Goal: Answer question/provide support: Share knowledge or assist other users

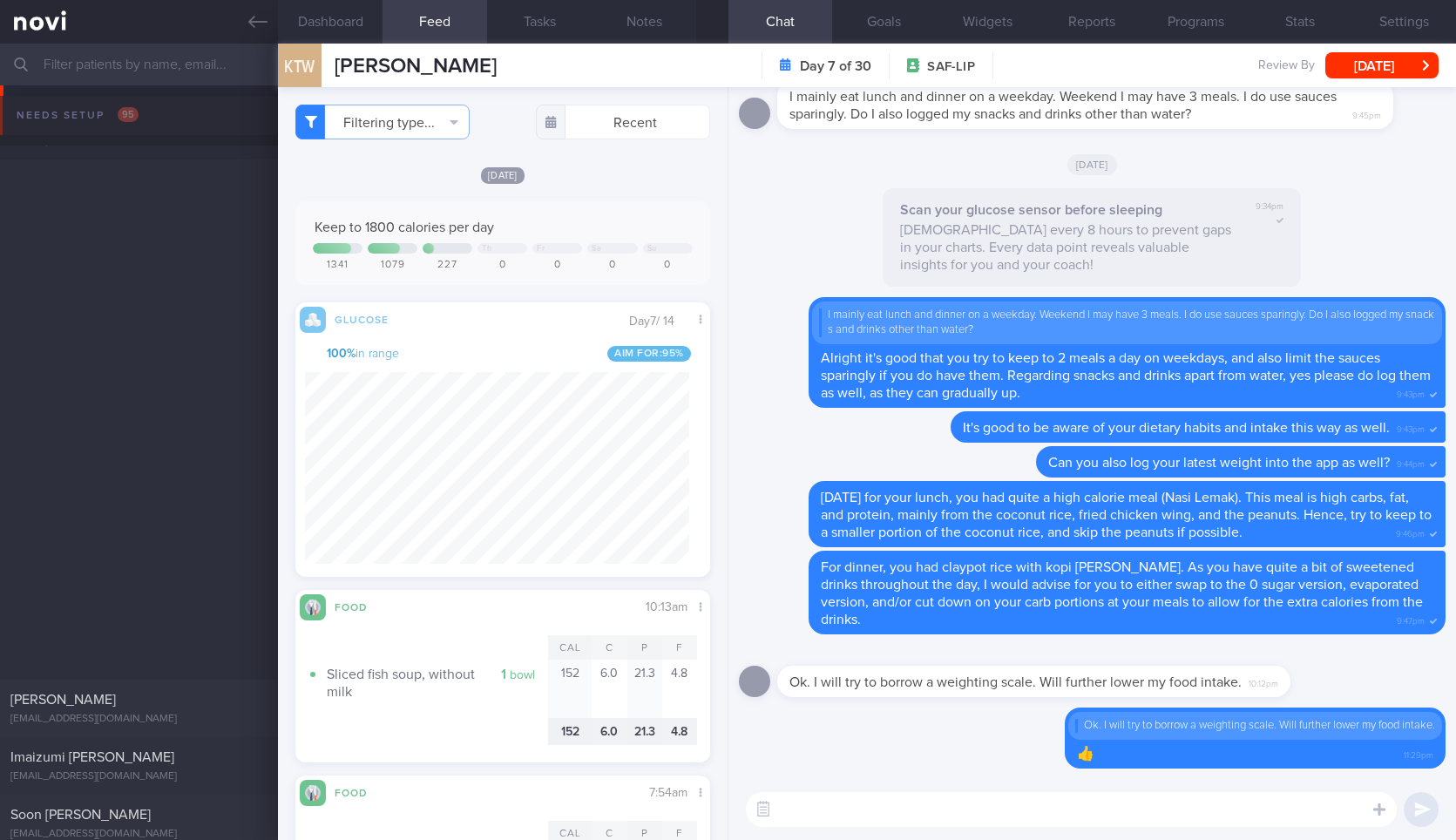
select select "8"
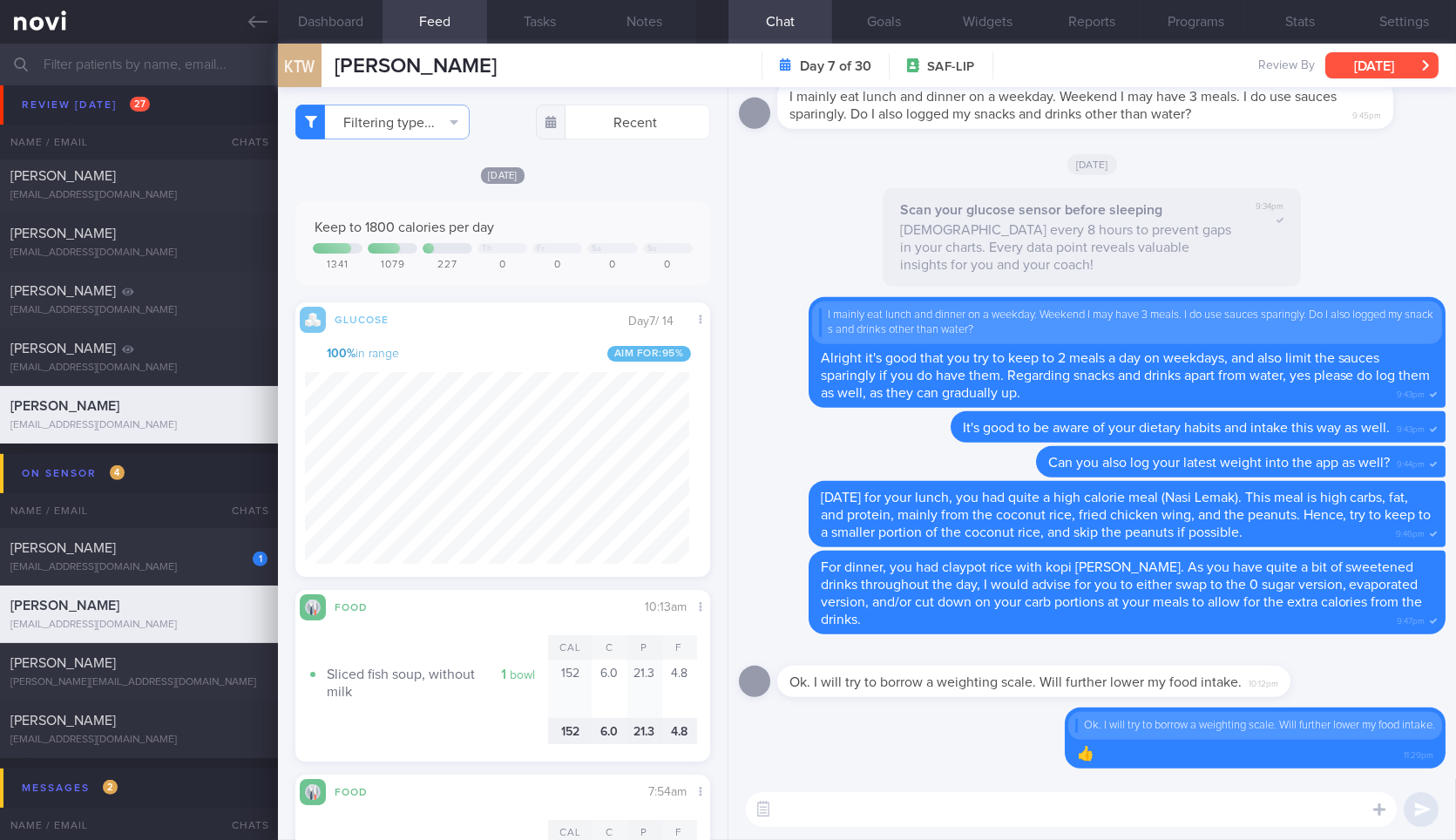
click at [1348, 59] on button "[DATE]" at bounding box center [1381, 66] width 113 height 26
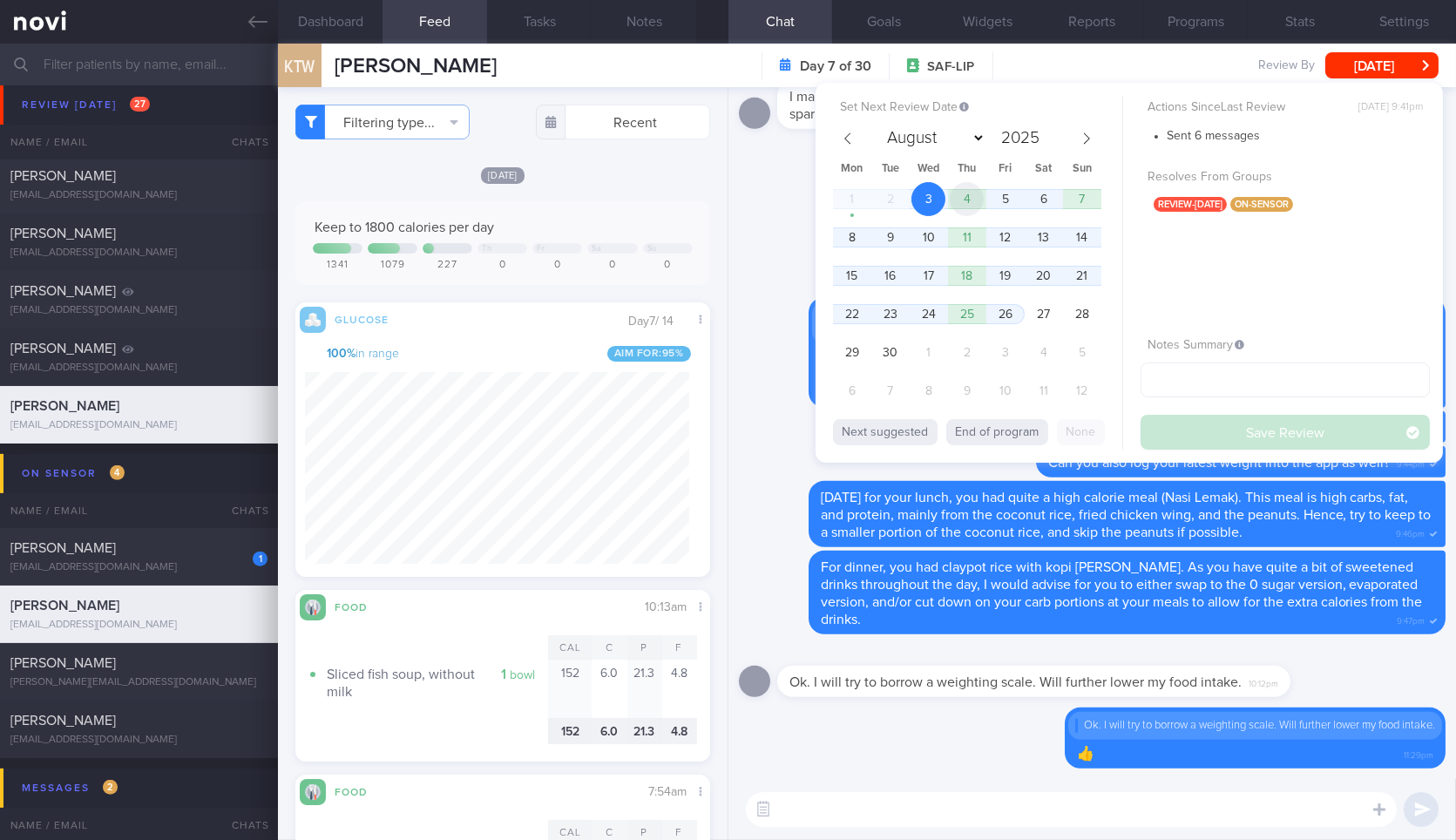
click at [960, 203] on span "4" at bounding box center [966, 199] width 34 height 34
click at [1266, 437] on button "Save Review" at bounding box center [1285, 432] width 289 height 35
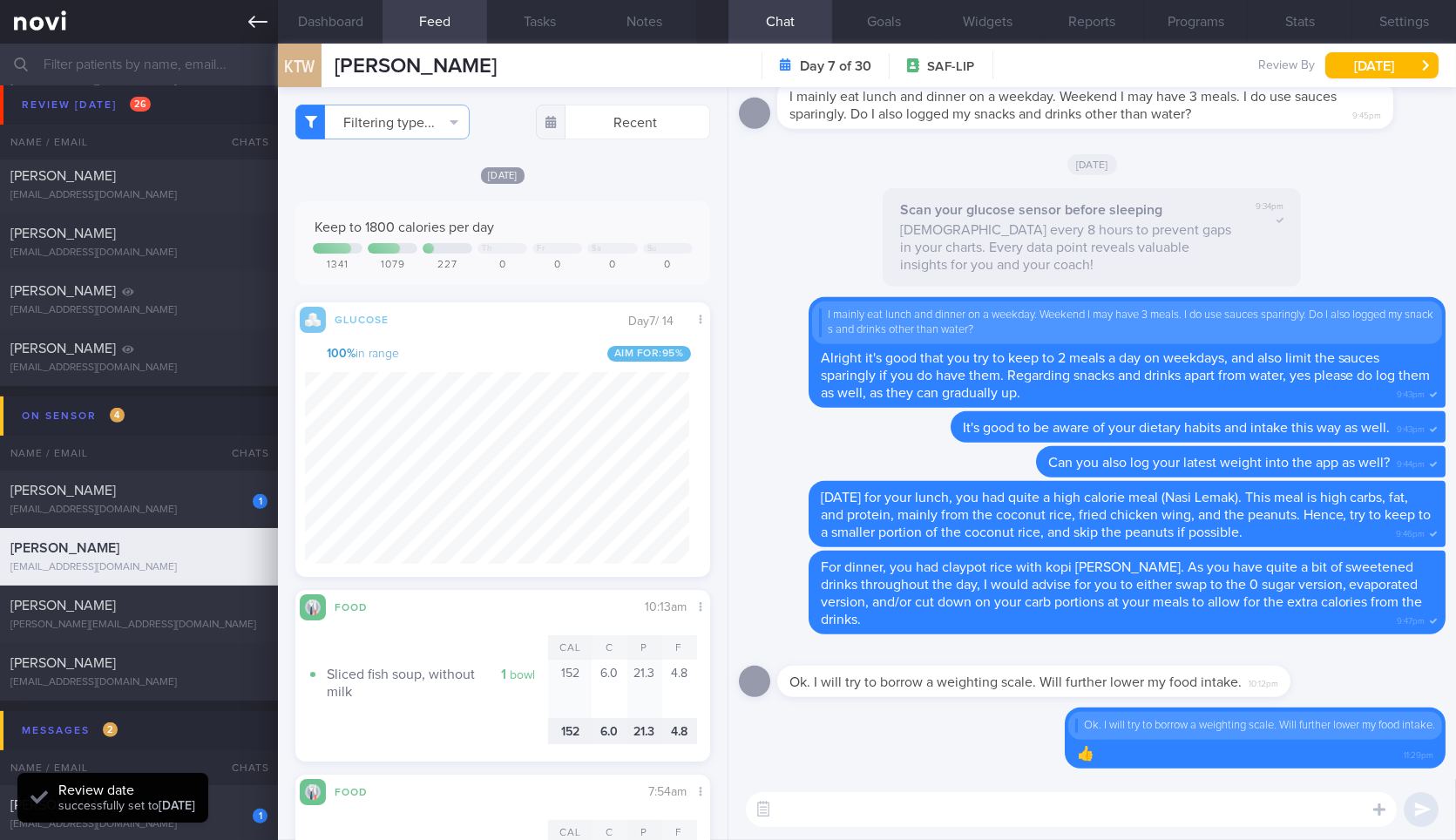
click at [245, 41] on link at bounding box center [138, 22] width 278 height 44
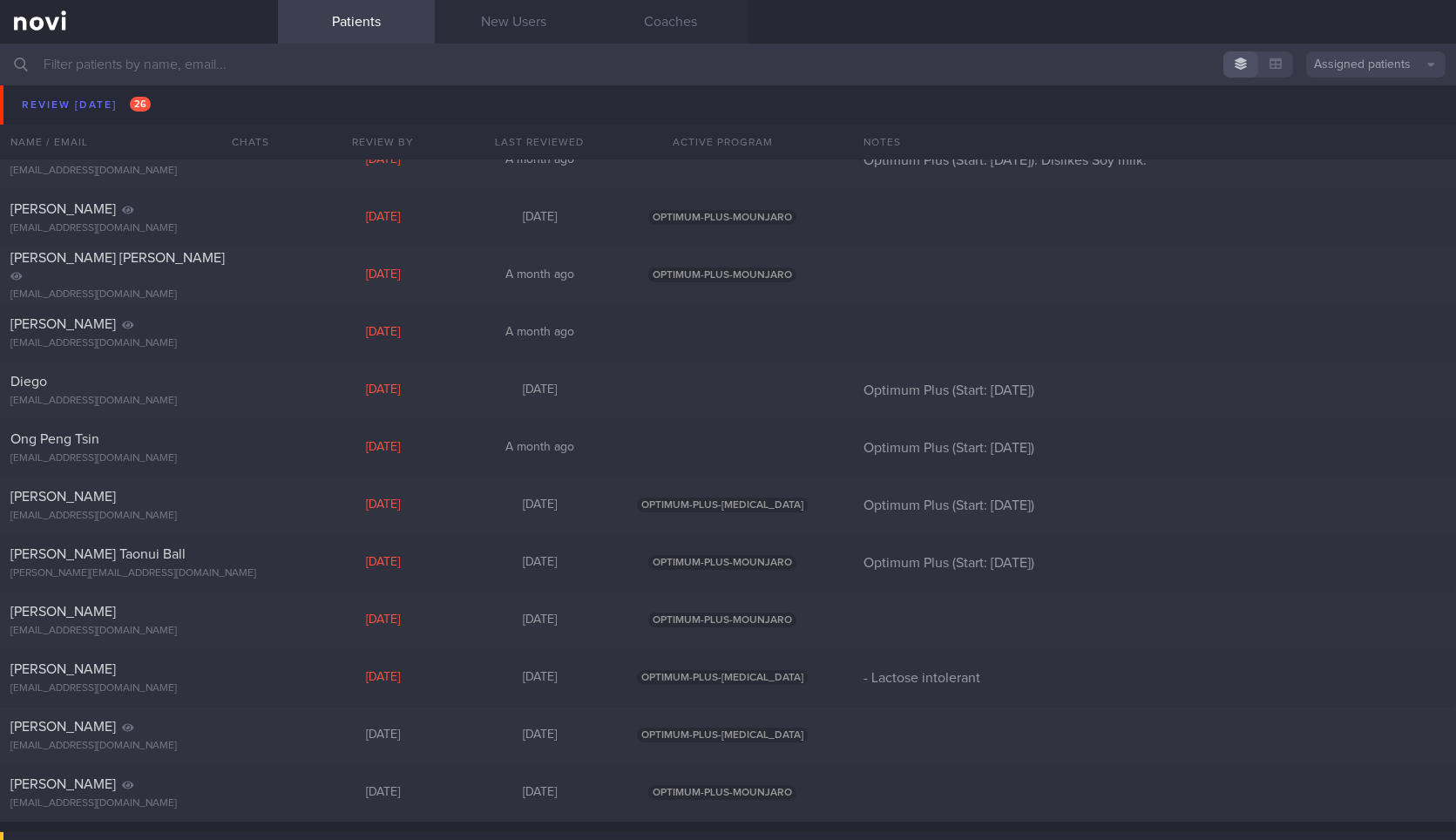
scroll to position [891, 0]
click at [277, 496] on div "[PERSON_NAME] [EMAIL_ADDRESS][DOMAIN_NAME] [DATE] [DATE] OPTIMUM-PLUS-[MEDICAL_…" at bounding box center [728, 509] width 1456 height 58
select select "8"
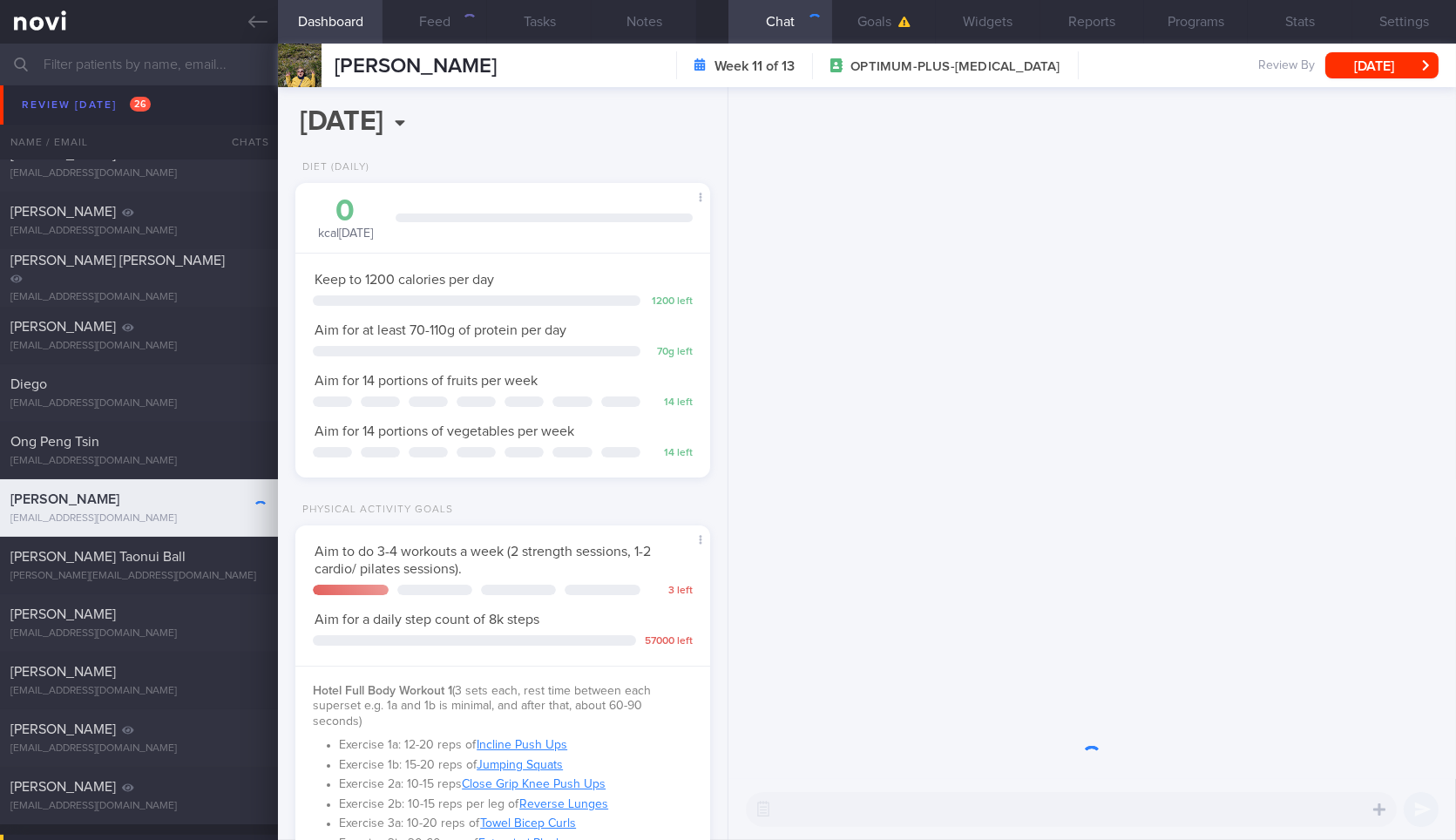
scroll to position [524, 0]
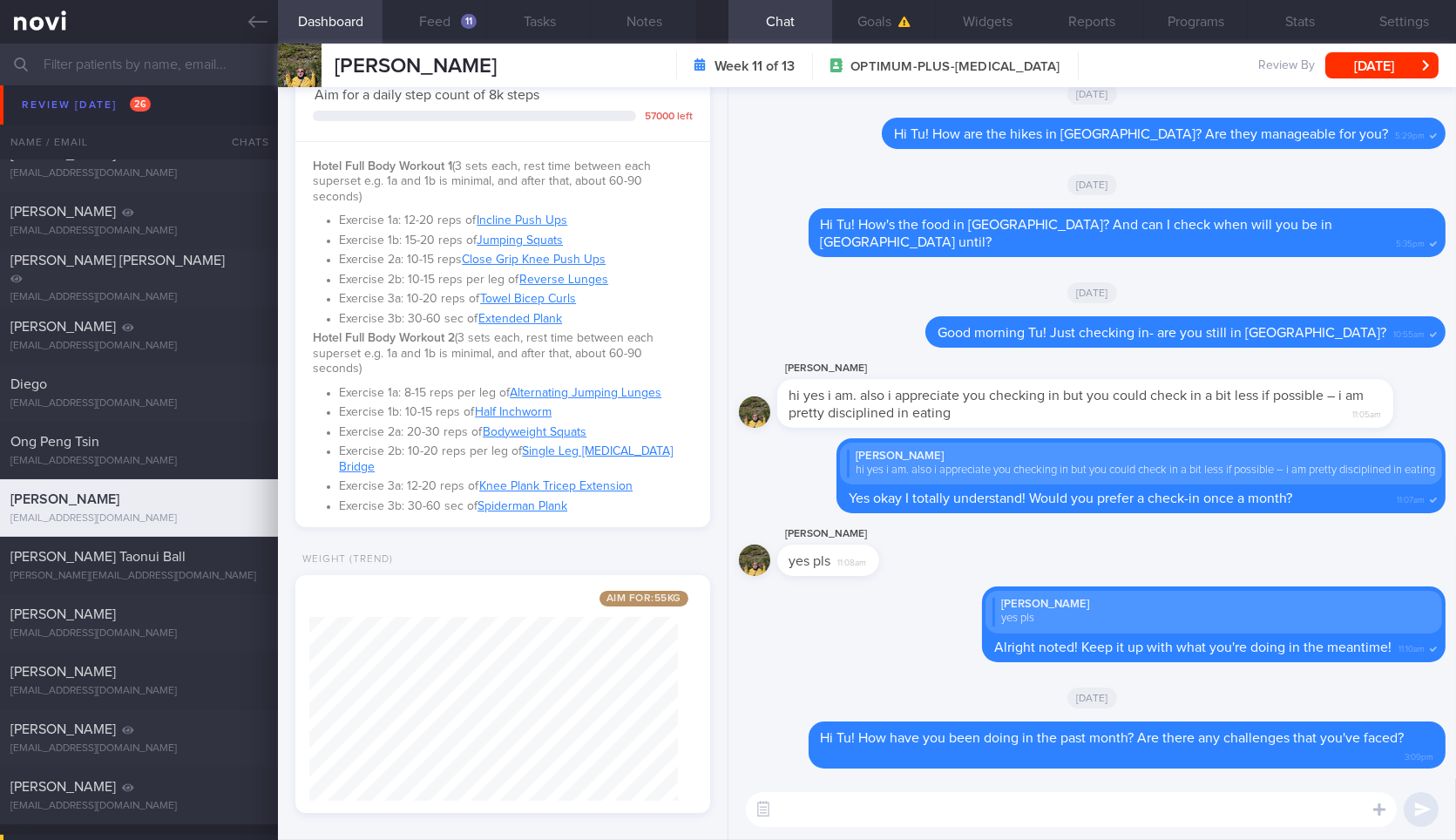
click at [992, 793] on textarea at bounding box center [1071, 809] width 650 height 35
type textarea "Hi Tu! Have you been able to continue making more progress in the past month?"
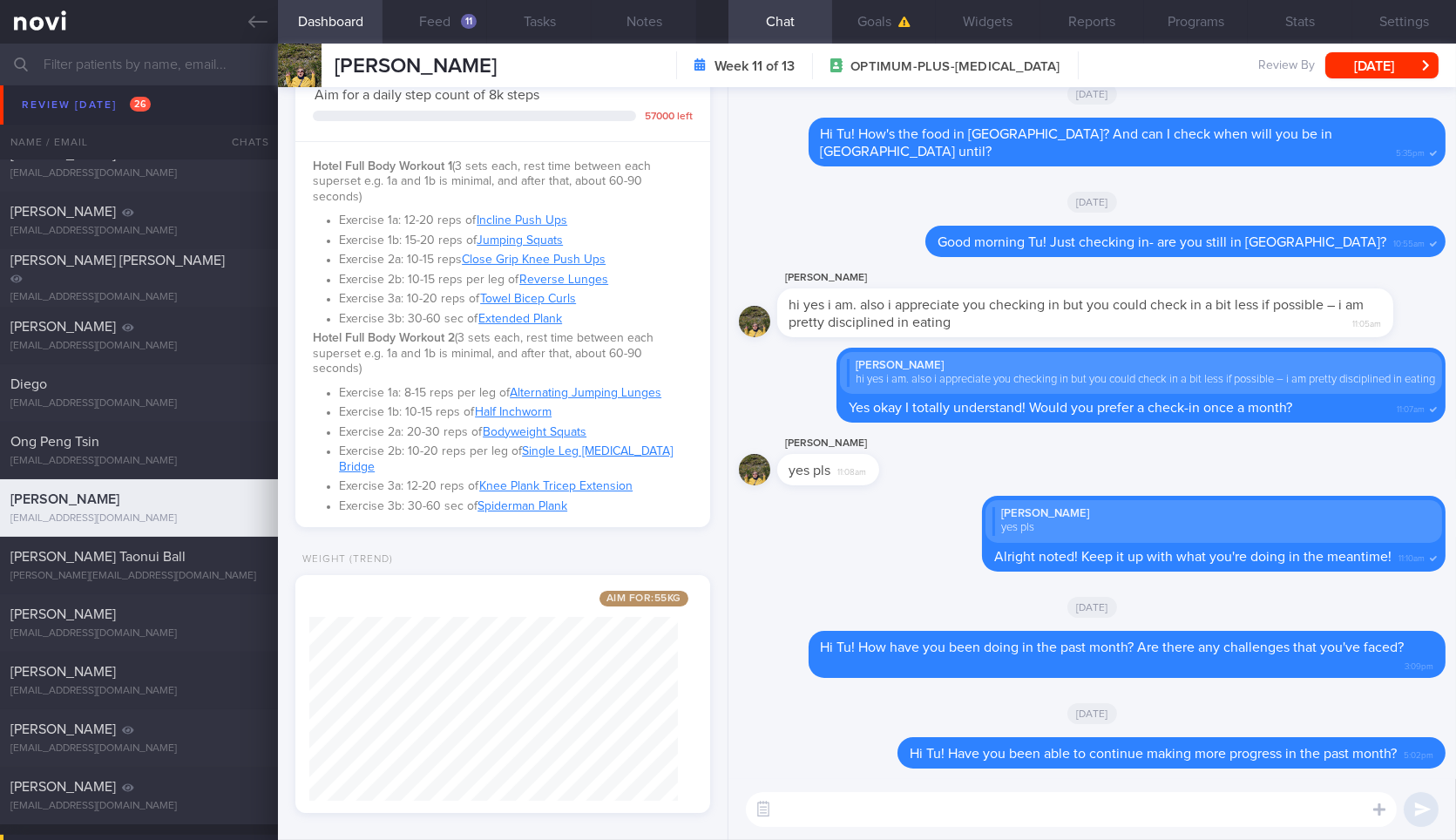
click at [1366, 70] on button "[DATE]" at bounding box center [1381, 66] width 113 height 26
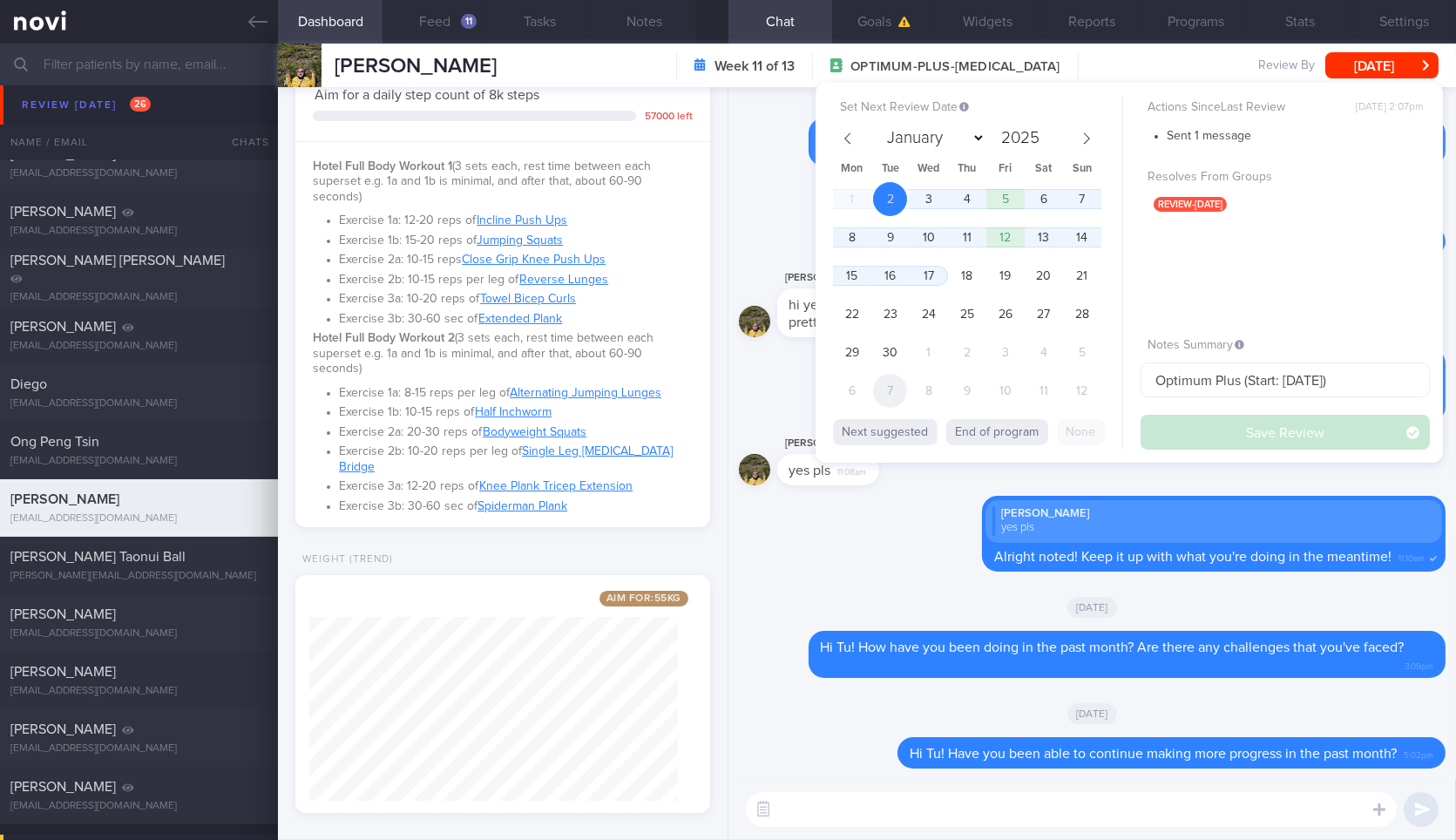
click at [889, 384] on span "7" at bounding box center [890, 390] width 34 height 34
select select "9"
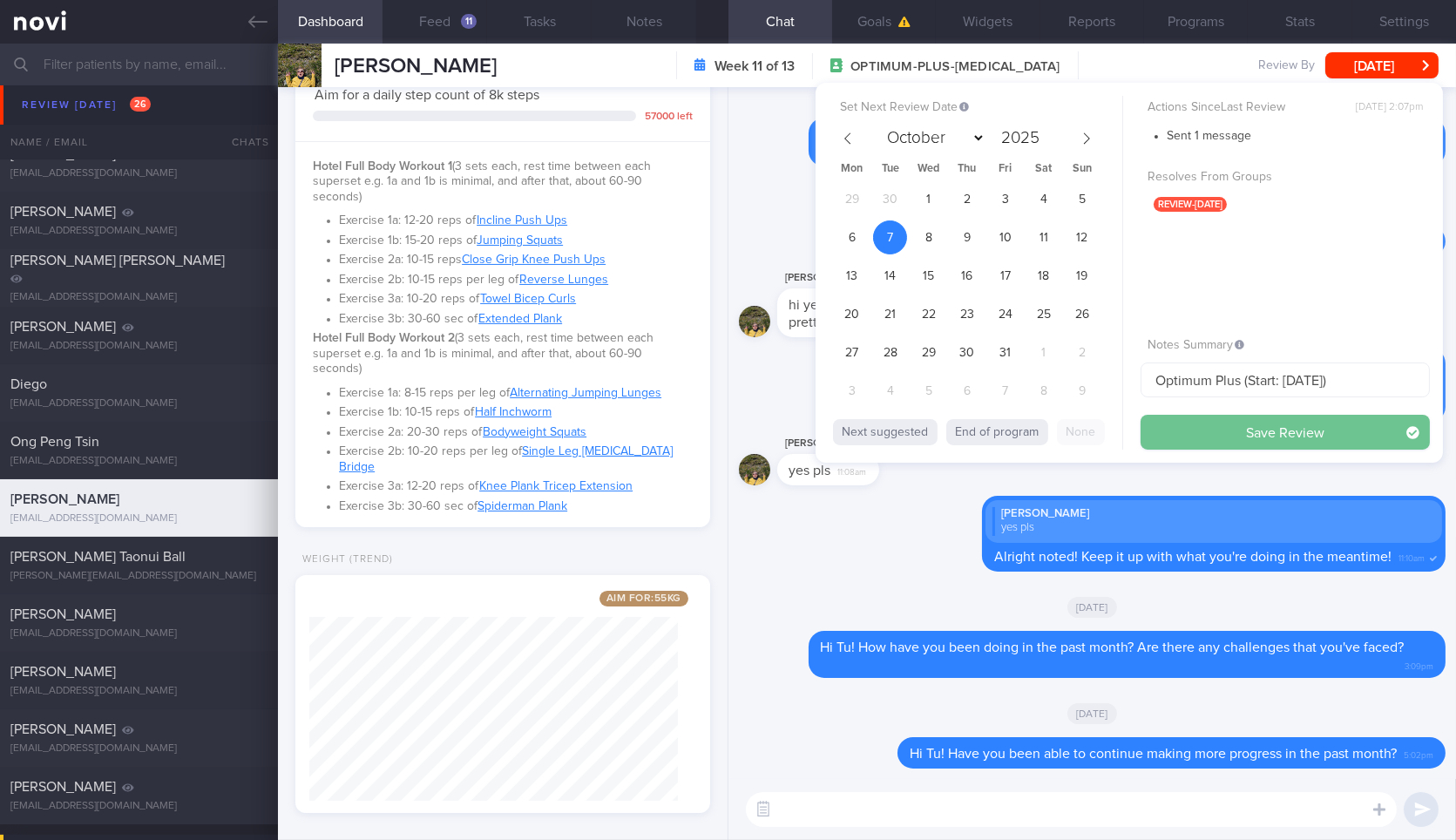
click at [1178, 438] on button "Save Review" at bounding box center [1285, 432] width 289 height 35
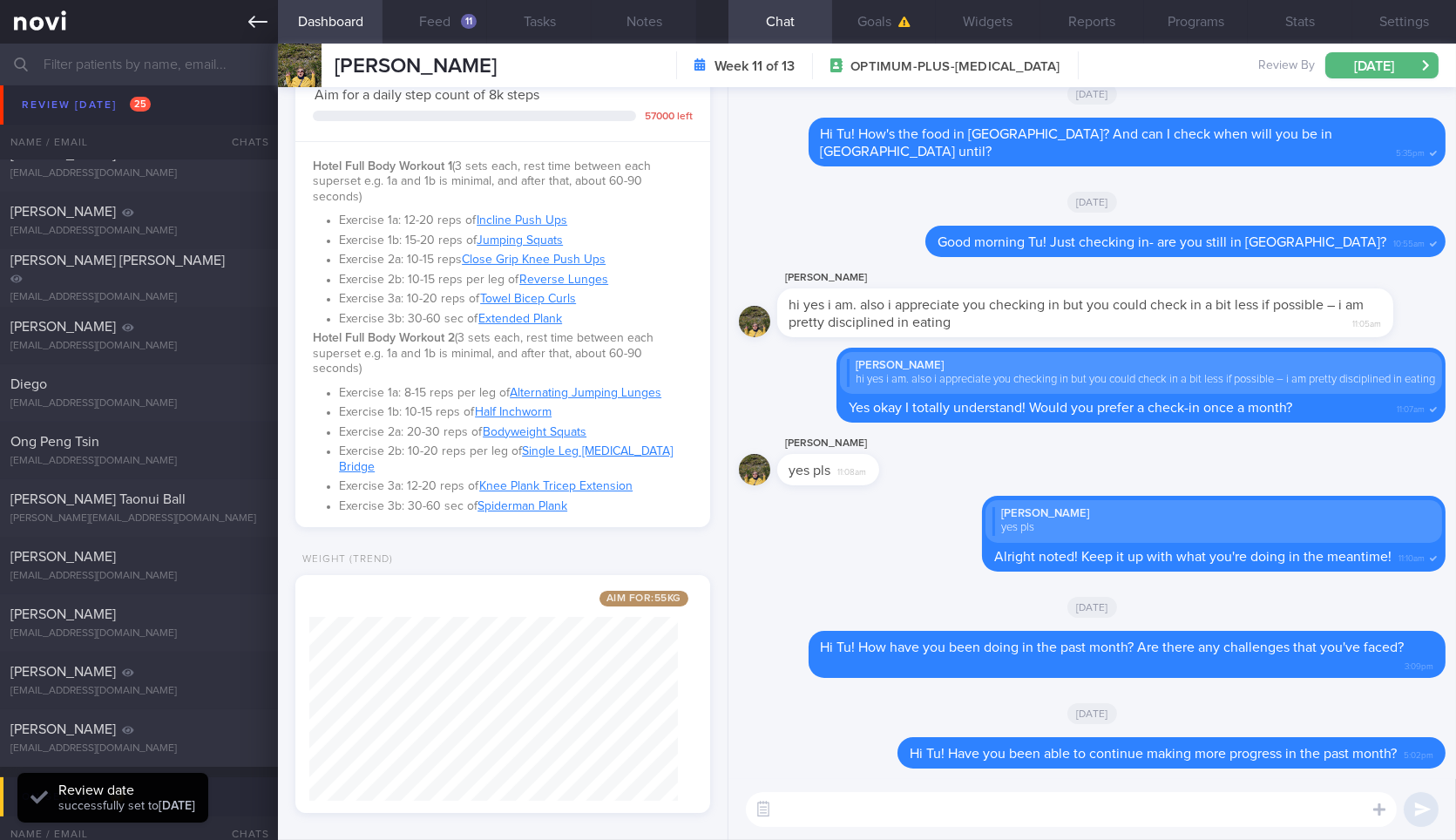
click at [251, 13] on icon at bounding box center [258, 22] width 19 height 19
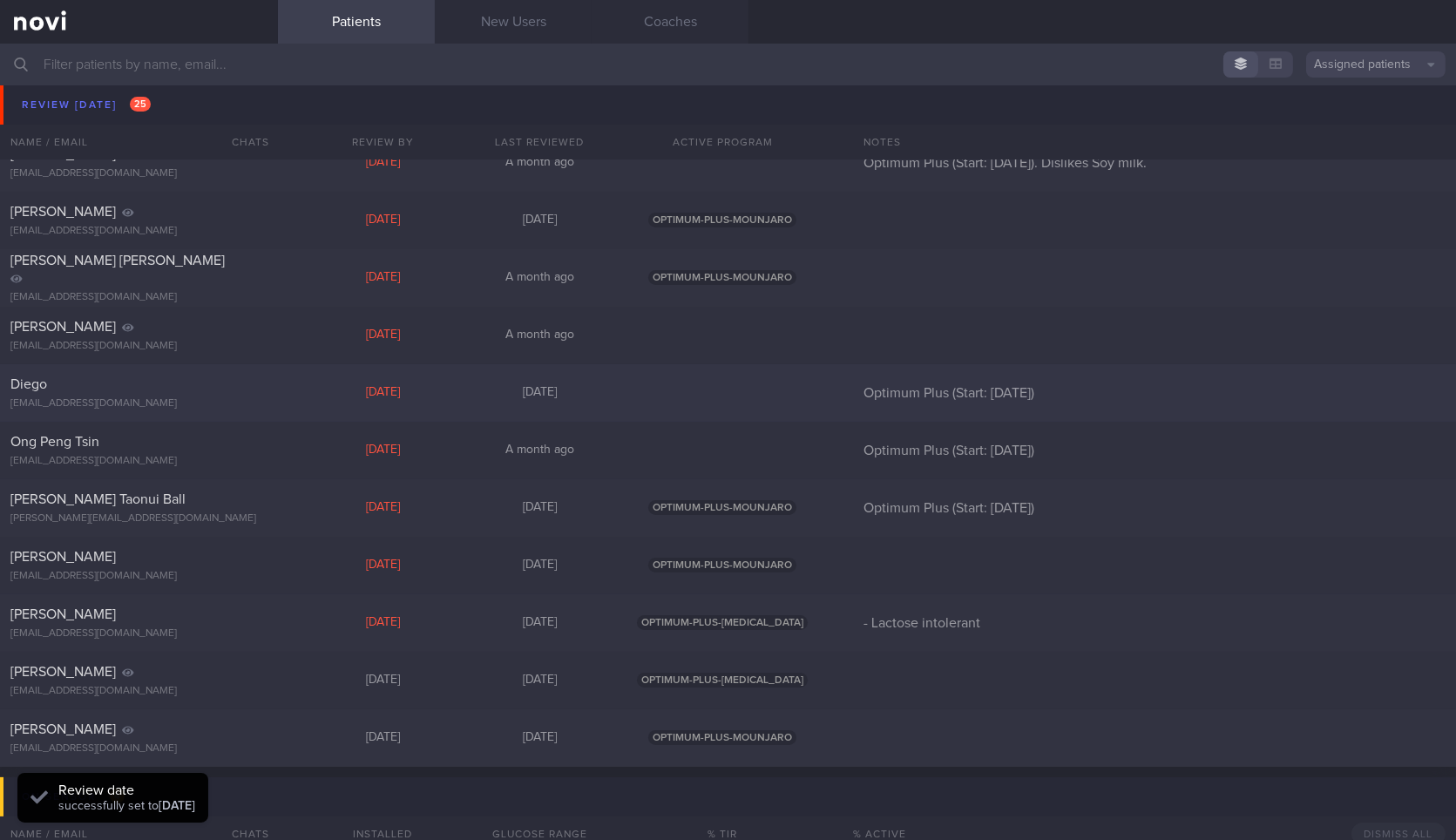
click at [256, 400] on div "[EMAIL_ADDRESS][DOMAIN_NAME]" at bounding box center [138, 403] width 257 height 13
select select "8"
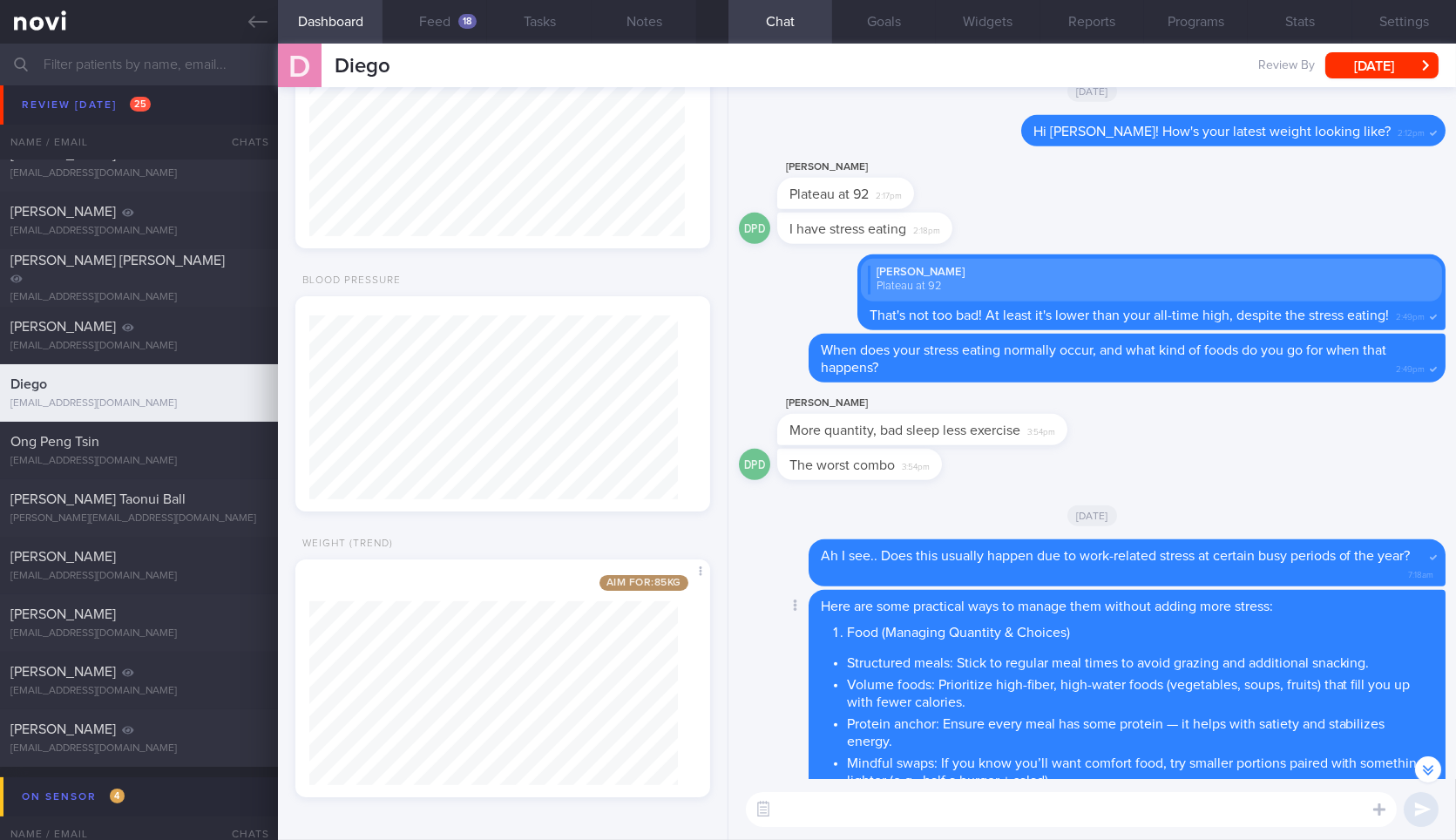
scroll to position [-554, 0]
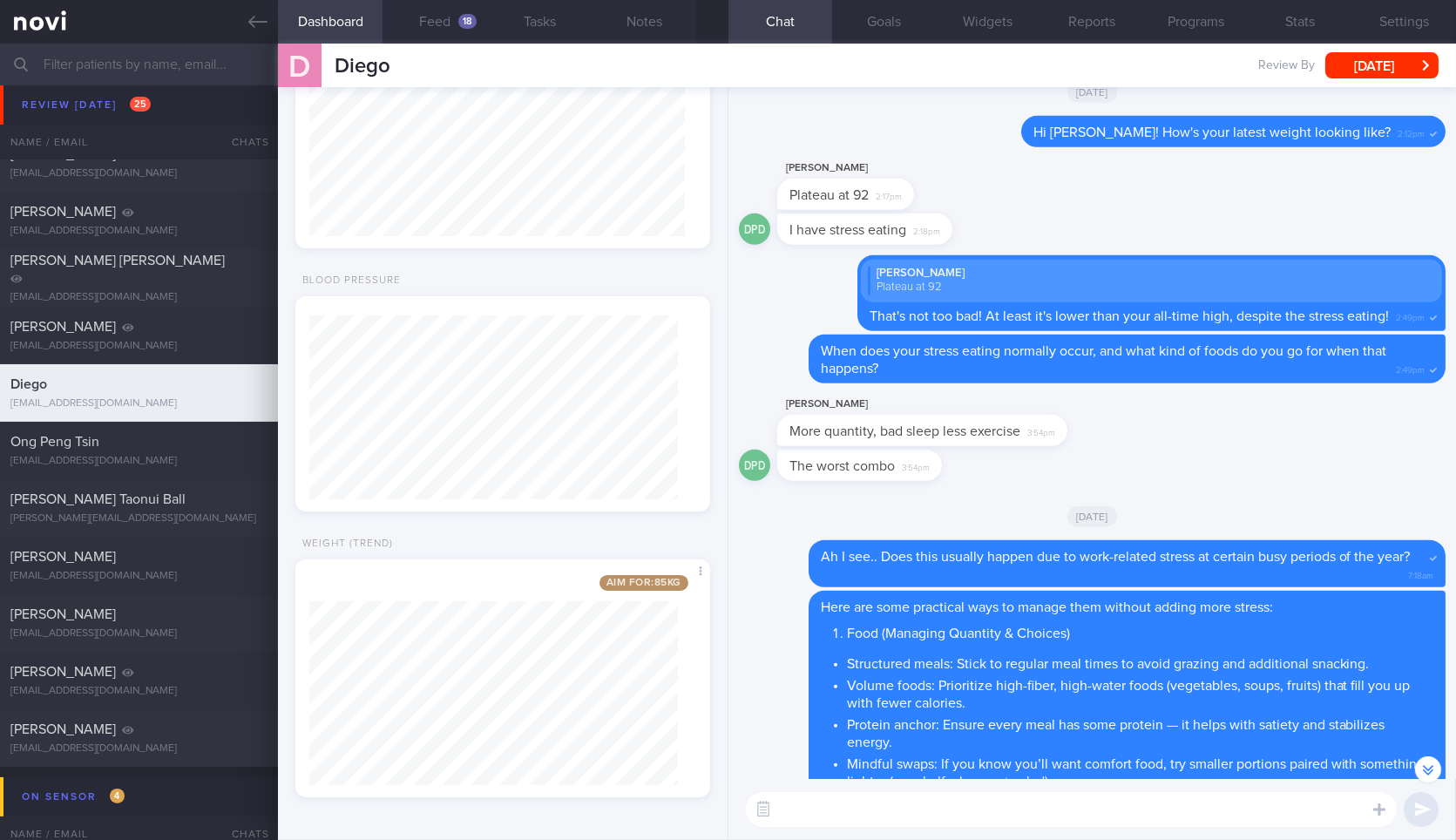
click at [981, 799] on textarea at bounding box center [1071, 809] width 650 height 35
type textarea "Hi [PERSON_NAME]! Have you managed to try any of the tips which I mentioned?"
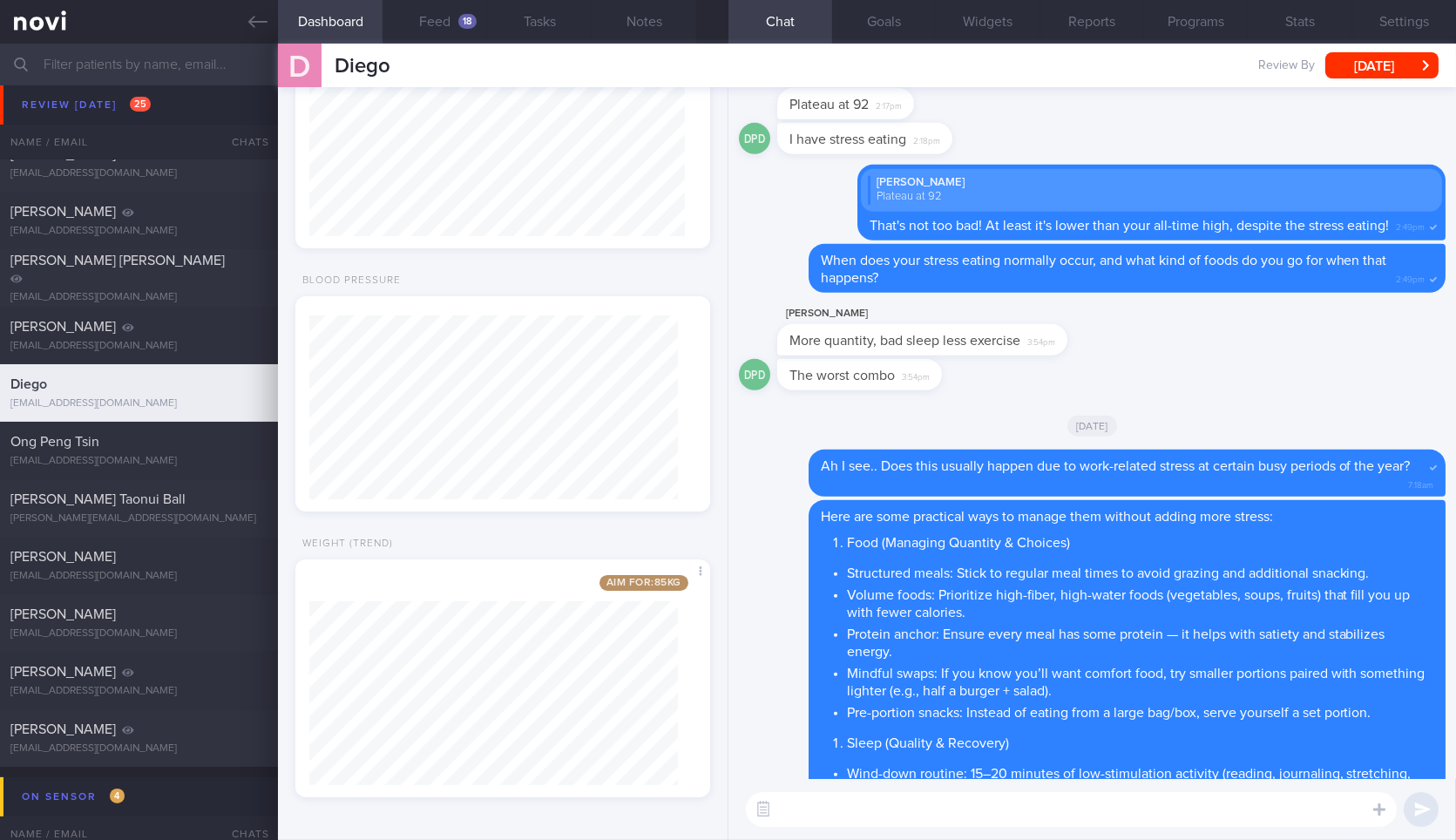
scroll to position [0, 0]
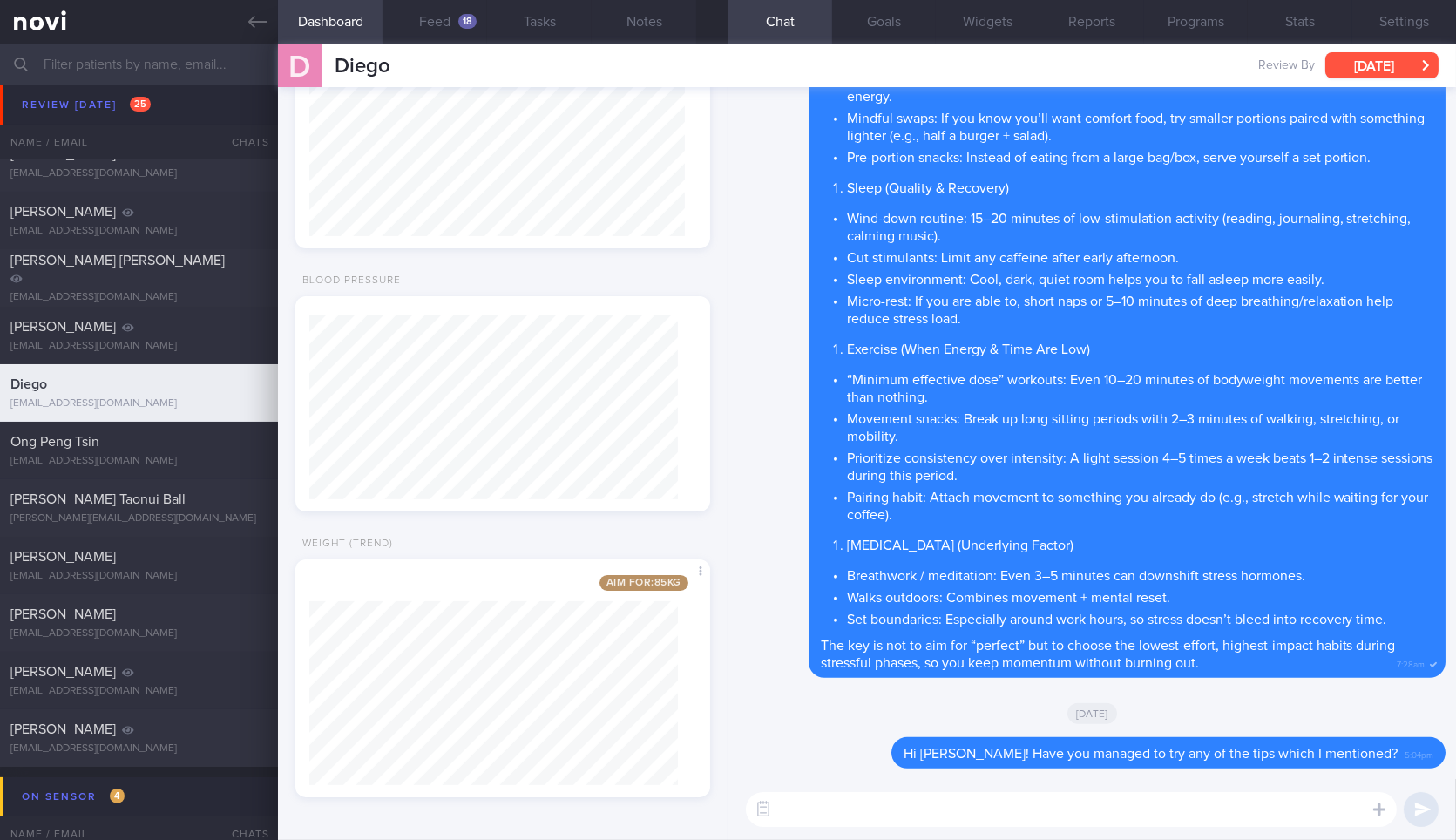
click at [1381, 69] on button "[DATE]" at bounding box center [1381, 66] width 113 height 26
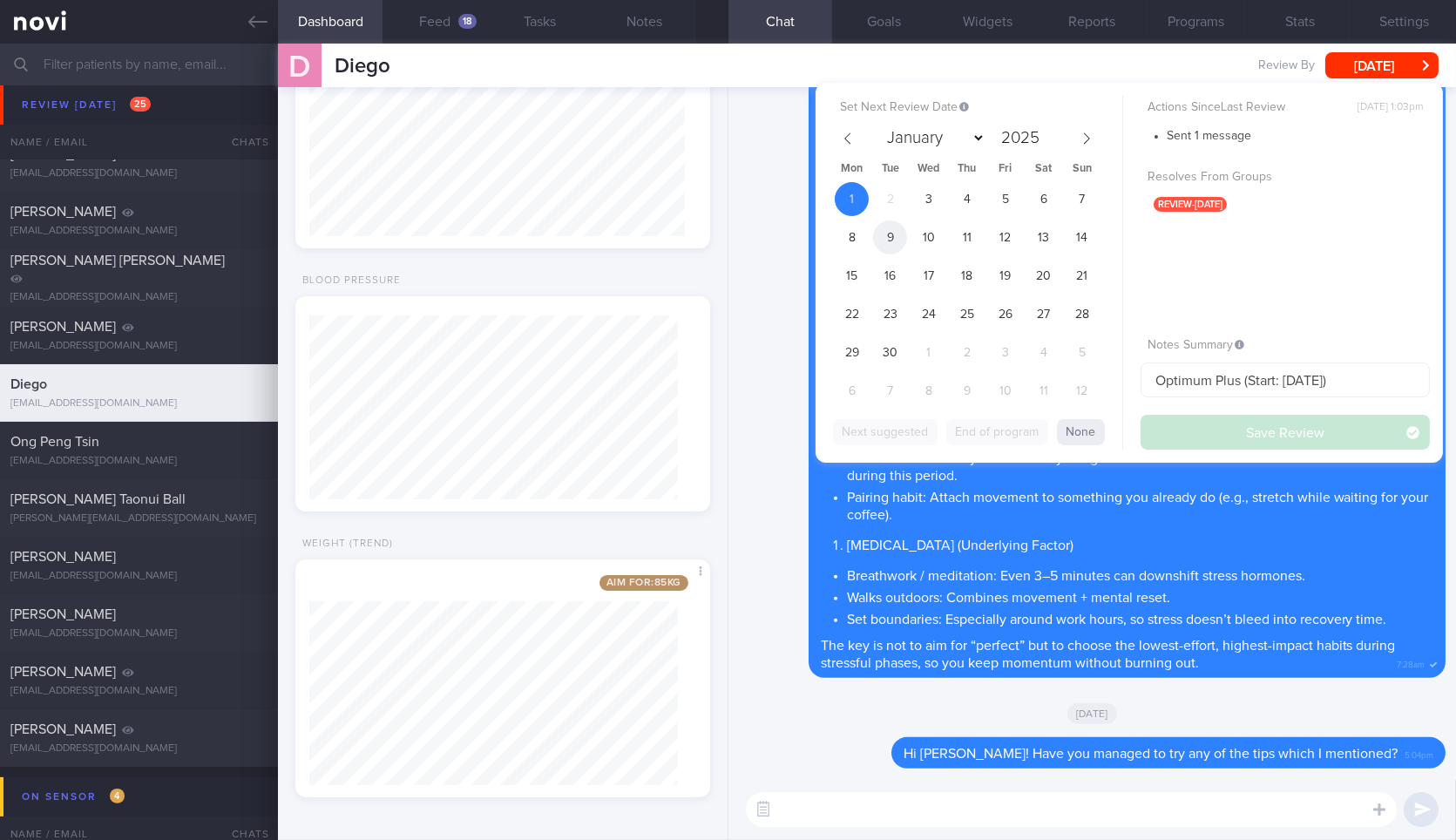
click at [879, 235] on span "9" at bounding box center [890, 237] width 34 height 34
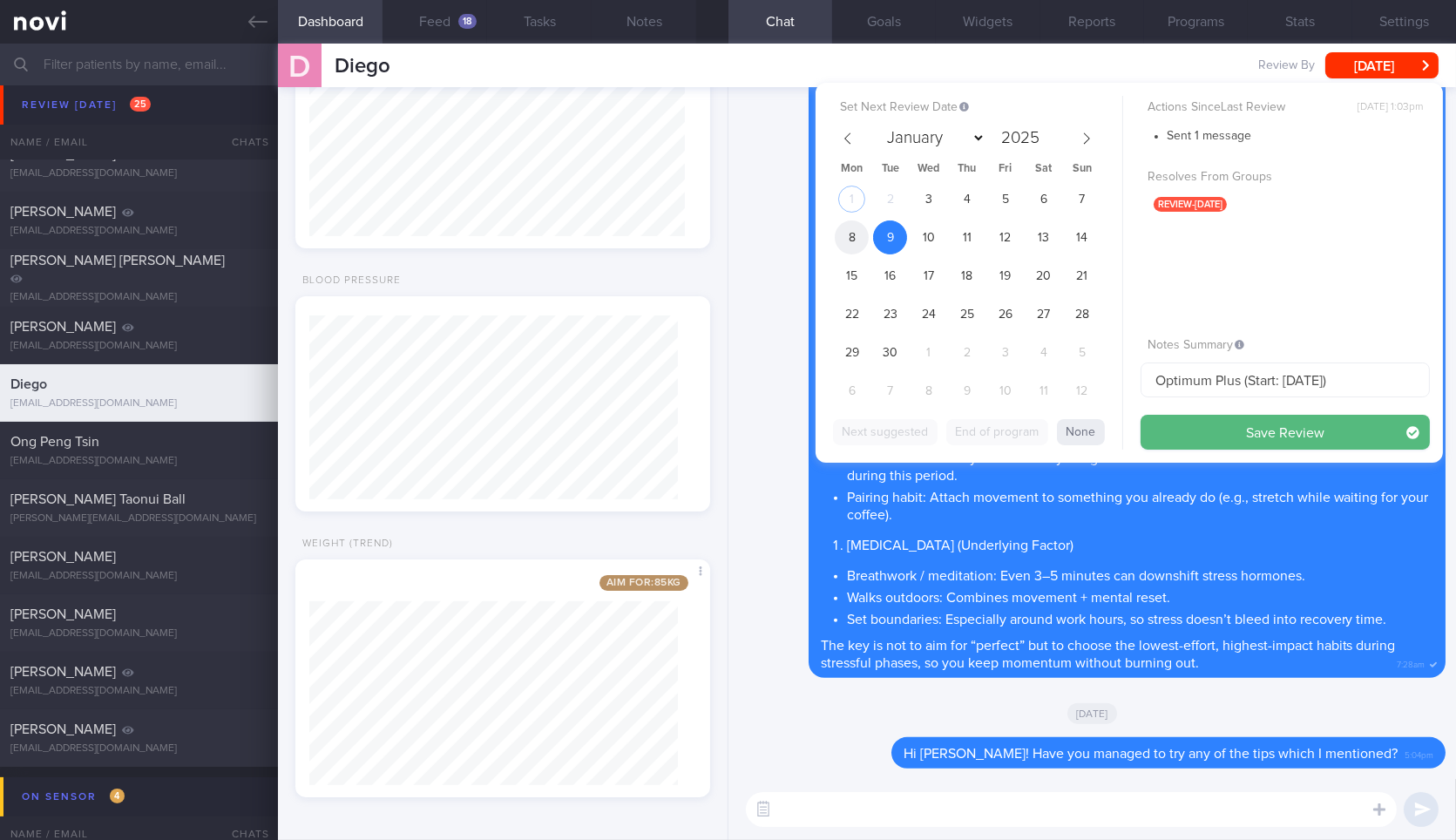
click at [855, 233] on span "8" at bounding box center [851, 237] width 34 height 34
click at [1192, 416] on button "Save Review" at bounding box center [1285, 432] width 289 height 35
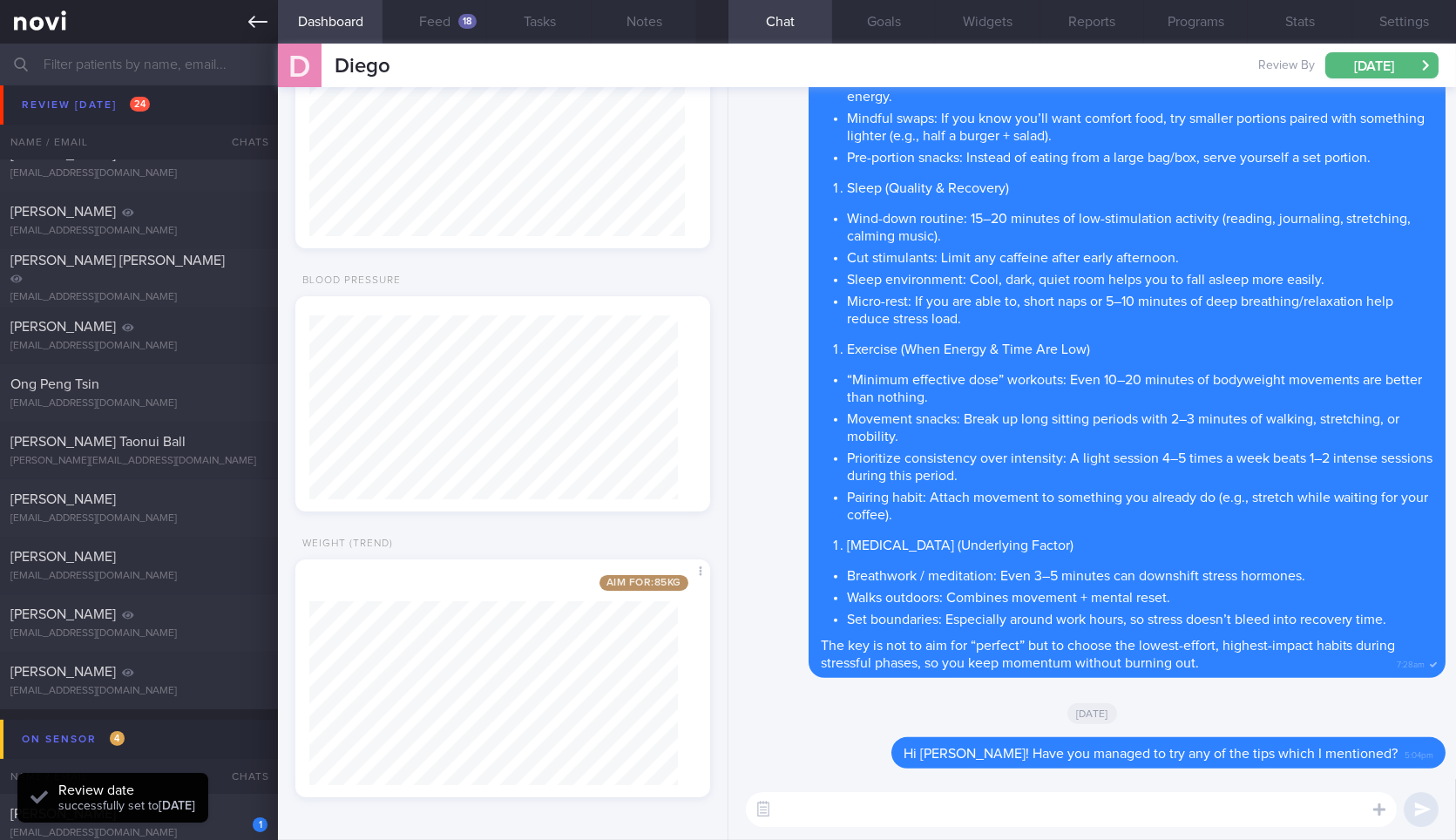
click at [268, 9] on link at bounding box center [138, 22] width 278 height 44
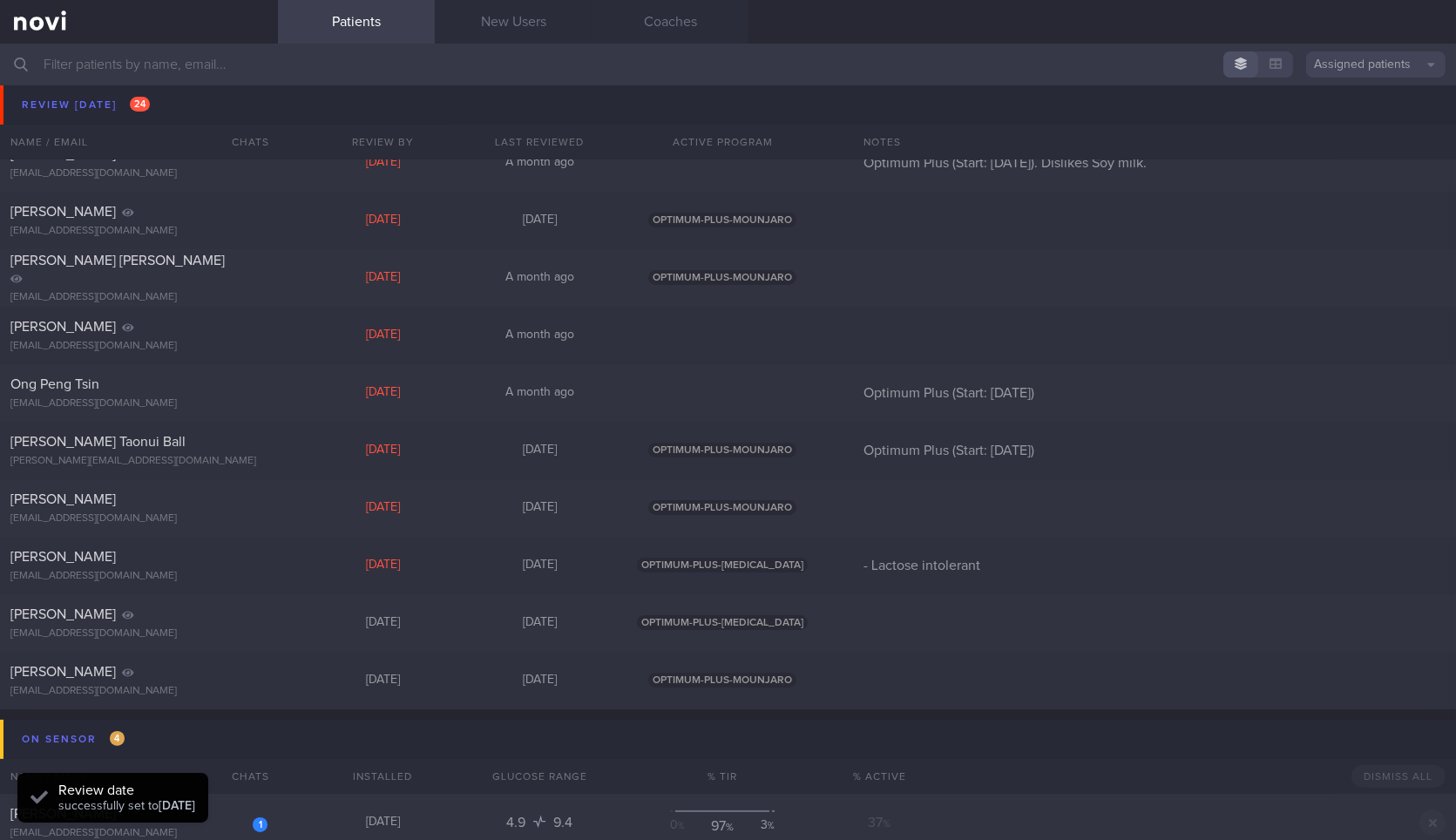
click at [252, 51] on input "text" at bounding box center [728, 65] width 1456 height 42
click at [428, 75] on input "text" at bounding box center [728, 65] width 1456 height 42
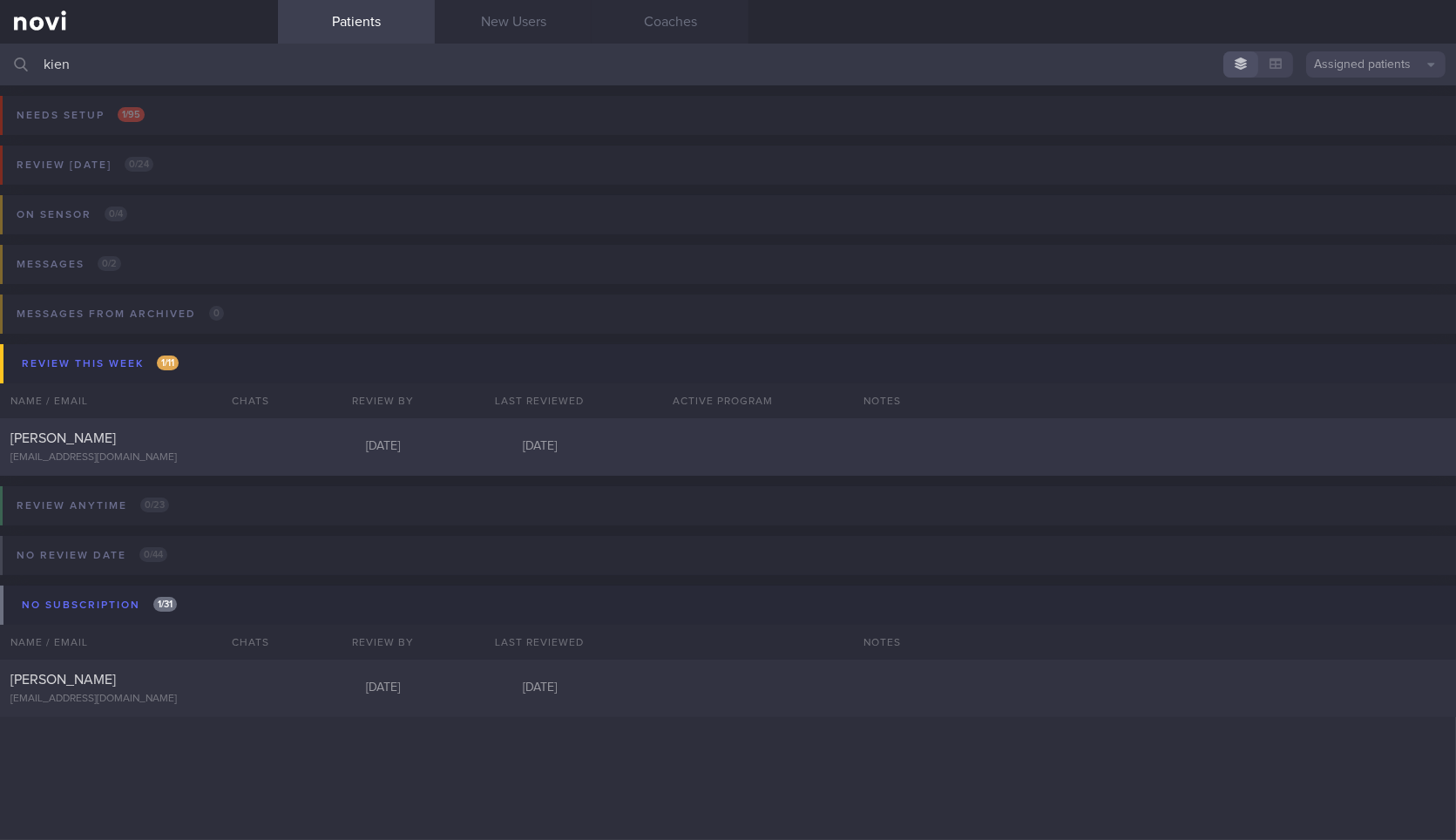
type input "kien"
click at [340, 455] on div "[PERSON_NAME] [EMAIL_ADDRESS][DOMAIN_NAME] [DATE] [DATE]" at bounding box center [728, 447] width 1456 height 58
select select "8"
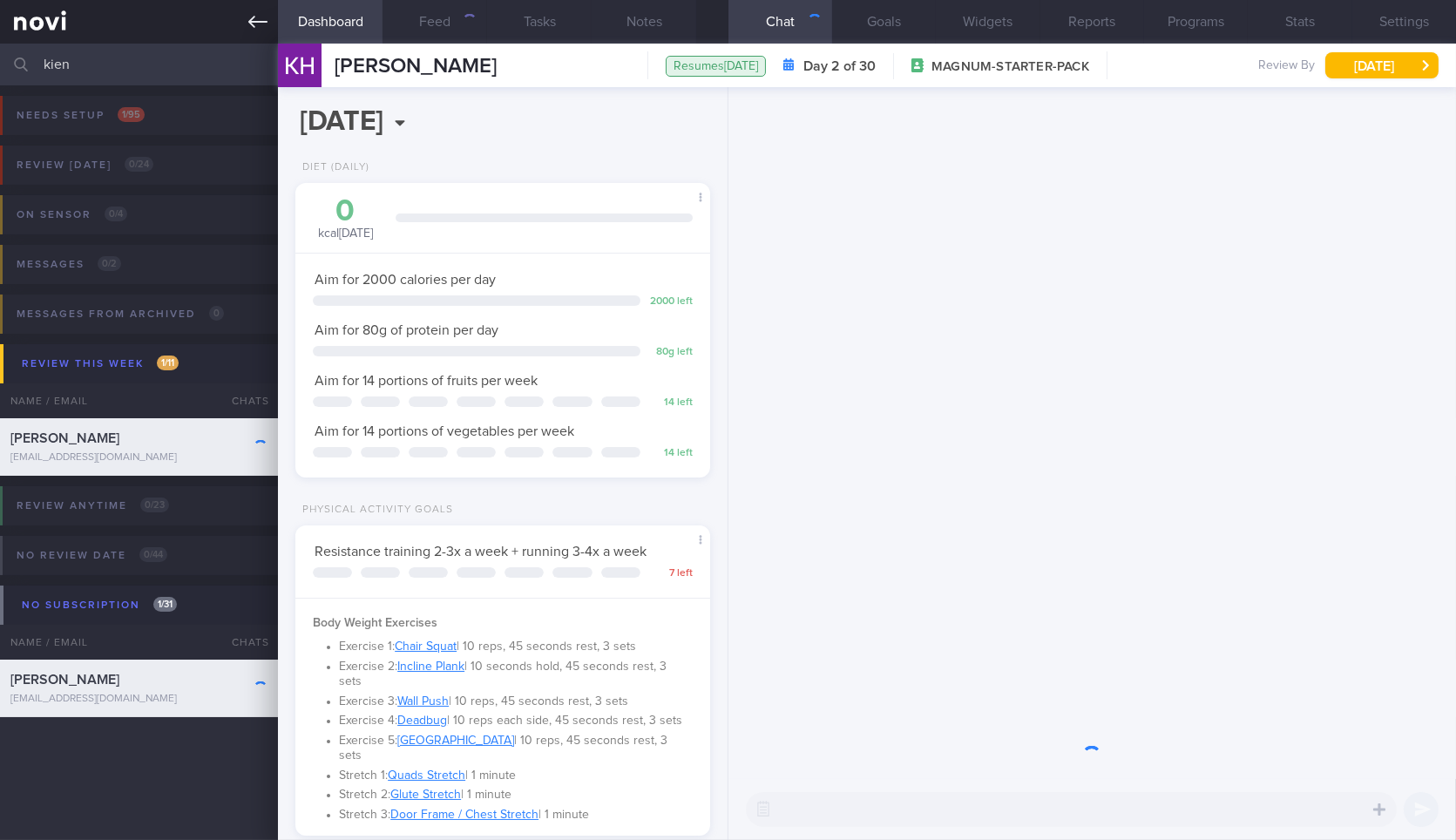
scroll to position [187, 375]
click at [245, 51] on input "kien" at bounding box center [728, 65] width 1456 height 42
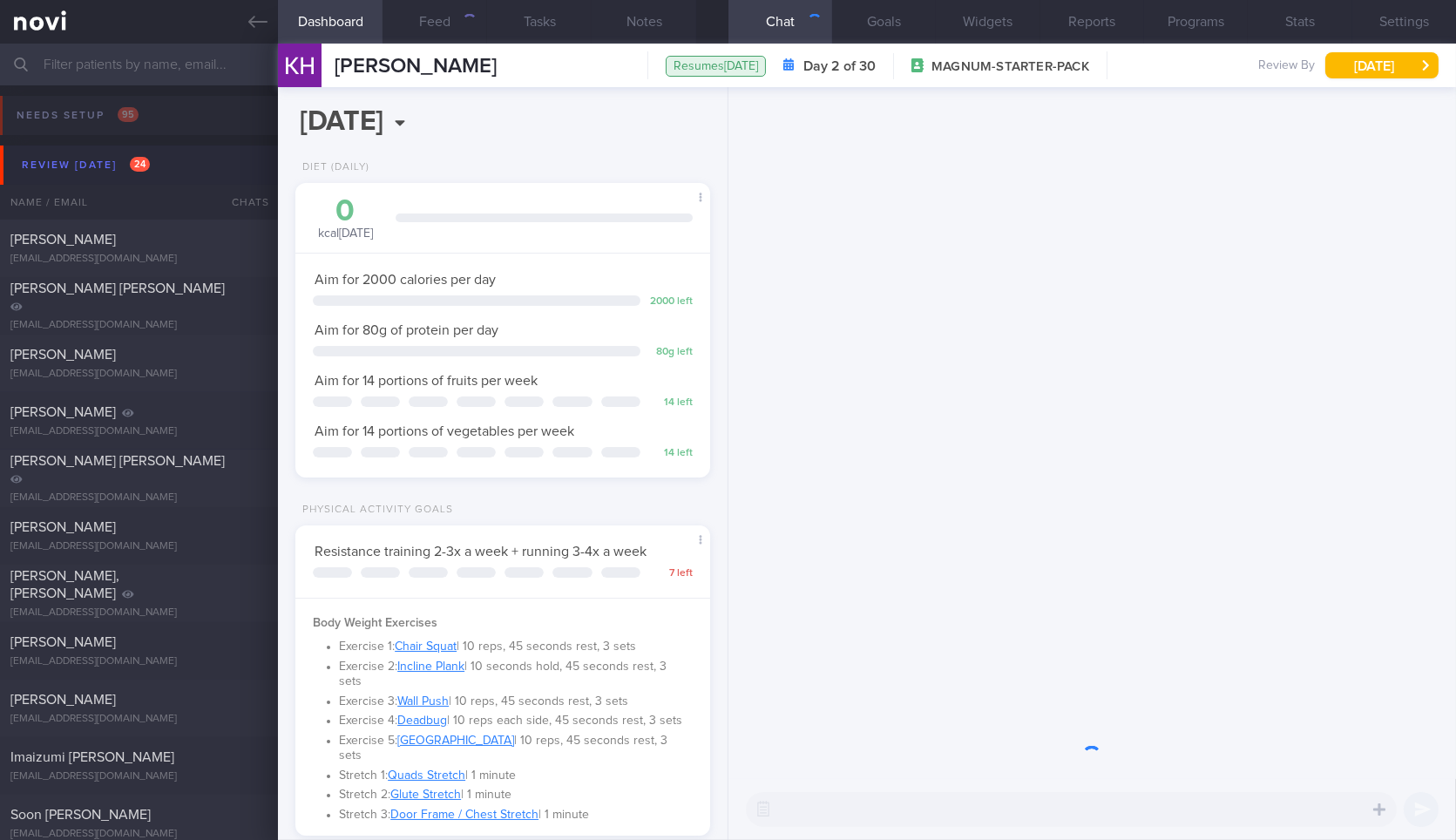
click at [167, 158] on button "Review [DATE] 24" at bounding box center [730, 165] width 1461 height 39
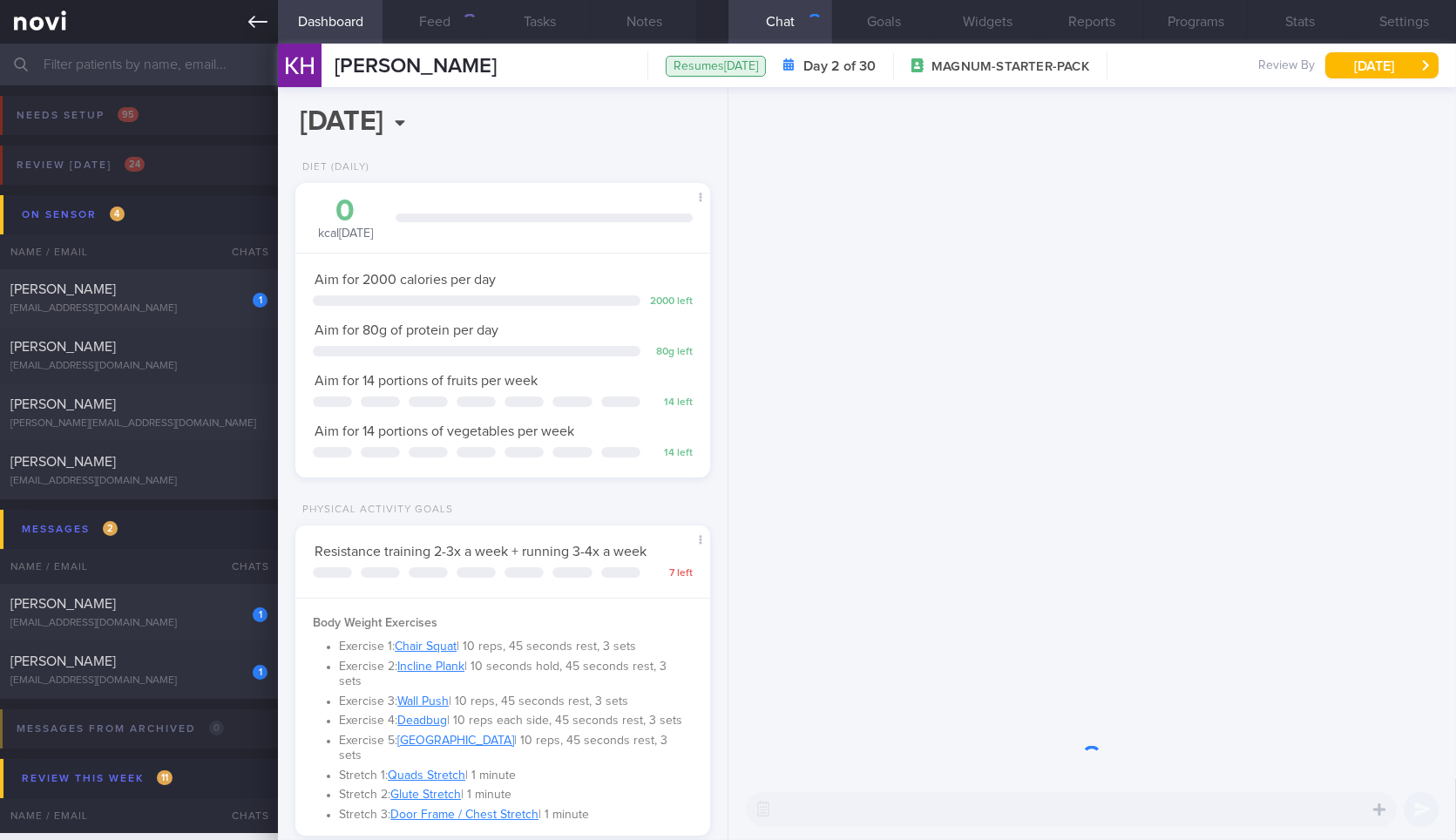
click at [261, 20] on icon at bounding box center [258, 22] width 19 height 19
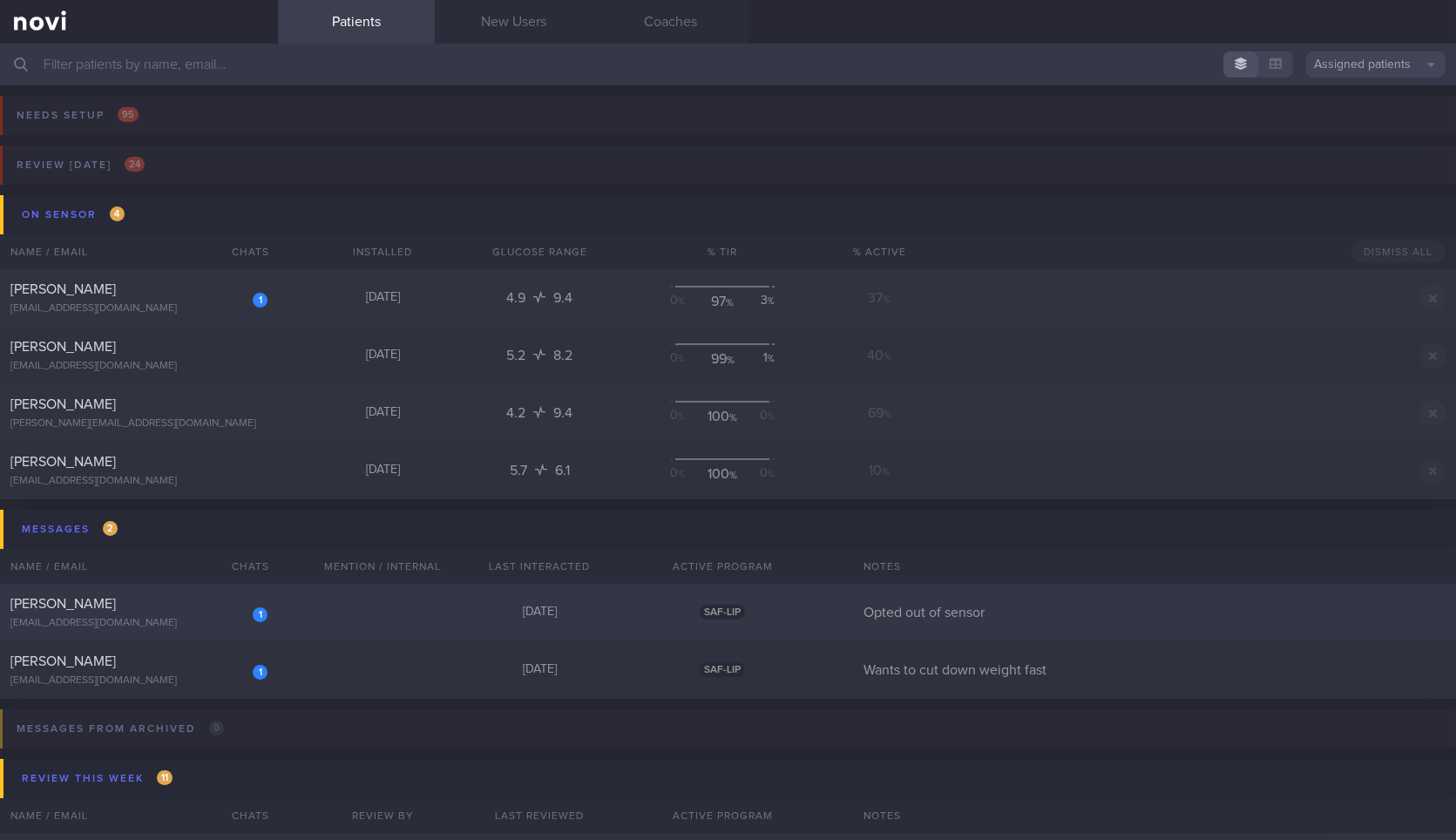
click at [341, 619] on div "1 [PERSON_NAME] [EMAIL_ADDRESS][DOMAIN_NAME] [DATE] SAF-LIP Opted out of sensor" at bounding box center [728, 613] width 1456 height 58
select select "8"
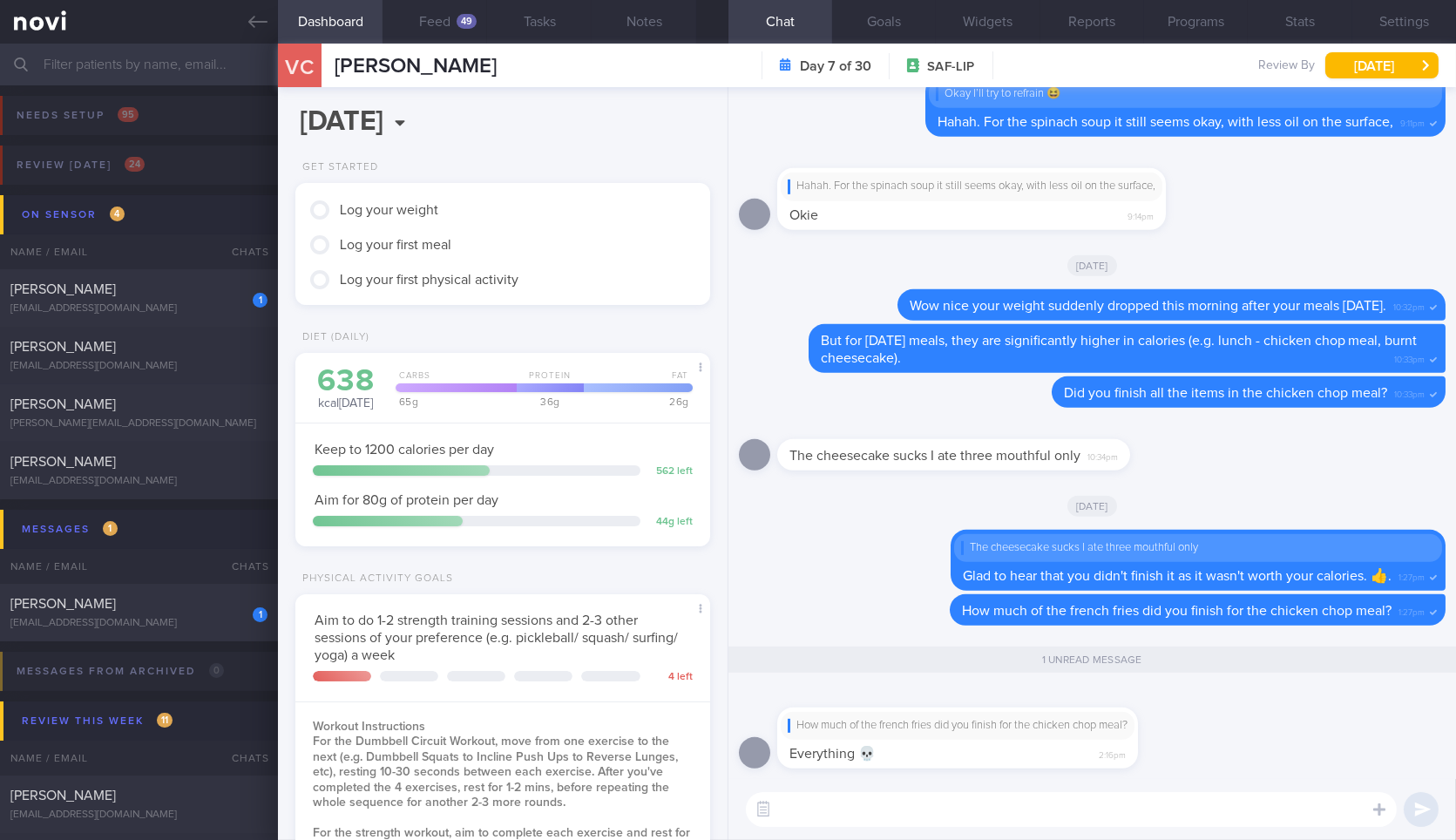
scroll to position [187, 375]
drag, startPoint x: 960, startPoint y: 733, endPoint x: 1247, endPoint y: 734, distance: 287.0
click at [1247, 734] on div "How much of the french fries did you finish for the chicken chop meal? Everythi…" at bounding box center [1092, 732] width 707 height 92
drag, startPoint x: 1112, startPoint y: 737, endPoint x: 1403, endPoint y: 714, distance: 291.9
click at [1403, 714] on div "How much of the french fries did you finish for the chicken chop meal? Everythi…" at bounding box center [1092, 732] width 707 height 92
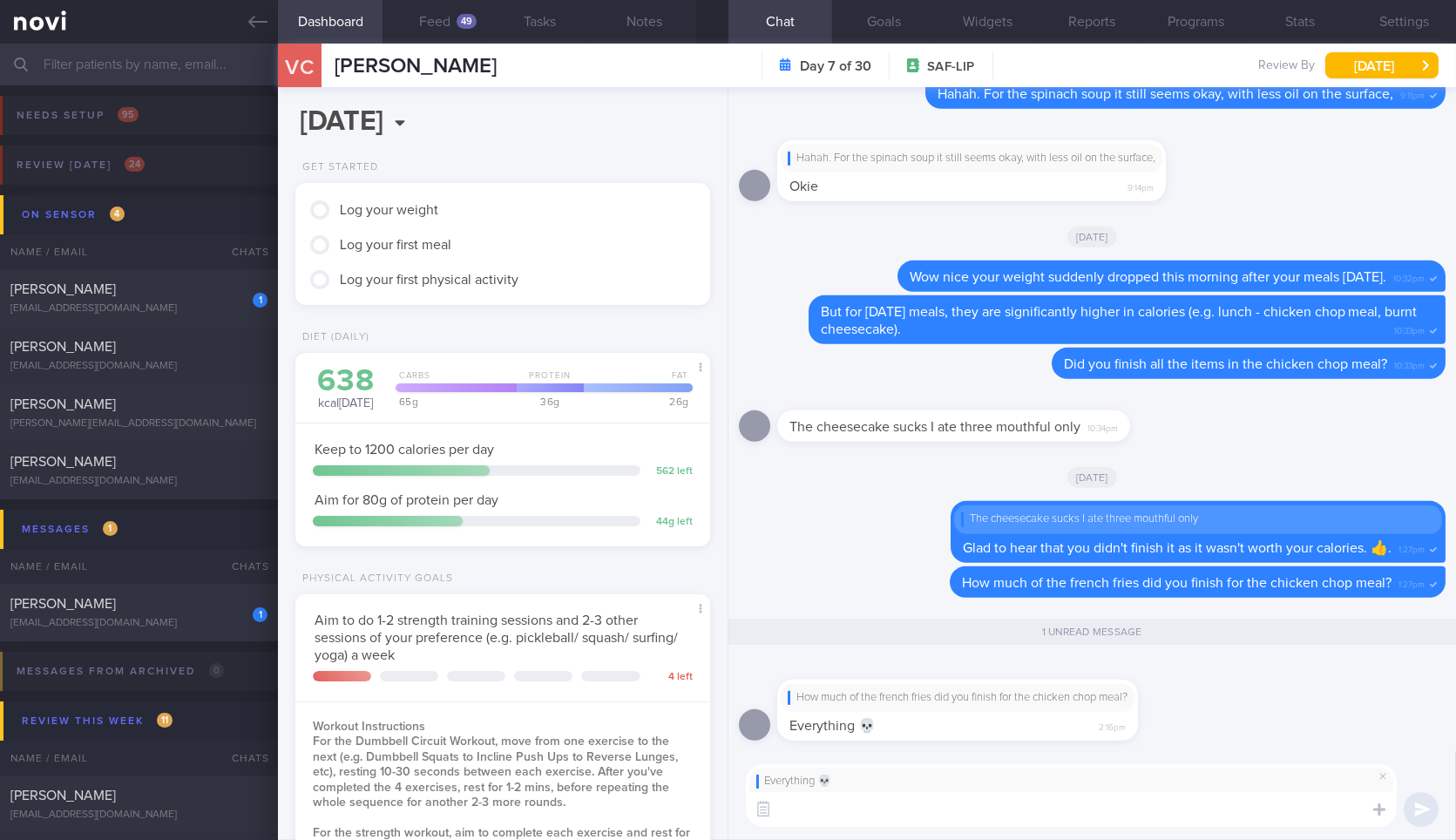
scroll to position [924, 0]
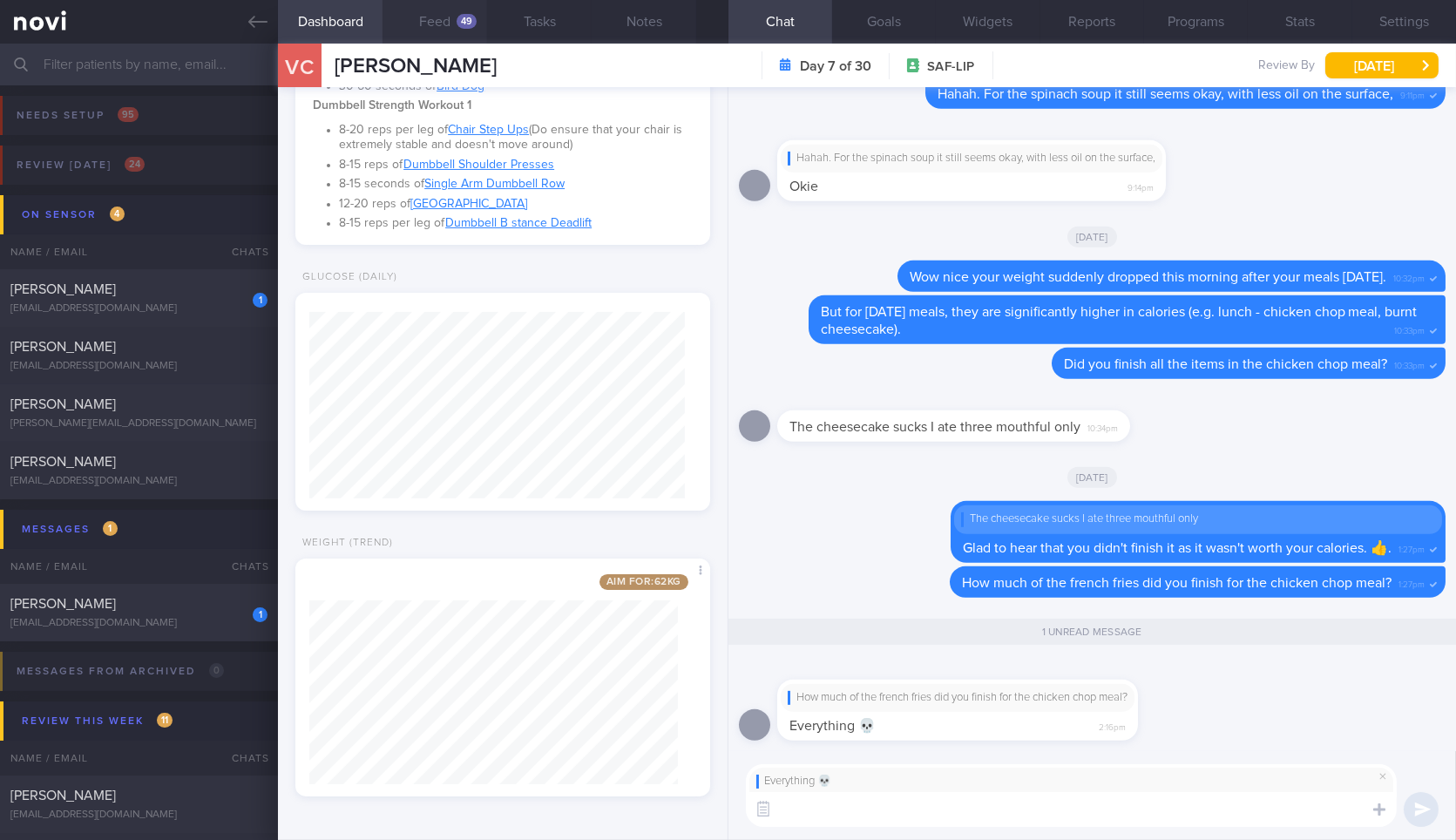
click at [426, 25] on button "Feed 49" at bounding box center [434, 22] width 104 height 44
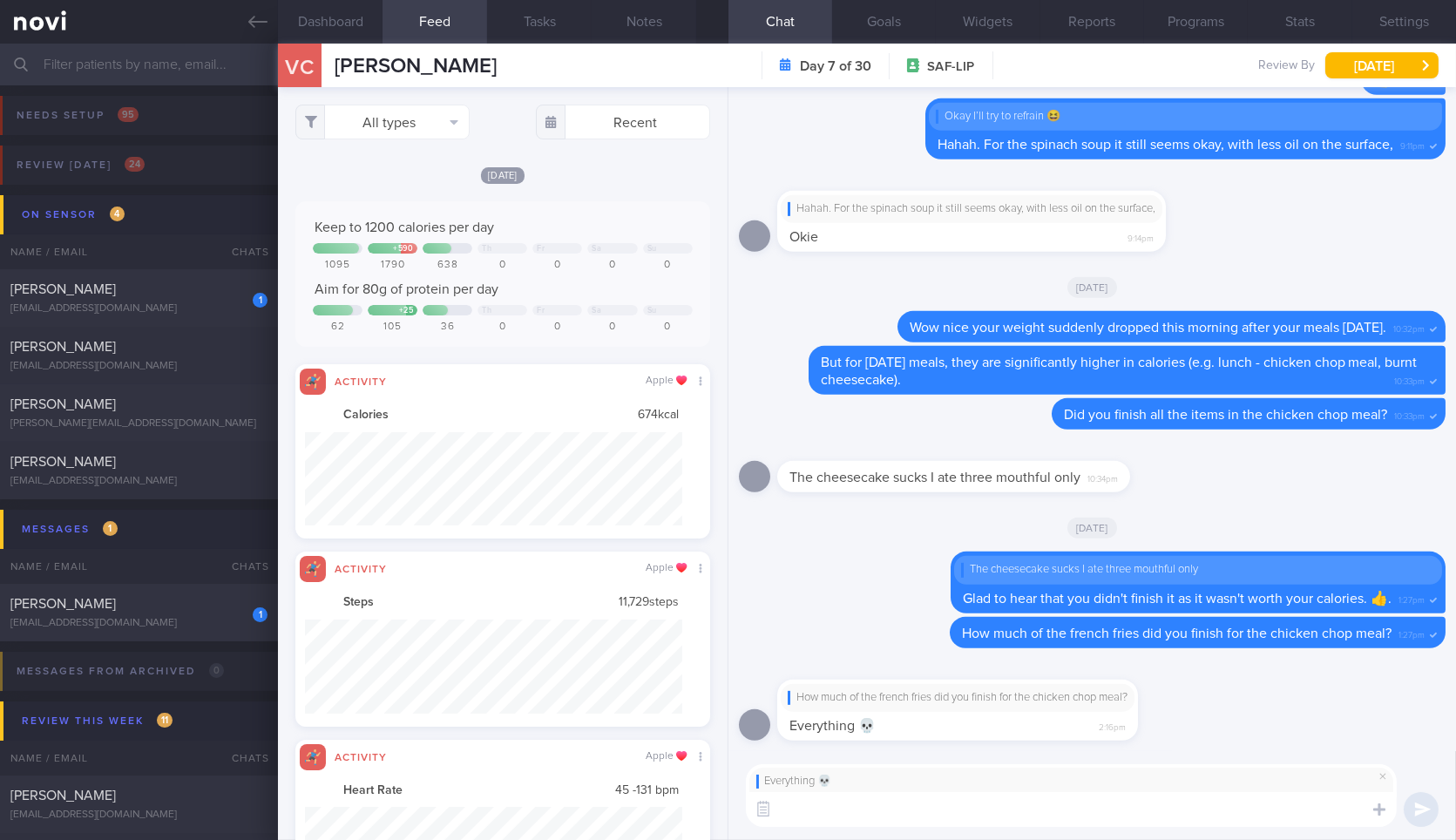
scroll to position [94, 376]
click at [891, 798] on textarea at bounding box center [1071, 809] width 650 height 35
click at [393, 130] on button "All types" at bounding box center [382, 122] width 174 height 35
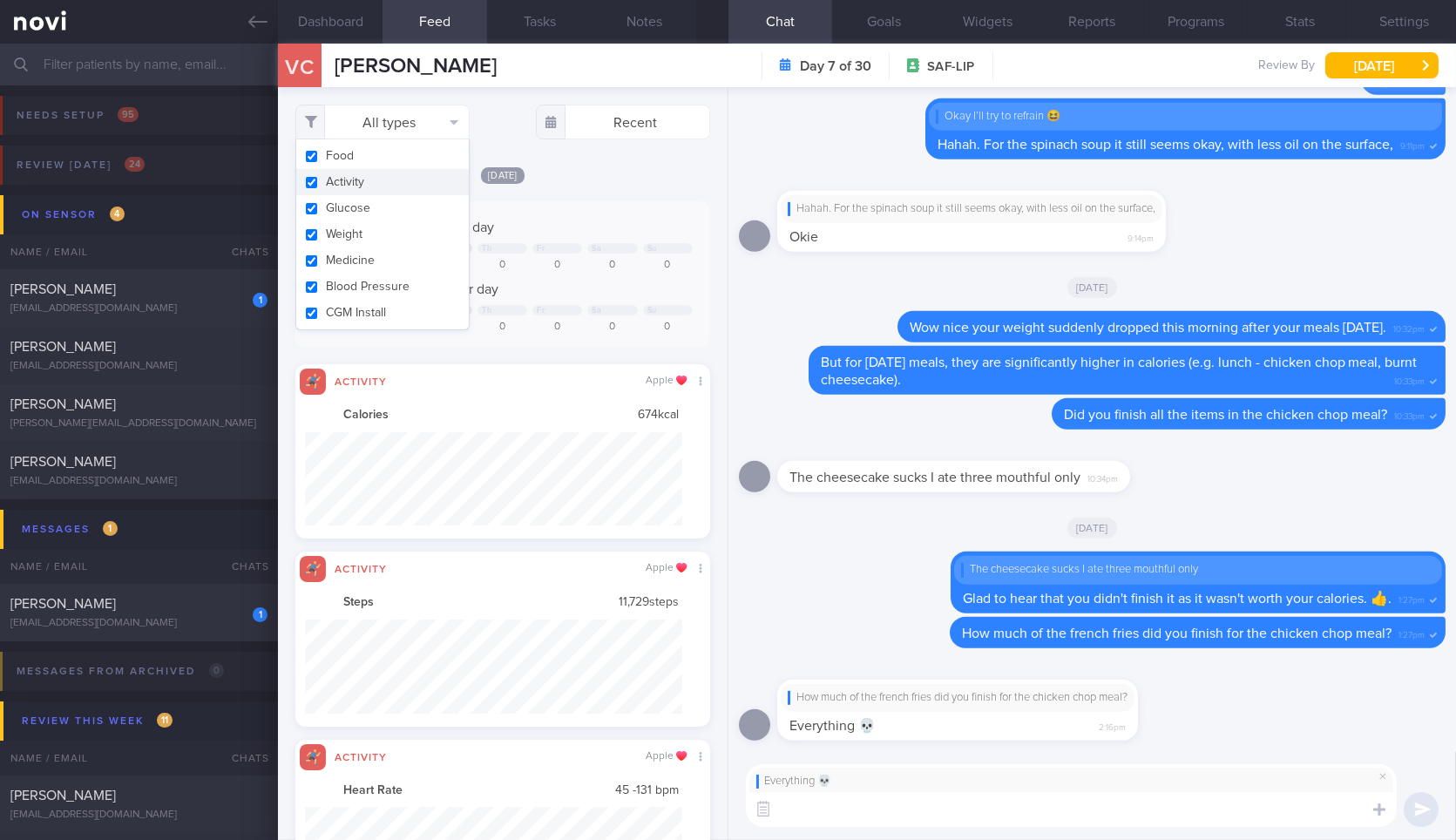
click at [380, 187] on button "Activity" at bounding box center [382, 182] width 173 height 26
checkbox input "false"
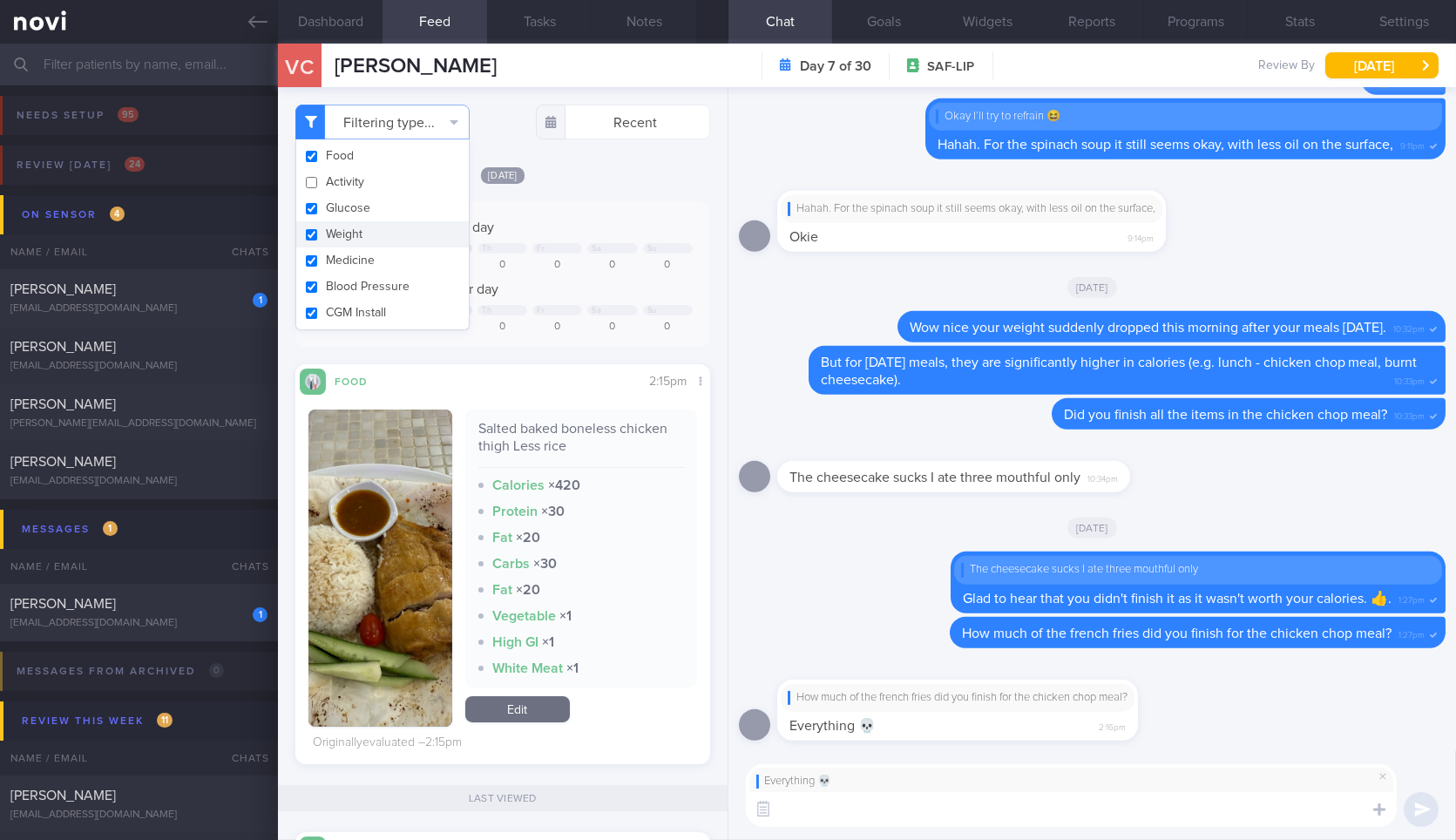
click at [376, 231] on button "Weight" at bounding box center [382, 234] width 173 height 26
checkbox input "false"
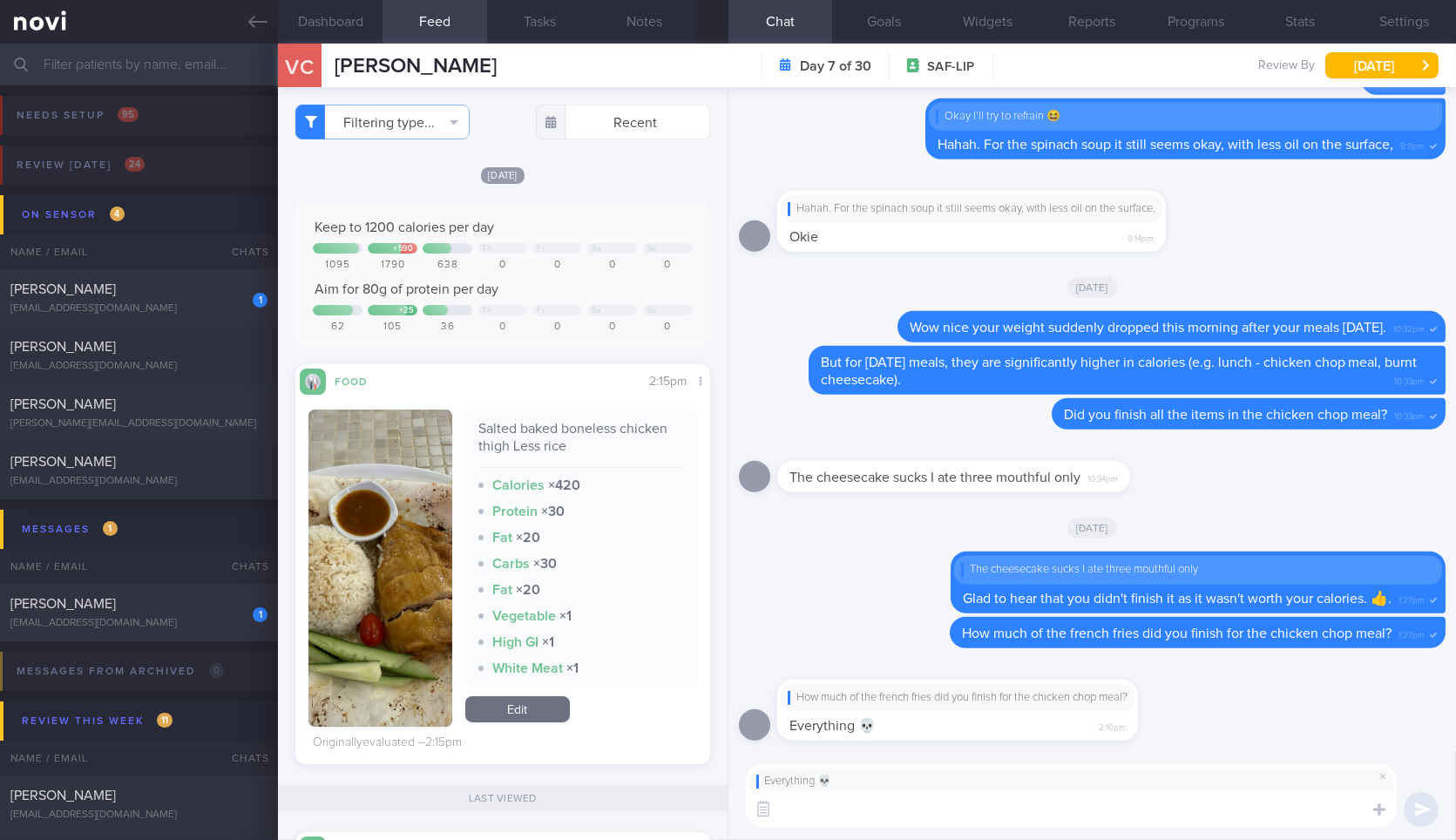
click at [602, 166] on div "[DATE]" at bounding box center [502, 174] width 414 height 18
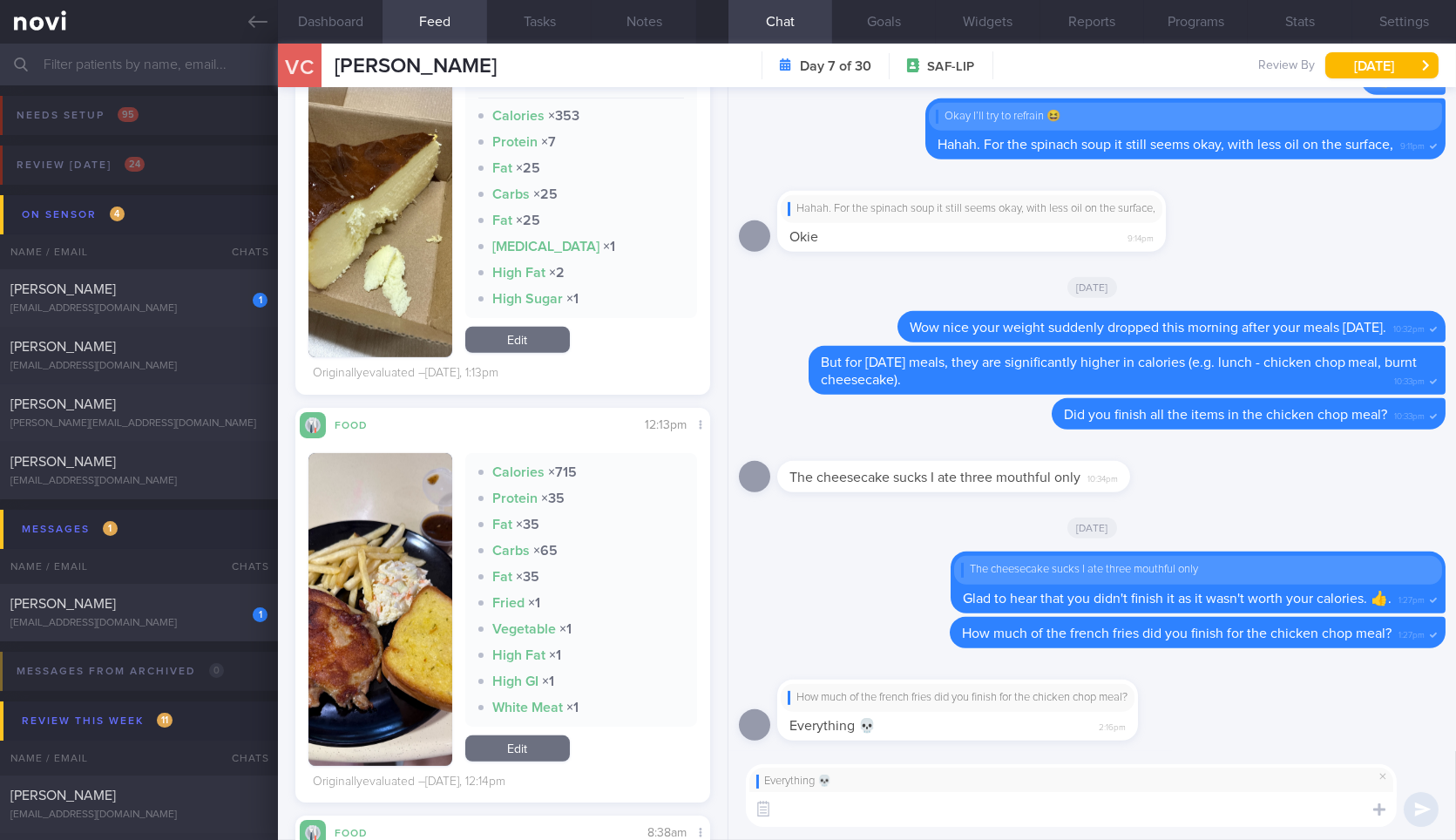
scroll to position [1750, 0]
click at [910, 827] on textarea at bounding box center [1071, 809] width 650 height 35
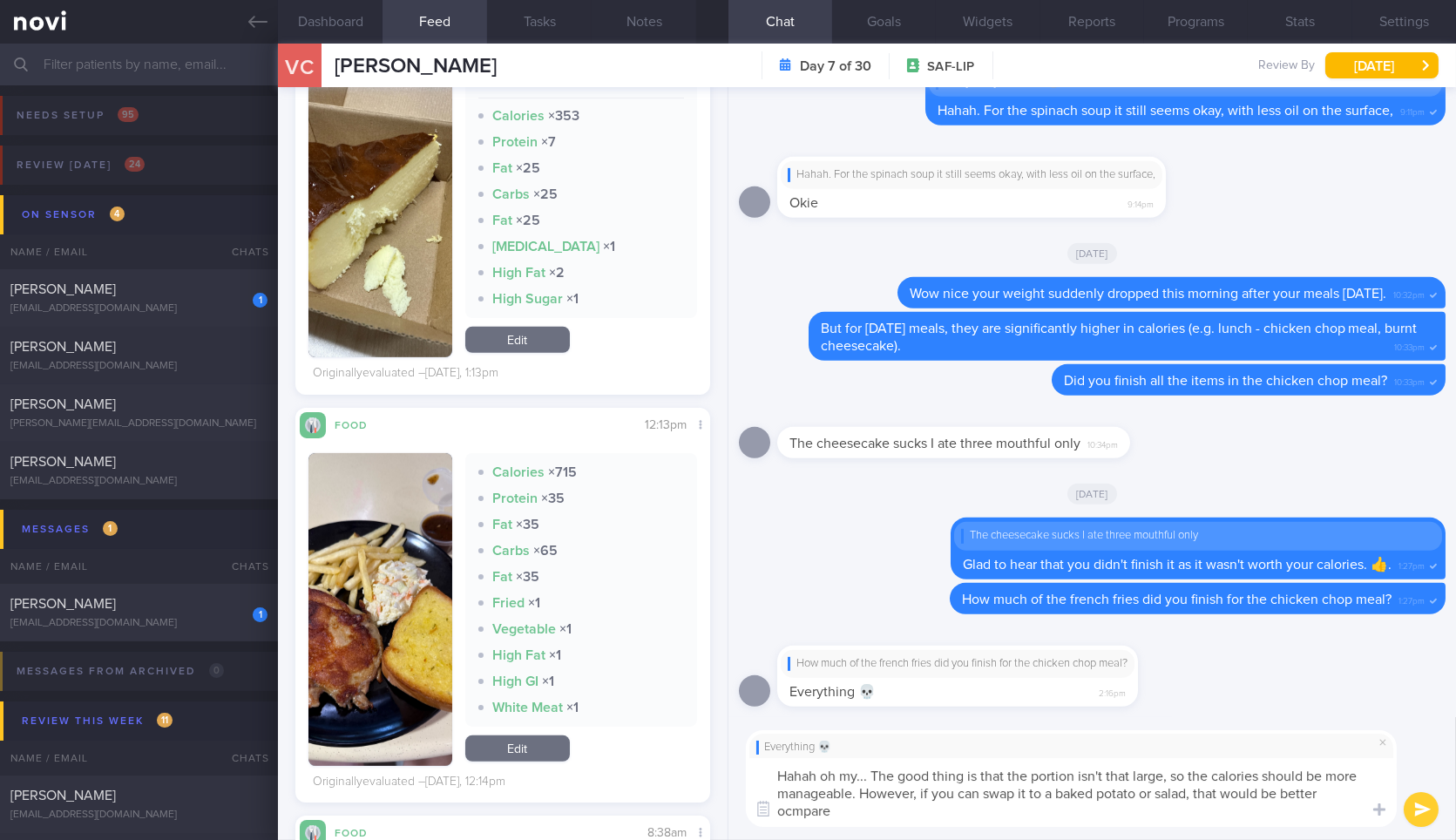
scroll to position [0, 0]
type textarea "Hahah oh my... The good thing is that the portion isn't that large, so the calo…"
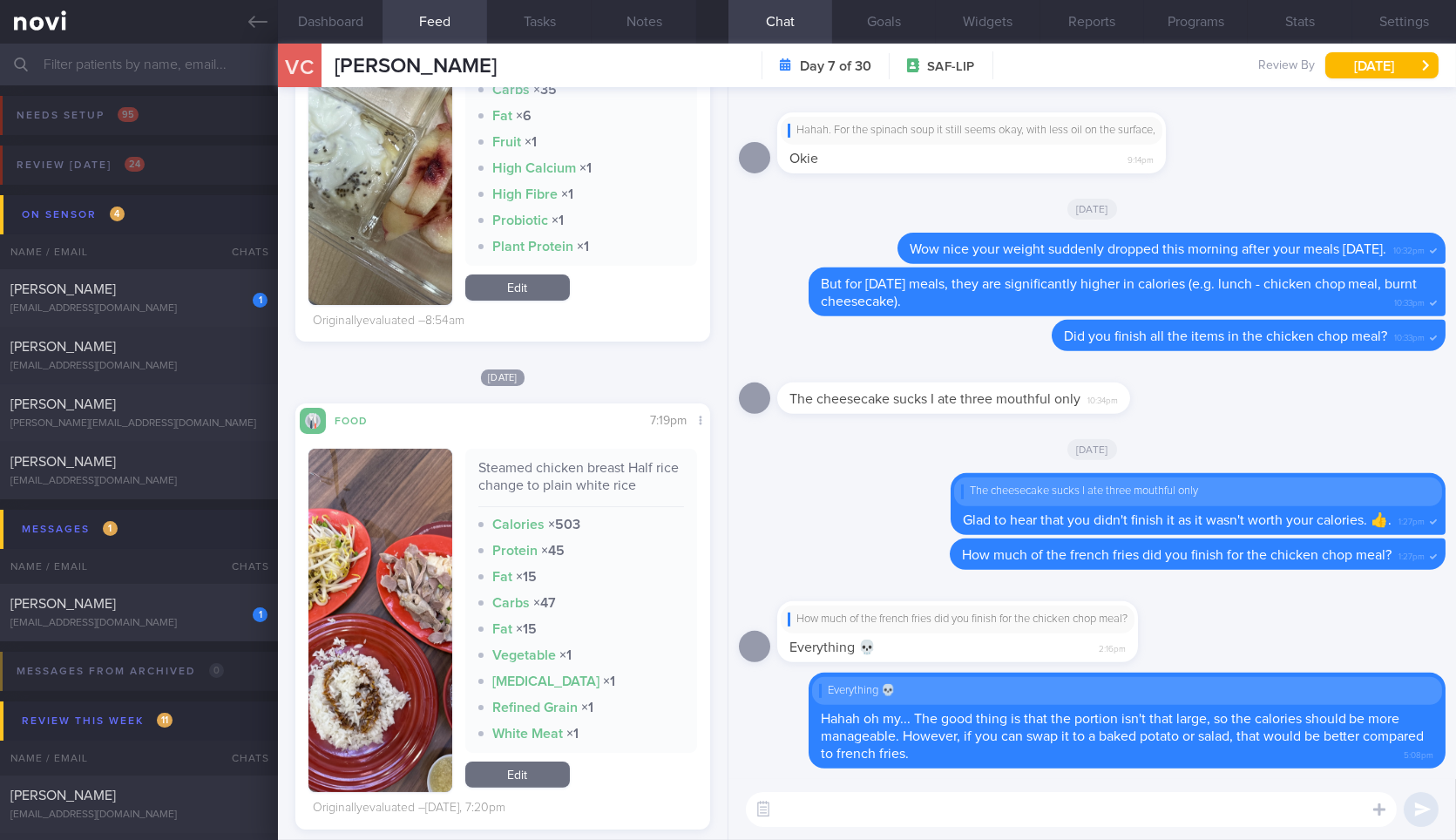
scroll to position [941, 0]
click at [543, 411] on div "Food Share 7:19pm Steamed chicken breast Half rice change to plain white rice C…" at bounding box center [502, 617] width 414 height 426
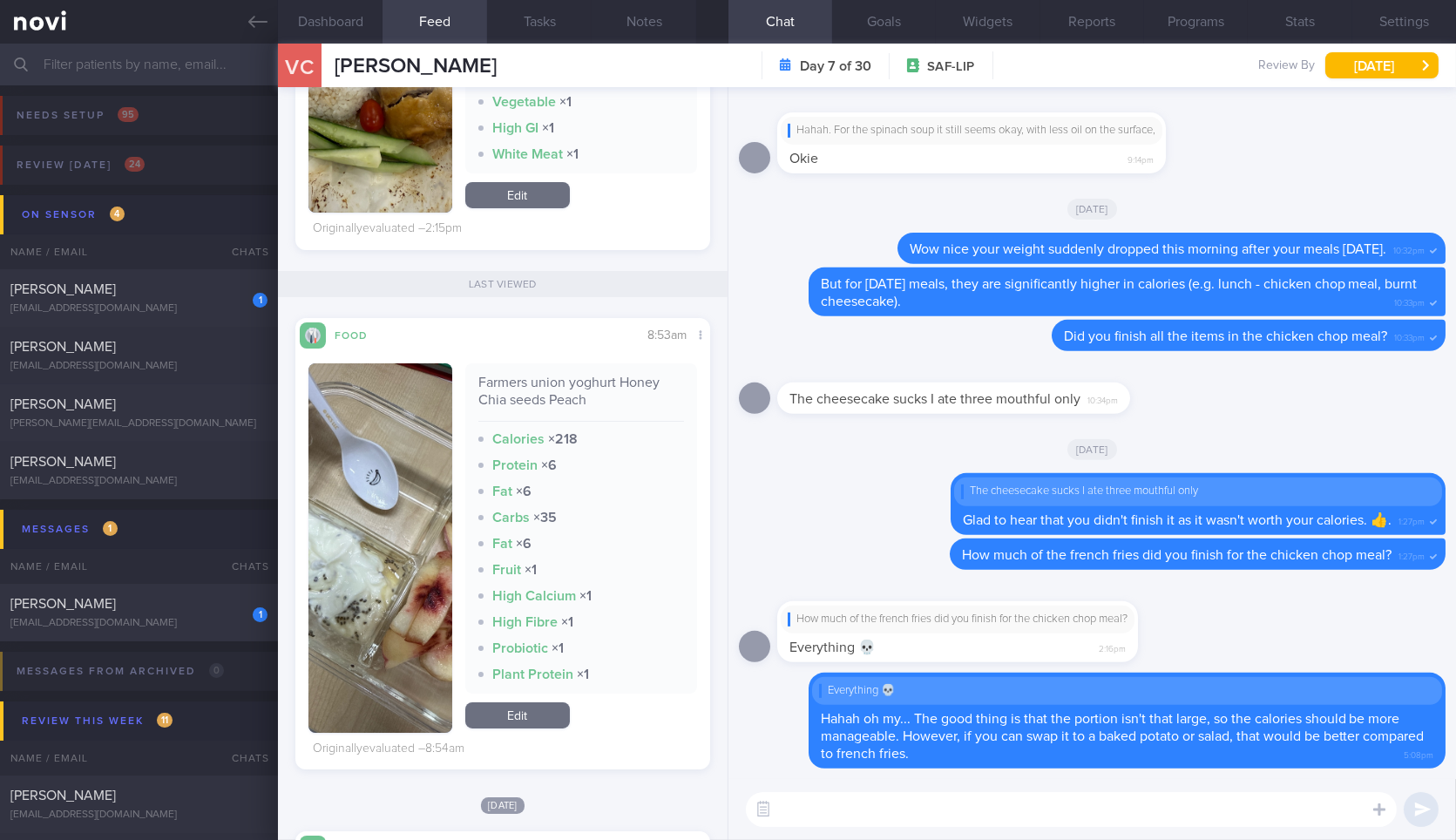
scroll to position [512, 0]
click at [1069, 815] on textarea at bounding box center [1071, 809] width 650 height 35
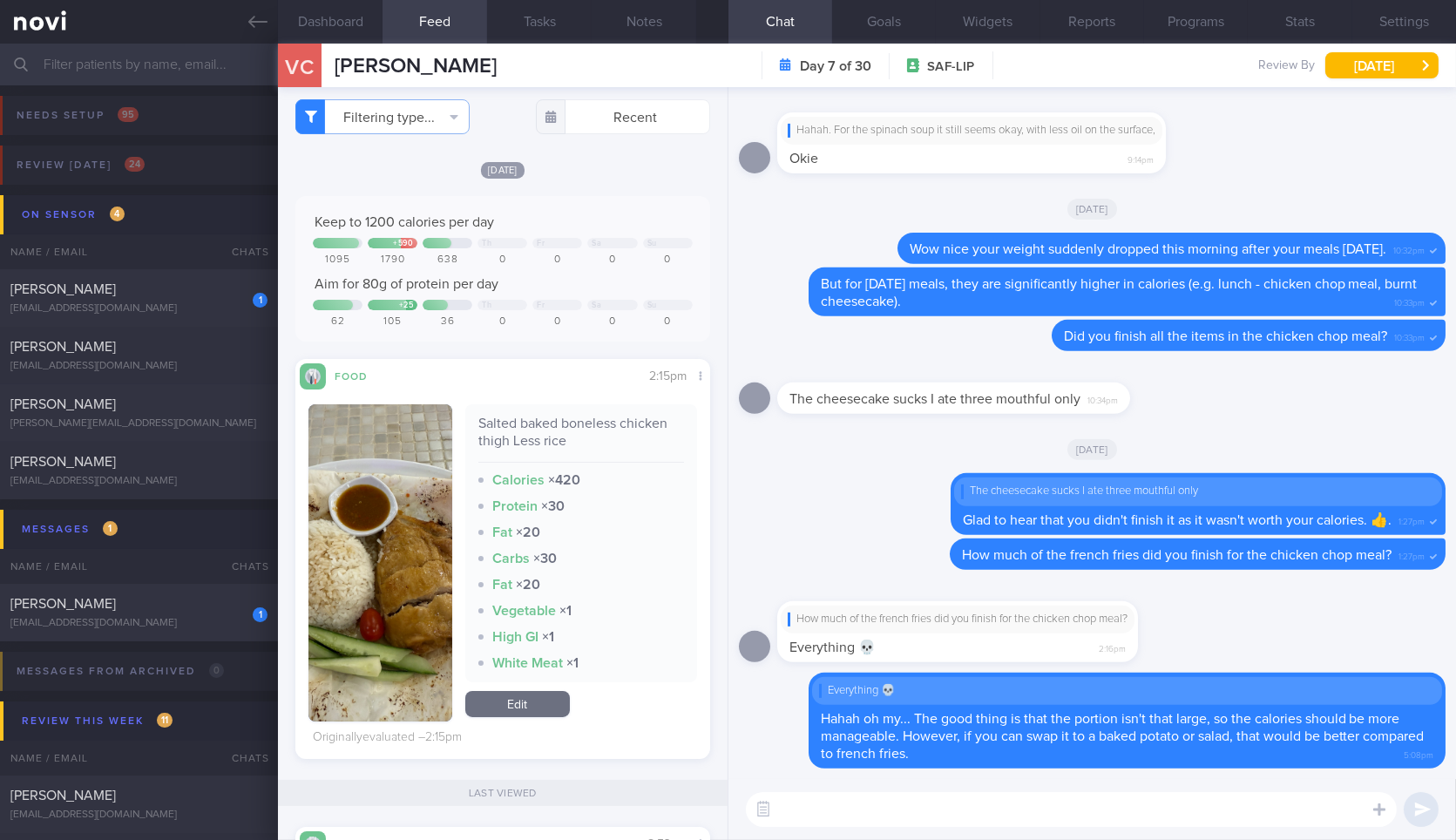
scroll to position [0, 0]
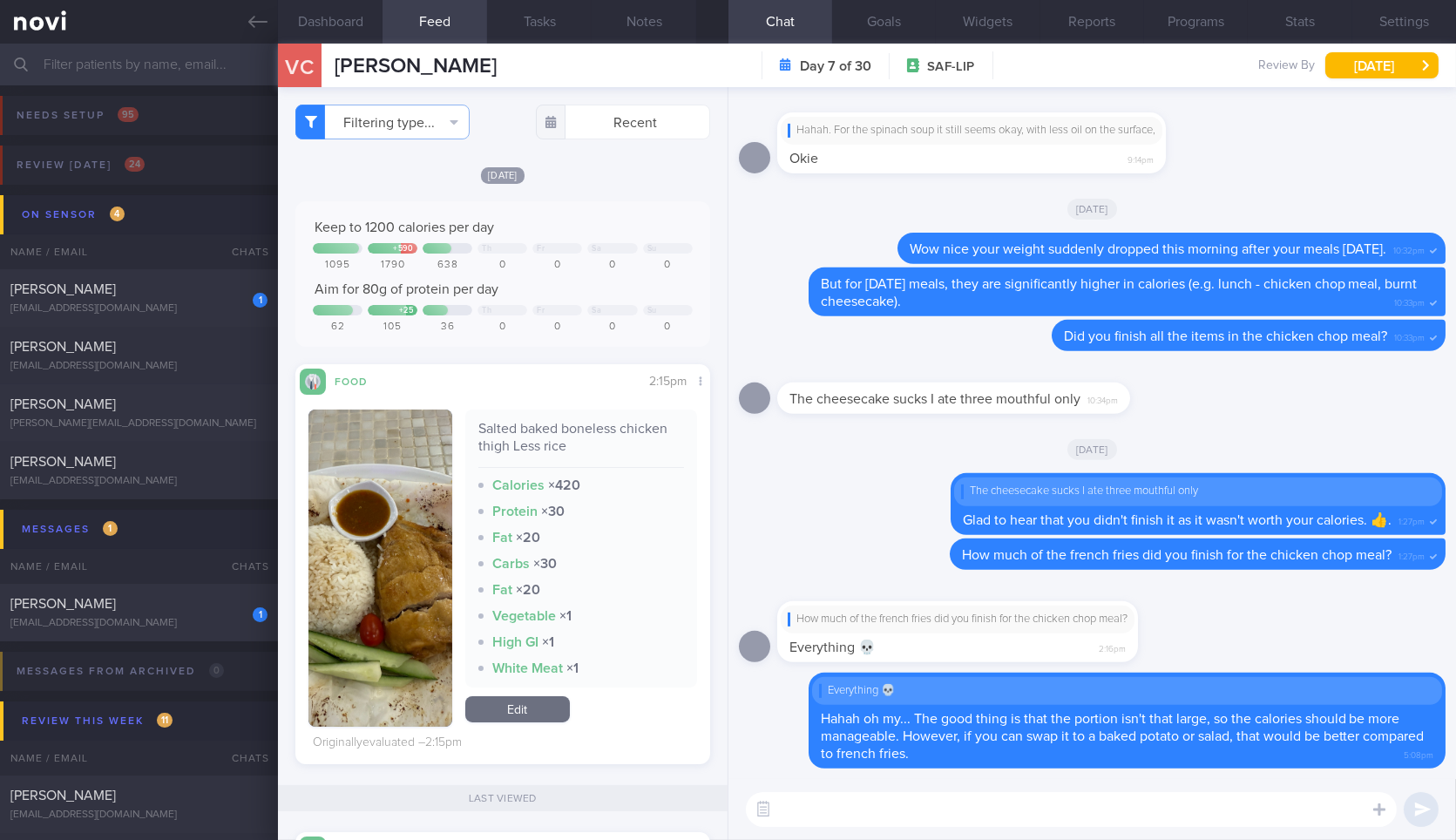
click at [923, 808] on textarea at bounding box center [1071, 809] width 650 height 35
select select "8"
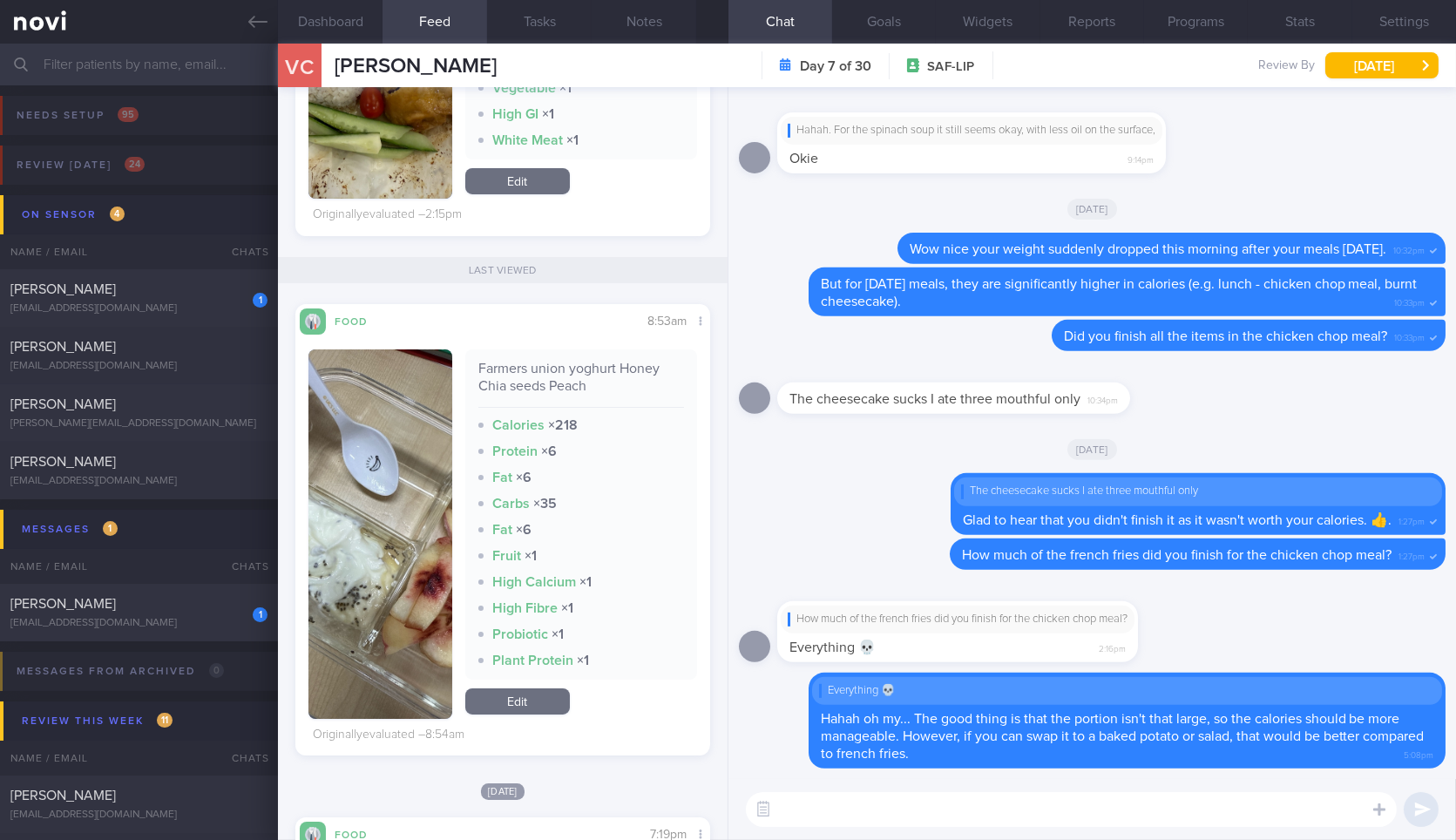
scroll to position [535, 0]
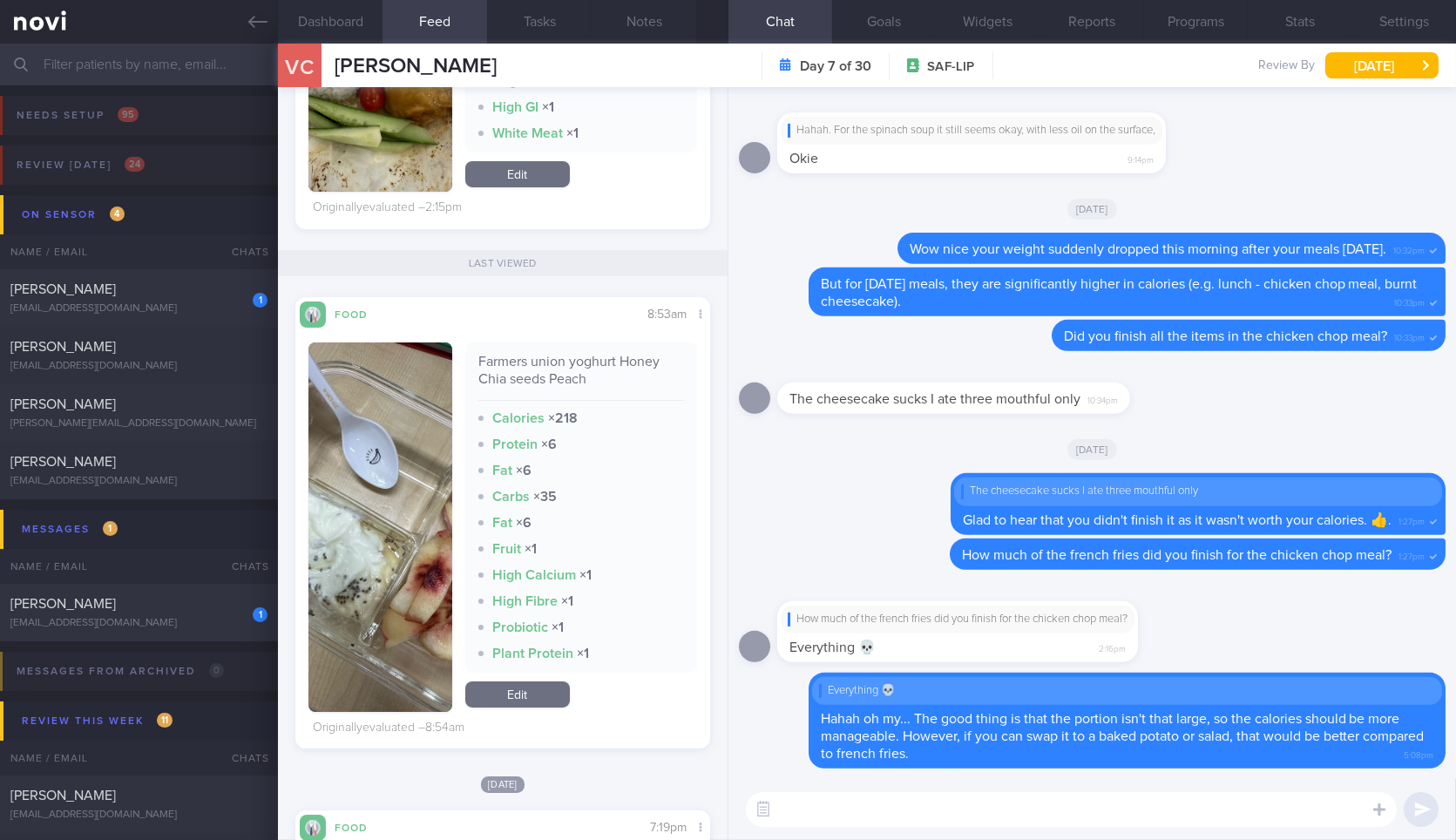
click at [886, 791] on div "​ ​" at bounding box center [1092, 810] width 728 height 61
click at [962, 817] on textarea at bounding box center [1071, 809] width 650 height 35
click at [557, 375] on div "Farmers union yoghurt Honey Chia seeds Peach" at bounding box center [581, 377] width 206 height 48
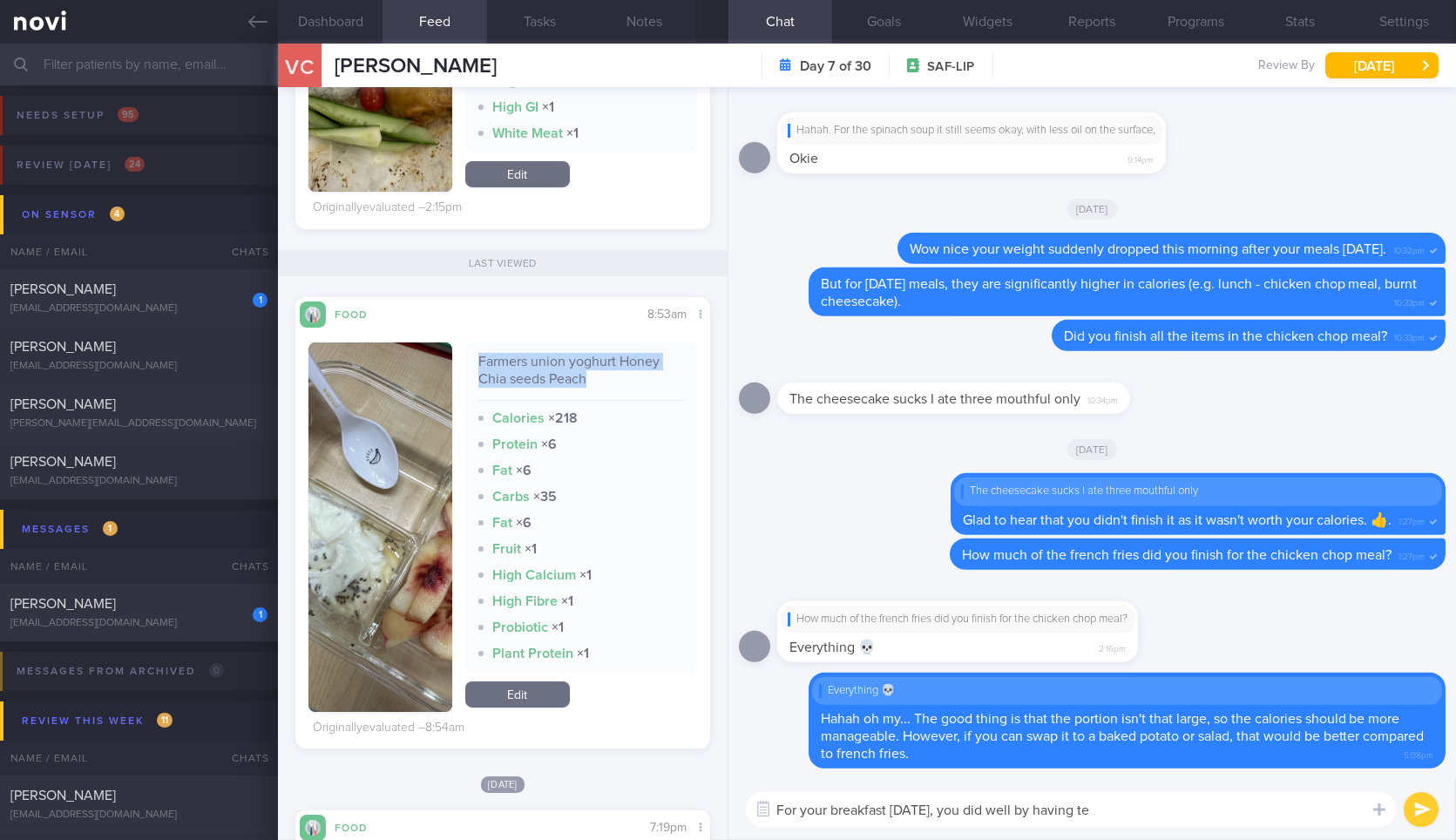
click at [557, 375] on div "Farmers union yoghurt Honey Chia seeds Peach" at bounding box center [581, 377] width 206 height 48
copy div "Farmers union yoghurt Honey Chia seeds Peach"
click at [1150, 815] on textarea "For your breakfast today, you did well by having te" at bounding box center [1071, 809] width 650 height 35
paste textarea "Farmers union yoghurt Honey Chia seeds Peach"
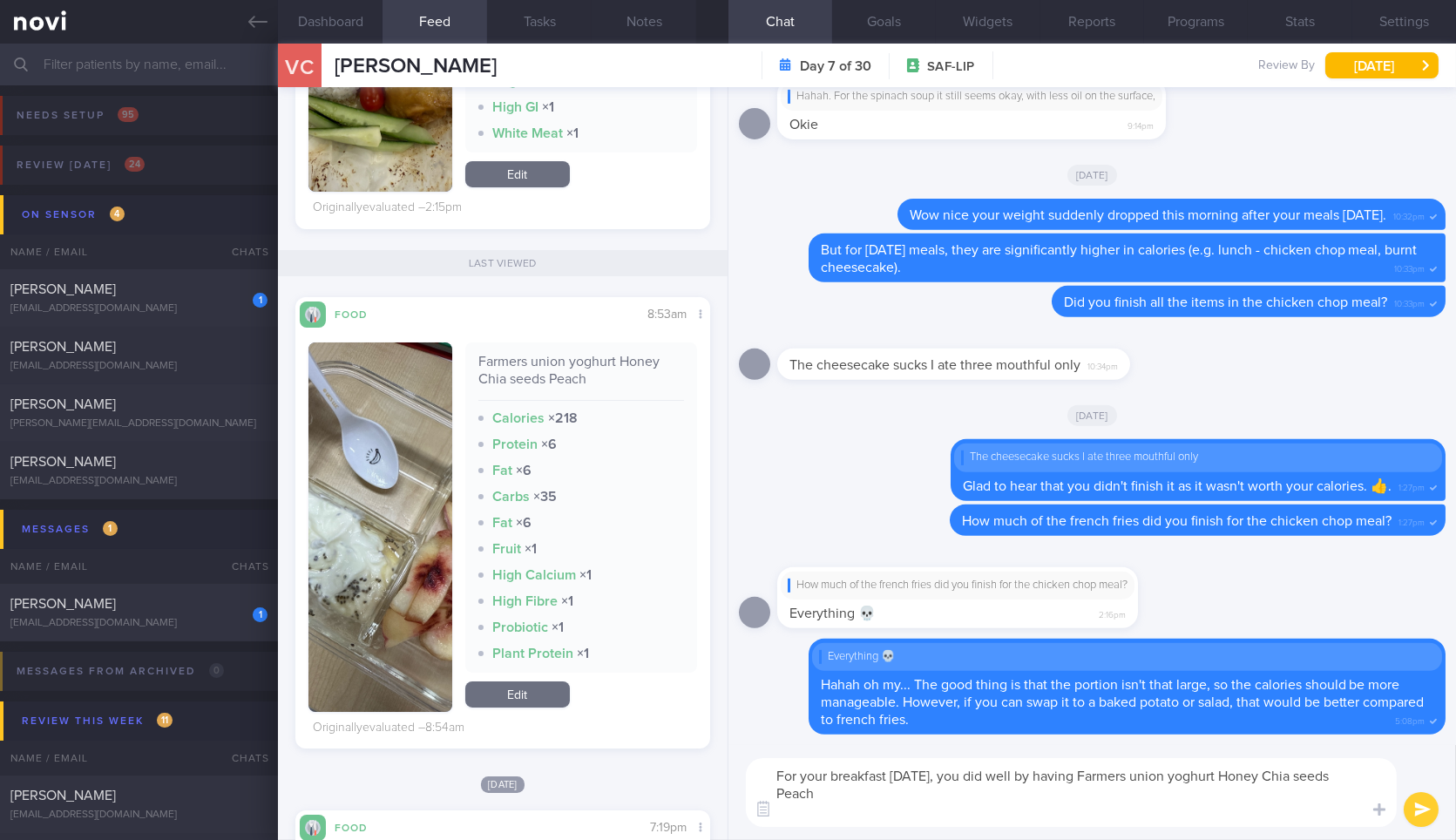
scroll to position [0, 0]
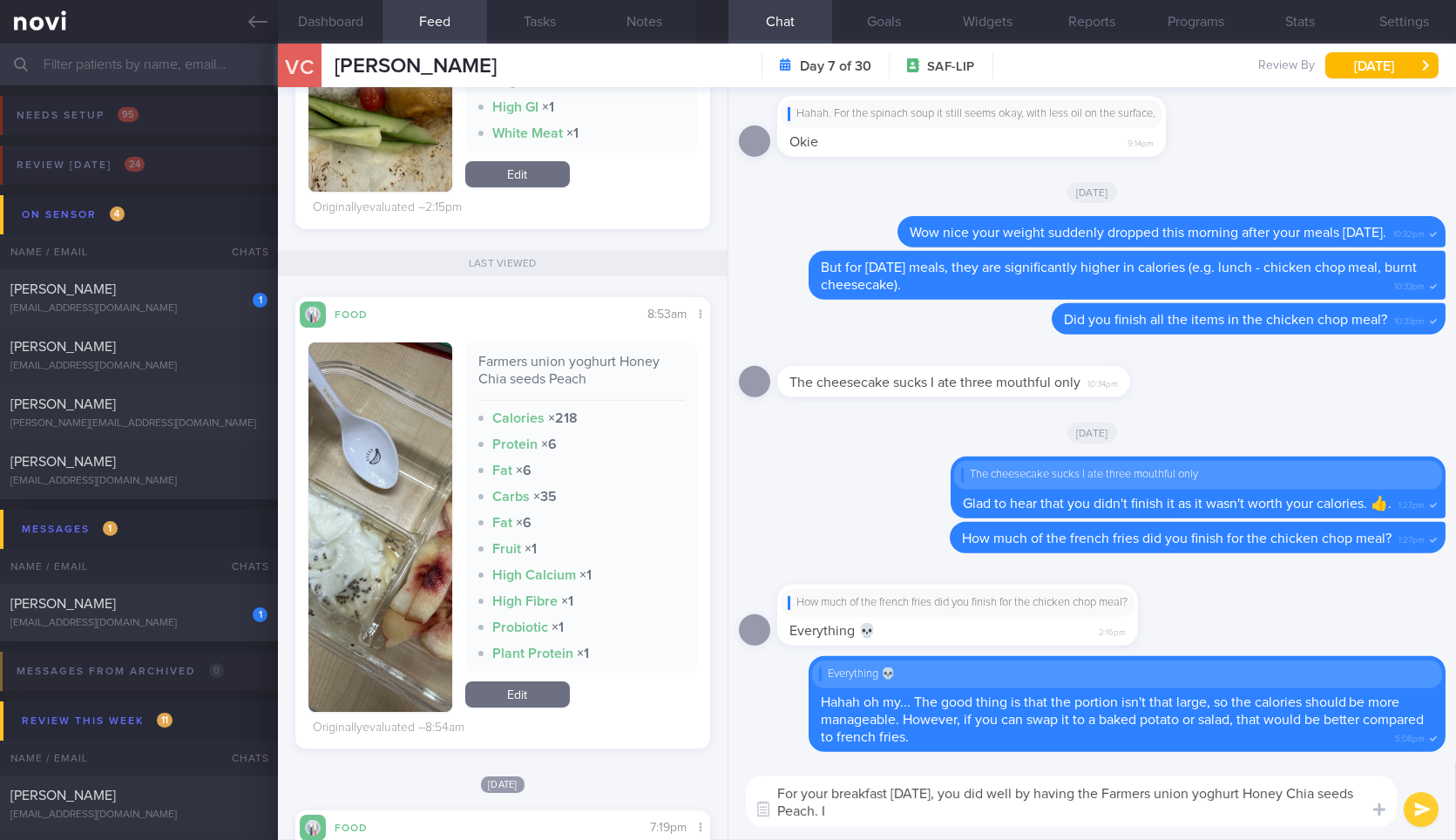
type textarea "For your breakfast today, you did well by having the Farmers union yoghurt Hone…"
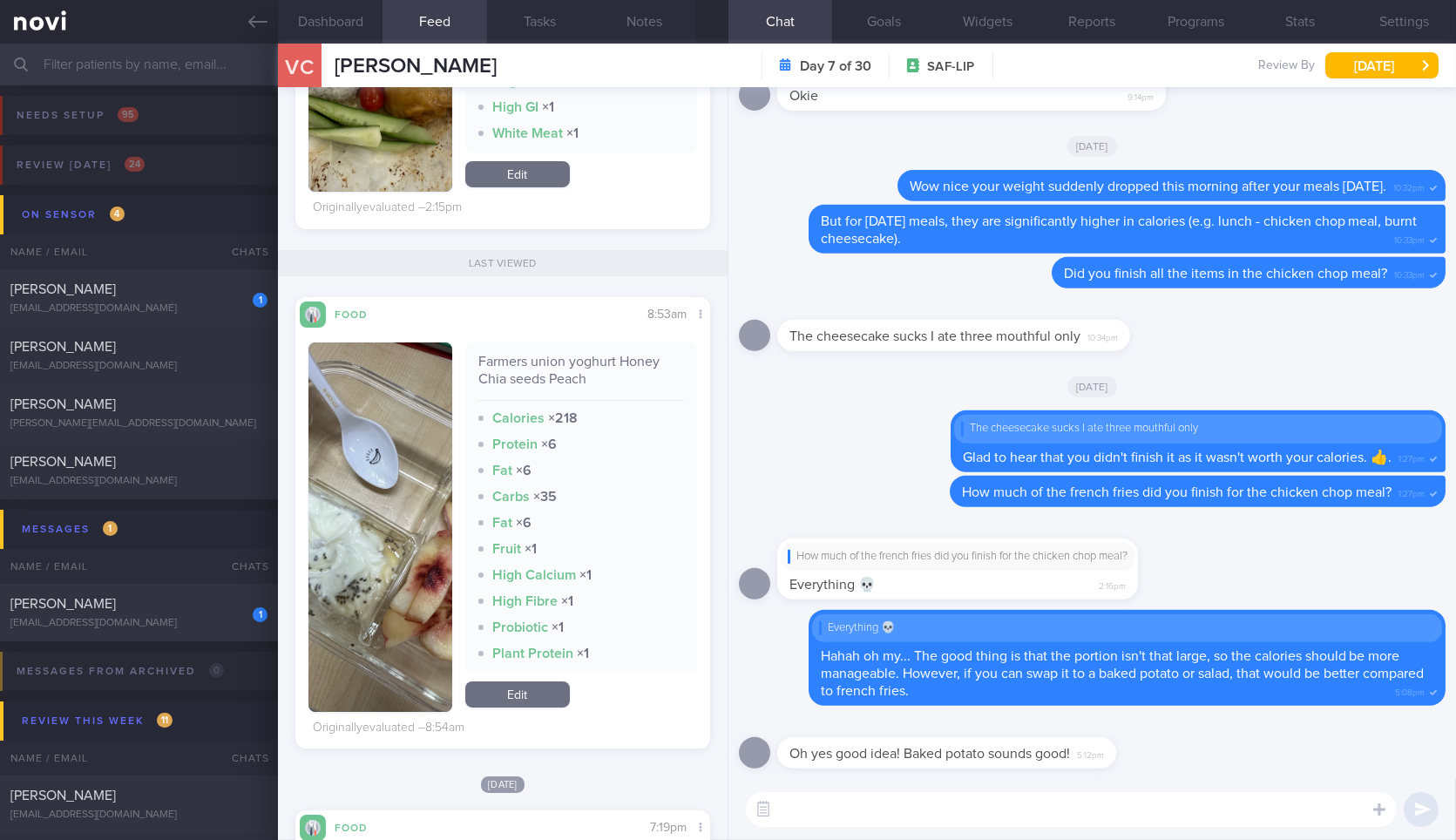
drag, startPoint x: 1117, startPoint y: 750, endPoint x: 1373, endPoint y: 724, distance: 257.3
click at [1373, 724] on div "Oh yes good idea! Baked potato sounds good! 5:12pm" at bounding box center [1092, 748] width 707 height 63
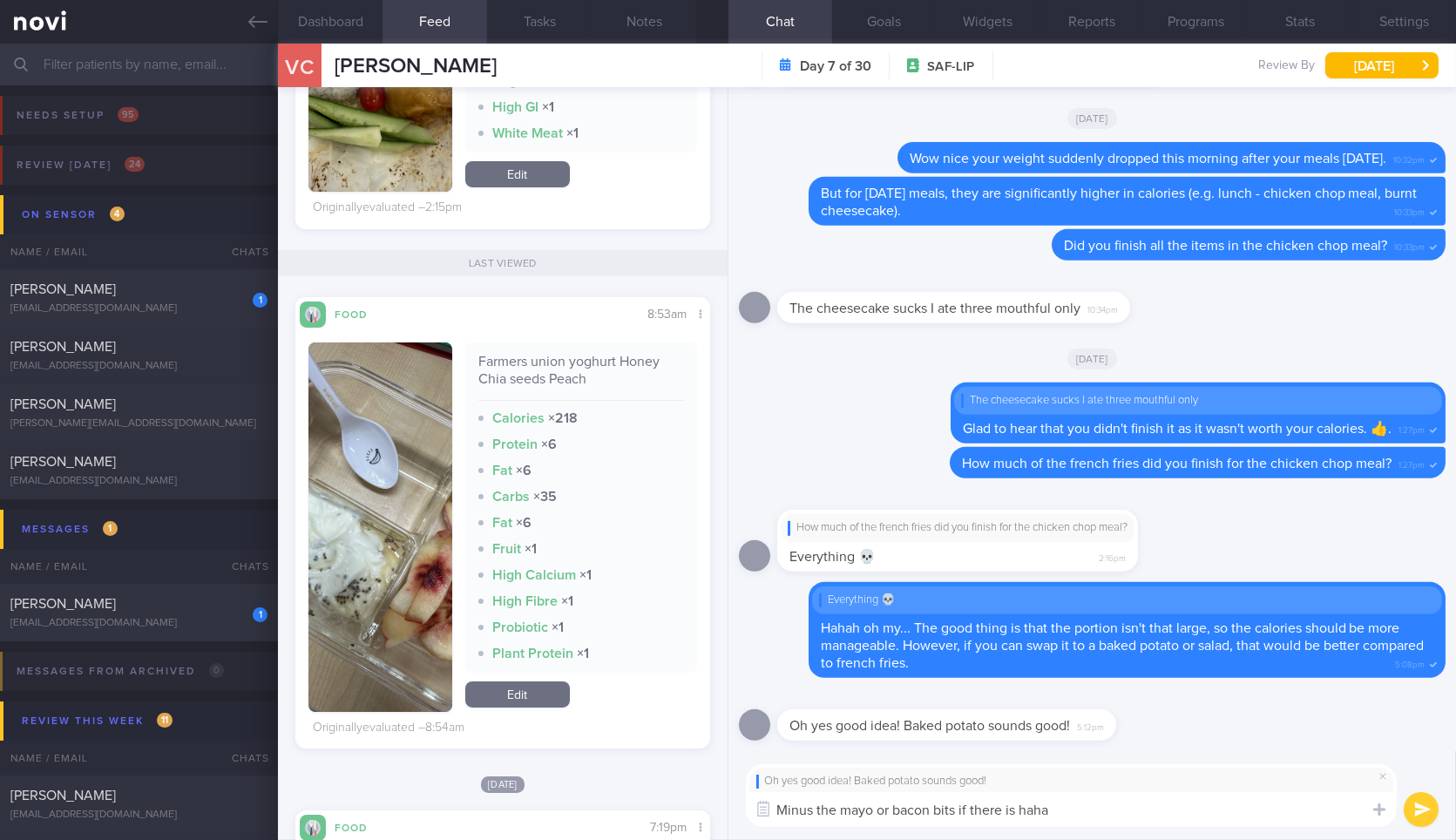
type textarea "Minus the mayo or bacon bits if there is haha."
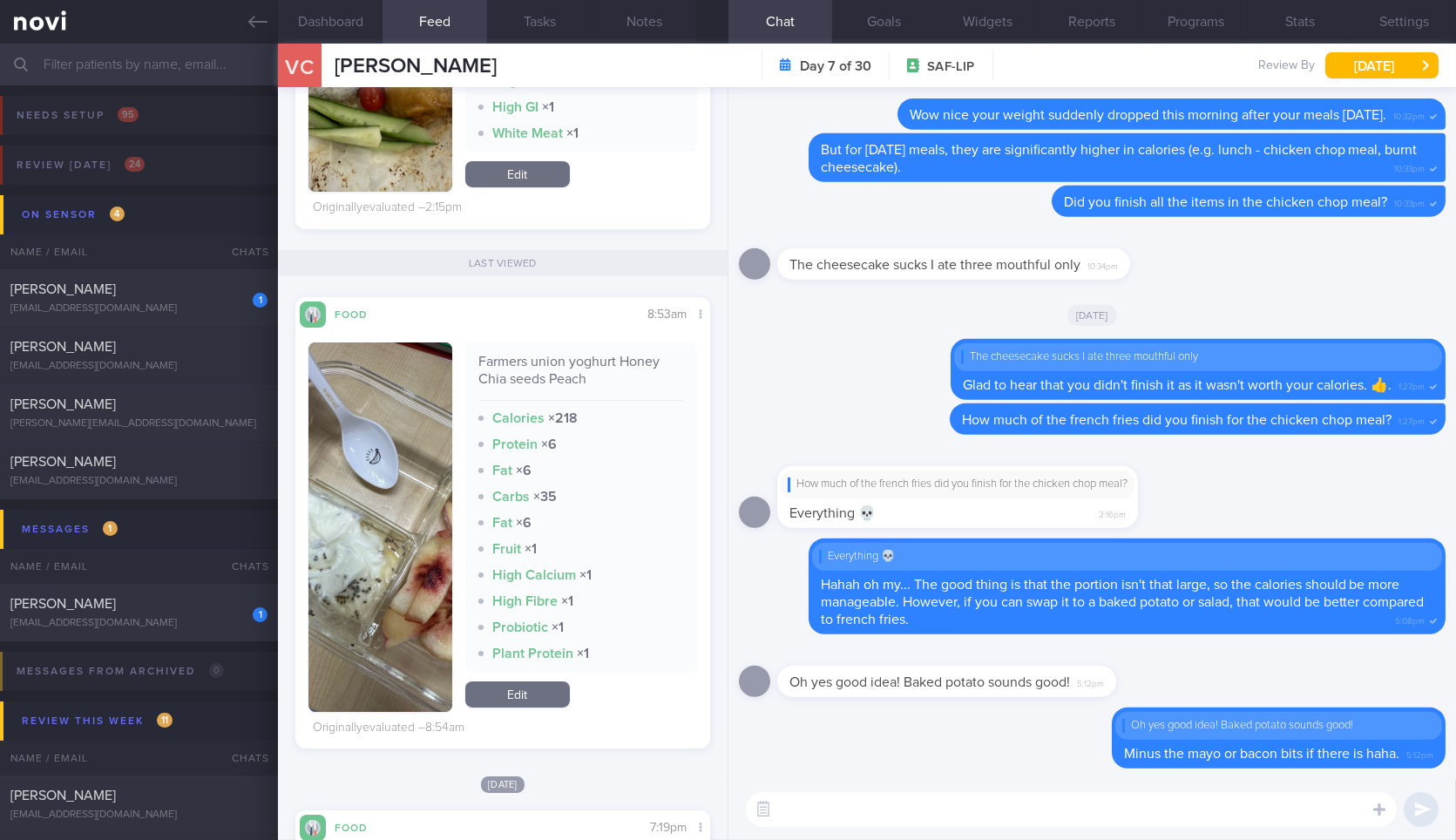
paste textarea "For your breakfast today, you did well by having the Farmers union yoghurt Hone…"
type textarea "For your breakfast today, you did well by having the Farmers union yoghurt Hone…"
click at [1270, 812] on textarea "For your breakfast today, you did well by having the Farmers union yoghurt Hone…" at bounding box center [1071, 809] width 650 height 35
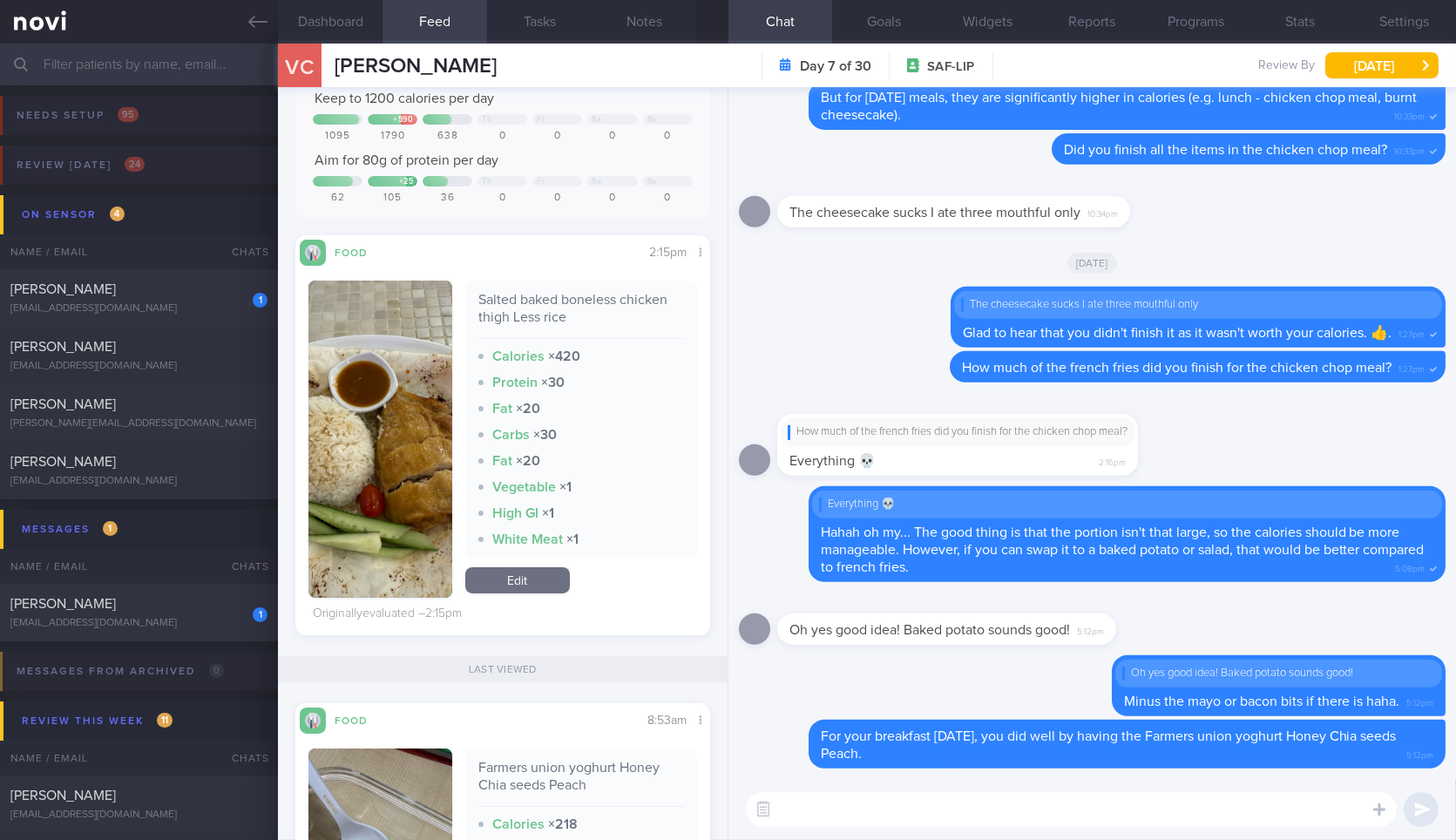
scroll to position [125, 0]
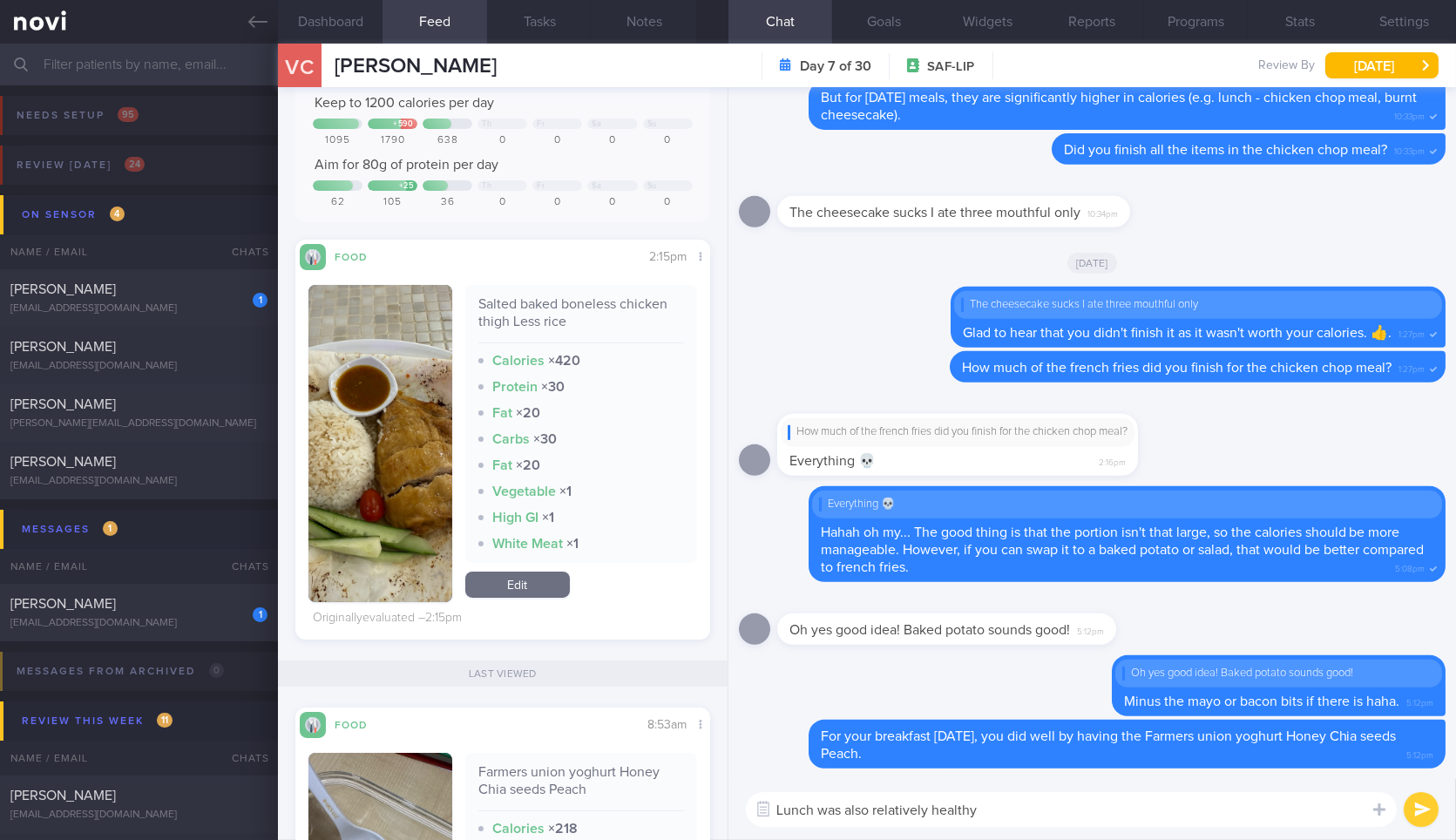
click at [379, 424] on button "button" at bounding box center [380, 444] width 143 height 317
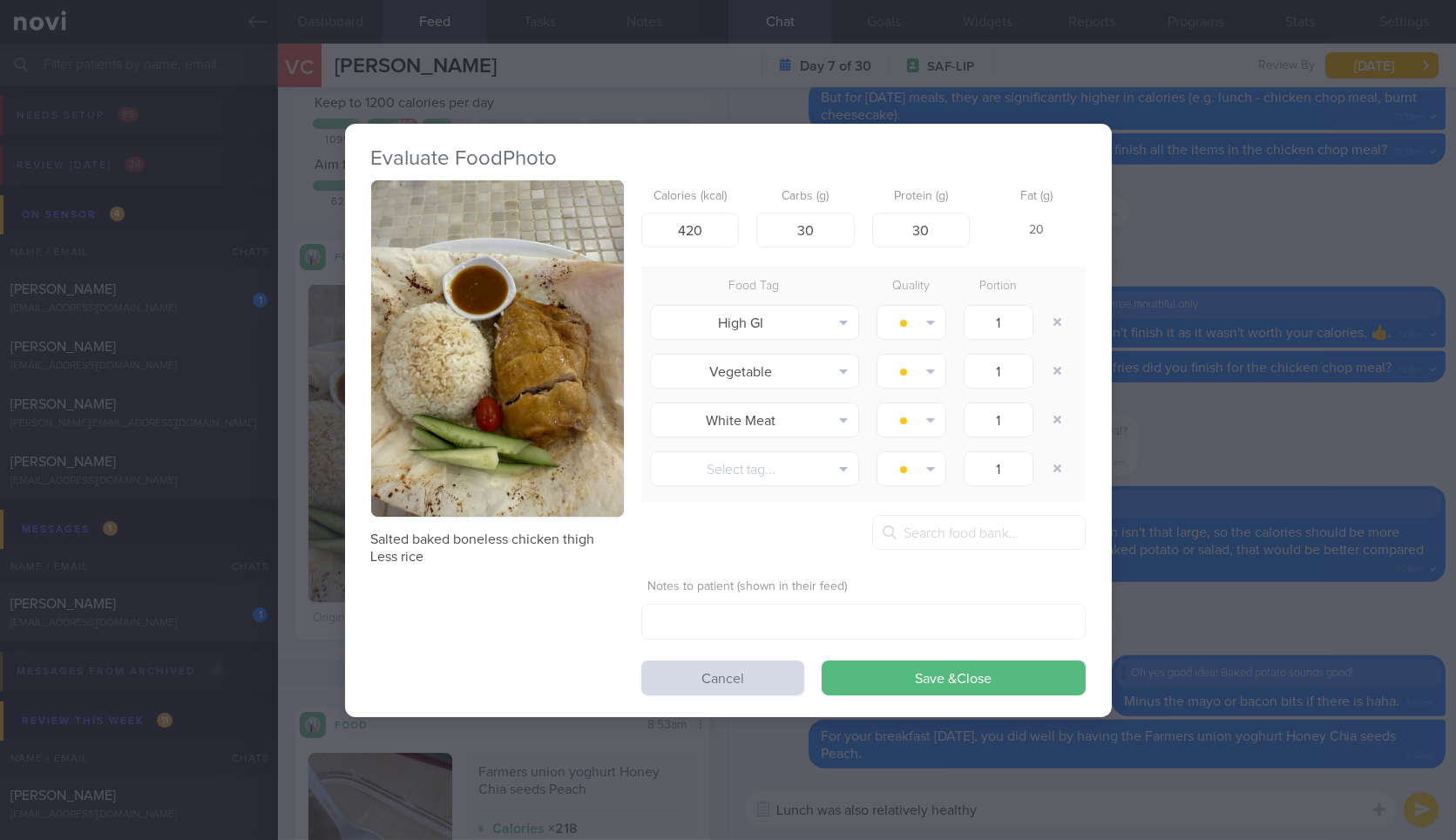
click at [1211, 637] on div "Evaluate Food Photo Salted baked boneless chicken thigh Less rice Calories (kca…" at bounding box center [728, 420] width 1456 height 840
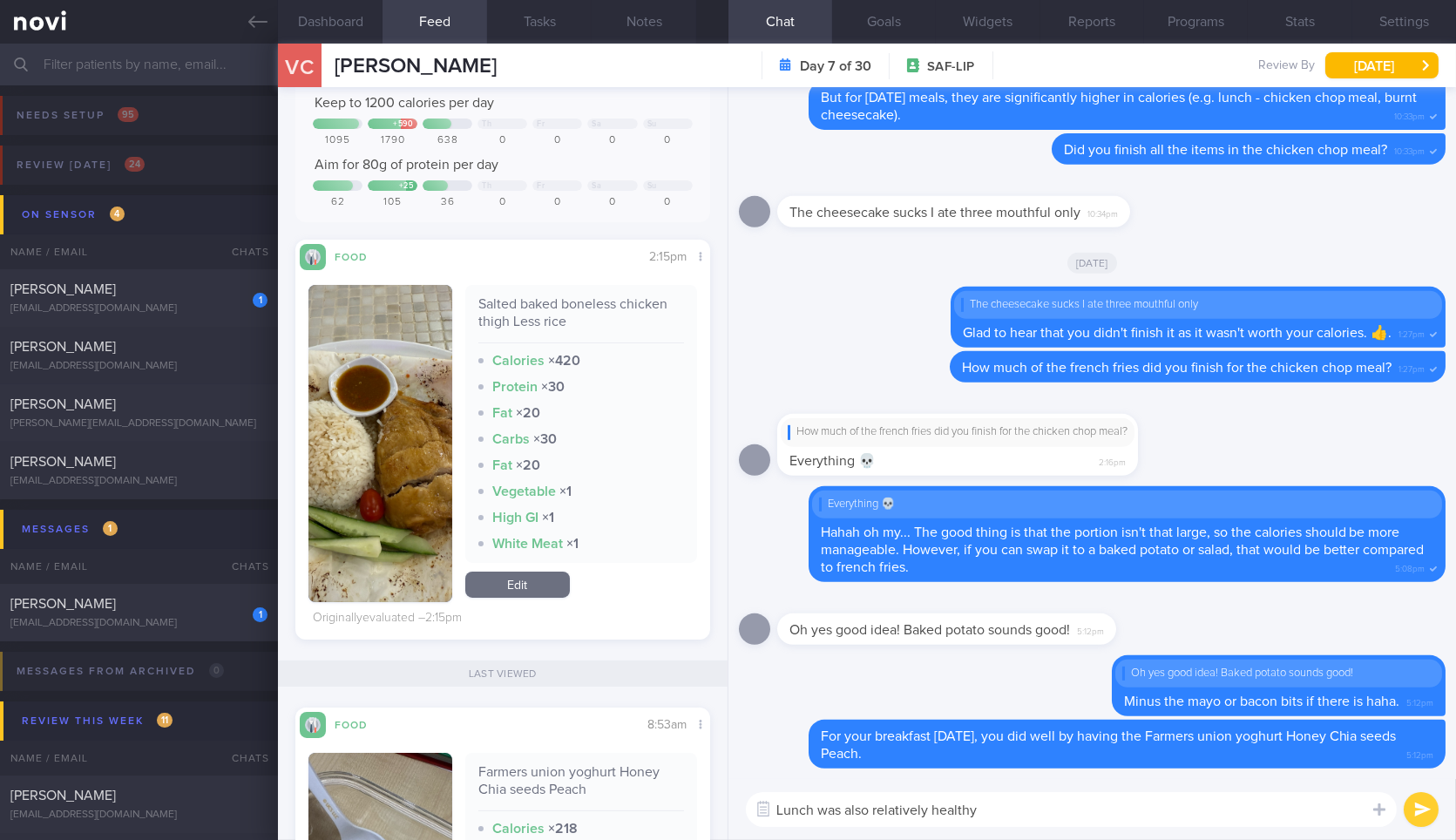
click at [1152, 815] on textarea "Lunch was also relatively healthy" at bounding box center [1071, 809] width 650 height 35
type textarea "Lunch was also relatively healthy and decent in protein"
paste textarea "Lunch was also relatively healthy and decent in protein"
type textarea "Lunch was also relatively healthy and decent in protein, though it did lack fib…"
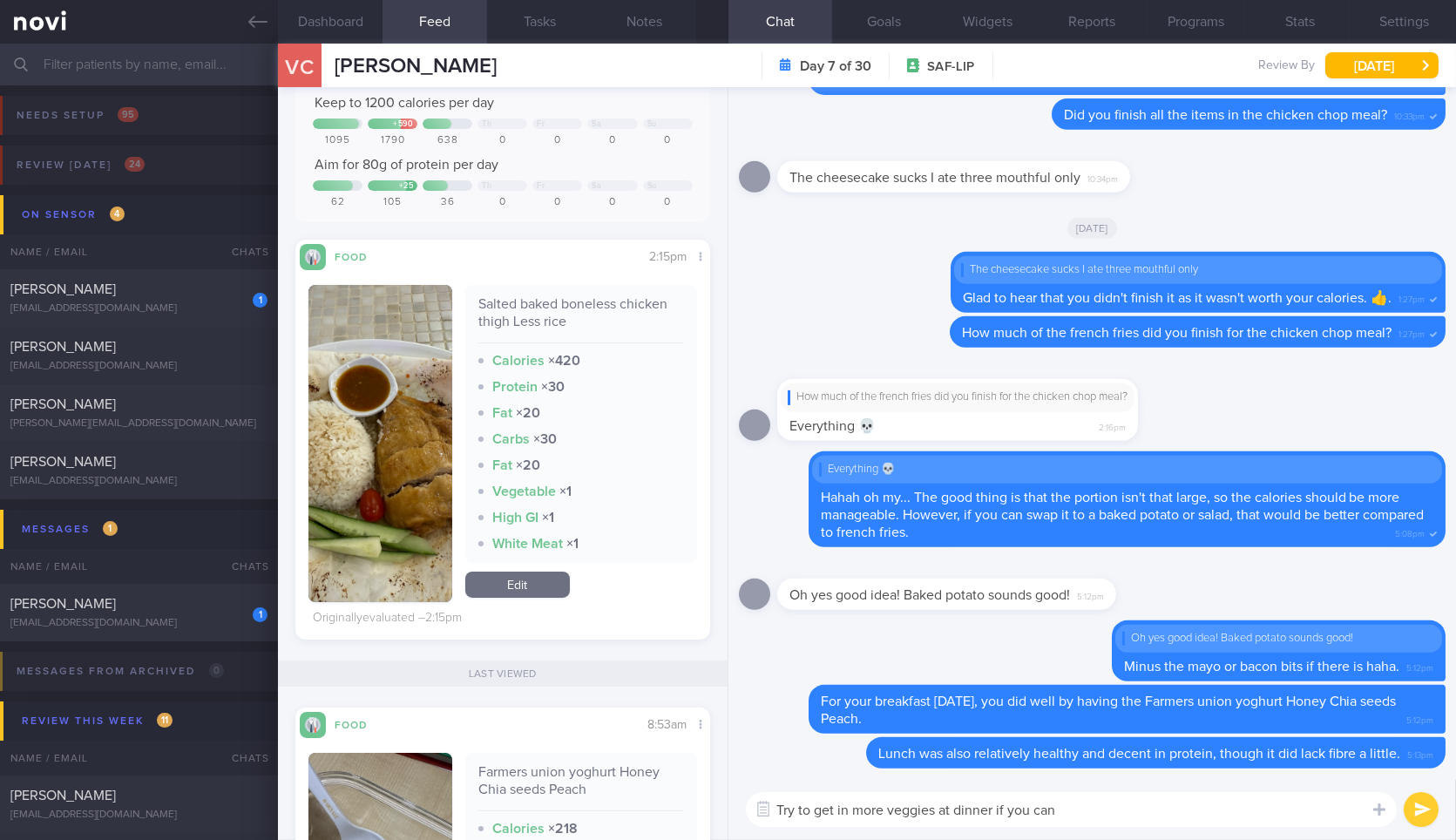
type textarea "Try to get in more veggies at dinner if you can!"
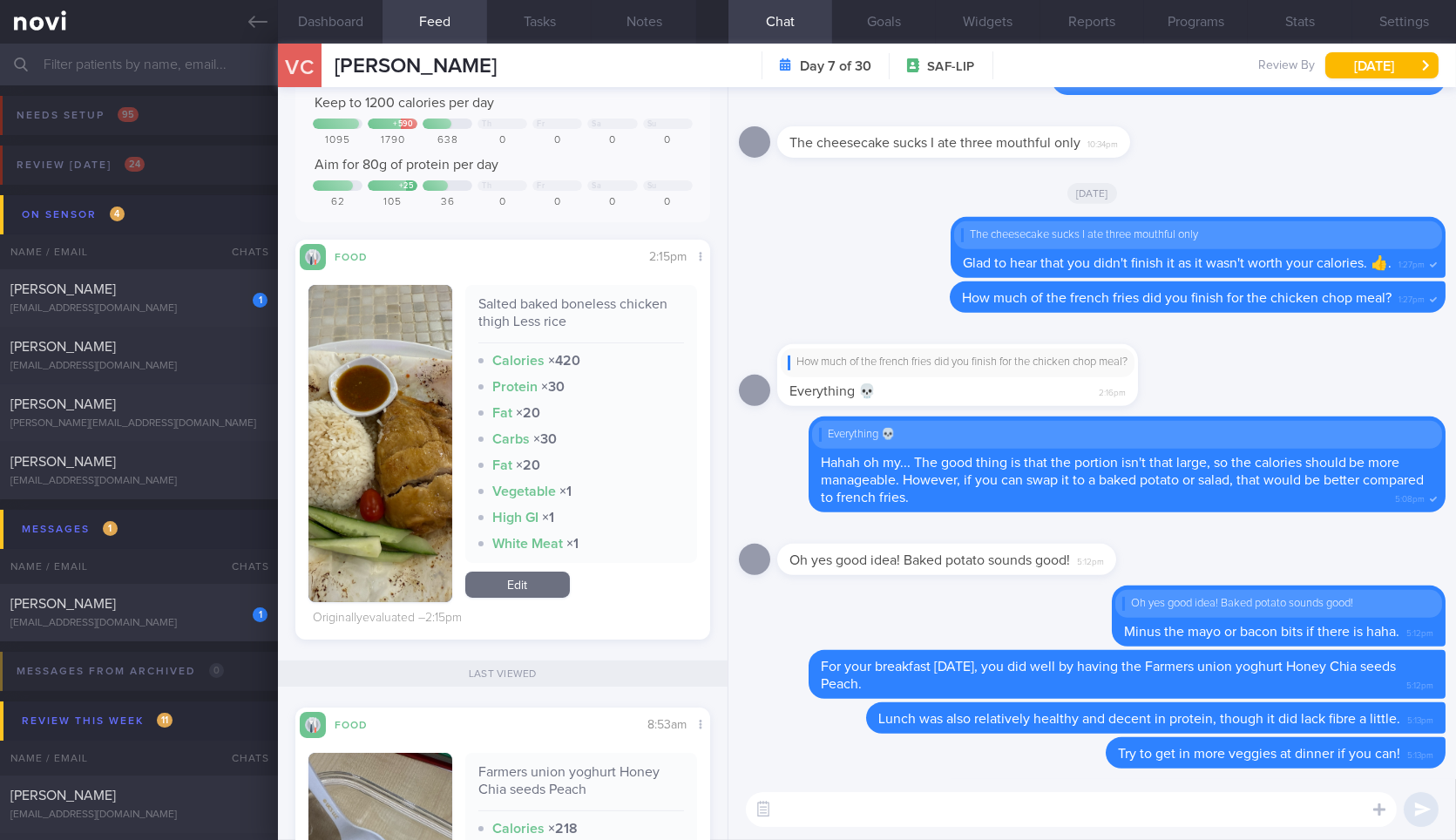
click at [271, 44] on input "text" at bounding box center [728, 65] width 1456 height 42
click at [259, 36] on link at bounding box center [138, 22] width 278 height 44
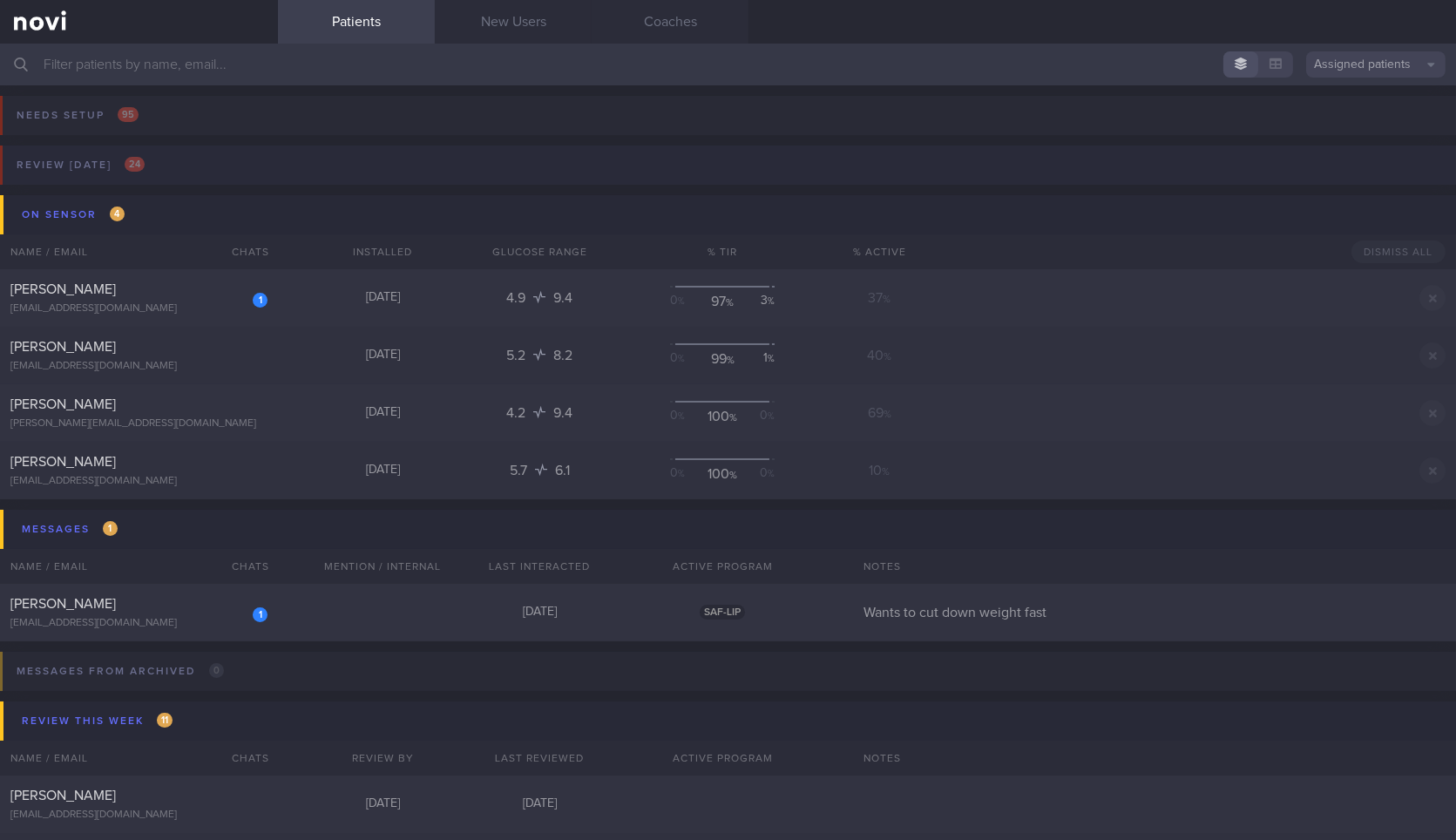
click at [219, 162] on button "Review [DATE] 24" at bounding box center [725, 170] width 1461 height 50
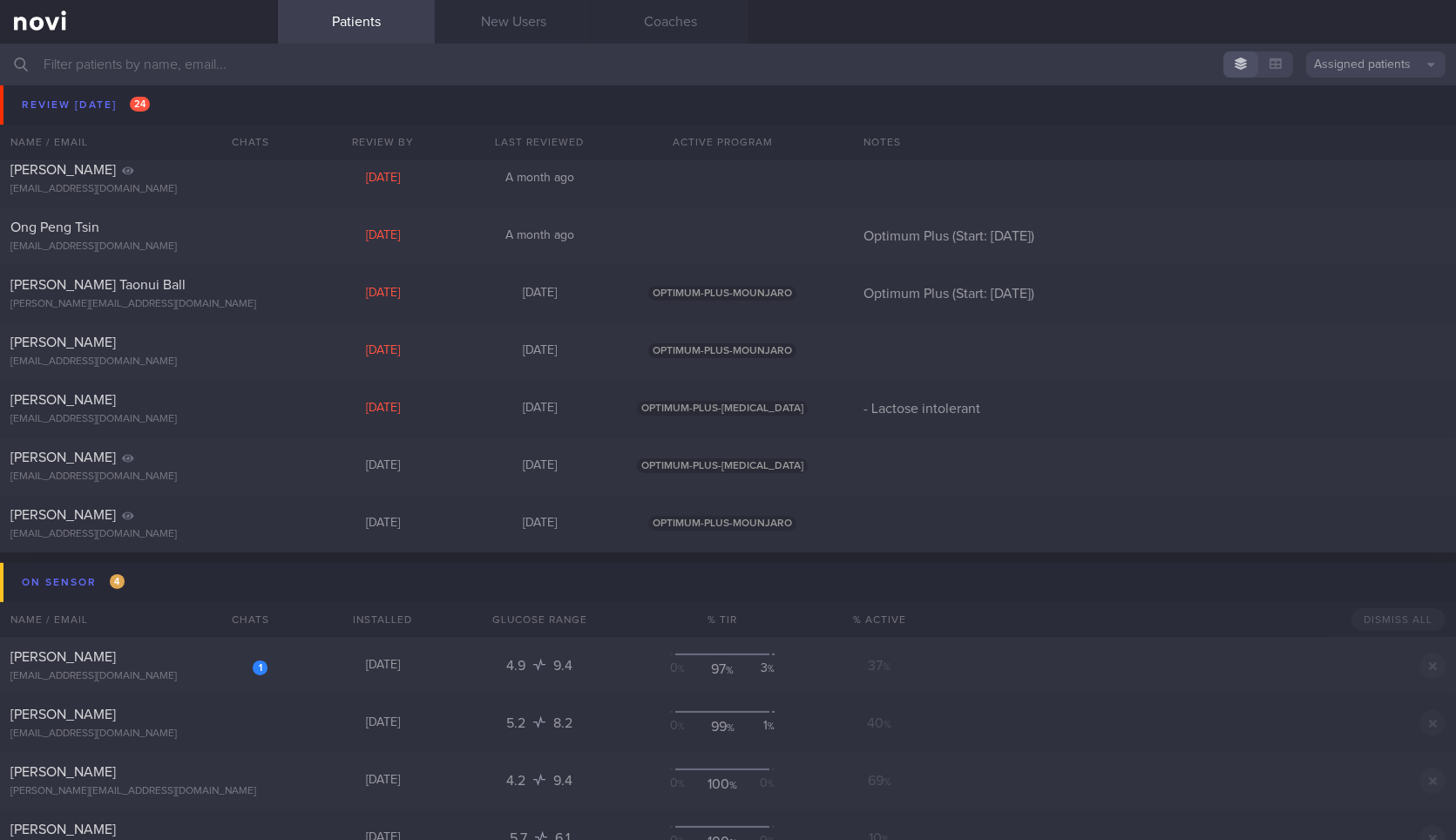
scroll to position [1050, 0]
click at [306, 274] on div "Tyrel Taonui Ball tyrel.ball@gmail.com Yesterday 9 days ago OPTIMUM-PLUS-MOUNJA…" at bounding box center [728, 292] width 1456 height 58
select select "8"
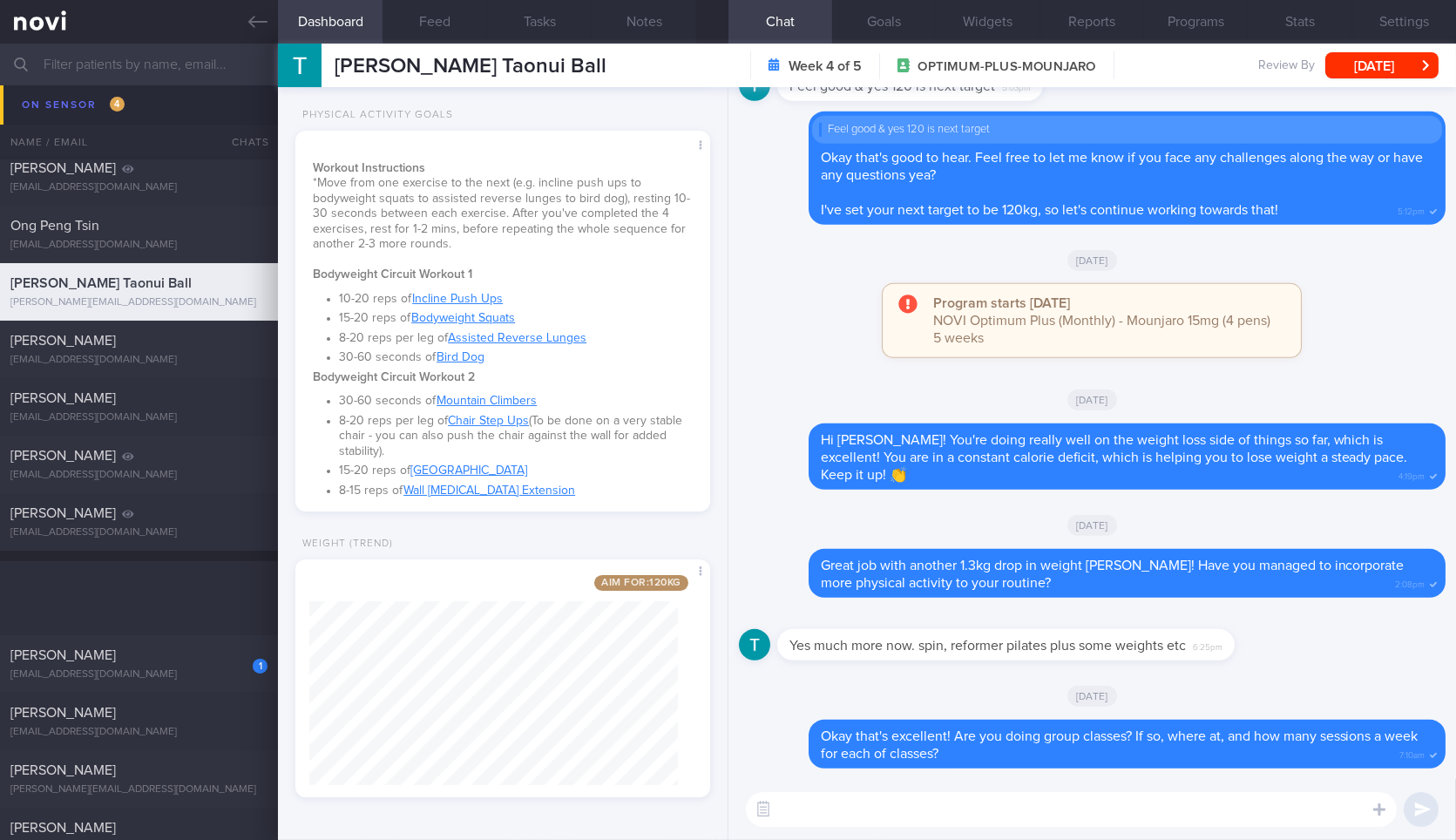
scroll to position [1710, 0]
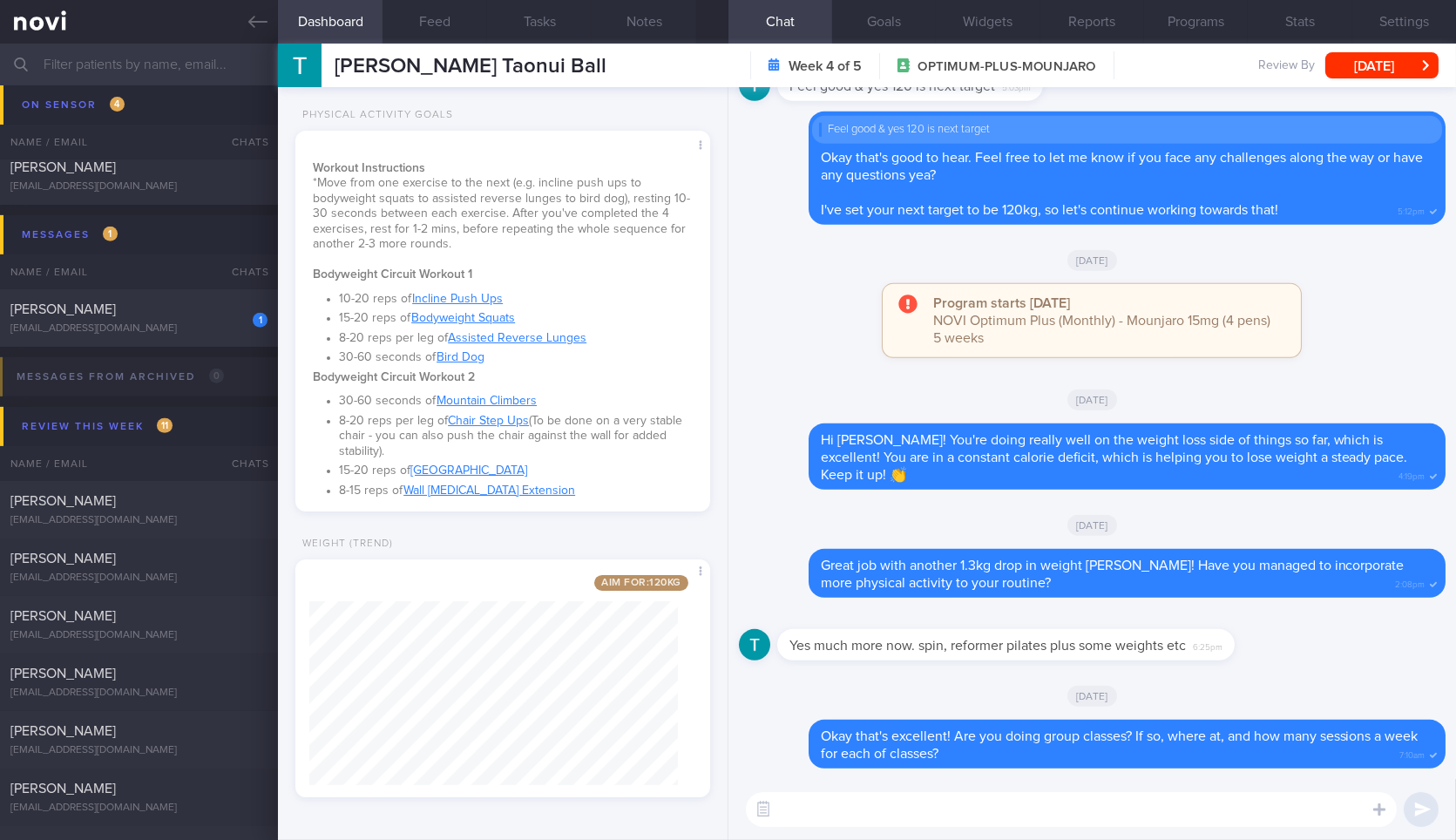
click at [951, 801] on textarea at bounding box center [1071, 809] width 650 height 35
click at [1246, 815] on textarea "Hi Tyrel! How is it going with the workout classes? Are you" at bounding box center [1071, 809] width 650 height 35
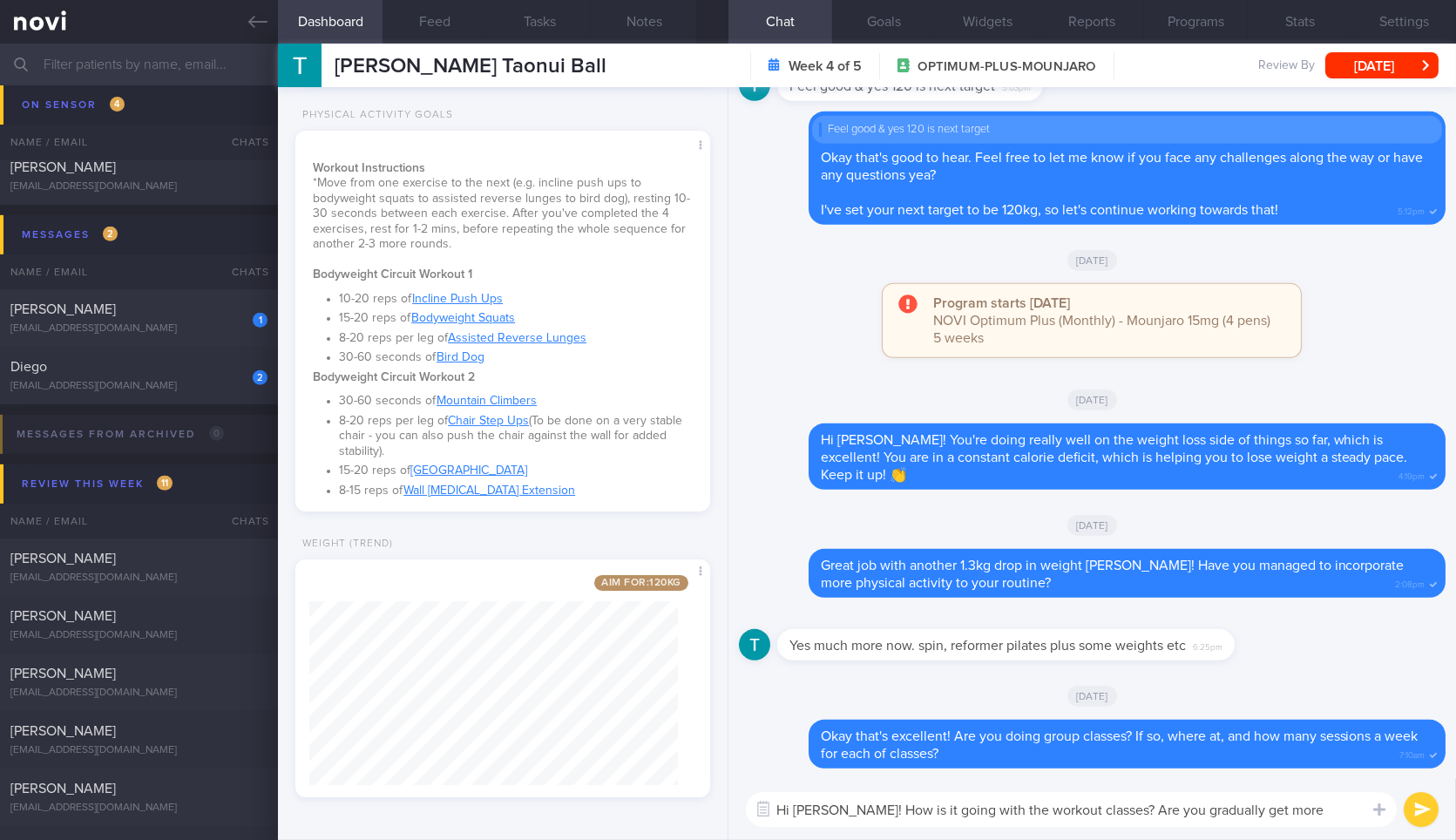
click at [1267, 800] on textarea "Hi Tyrel! How is it going with the workout classes? Are you gradually get more" at bounding box center [1071, 809] width 650 height 35
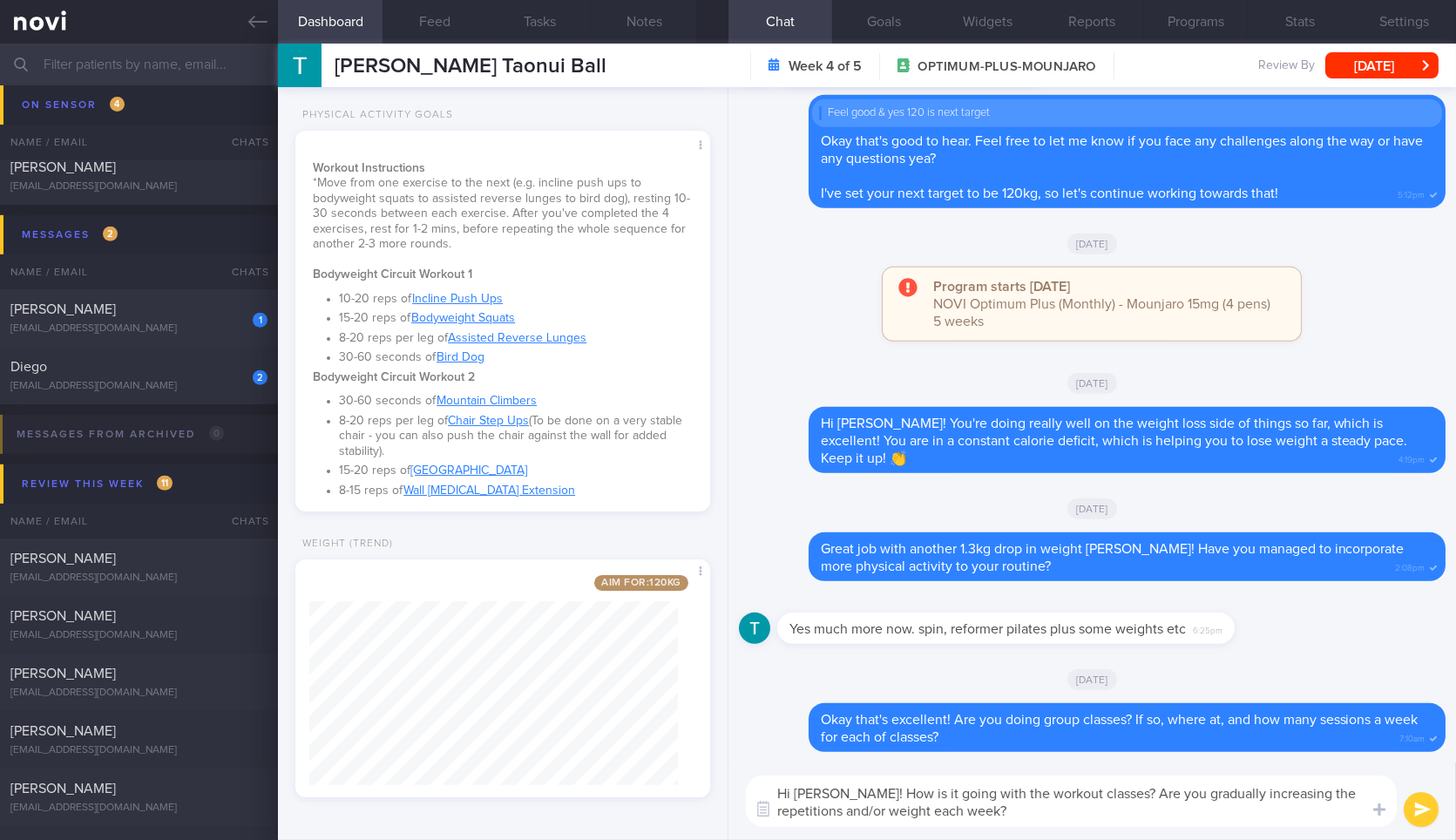
type textarea "Hi Tyrel! How is it going with the workout classes? Are you gradually increasin…"
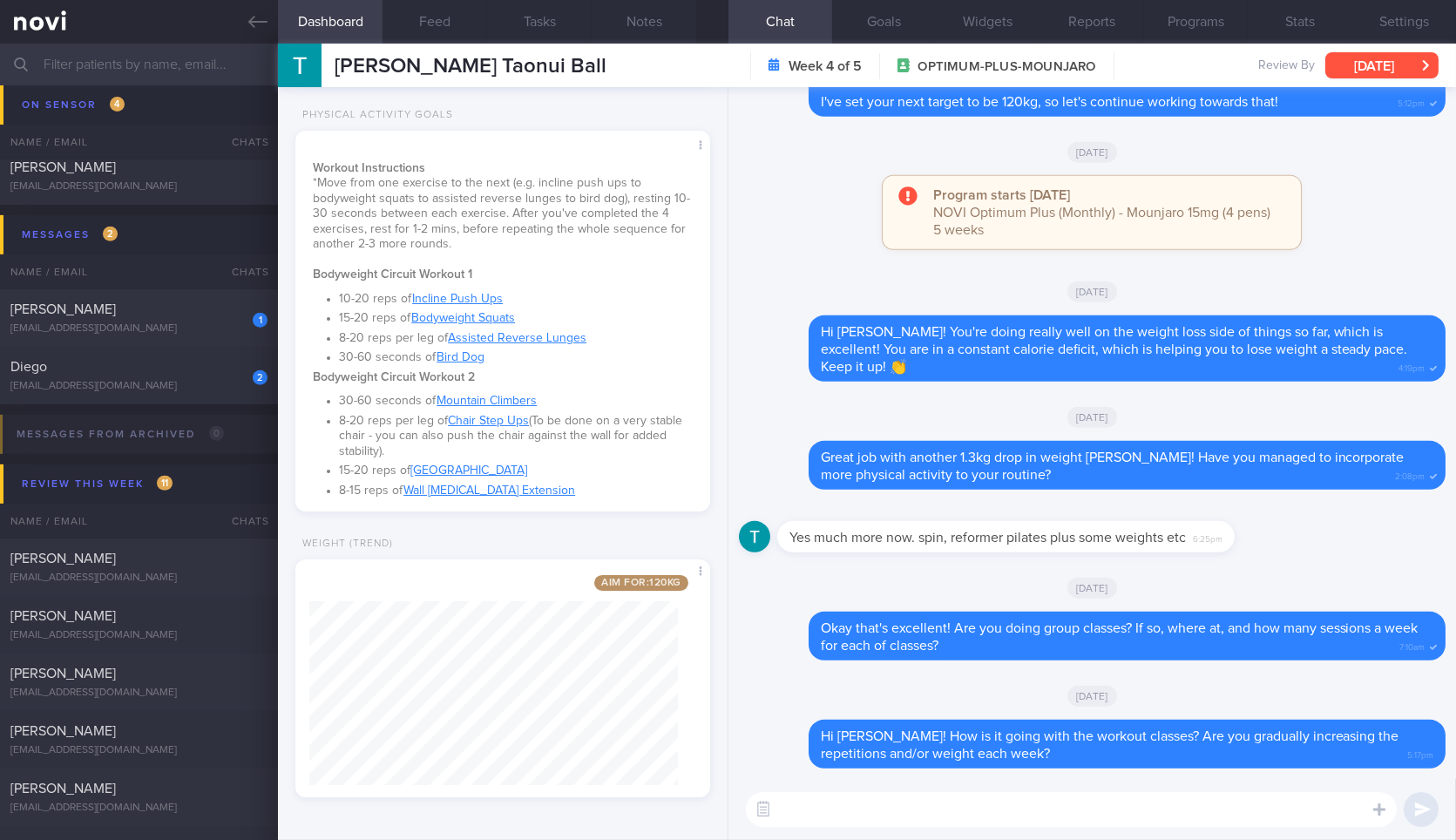
click at [1367, 53] on button "[DATE]" at bounding box center [1381, 66] width 113 height 26
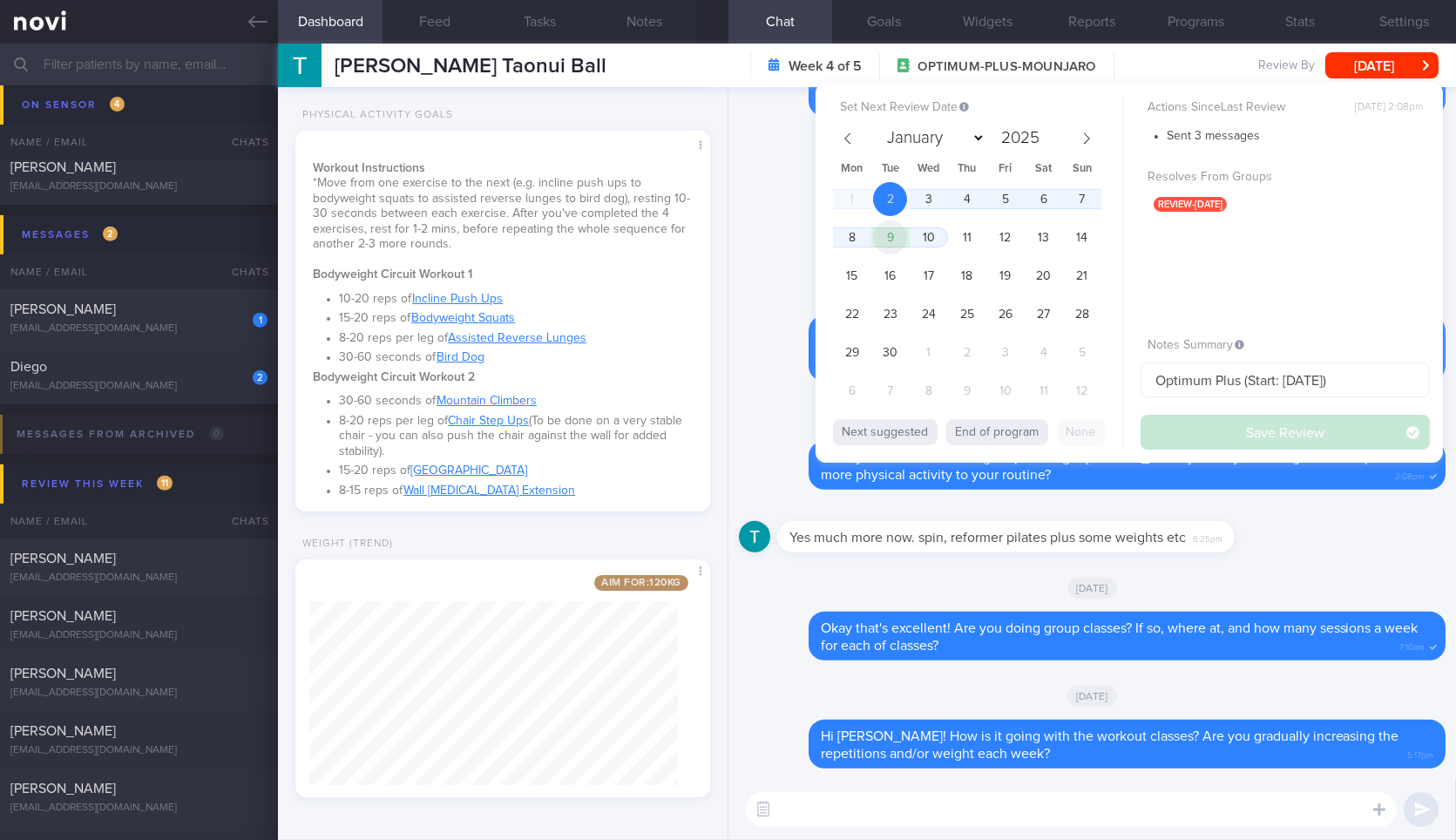
click at [892, 232] on span "9" at bounding box center [890, 237] width 34 height 34
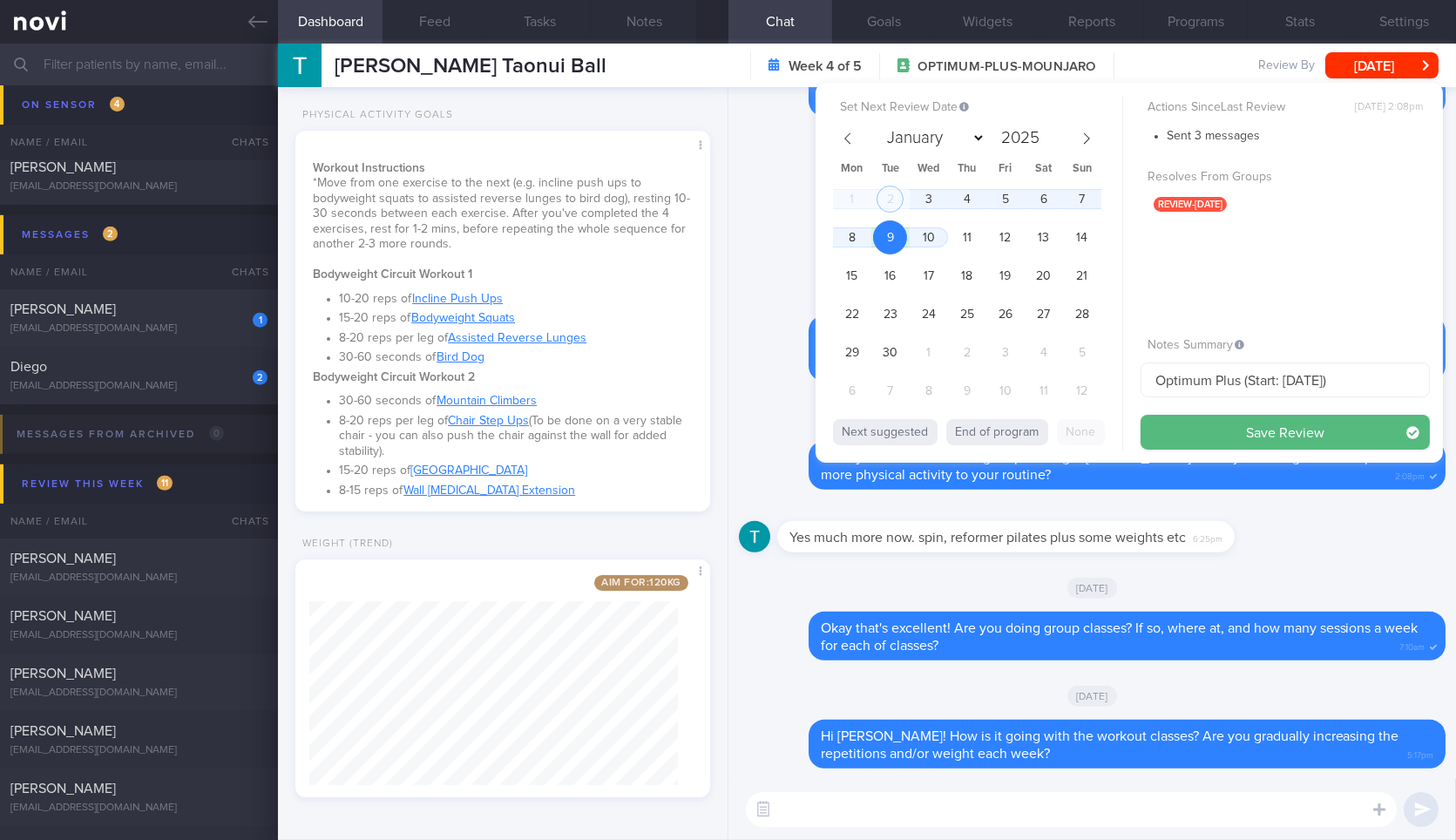
click at [1183, 433] on button "Save Review" at bounding box center [1285, 432] width 289 height 35
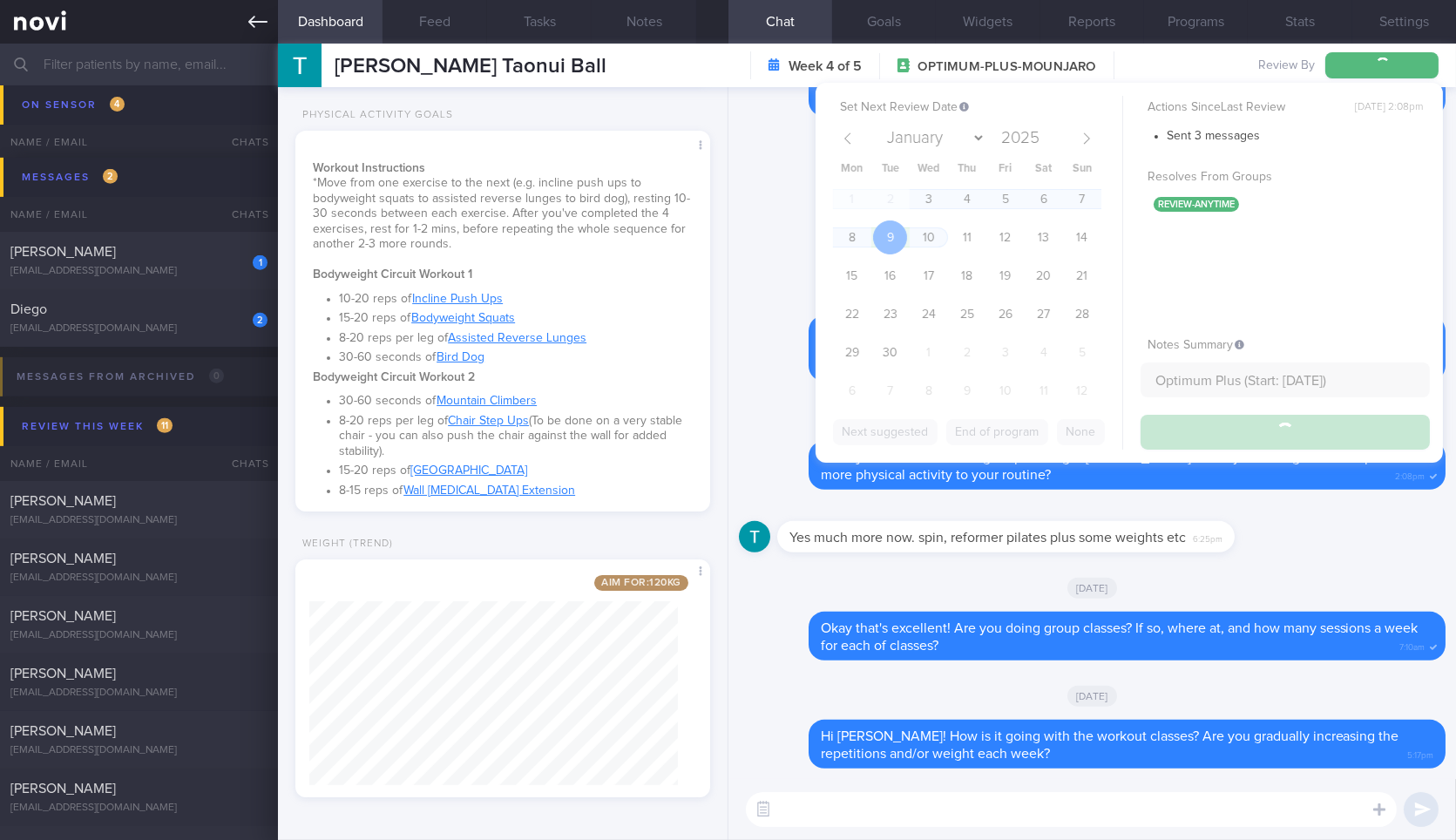
scroll to position [1652, 0]
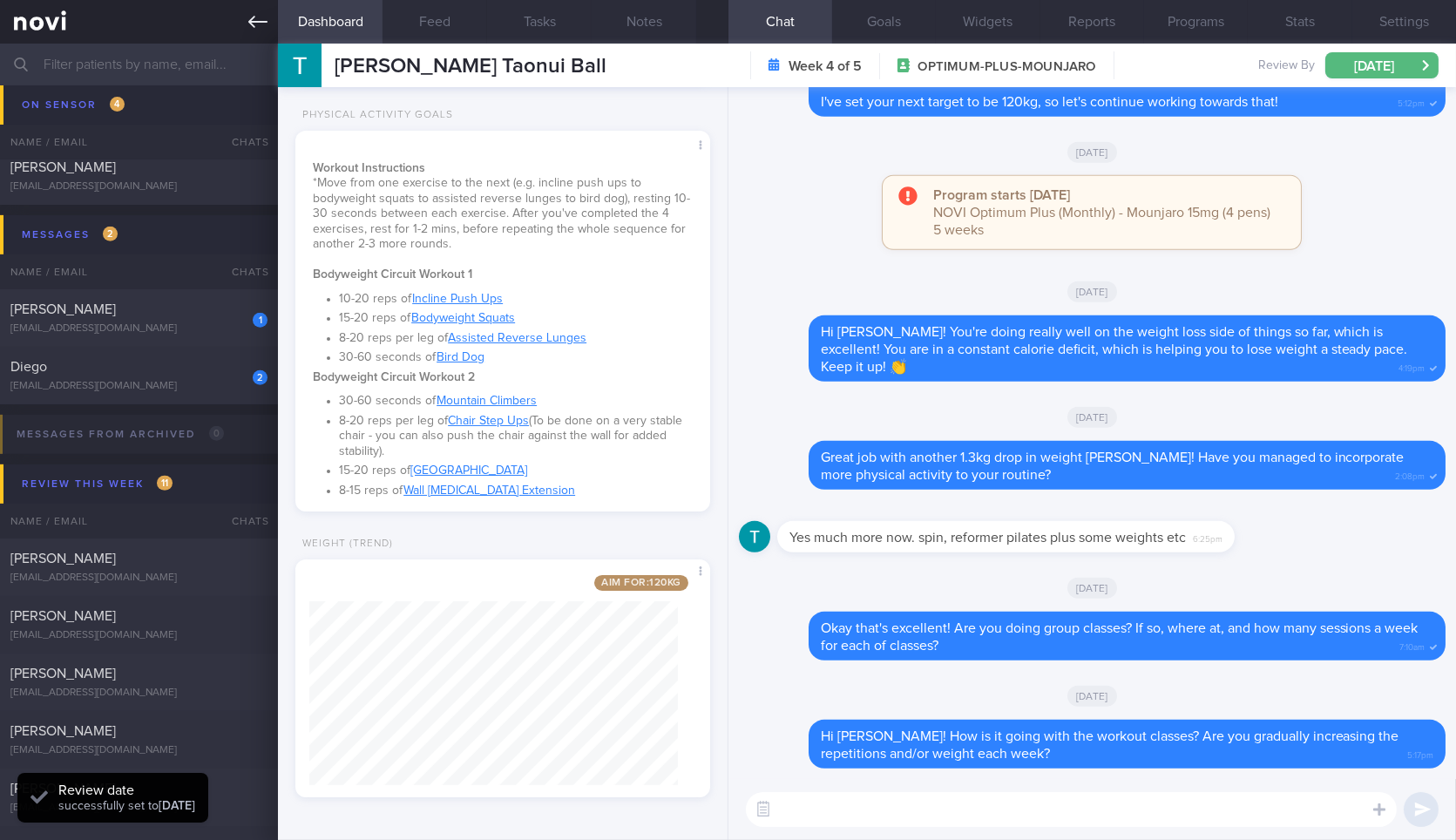
click at [261, 18] on icon at bounding box center [258, 22] width 19 height 19
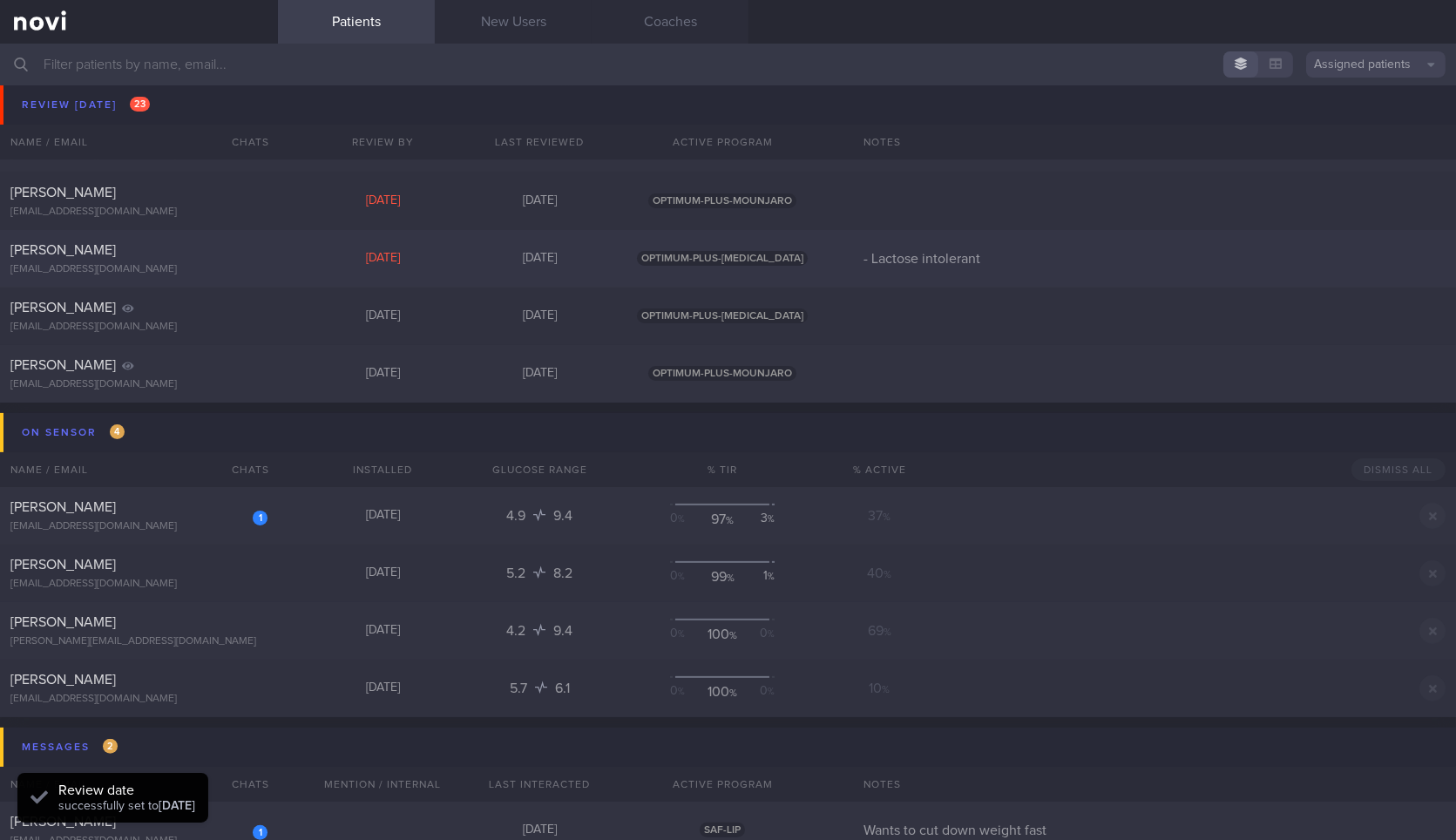
scroll to position [1107, 0]
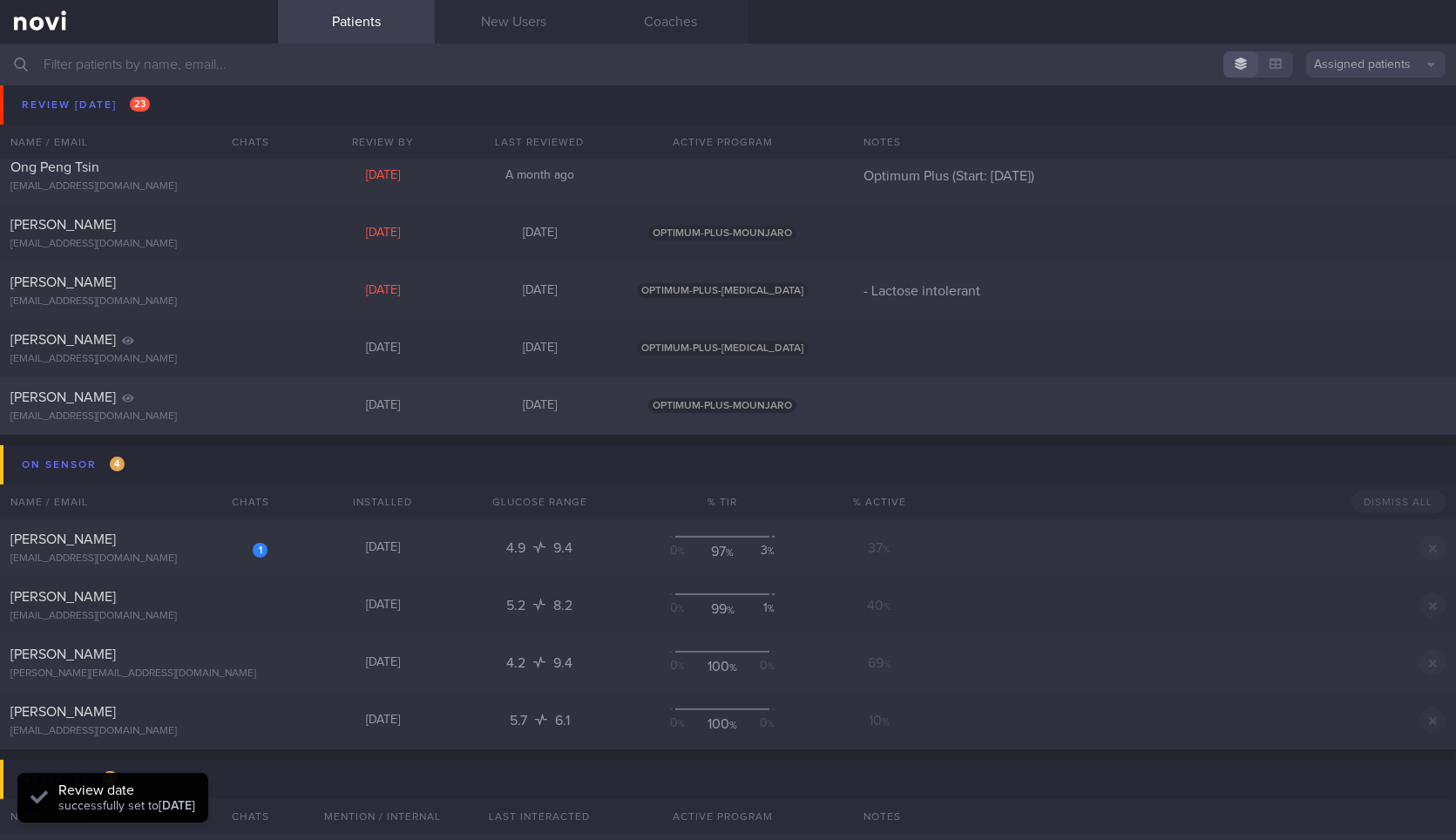
click at [290, 409] on div "Gemma Lisa Whitelaw glwhitelaw@gmail.com Today 3 months ago OPTIMUM-PLUS-MOUNJA…" at bounding box center [728, 406] width 1456 height 58
select select "8"
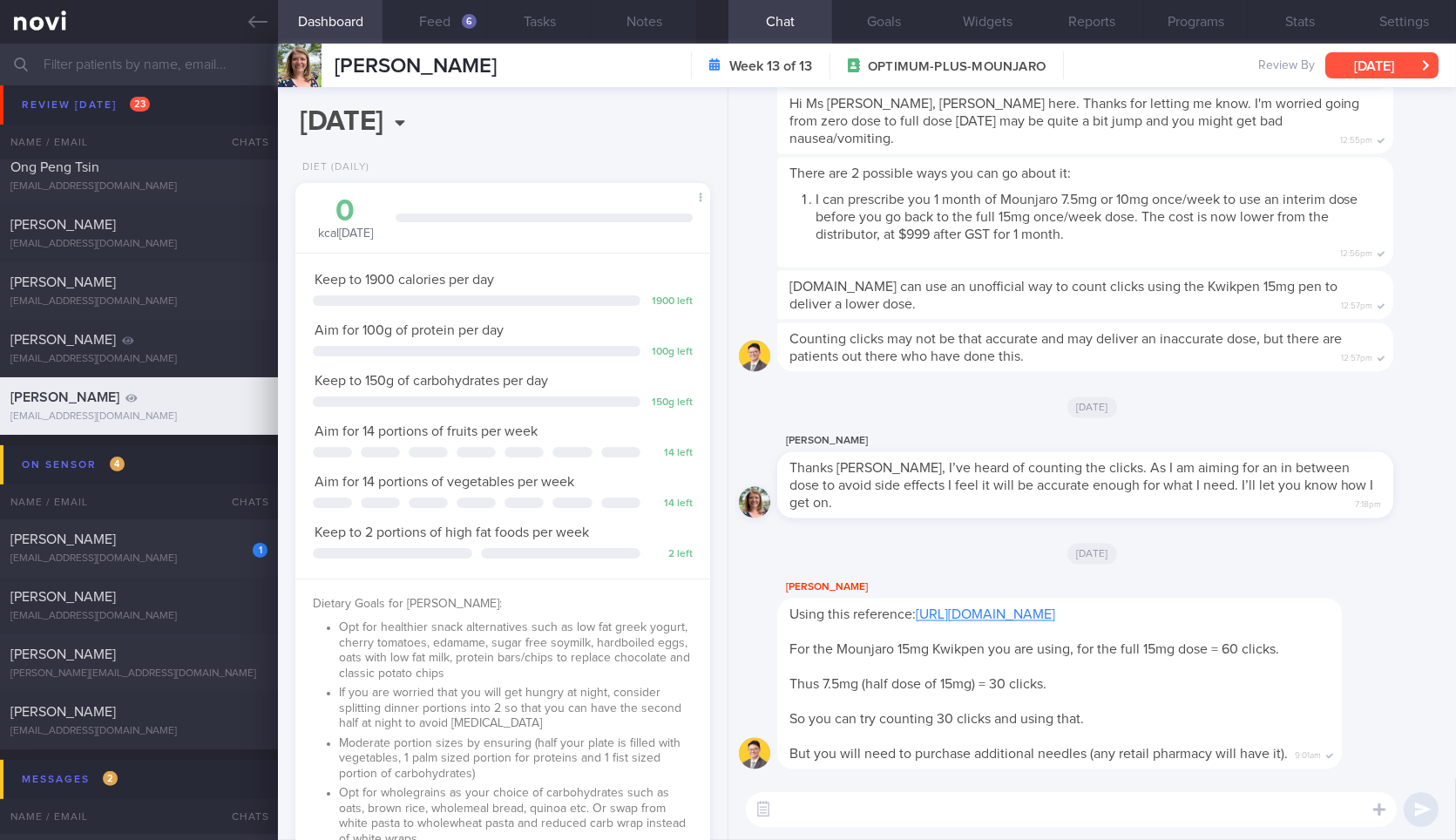
click at [1381, 73] on button "[DATE]" at bounding box center [1381, 66] width 113 height 26
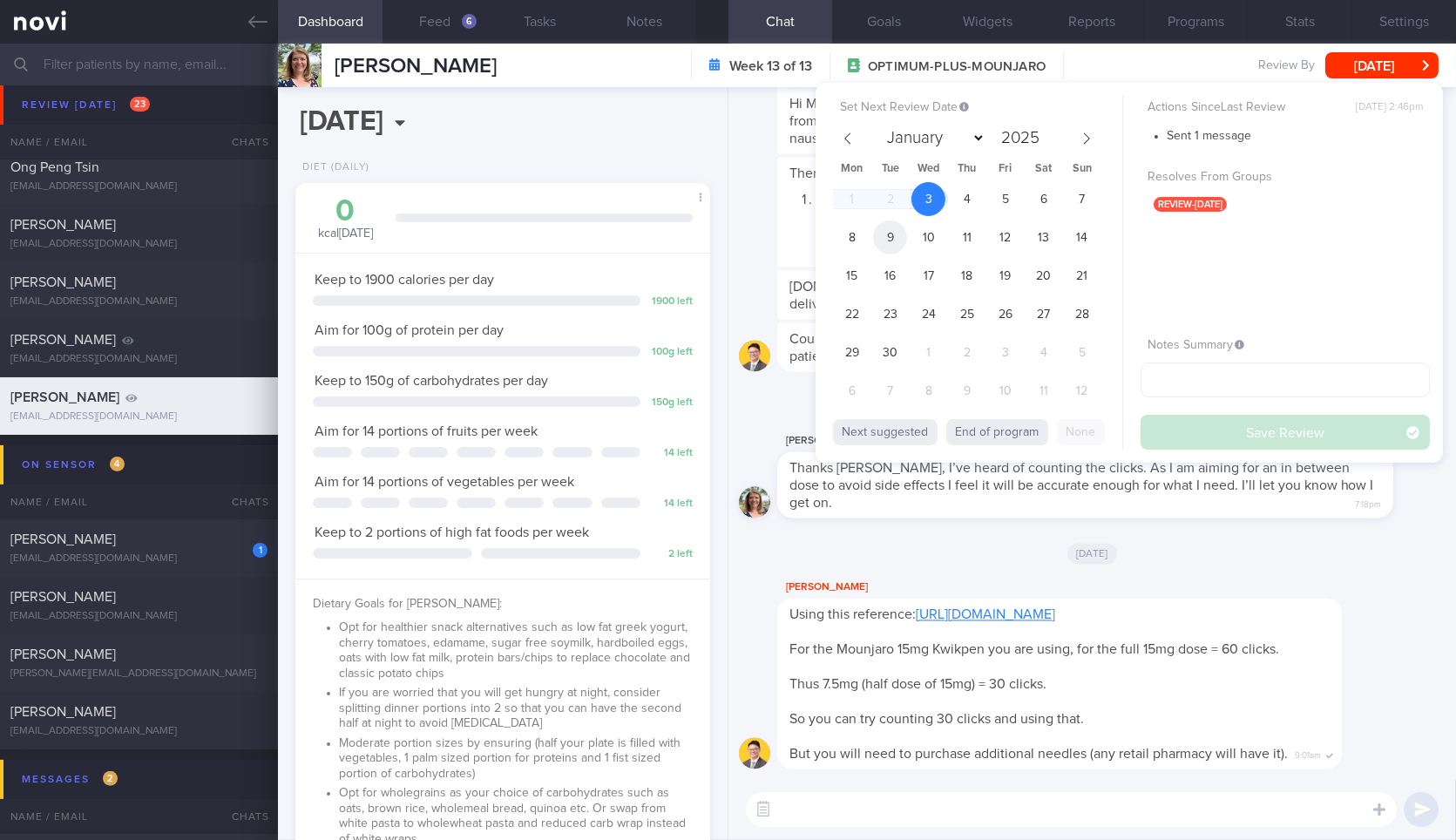
click at [889, 239] on span "9" at bounding box center [890, 237] width 34 height 34
click at [1177, 419] on button "Save Review" at bounding box center [1285, 432] width 289 height 35
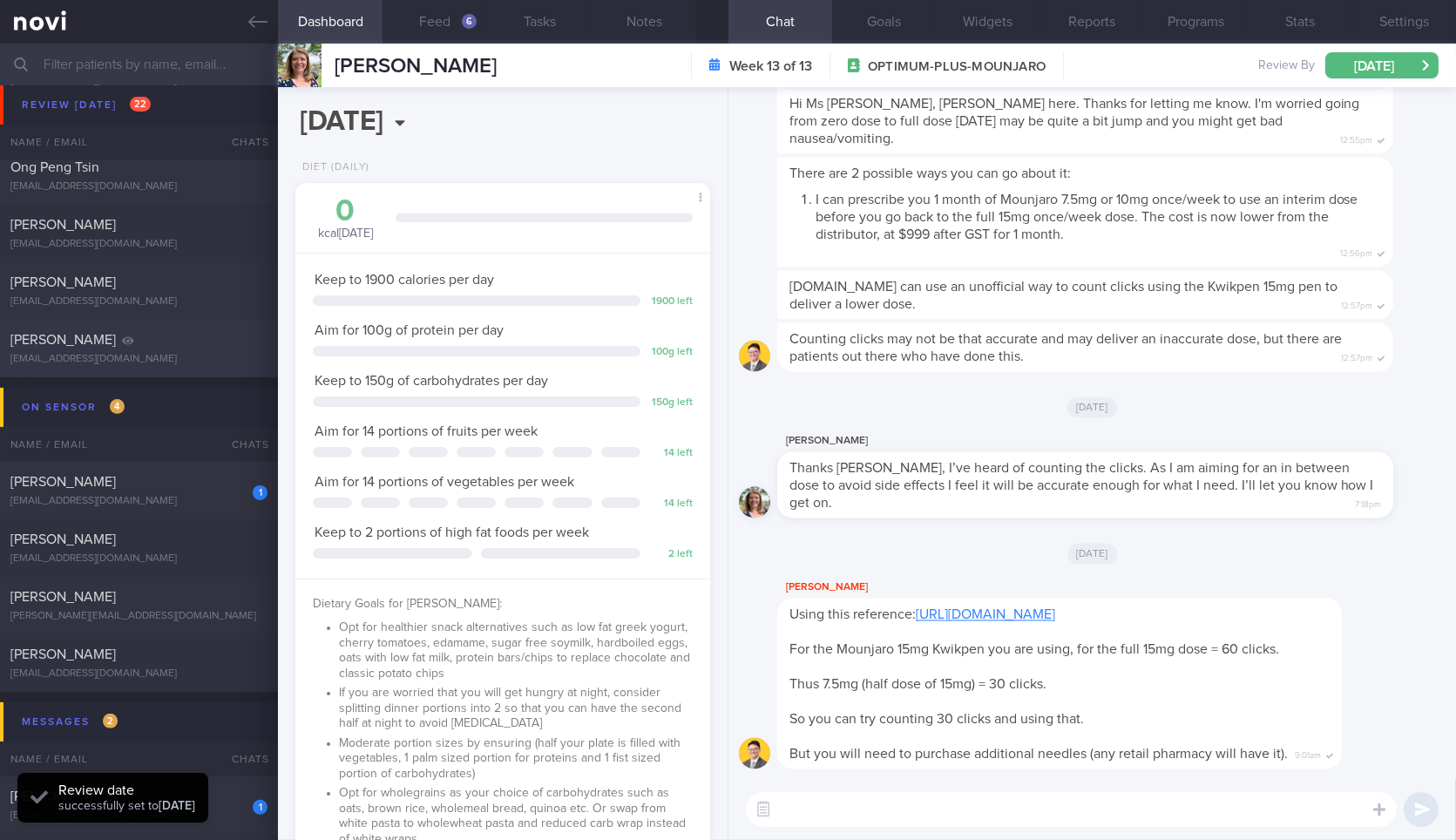
click at [236, 355] on div "[EMAIL_ADDRESS][DOMAIN_NAME]" at bounding box center [138, 359] width 257 height 13
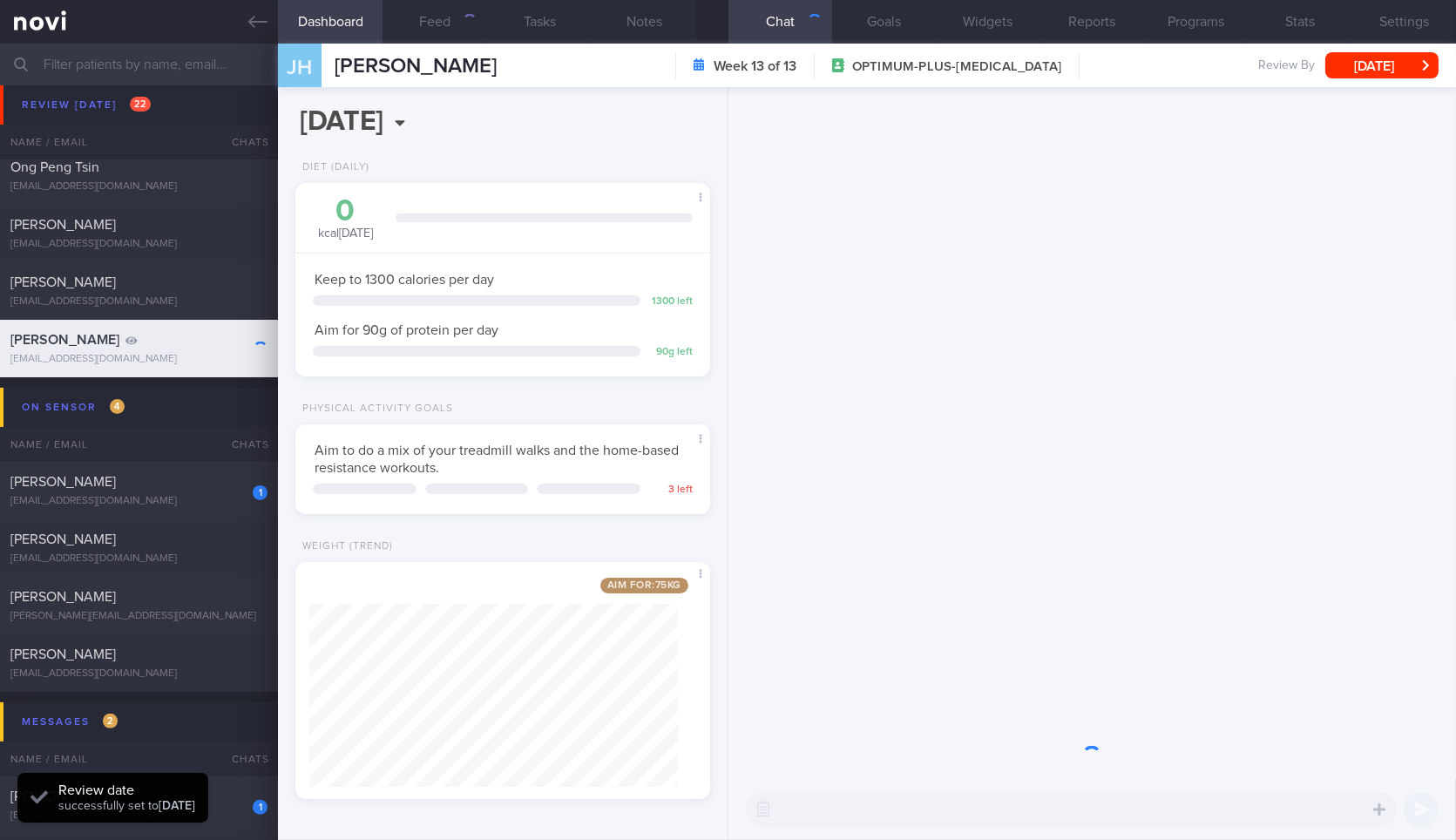
scroll to position [210, 367]
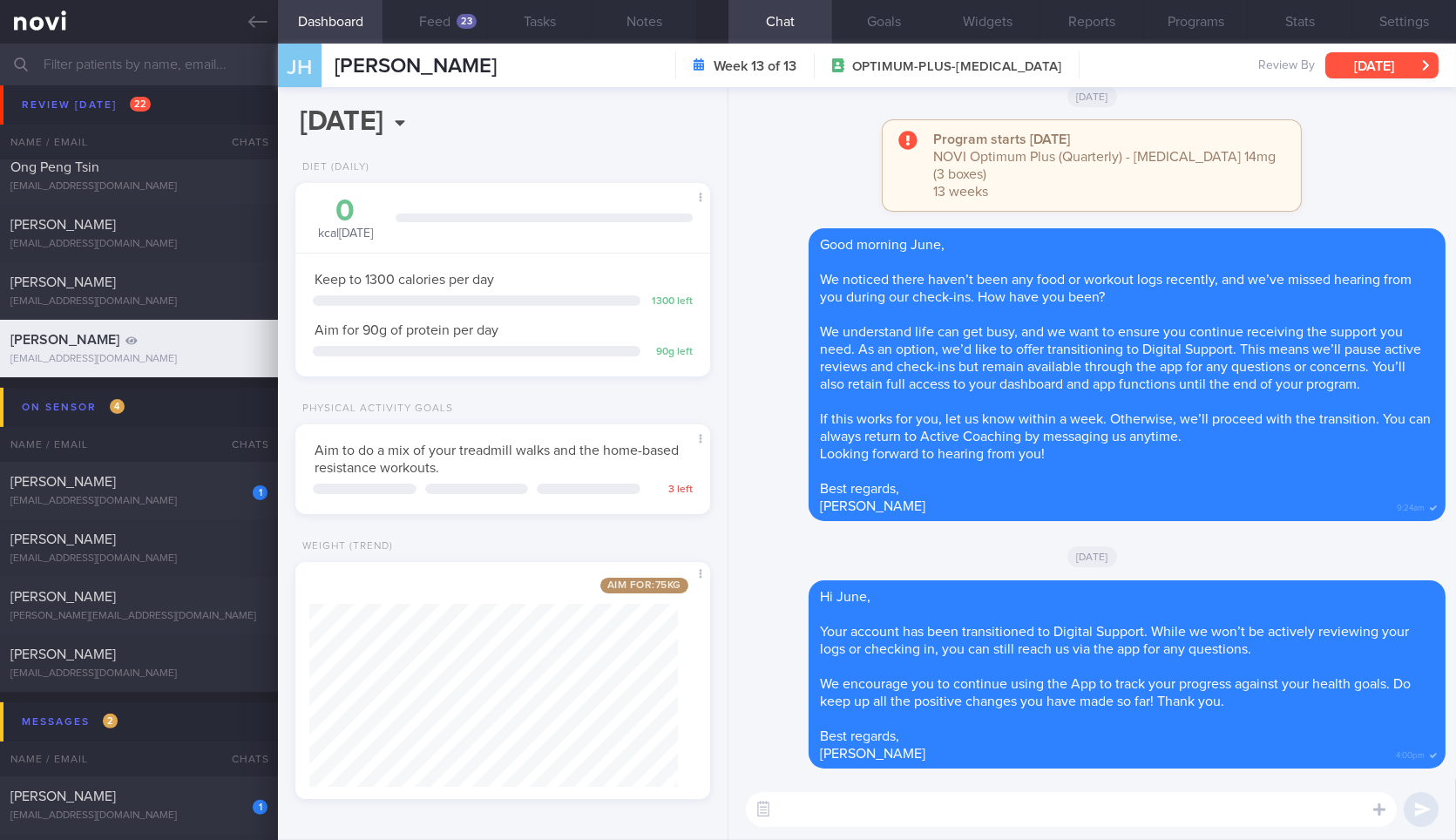
click at [1367, 62] on button "[DATE]" at bounding box center [1381, 66] width 113 height 26
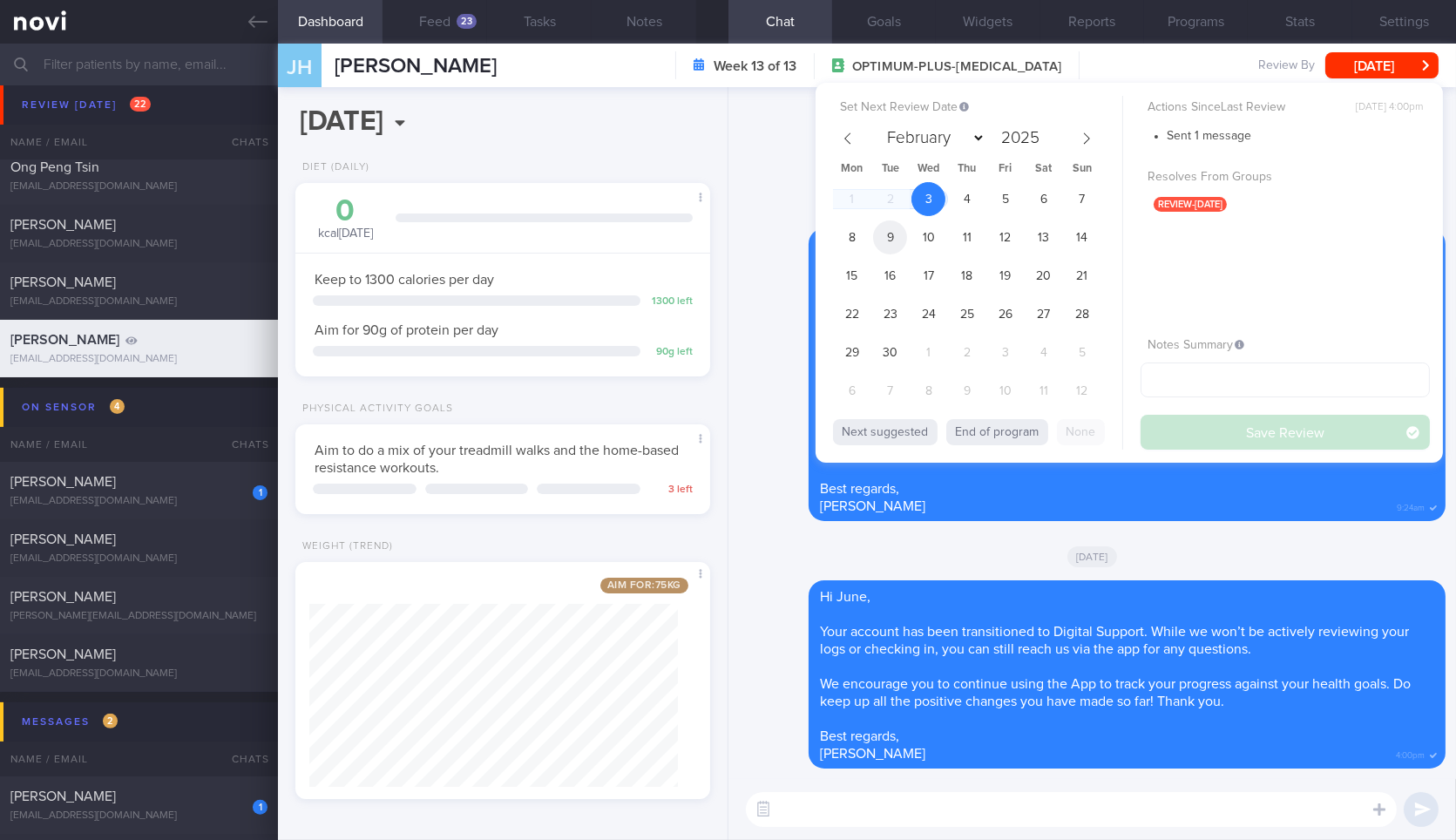
click at [898, 239] on span "9" at bounding box center [890, 237] width 34 height 34
click at [1243, 415] on button "Save Review" at bounding box center [1285, 432] width 289 height 35
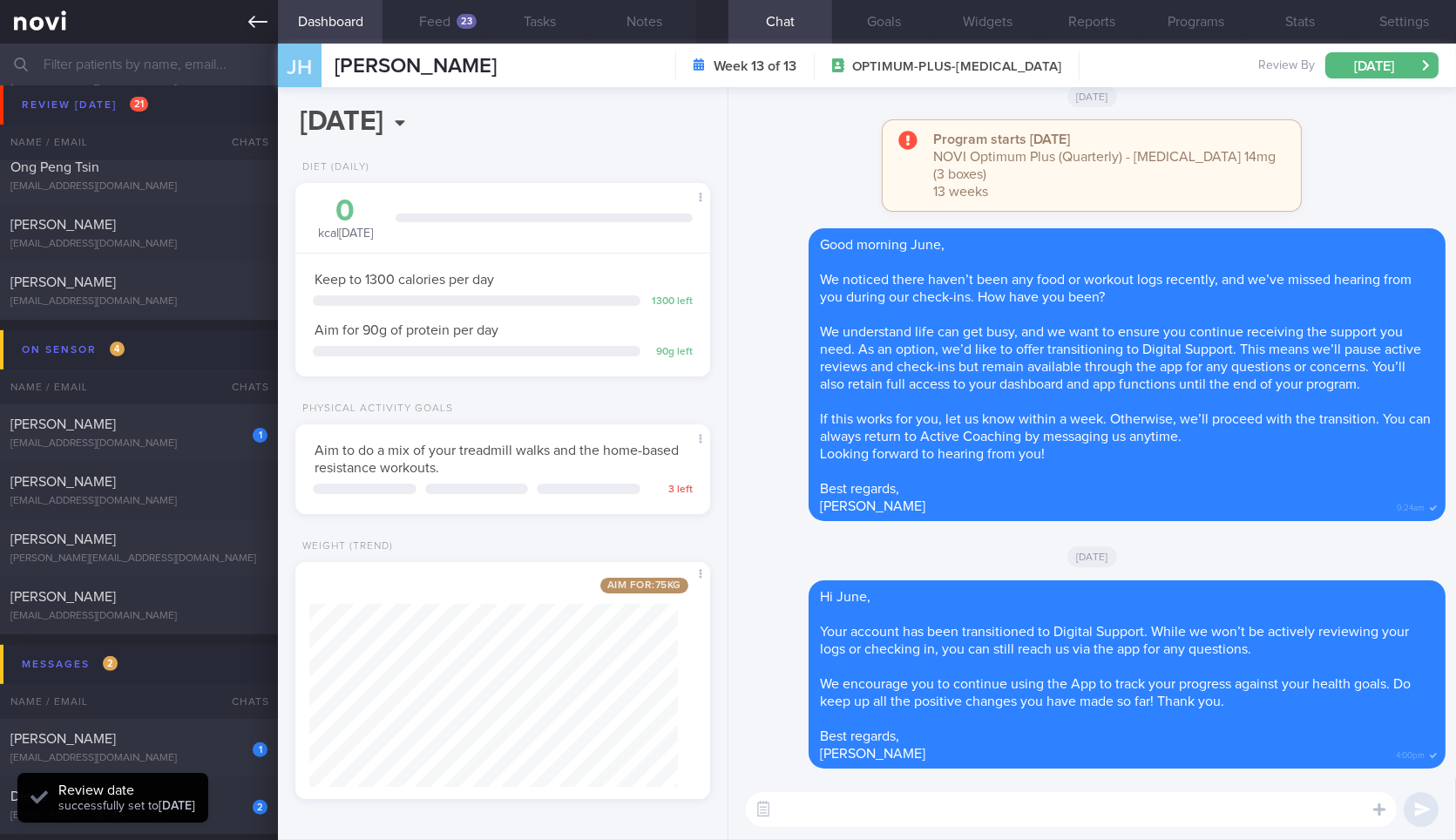
click at [245, 31] on link at bounding box center [138, 22] width 278 height 44
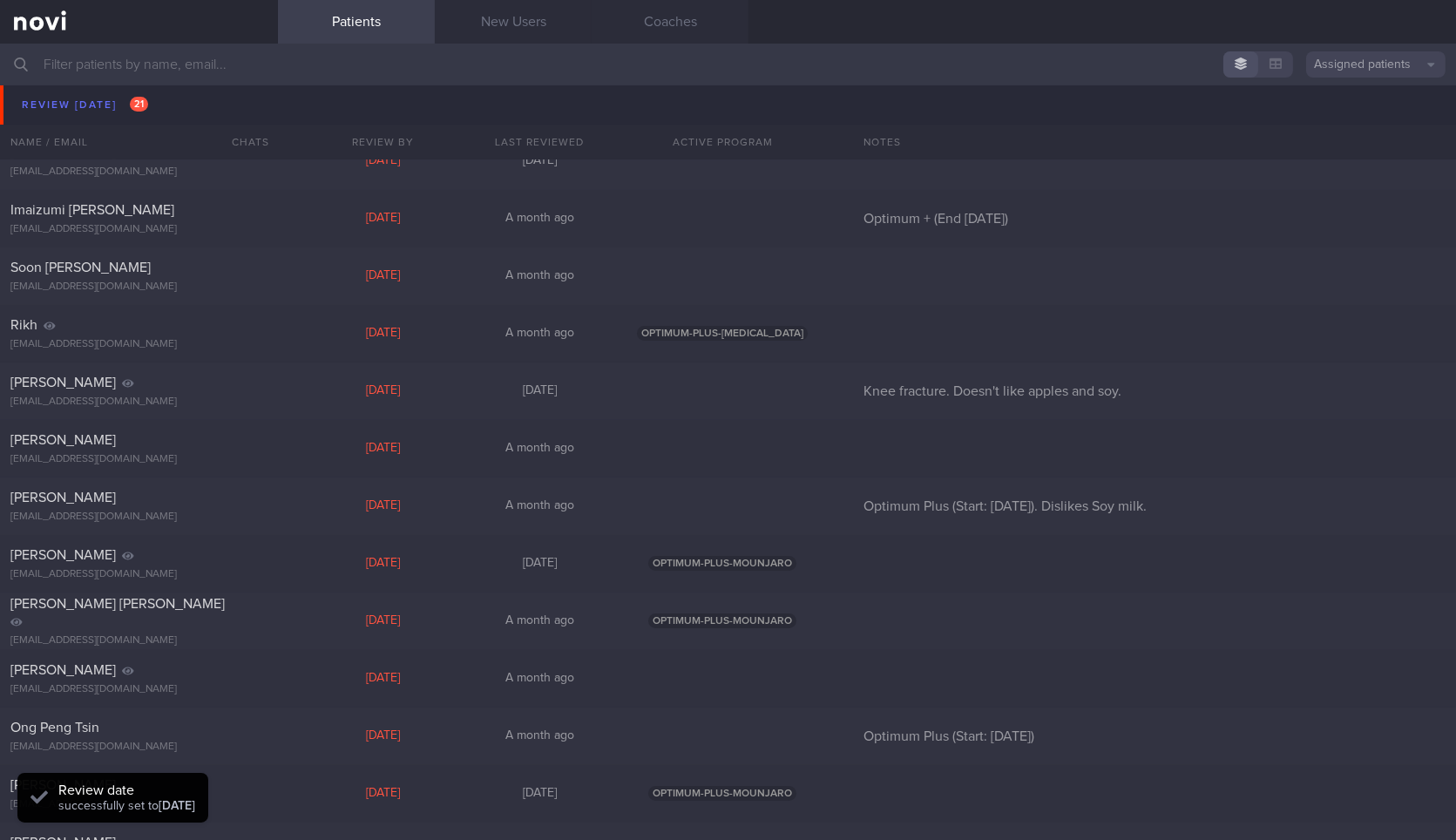
scroll to position [546, 0]
drag, startPoint x: 294, startPoint y: 466, endPoint x: 277, endPoint y: 514, distance: 50.9
click at [277, 514] on div "Review today 21 Name / Email Chats Review By Last Reviewed Active Program Notes…" at bounding box center [728, 235] width 1456 height 1292
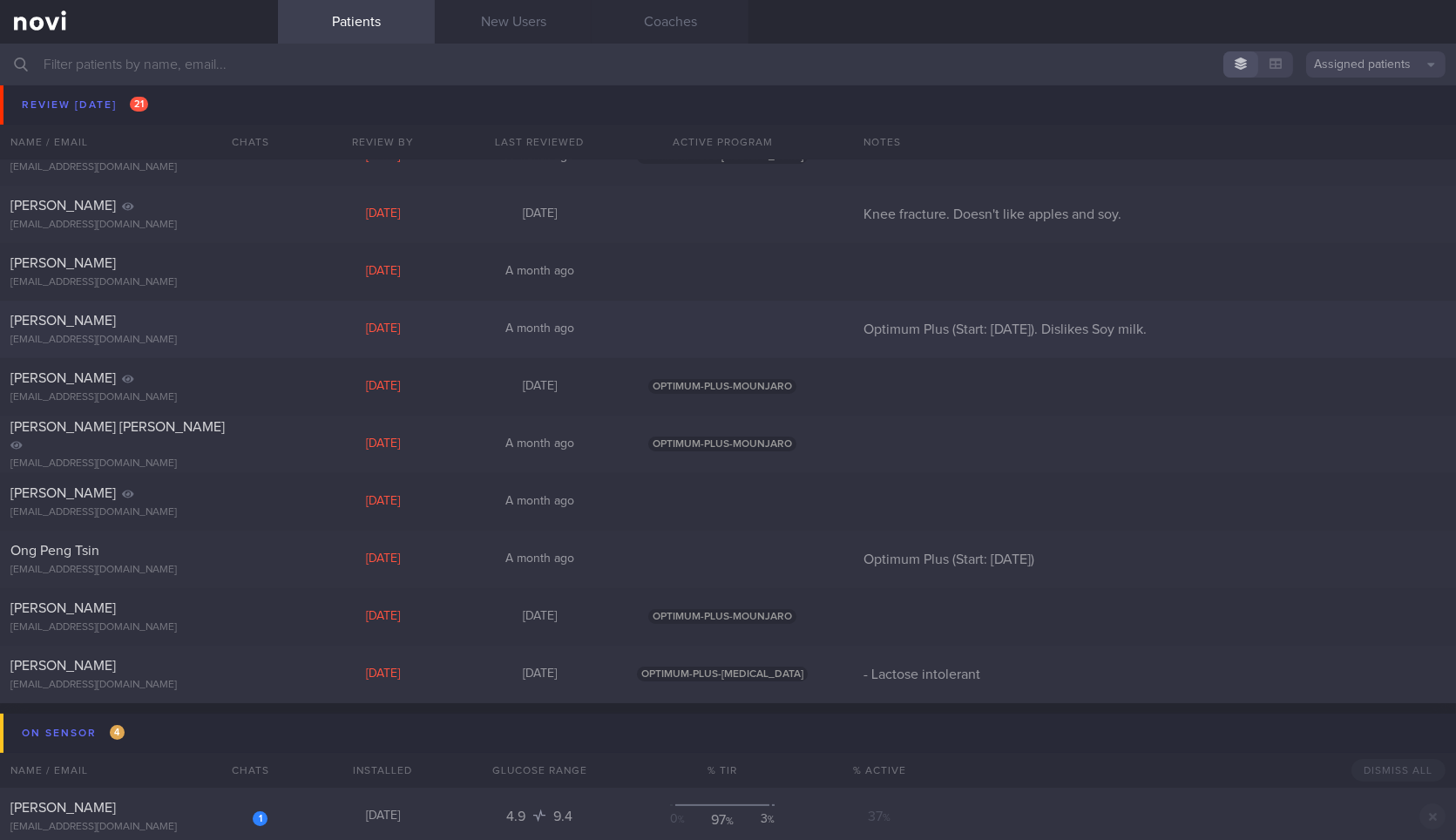
scroll to position [737, 0]
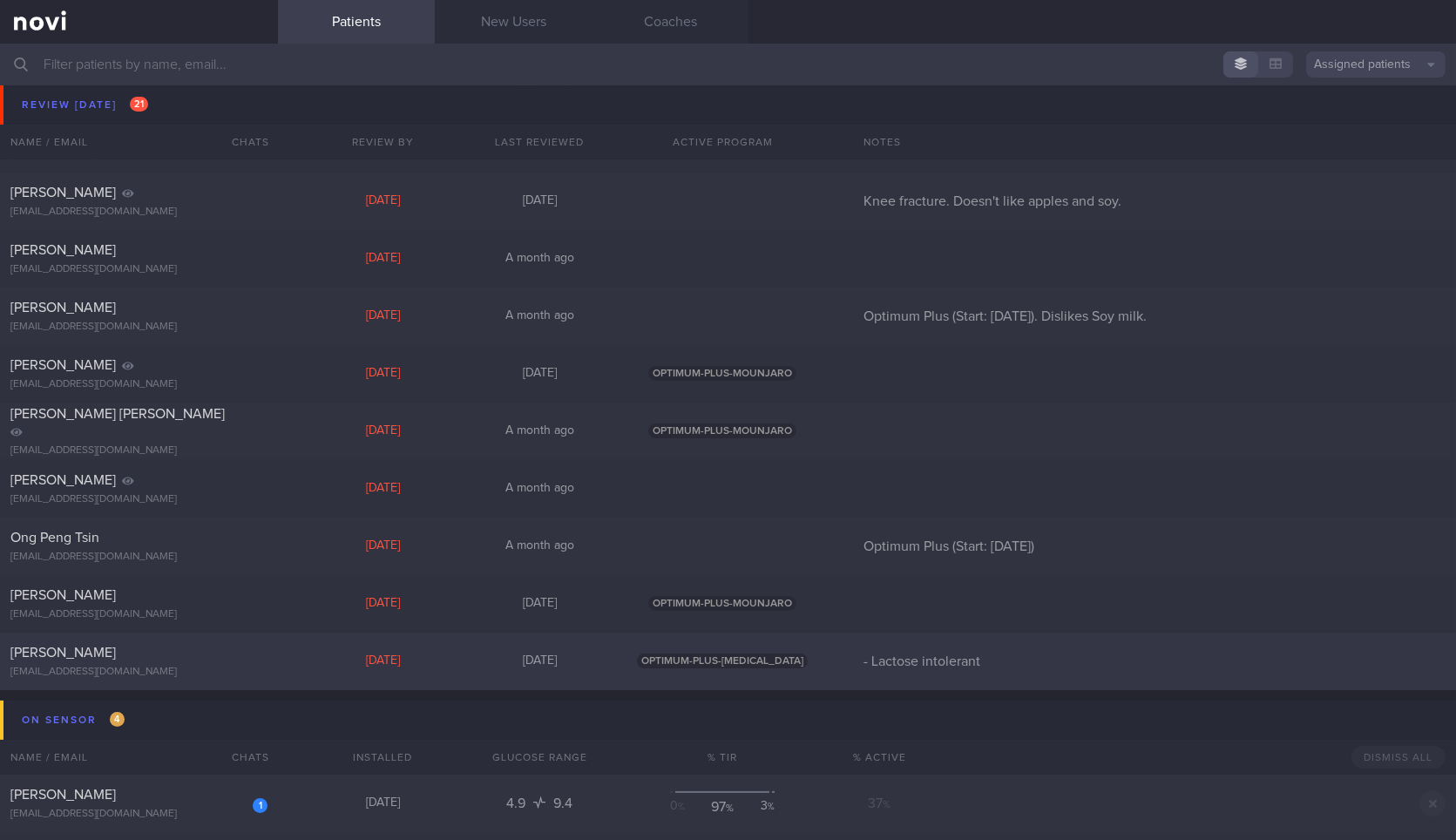
click at [268, 654] on div "CATHERINE GASSNER catherinemgassner@gmail.com" at bounding box center [138, 661] width 278 height 35
select select "8"
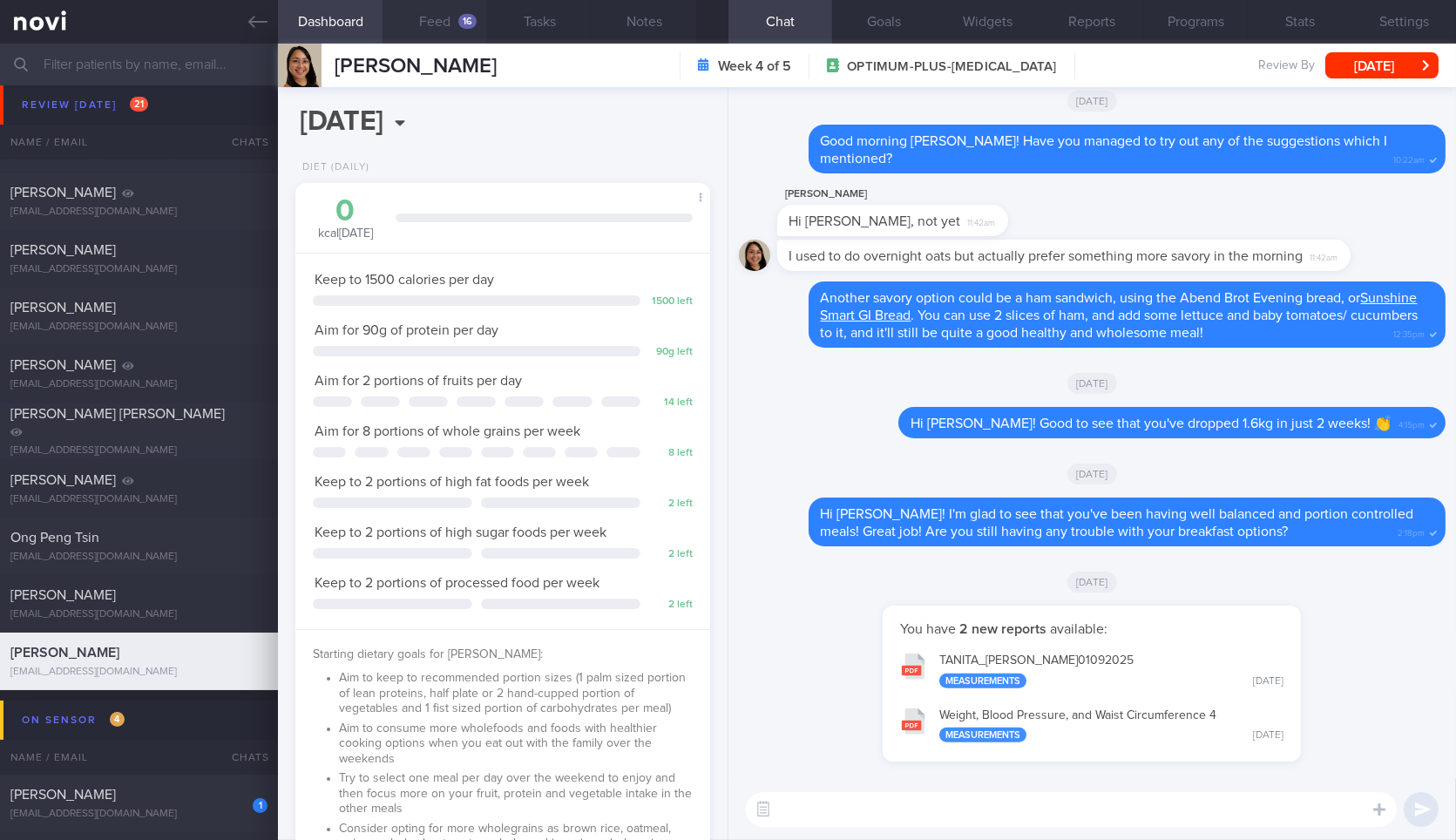
click at [433, 17] on button "Feed 16" at bounding box center [434, 22] width 104 height 44
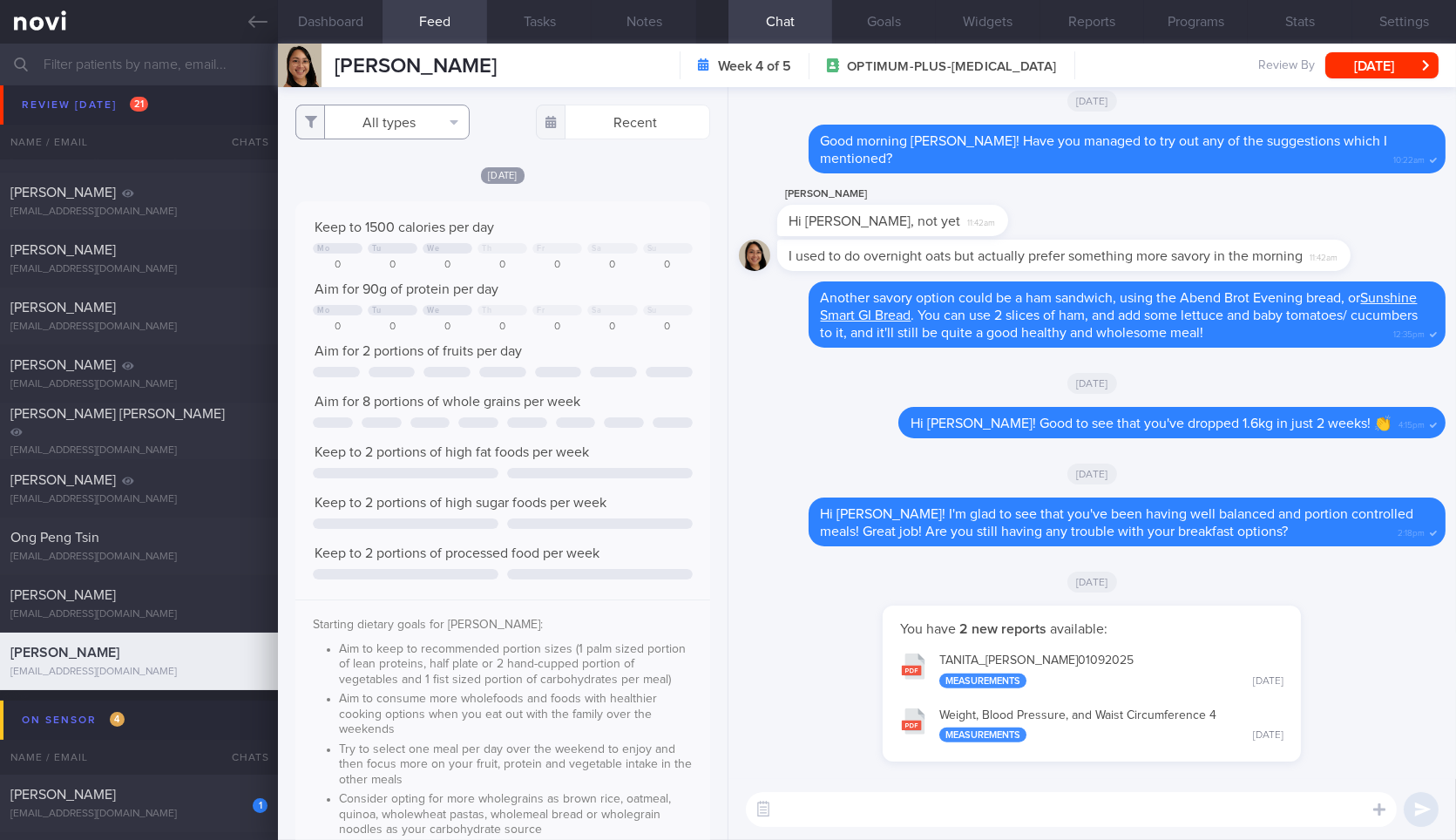
click at [417, 131] on button "All types" at bounding box center [382, 122] width 174 height 35
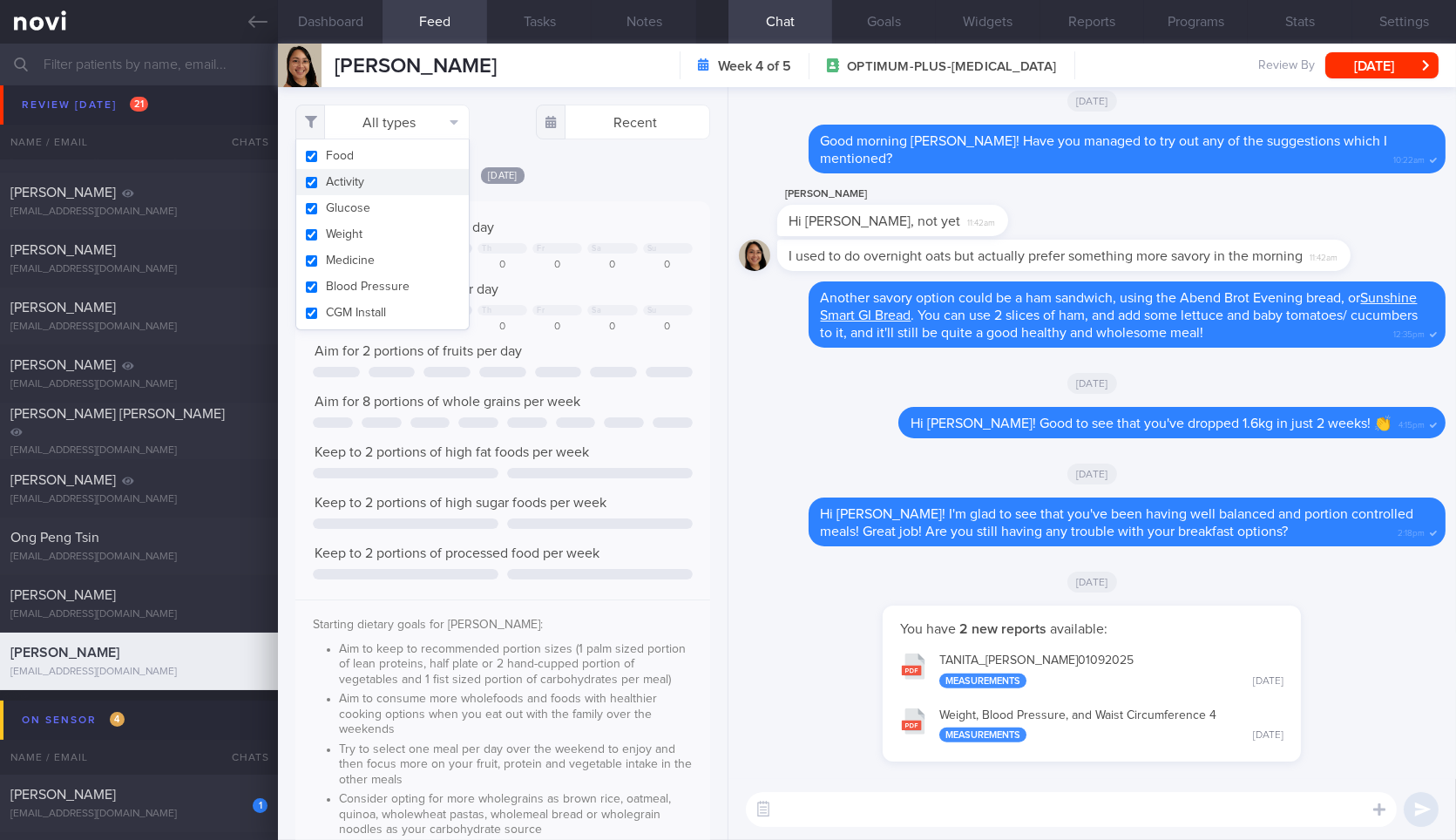
click at [433, 178] on button "Activity" at bounding box center [382, 182] width 173 height 26
checkbox input "false"
click at [424, 227] on button "Weight" at bounding box center [382, 234] width 173 height 26
checkbox input "false"
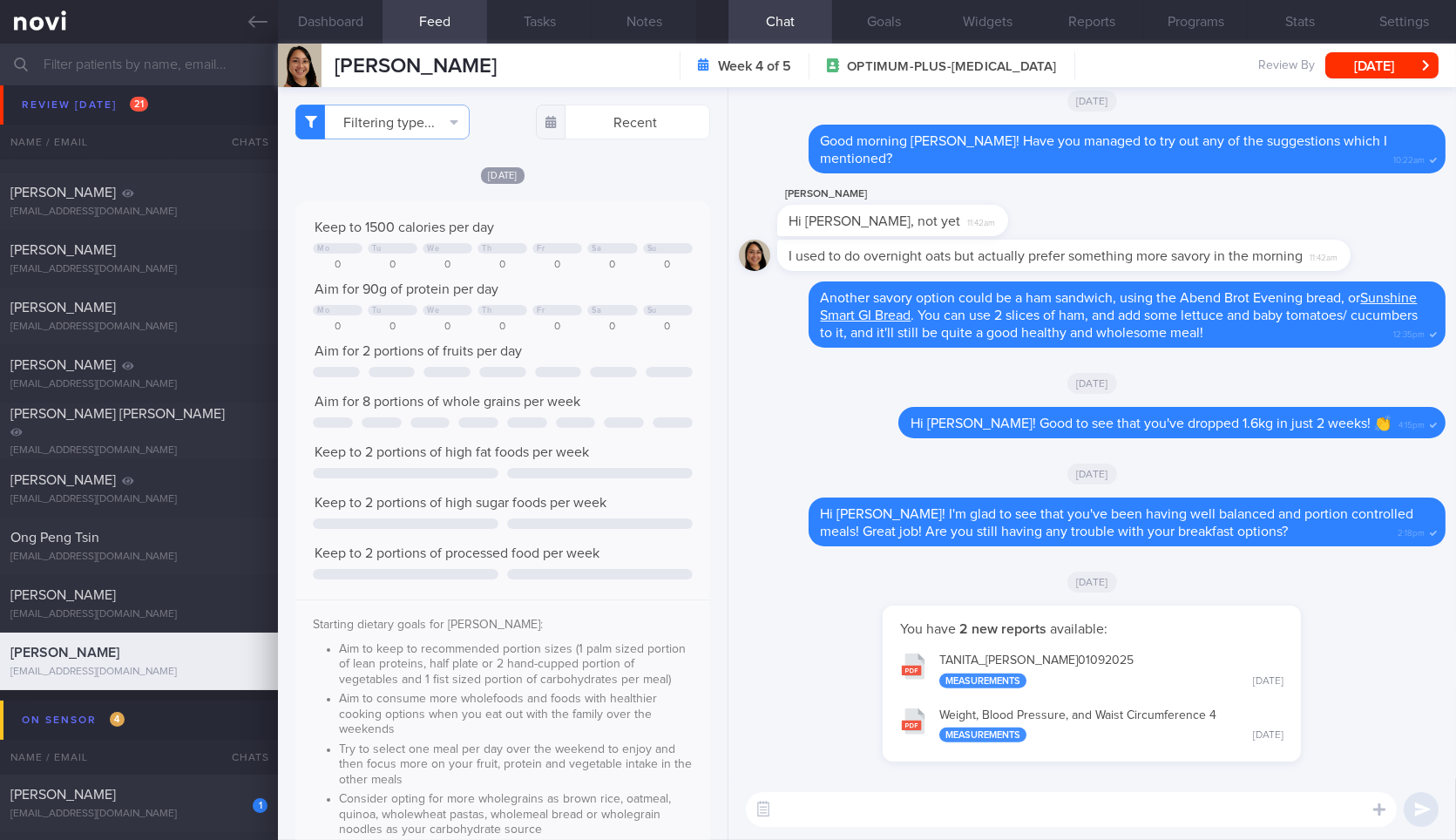
click at [610, 189] on div "Thu, 28 Aug Keep to 1500 calories per day Mo Tu We Th Fr Sa Su 0 0 0 0 0 0 0 Ai…" at bounding box center [502, 566] width 414 height 801
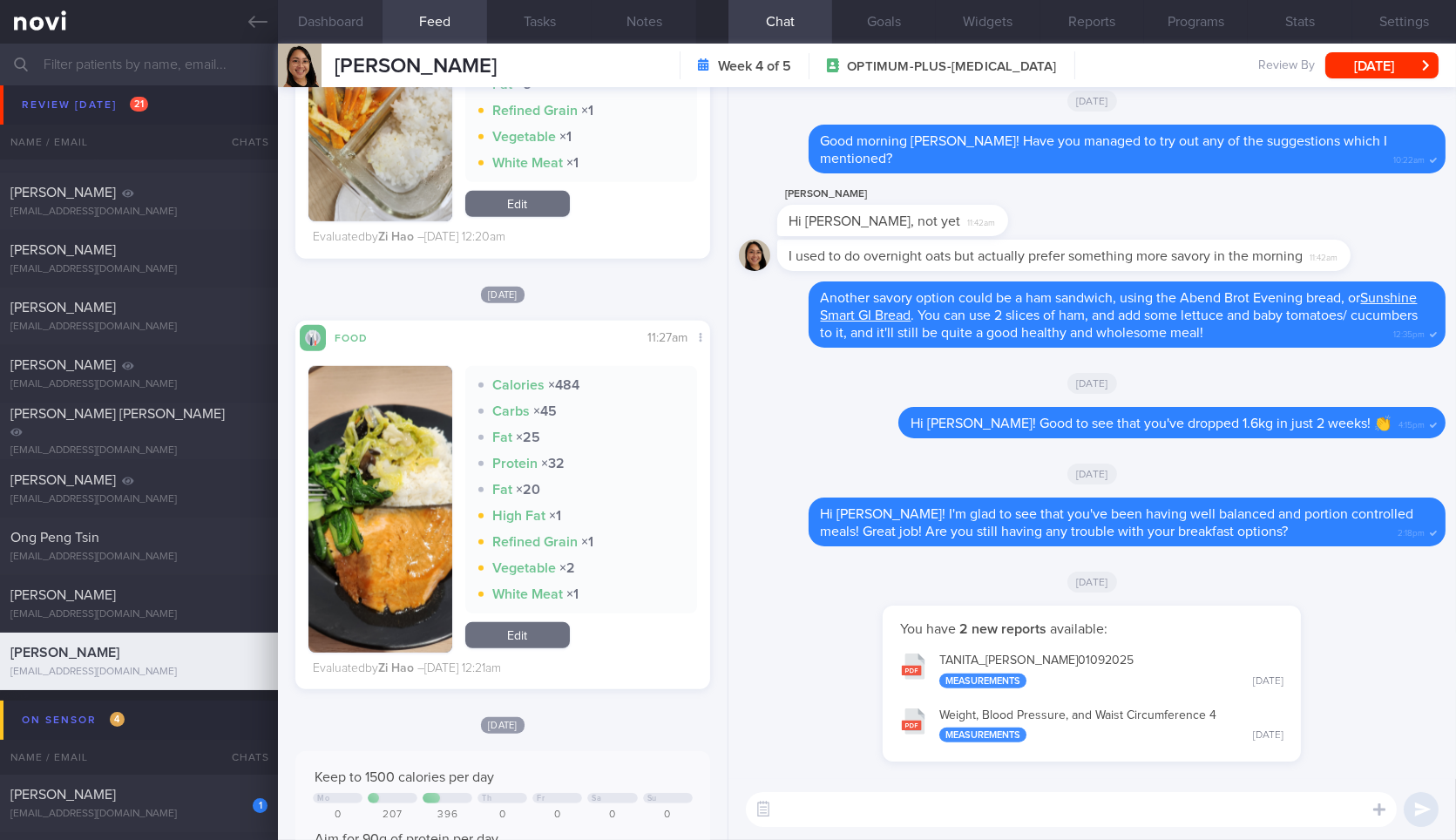
click at [354, 20] on button "Dashboard" at bounding box center [330, 22] width 104 height 44
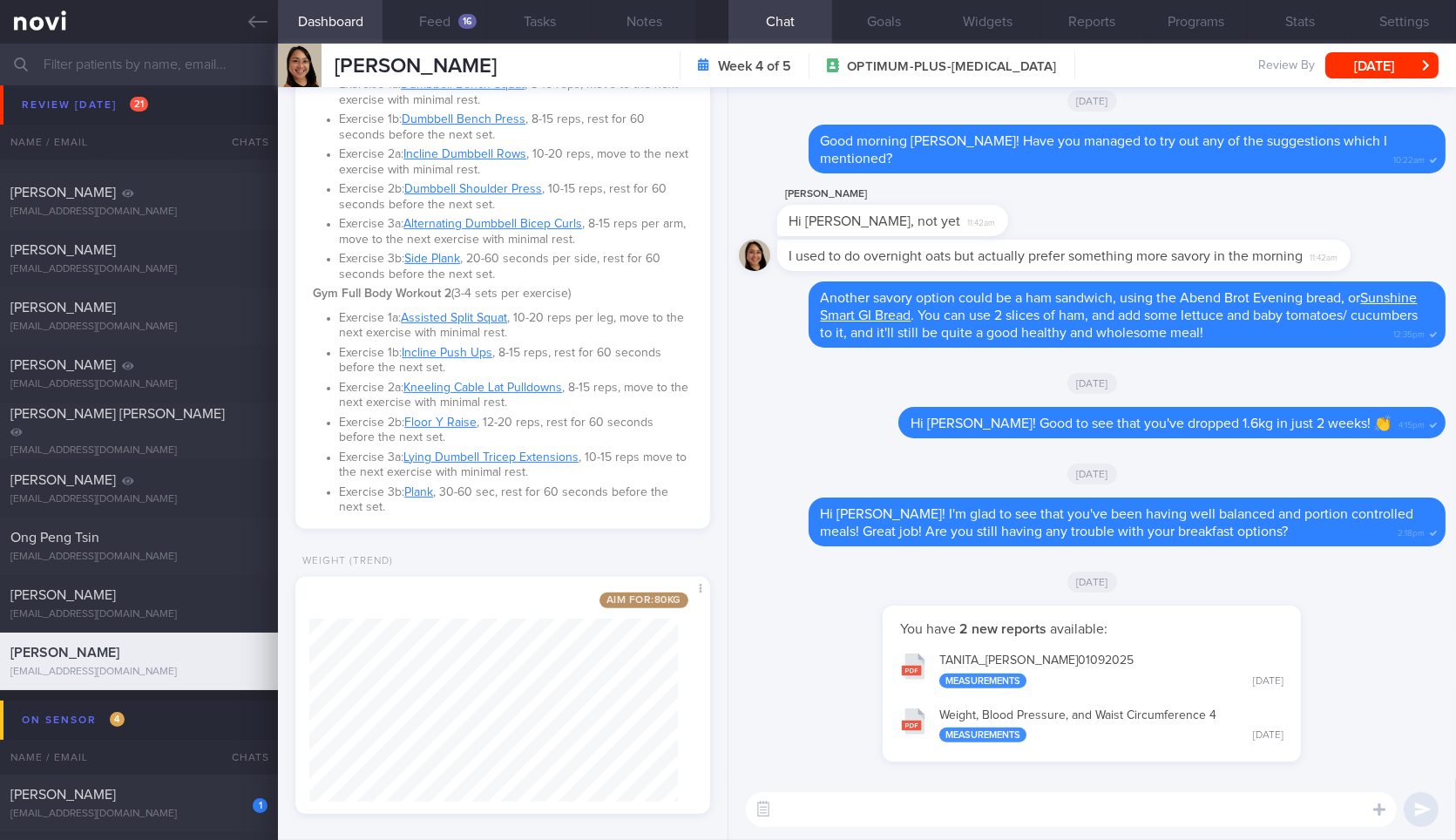
click at [994, 713] on button "Weight, Blood Pressure, and Waist Circumference 4 Measurements Mon, 1 Sep" at bounding box center [1091, 724] width 401 height 55
click at [1042, 661] on button "TANITA_ GASSNER CATHERINE MANAWATAO_ 01092025 Measurements Mon, 1 Sep" at bounding box center [1091, 669] width 401 height 55
click at [956, 810] on textarea at bounding box center [1071, 809] width 650 height 35
click at [1045, 814] on textarea "Hi Catherine! Good job" at bounding box center [1071, 809] width 650 height 35
type textarea "Hi Catherine! Good job we"
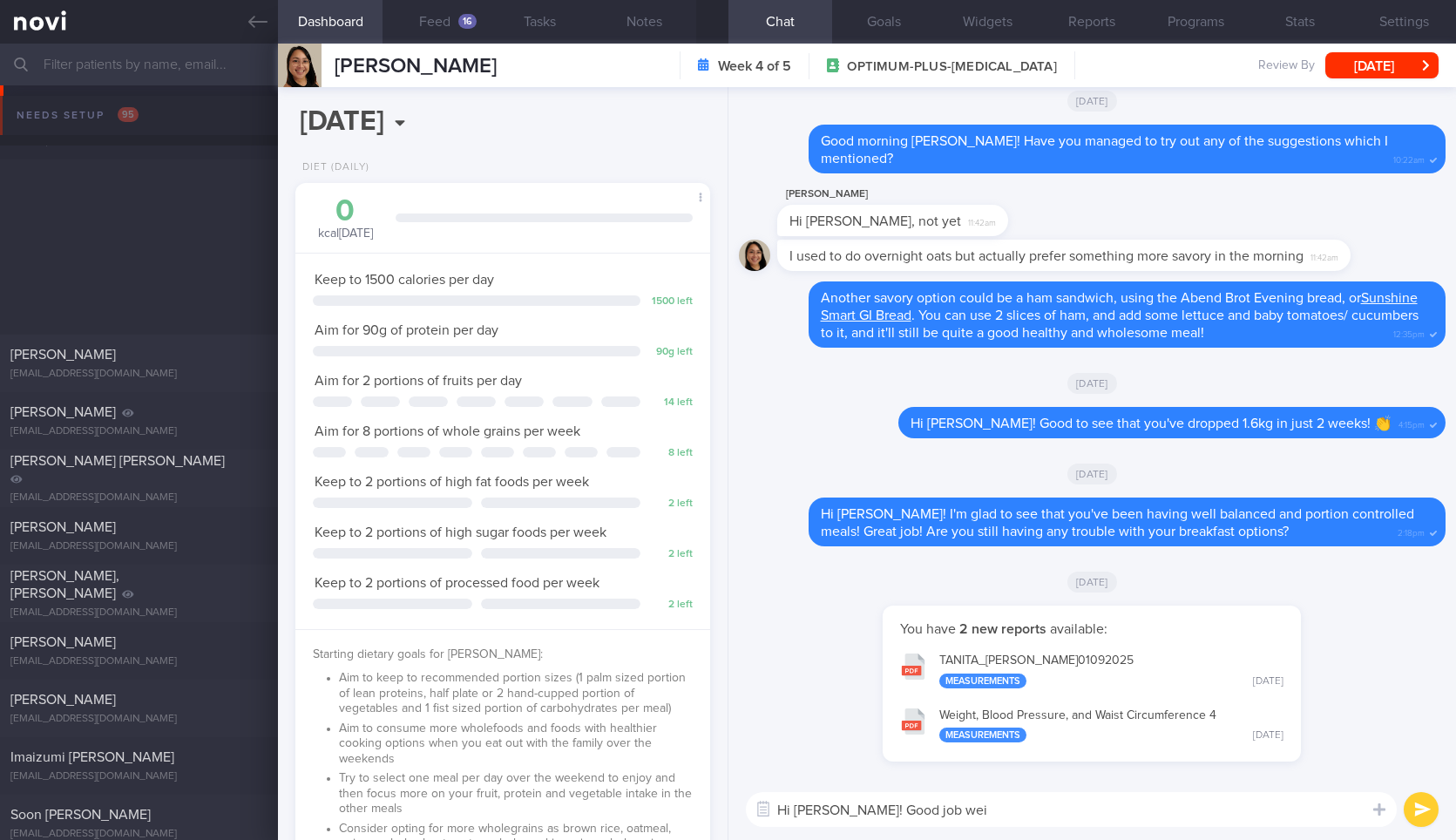
select select "8"
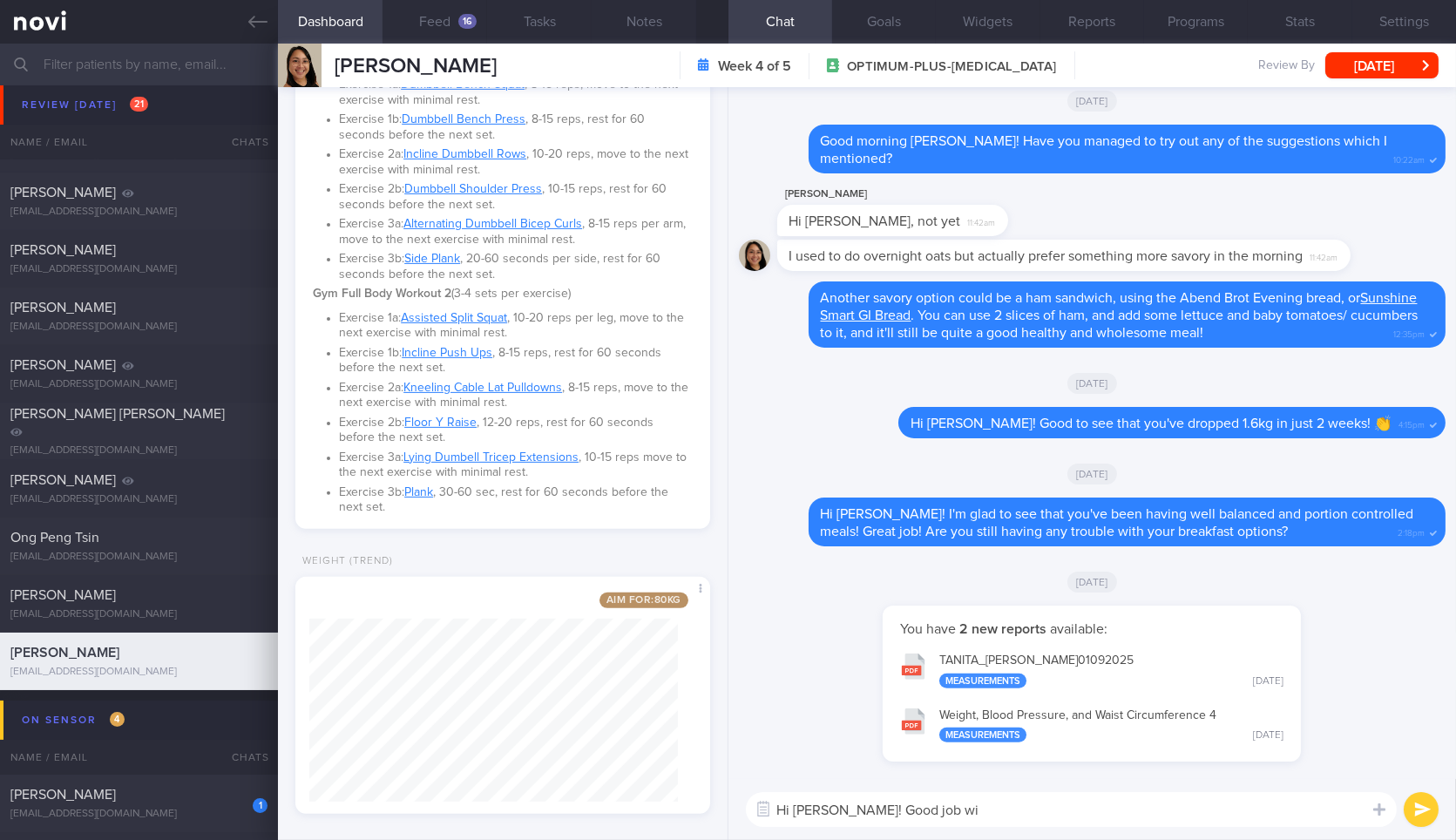
scroll to position [2691, 0]
click at [1304, 809] on textarea "Hi Catherine! Good job with a total of about 2.5kg of weight loss" at bounding box center [1071, 809] width 650 height 35
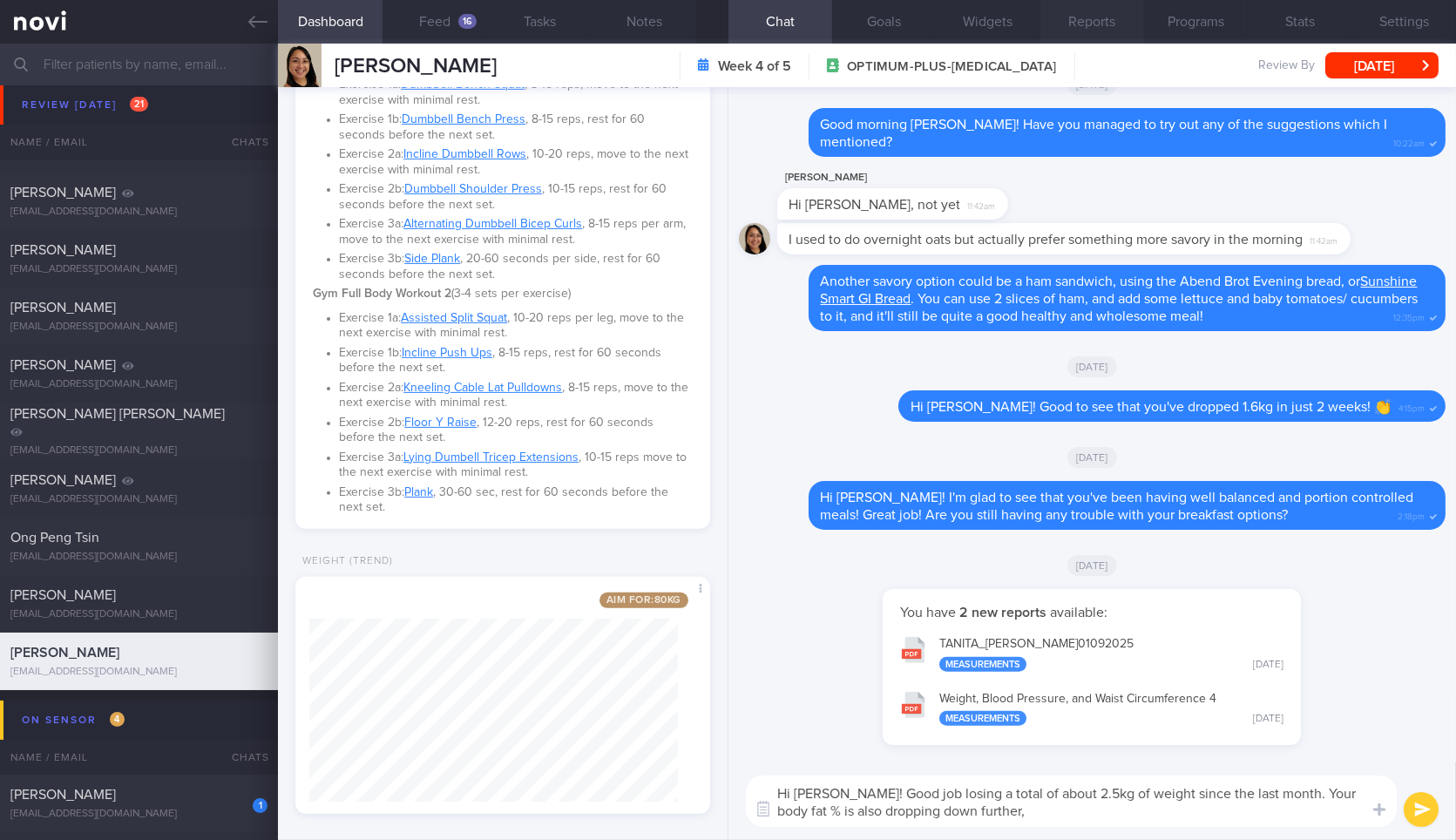
click at [1090, 26] on button "Reports" at bounding box center [1092, 22] width 103 height 44
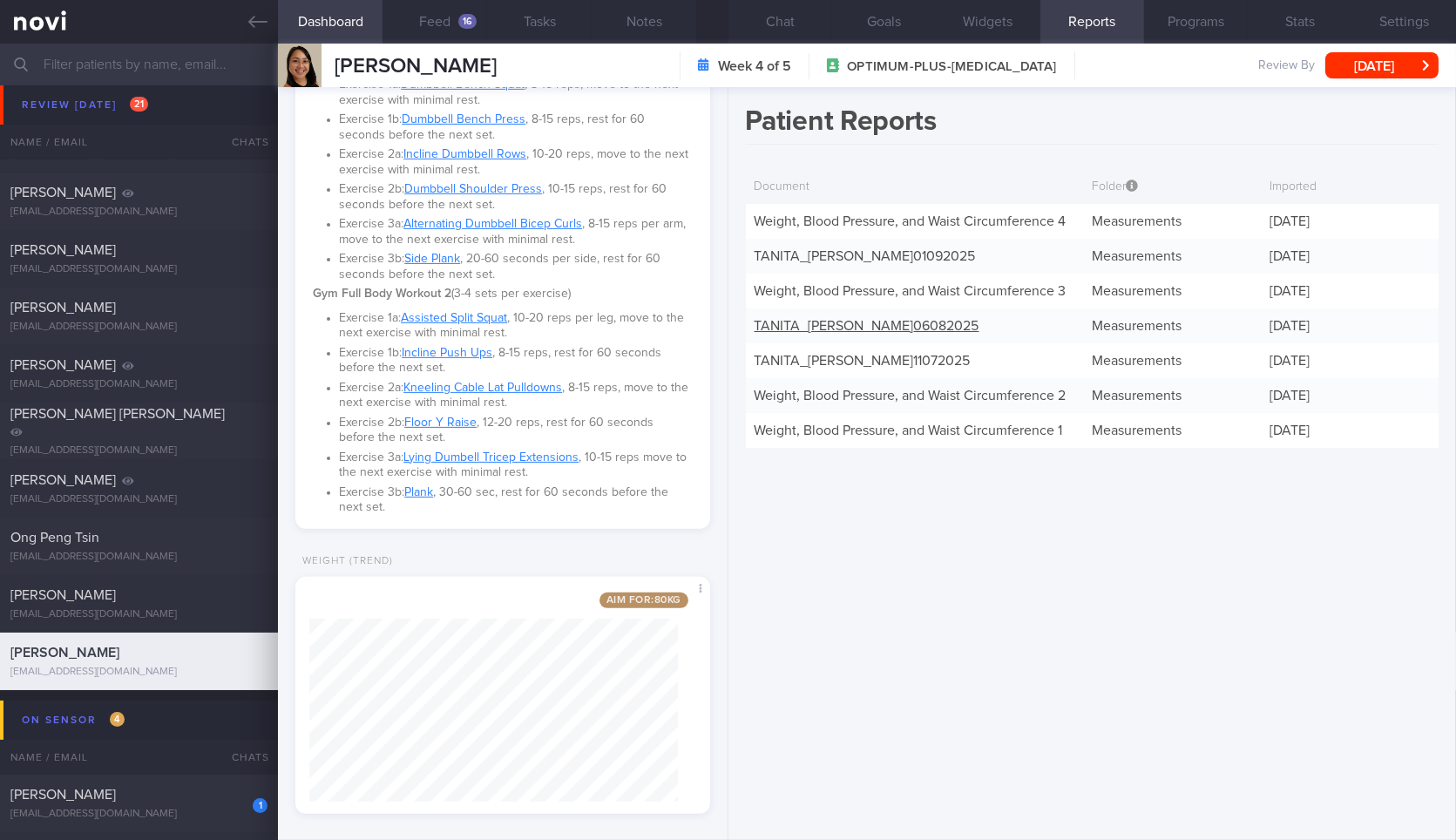
click at [955, 333] on link "TANITA_ GASSNER CATHERINE MANAWATAO_ 06082025" at bounding box center [867, 326] width 224 height 14
click at [769, 7] on button "Chat" at bounding box center [780, 22] width 103 height 44
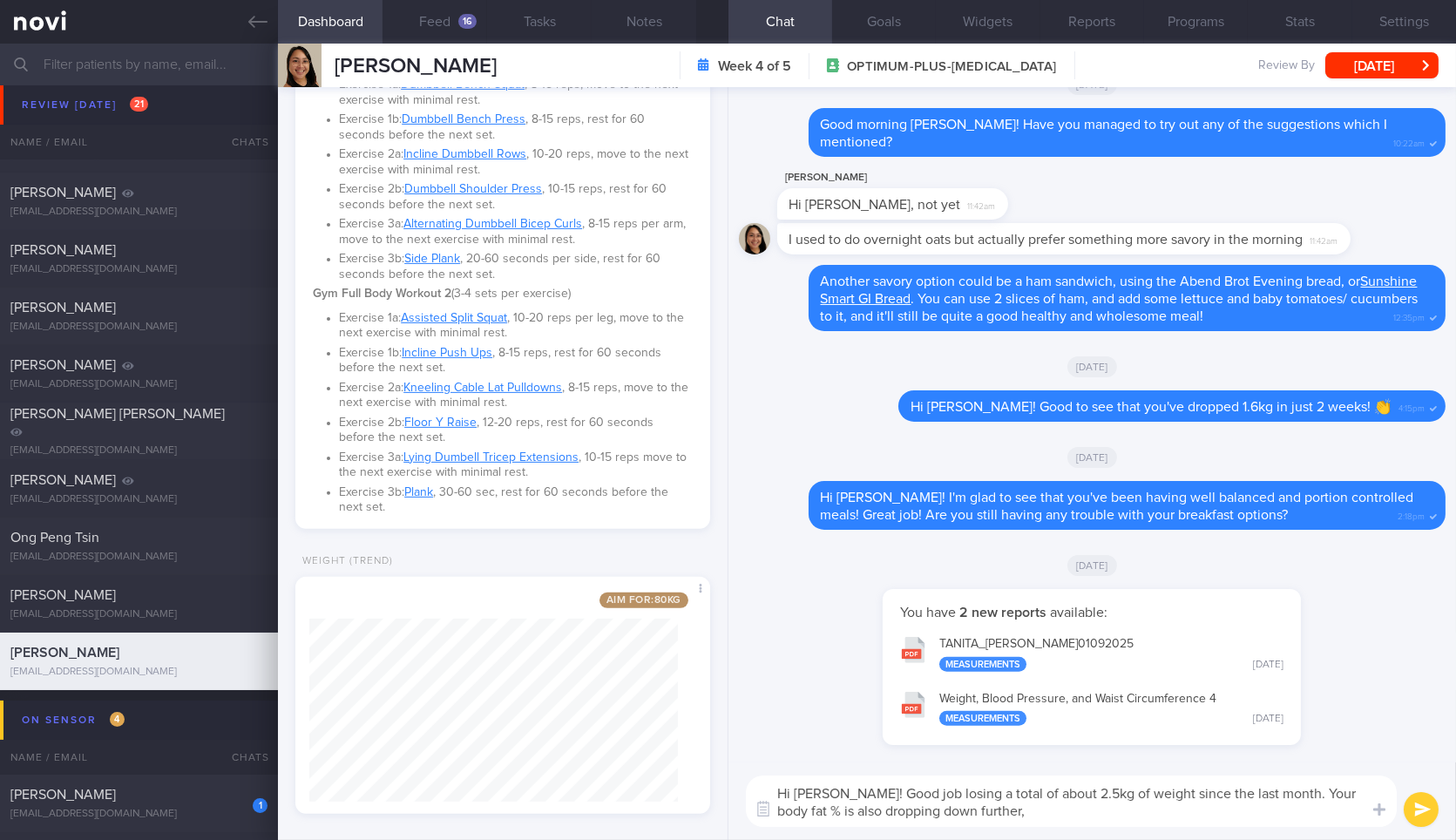
click at [1130, 825] on textarea "Hi Catherine! Good job losing a total of about 2.5kg of weight since the last m…" at bounding box center [1071, 801] width 650 height 52
type textarea "Hi Catherine! Good job losing a total of about 2.5kg of weight since the last m…"
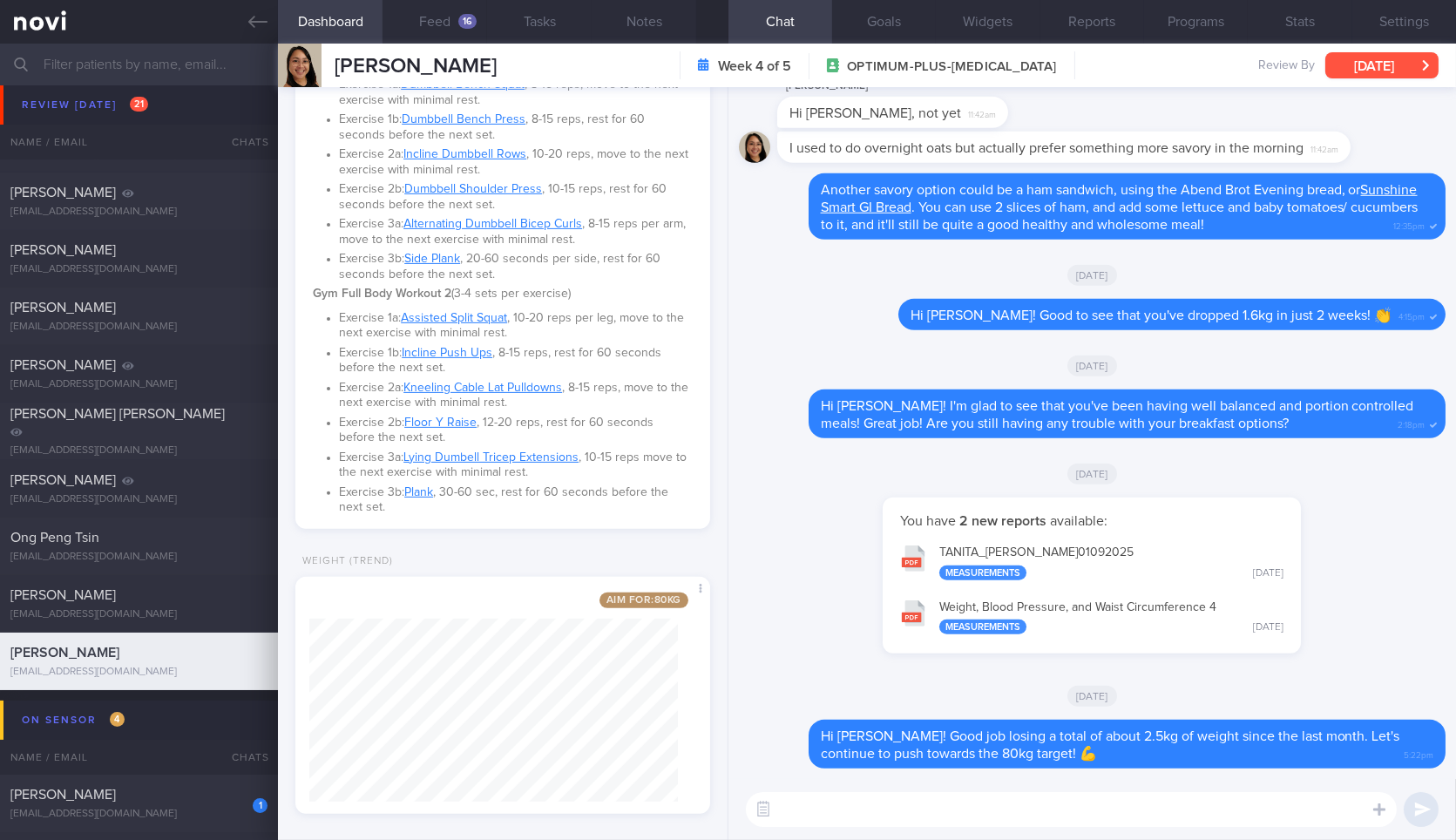
click at [1356, 58] on button "[DATE]" at bounding box center [1381, 66] width 113 height 26
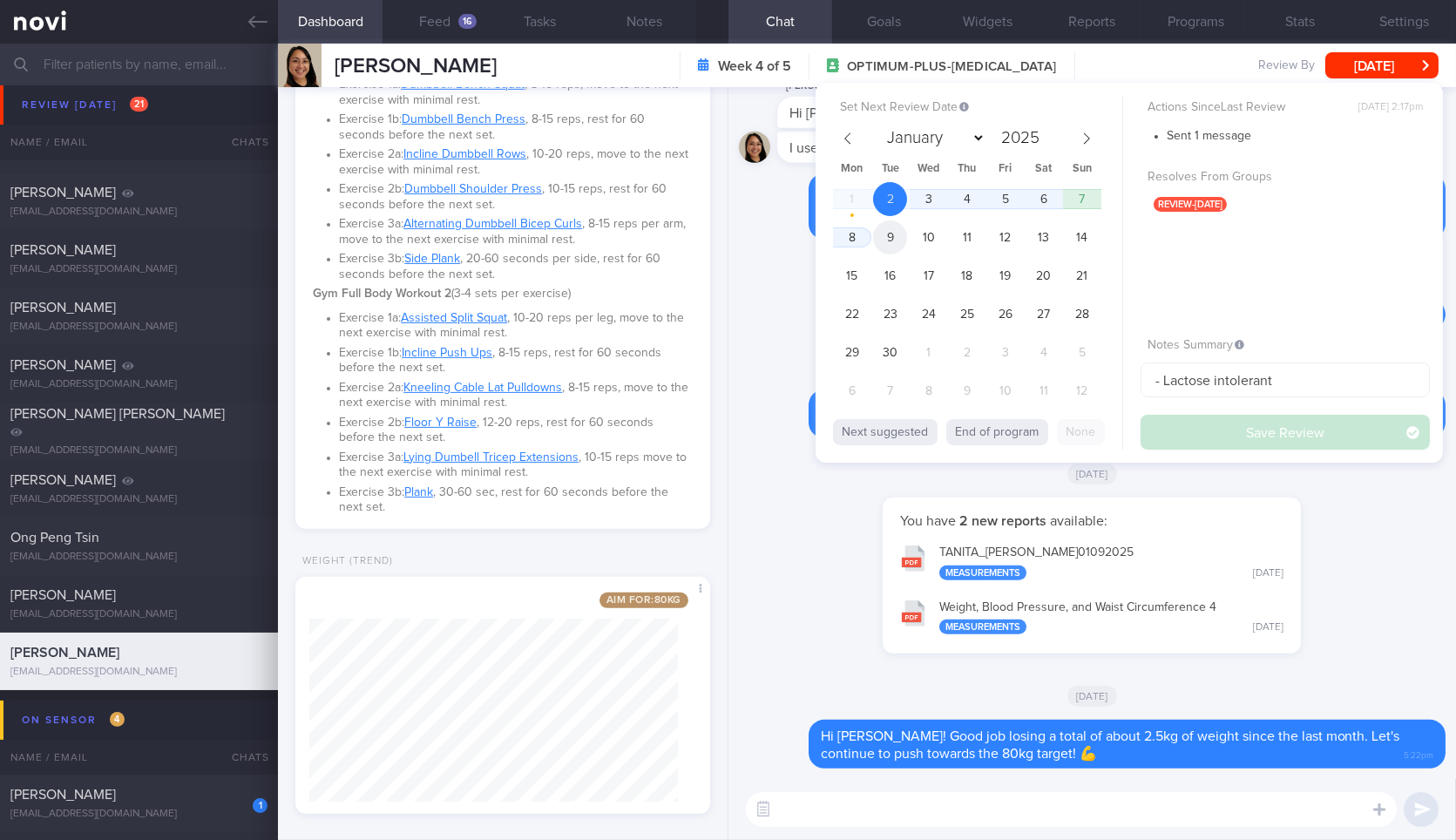
click at [893, 241] on span "9" at bounding box center [890, 237] width 34 height 34
click at [1214, 428] on button "Save Review" at bounding box center [1285, 432] width 289 height 35
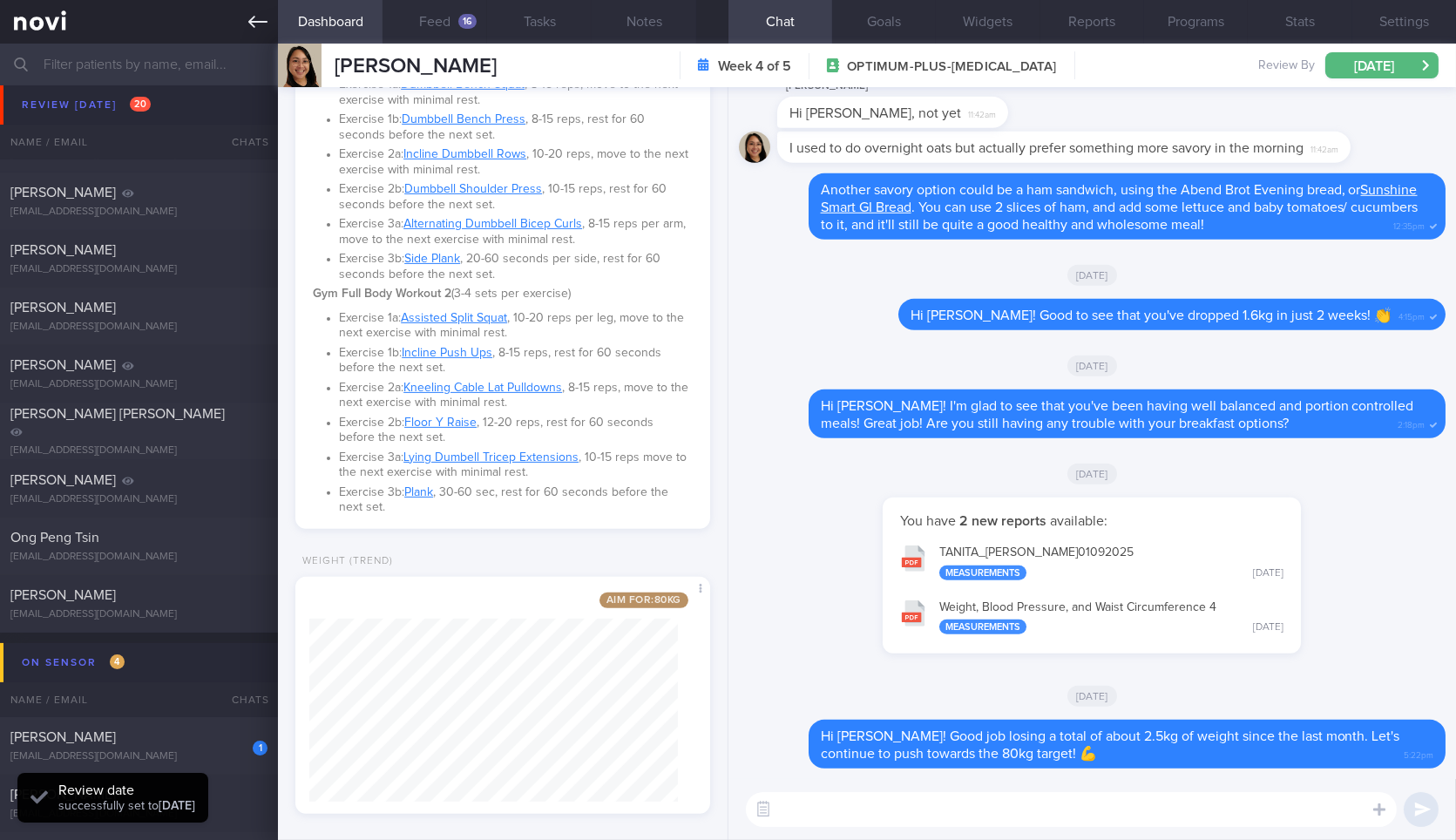
drag, startPoint x: 245, startPoint y: 11, endPoint x: 239, endPoint y: 33, distance: 22.8
click at [245, 11] on link at bounding box center [138, 22] width 278 height 44
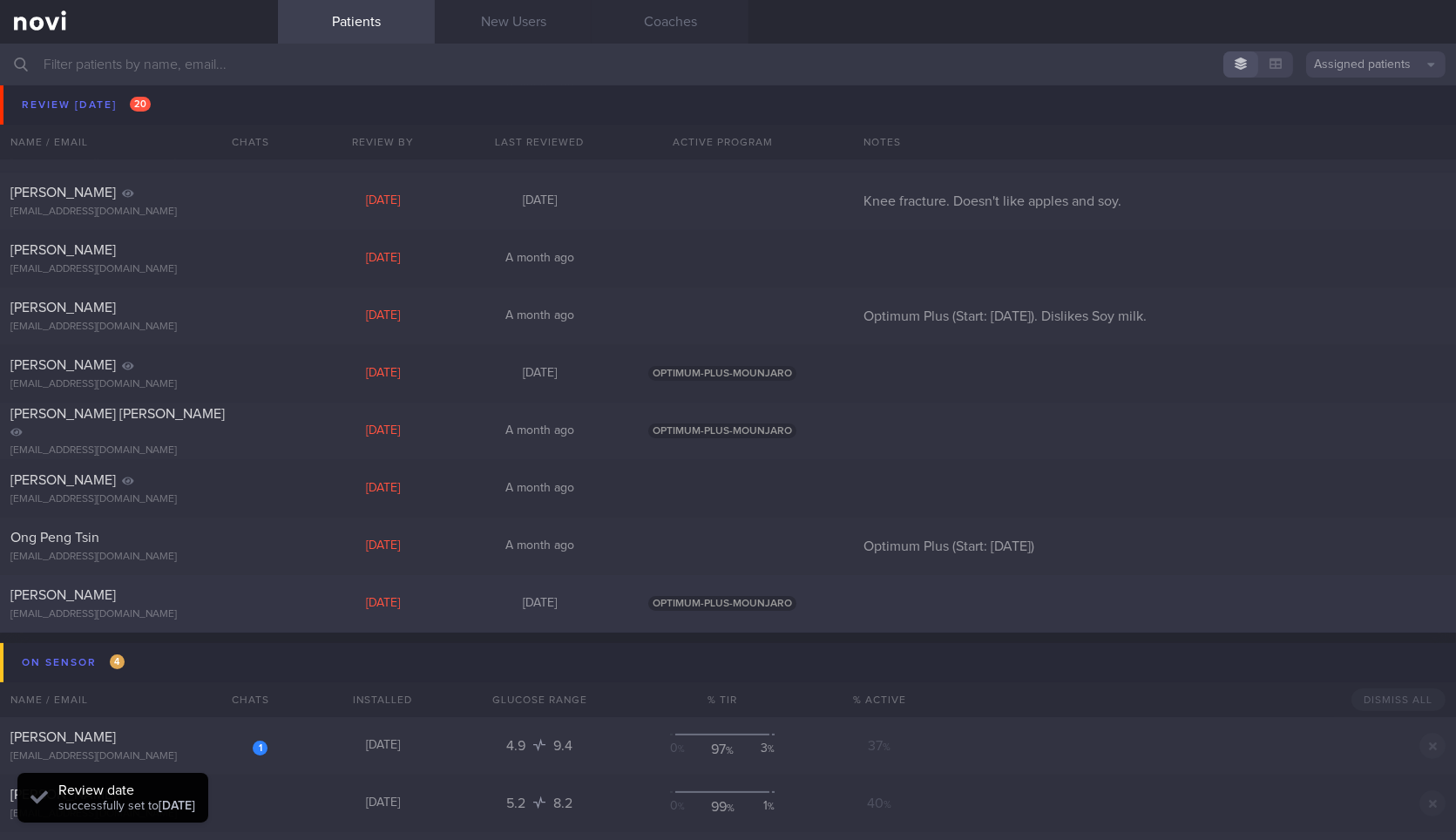
click at [174, 609] on div "[EMAIL_ADDRESS][DOMAIN_NAME]" at bounding box center [138, 615] width 257 height 13
select select "8"
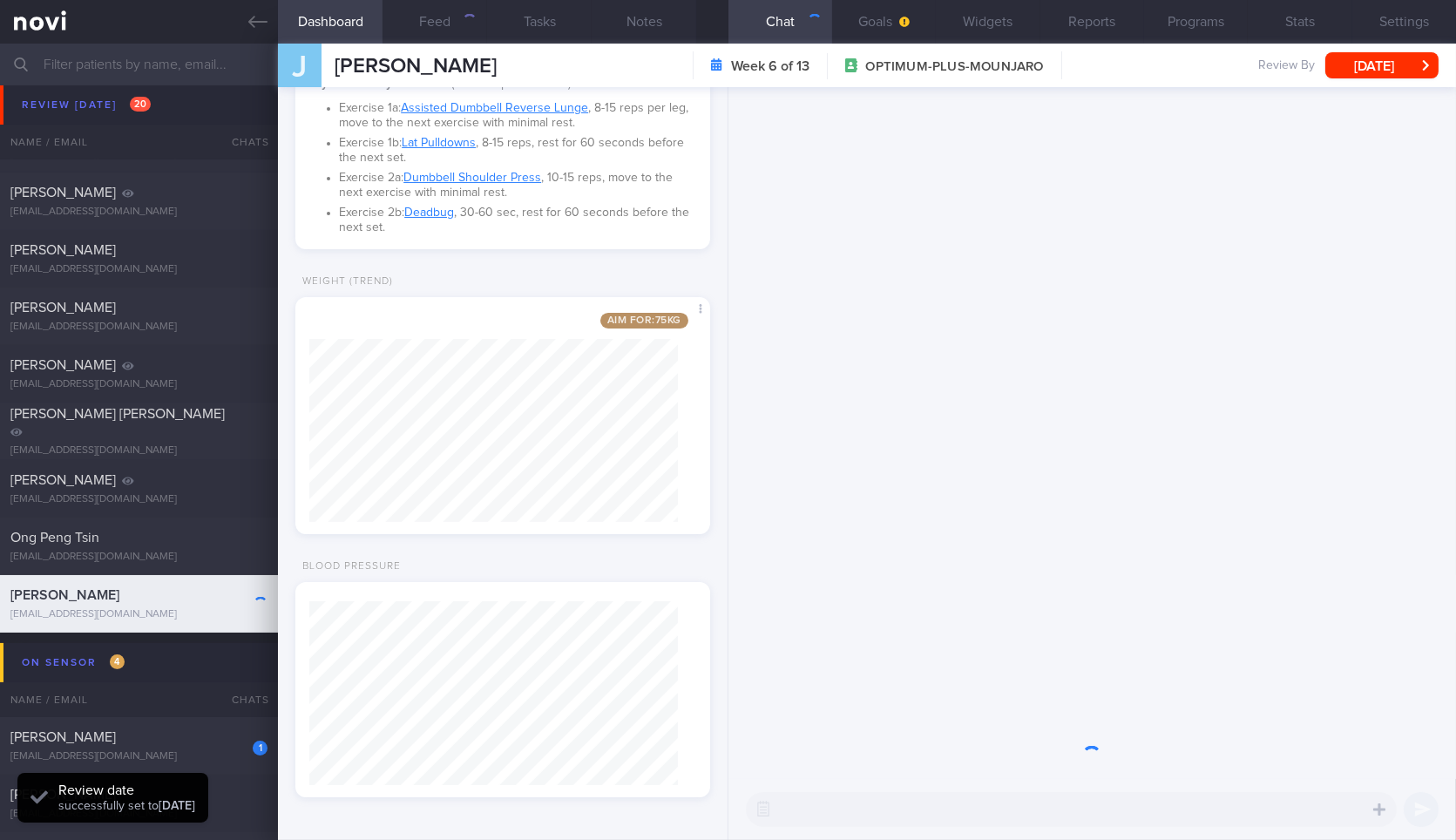
scroll to position [210, 367]
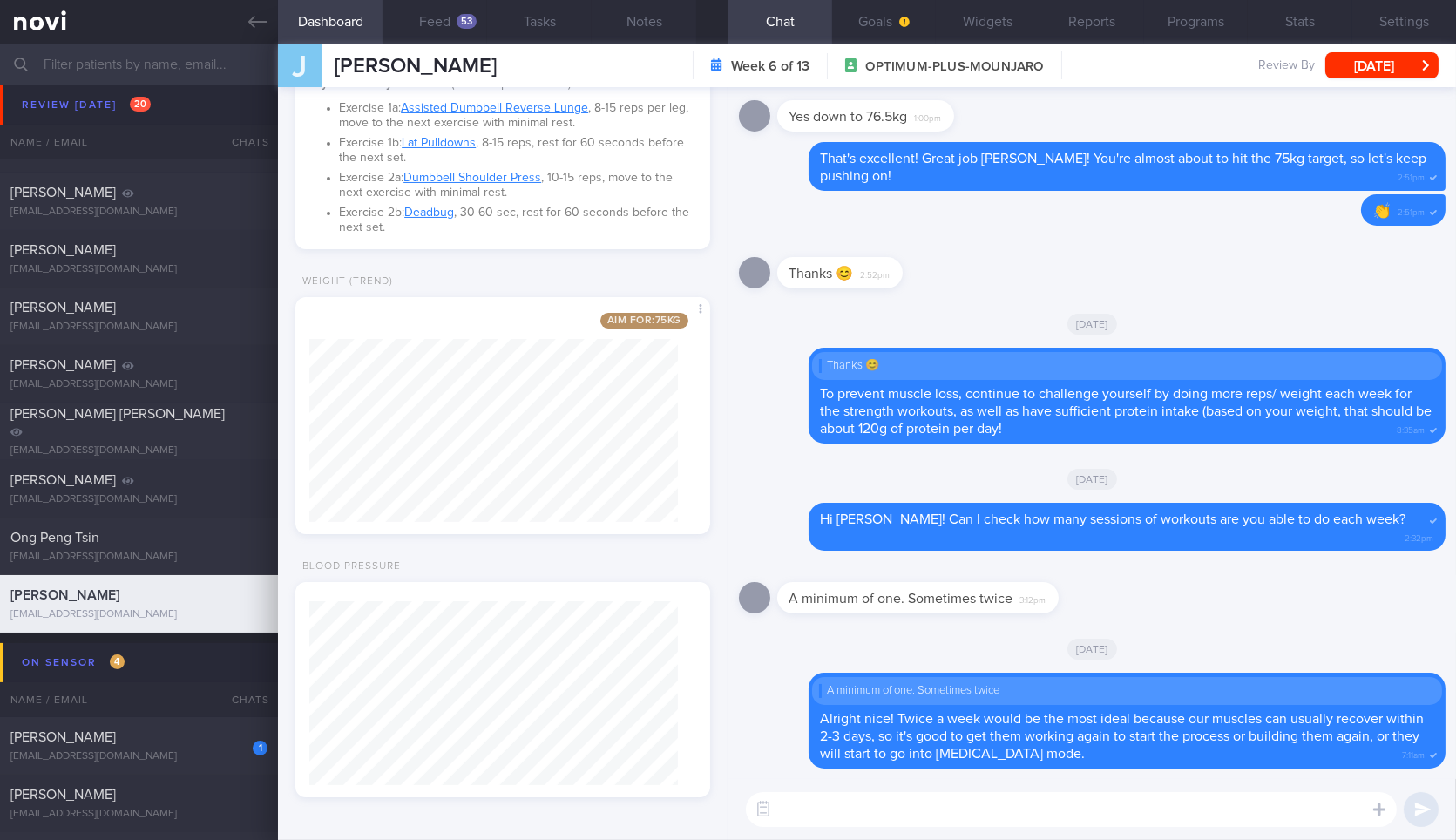
click at [1072, 796] on textarea at bounding box center [1071, 809] width 650 height 35
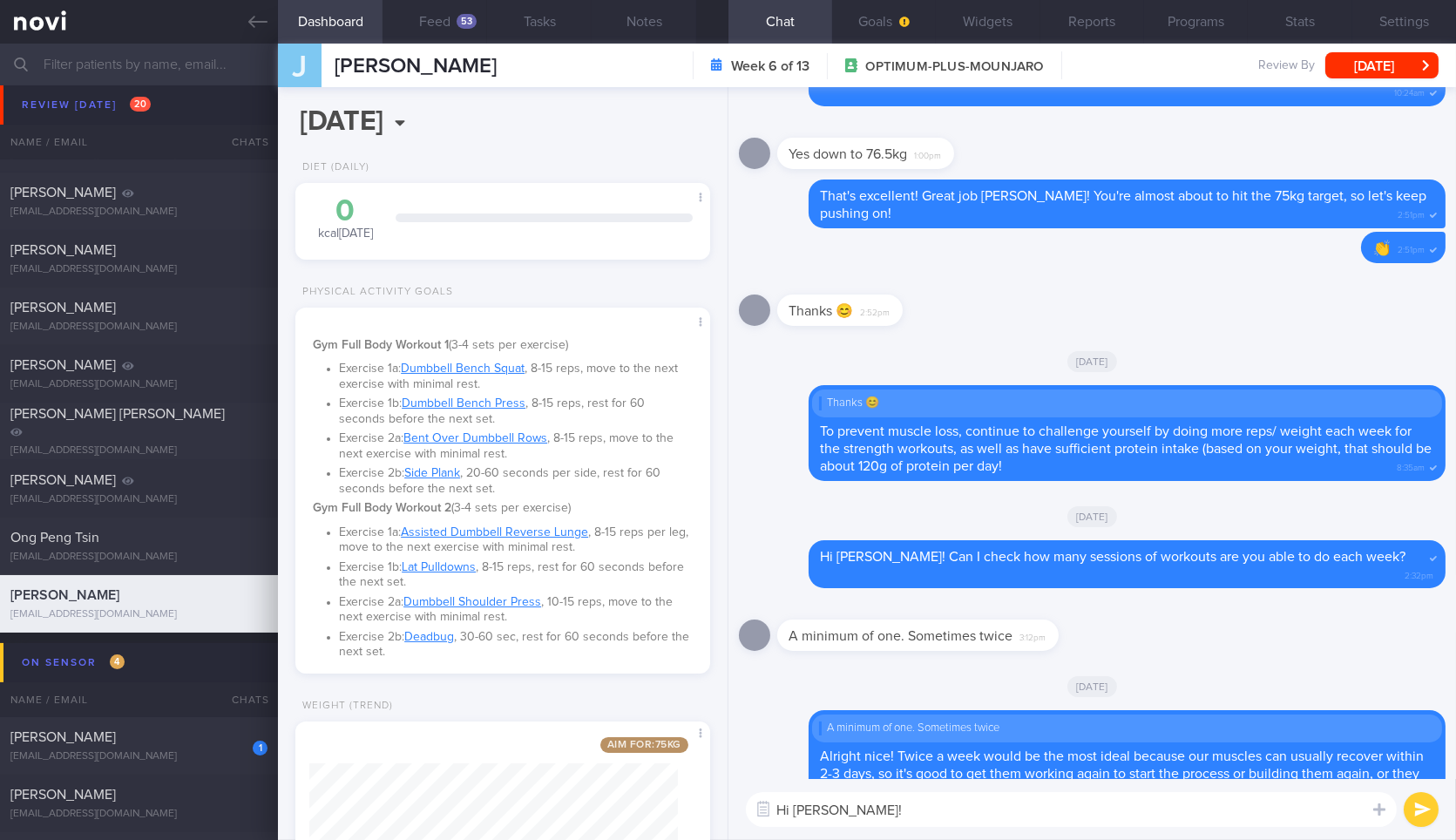
scroll to position [0, 0]
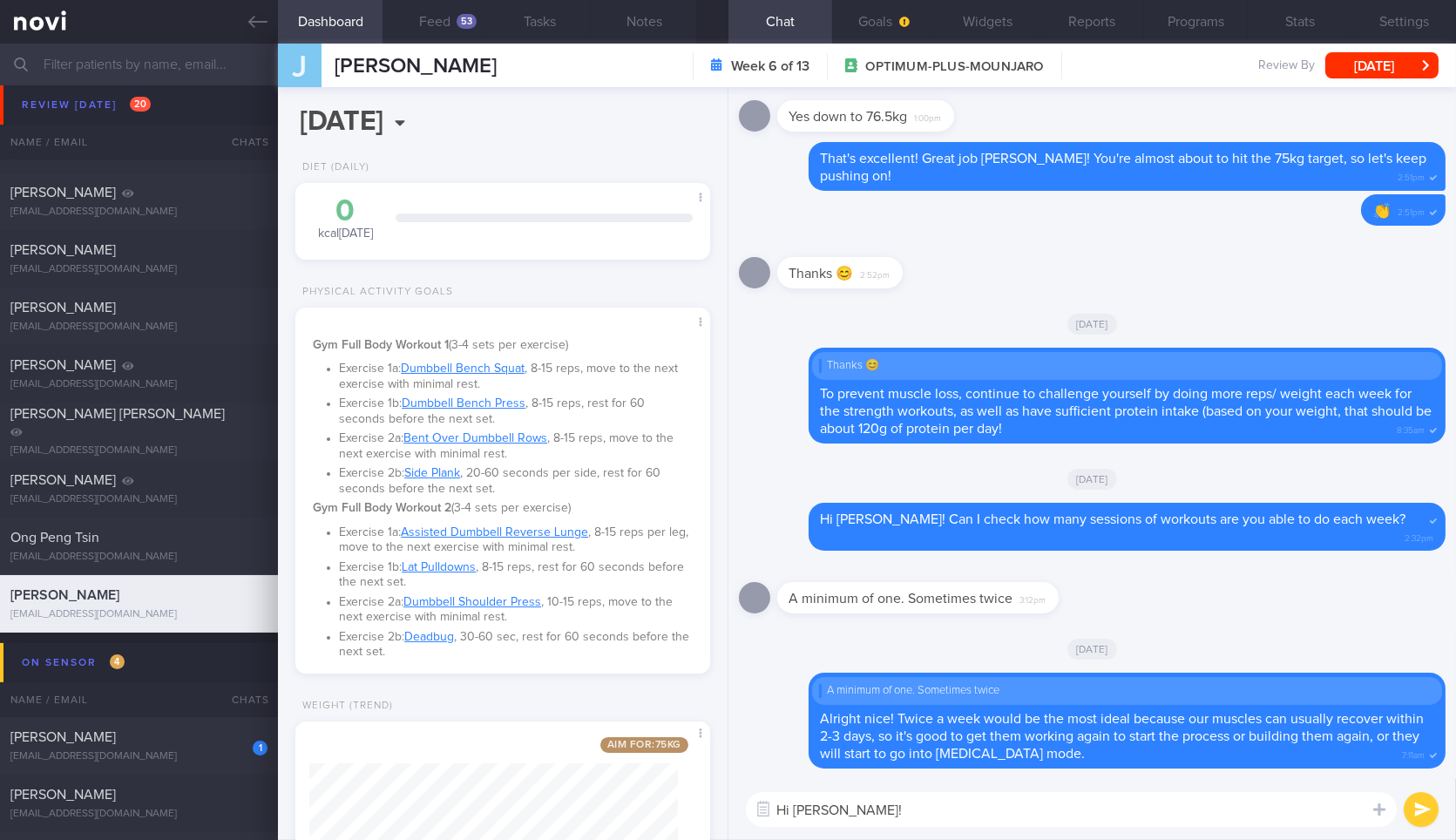
click at [945, 805] on textarea "Hi Joanne!" at bounding box center [1071, 809] width 650 height 35
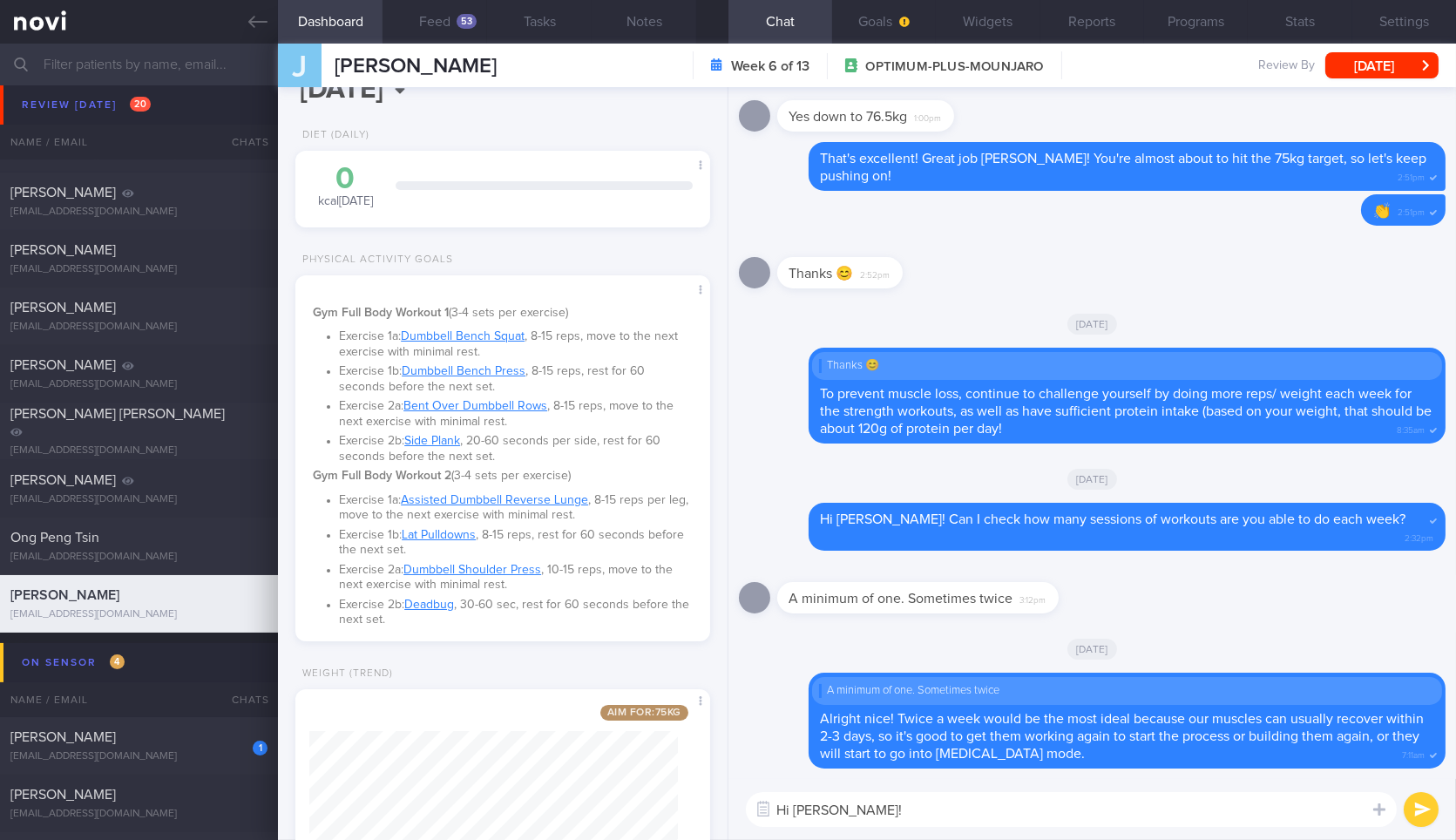
scroll to position [424, 0]
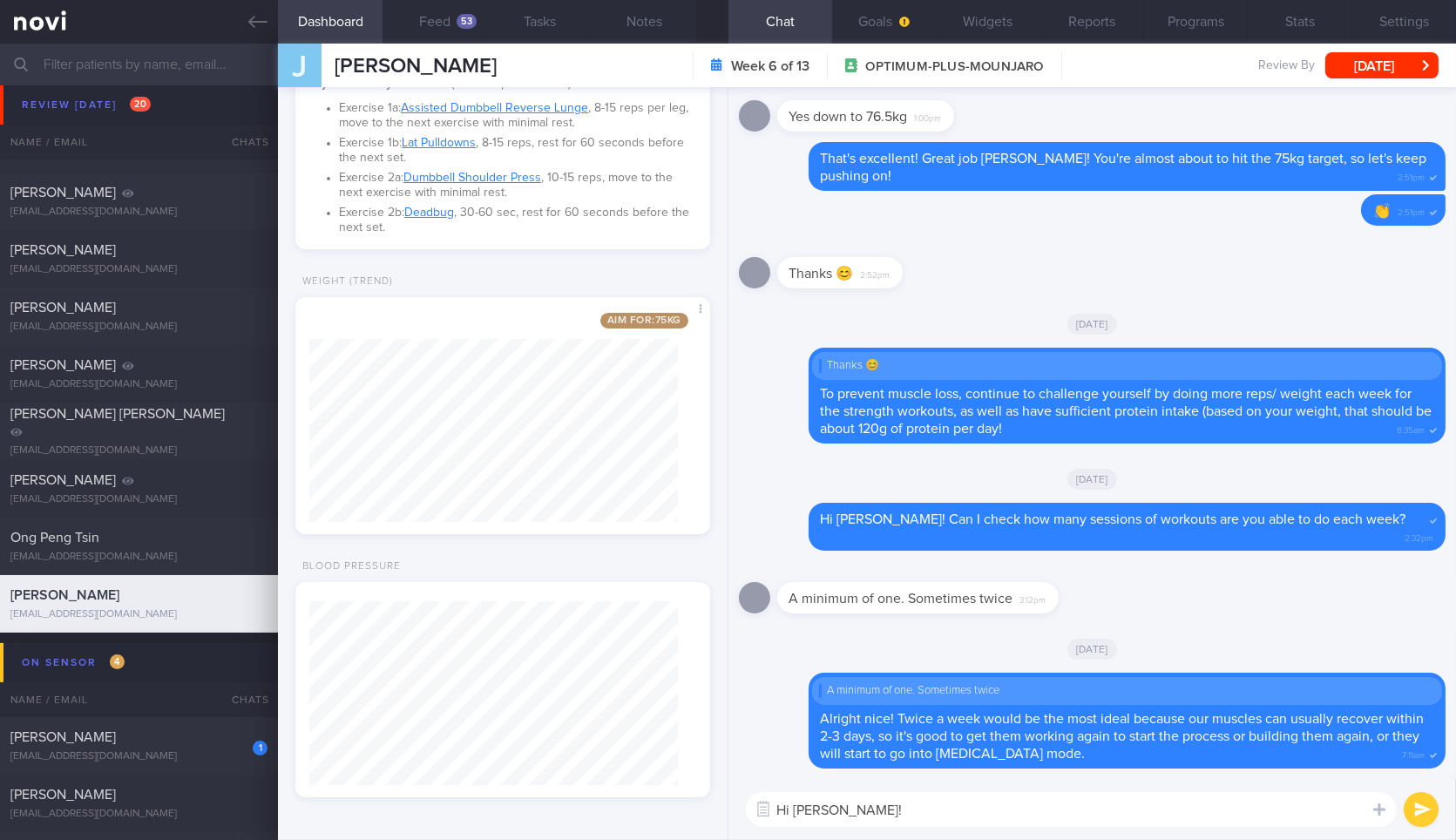
click at [869, 802] on textarea "Hi Joanne!" at bounding box center [1071, 809] width 650 height 35
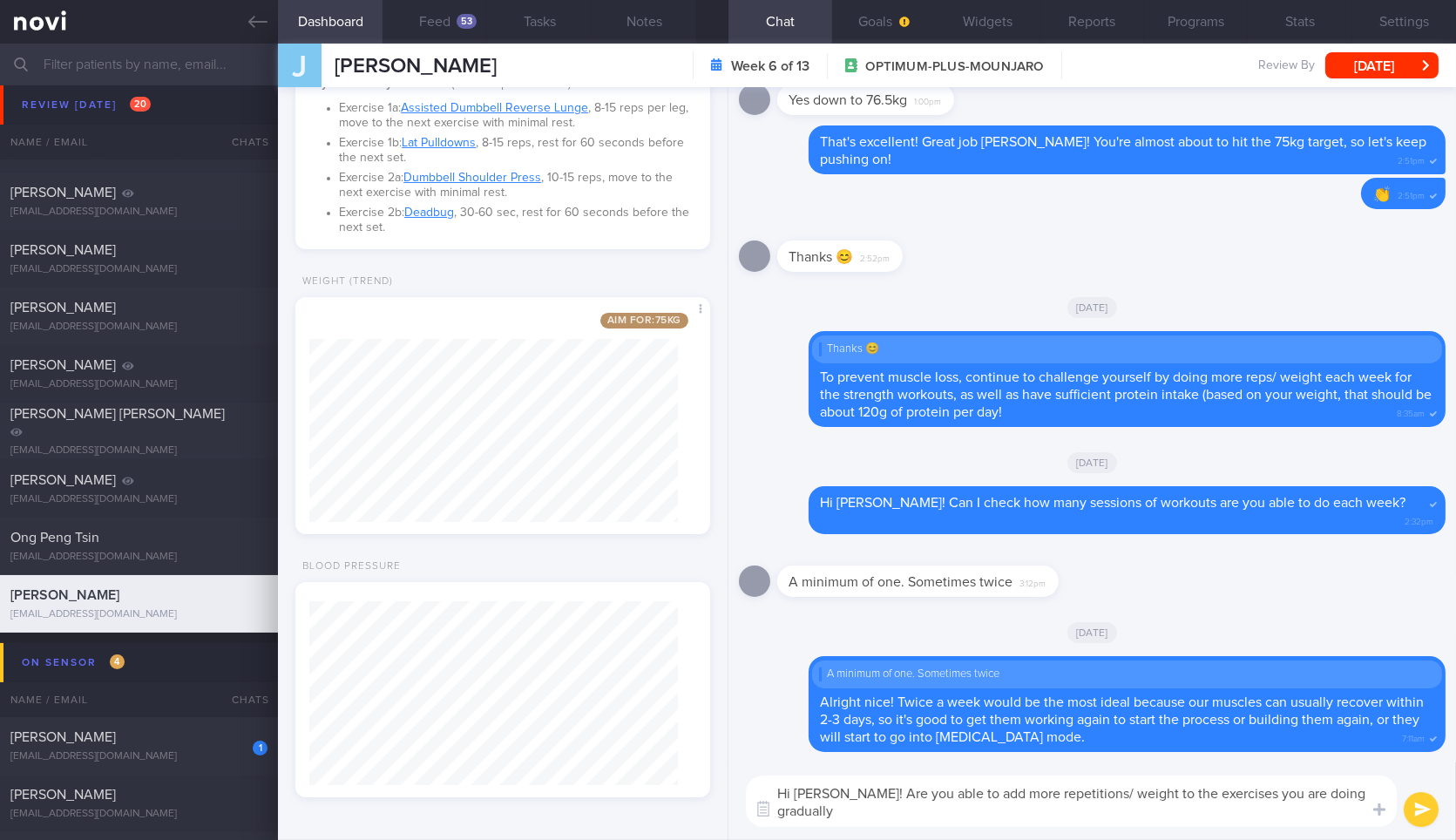
scroll to position [0, 0]
type textarea "Hi Joanne! Are you able to add more repetitions/ weight to the exercises you ar…"
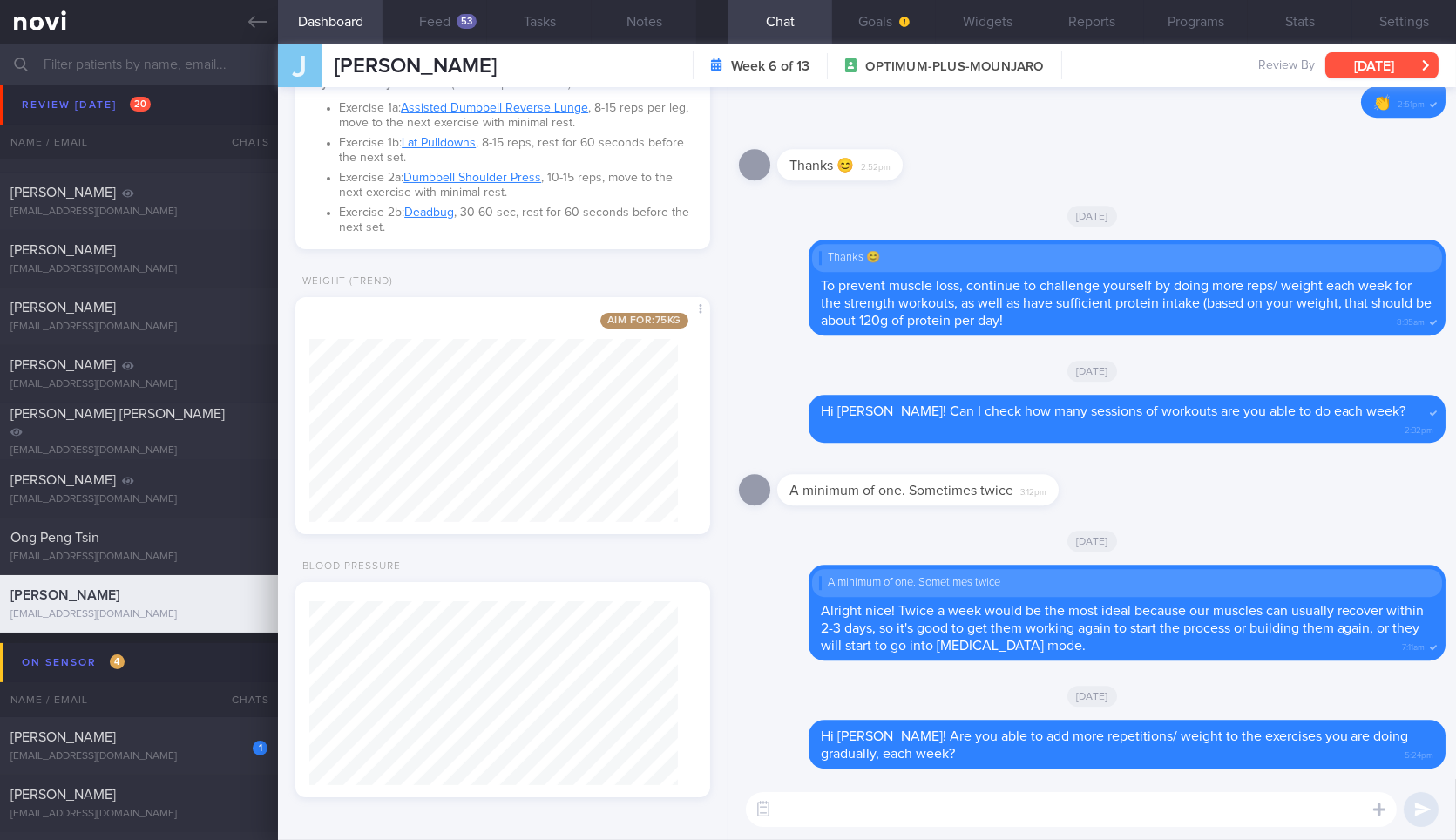
click at [1353, 72] on button "[DATE]" at bounding box center [1381, 66] width 113 height 26
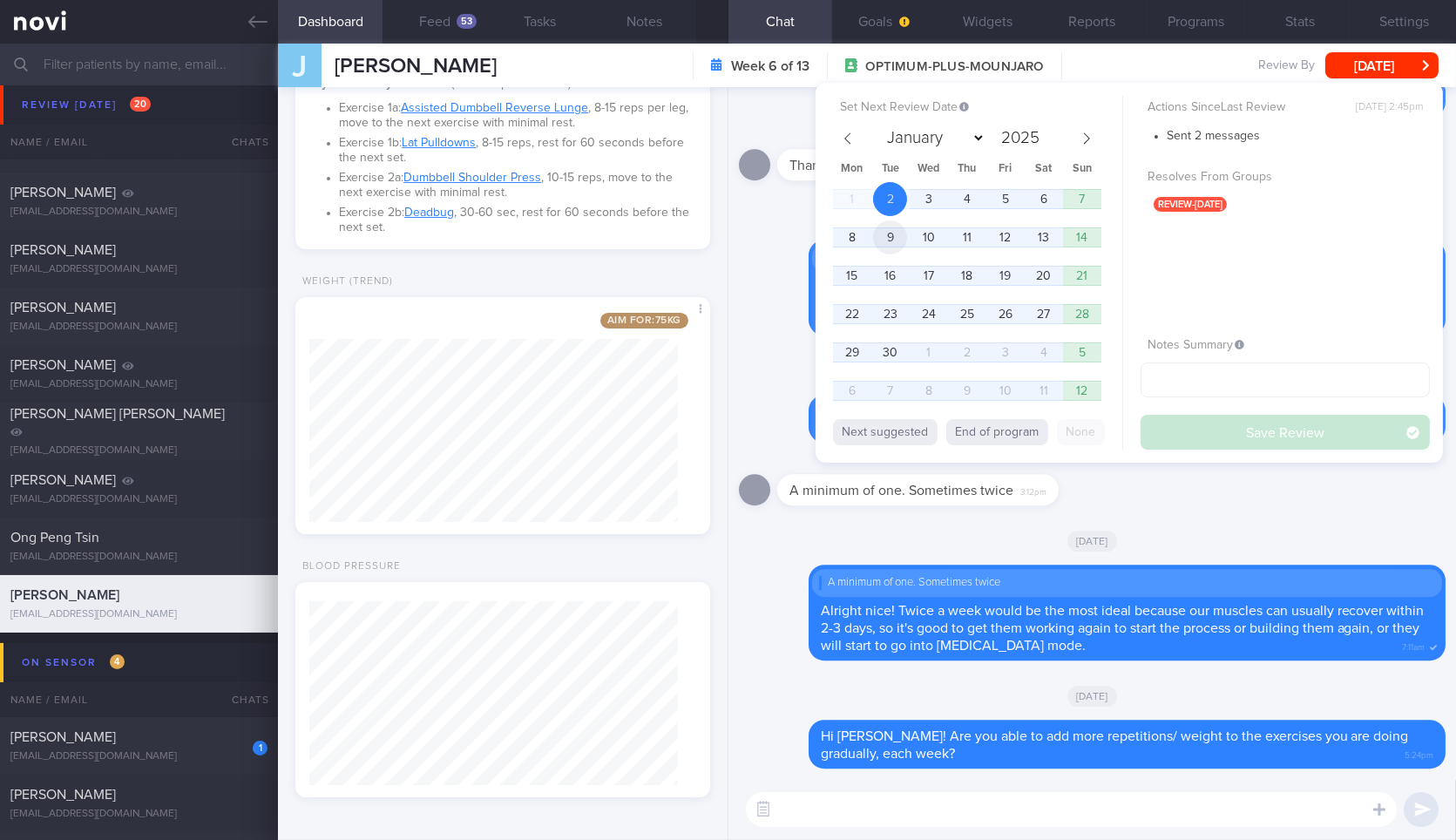
click at [884, 233] on span "9" at bounding box center [890, 237] width 34 height 34
click at [1176, 419] on button "Save Review" at bounding box center [1285, 432] width 289 height 35
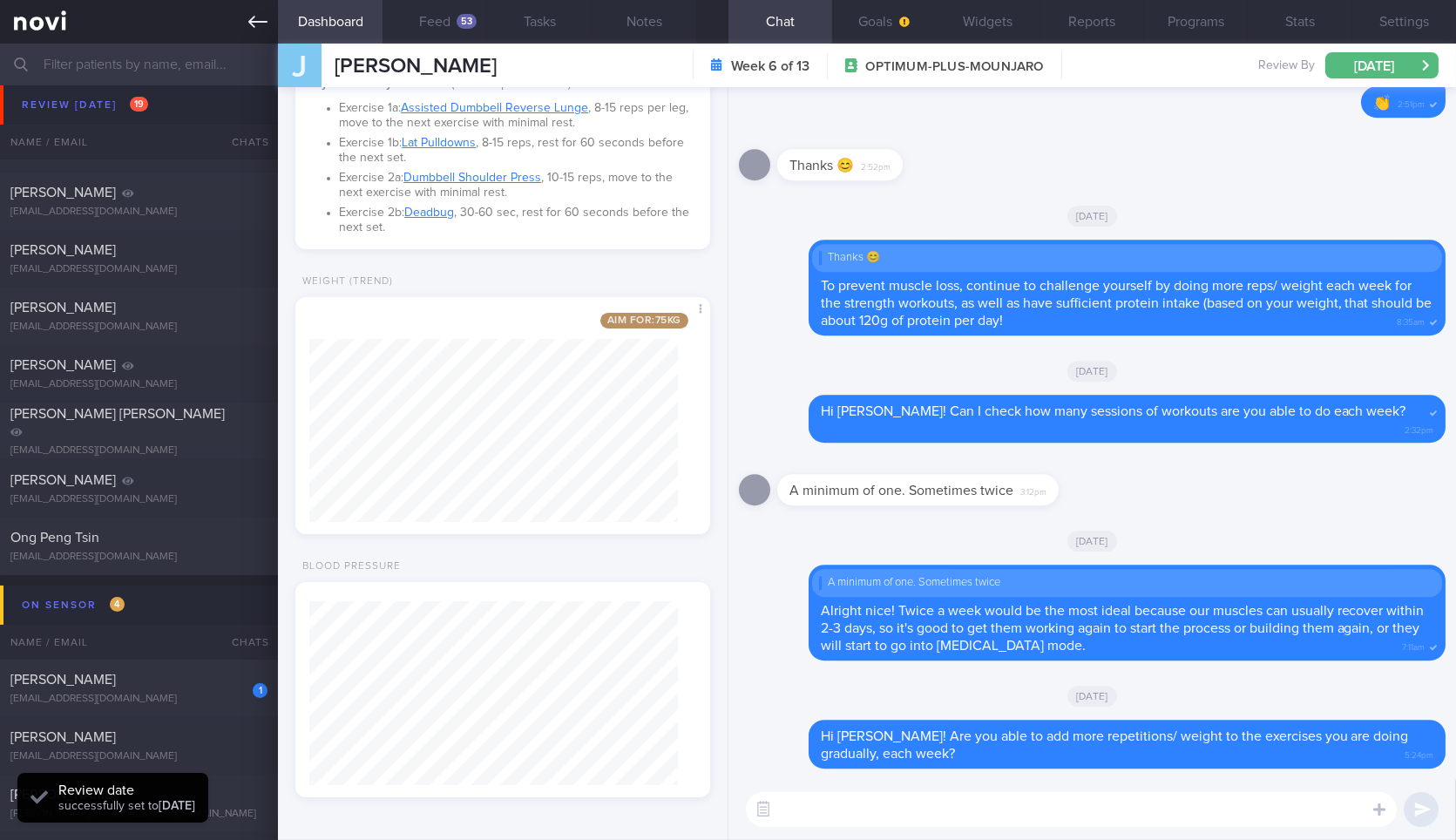
click at [252, 19] on icon at bounding box center [258, 22] width 19 height 12
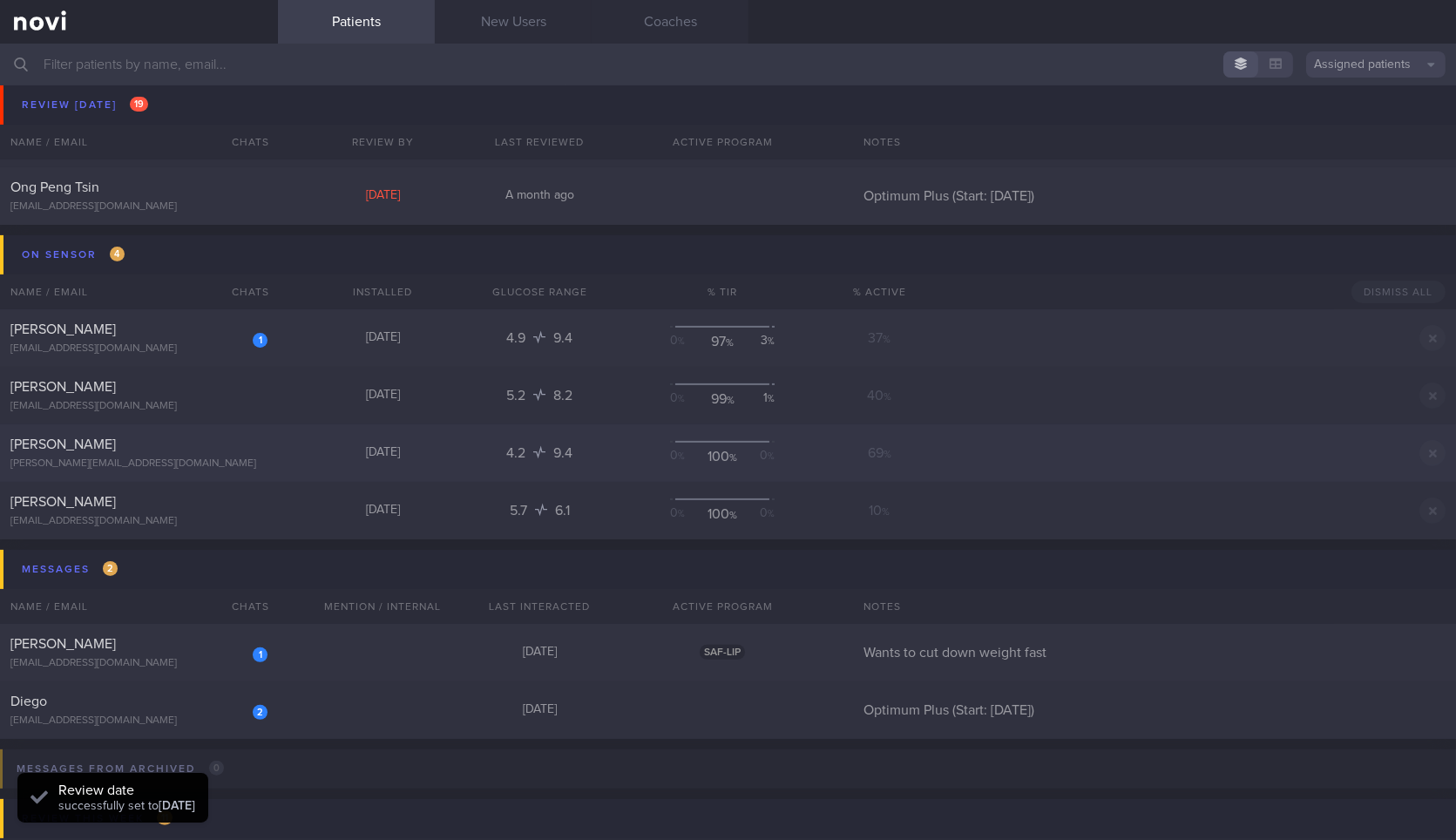
scroll to position [889, 0]
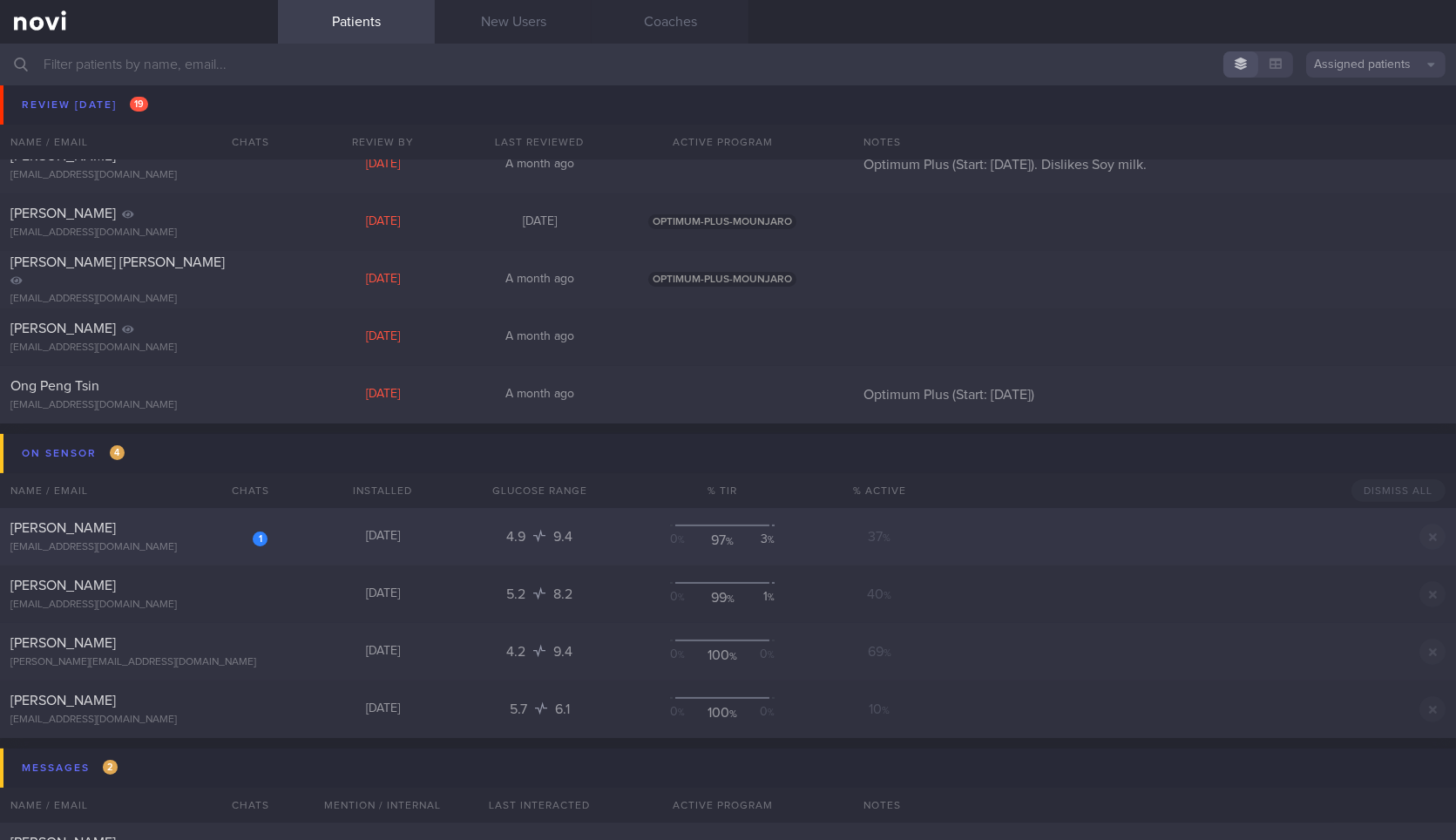
click at [259, 543] on div "1" at bounding box center [259, 538] width 15 height 15
select select "8"
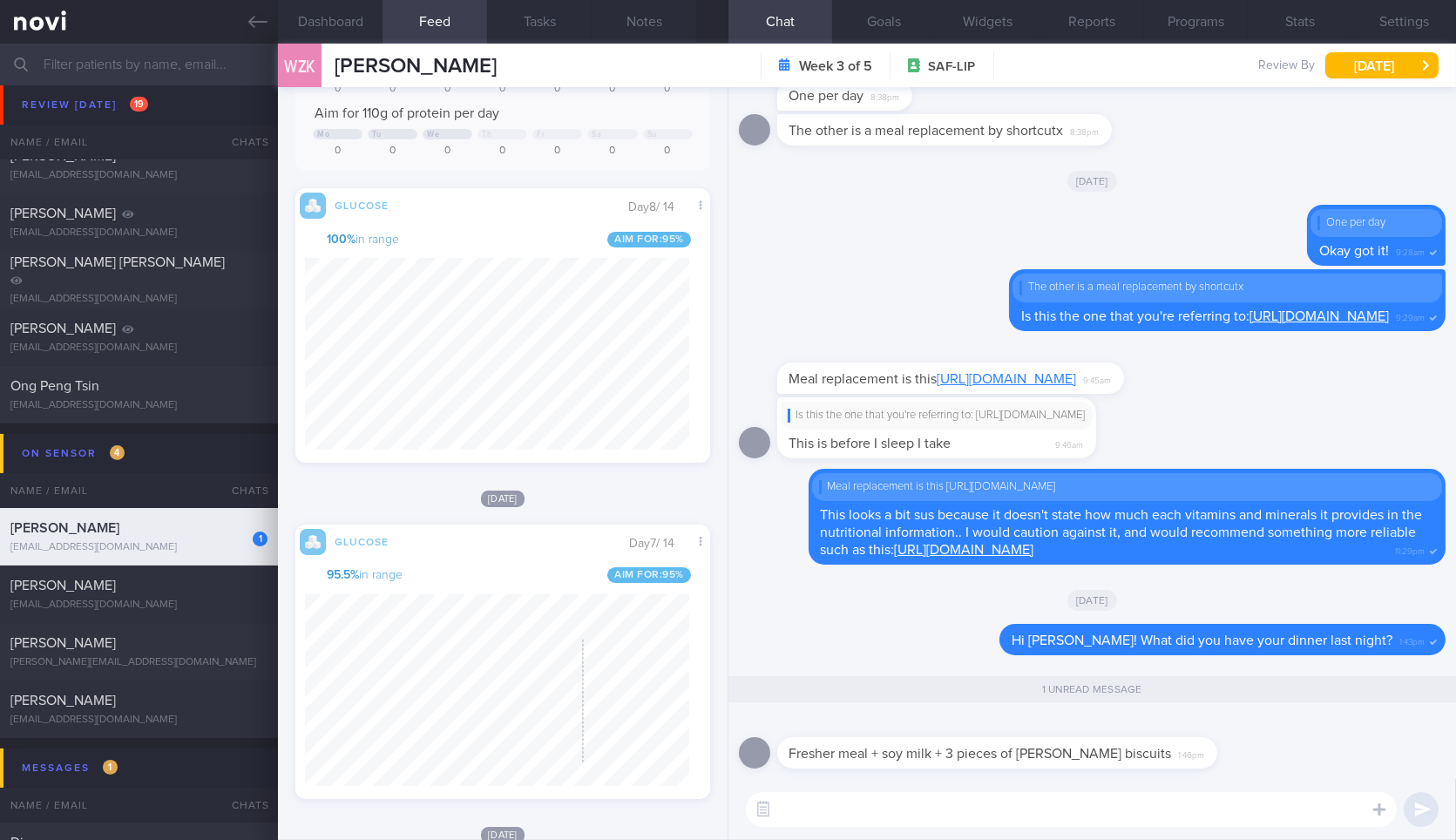
scroll to position [250, 383]
click at [939, 805] on textarea at bounding box center [1071, 809] width 650 height 35
type textarea "A"
type textarea "Okay"
drag, startPoint x: 1026, startPoint y: 765, endPoint x: 1213, endPoint y: 762, distance: 187.0
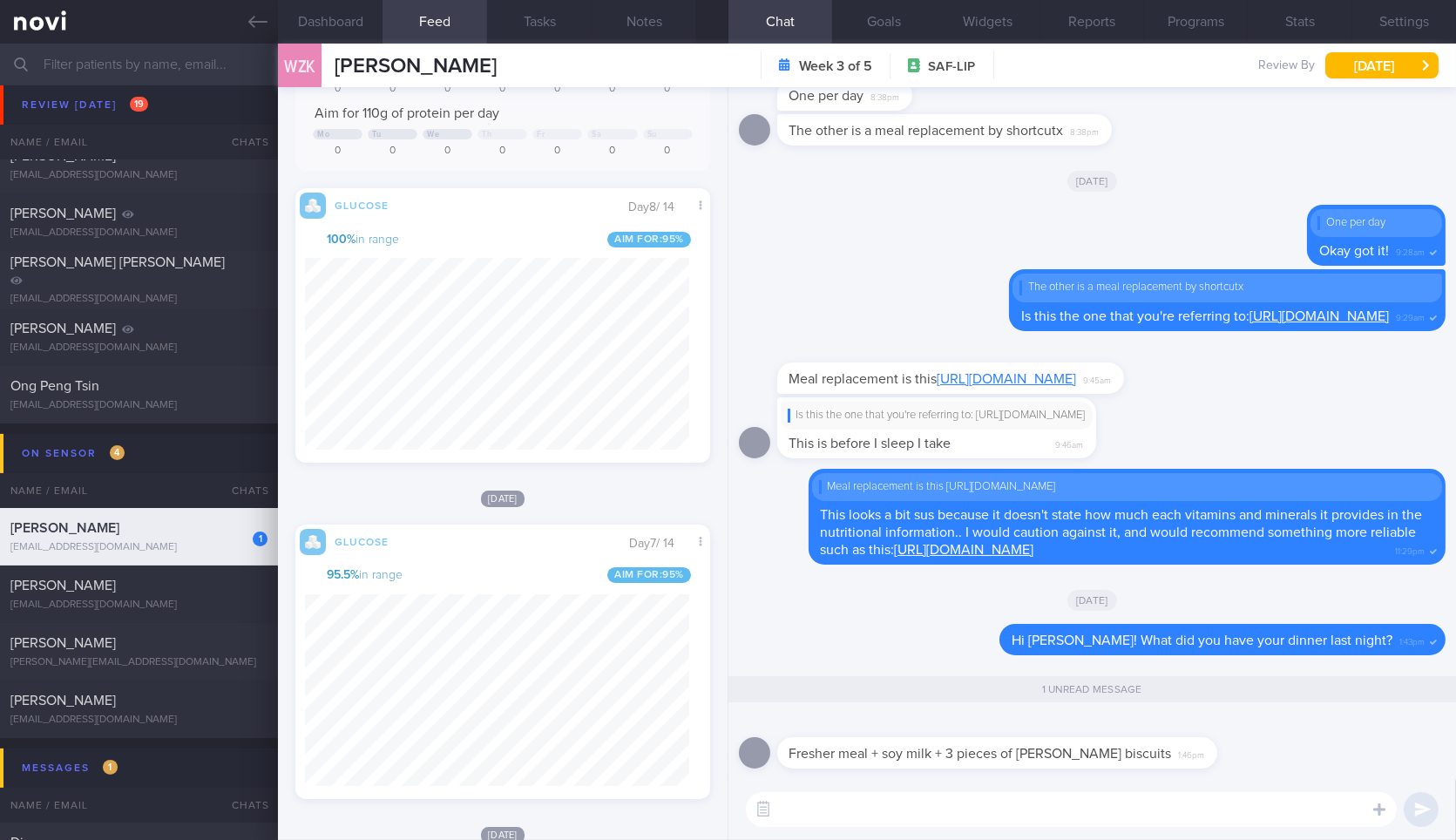
click at [1213, 762] on div "Fresher meal + soy milk + 3 pieces of Julie wheat biscuits 1:46pm" at bounding box center [1024, 743] width 493 height 53
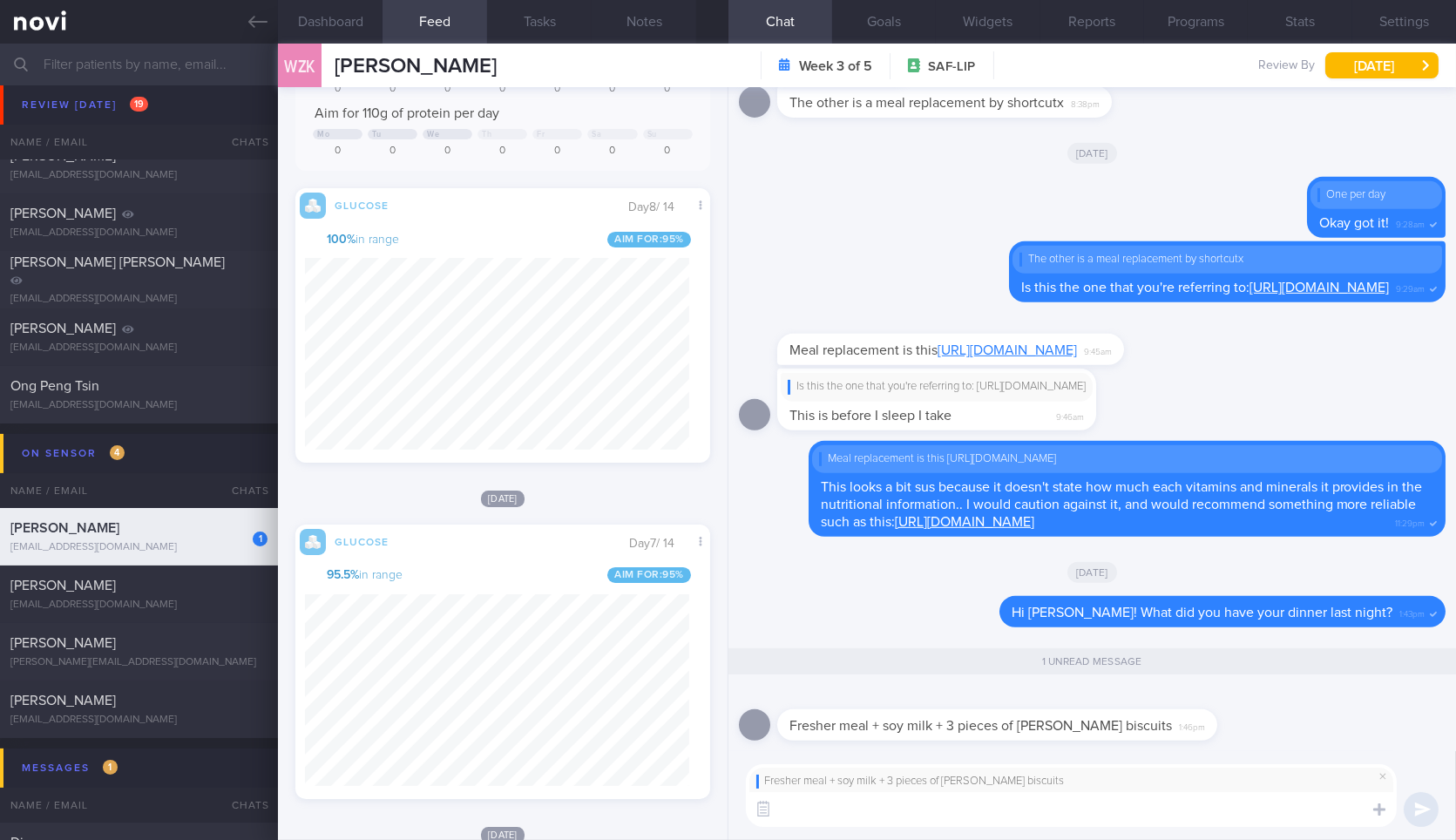
click at [1213, 762] on div "Fresher meal + soy milk + 3 pieces of Julie wheat biscuits ​ ​" at bounding box center [1092, 795] width 728 height 89
click at [1171, 805] on textarea at bounding box center [1071, 809] width 650 height 35
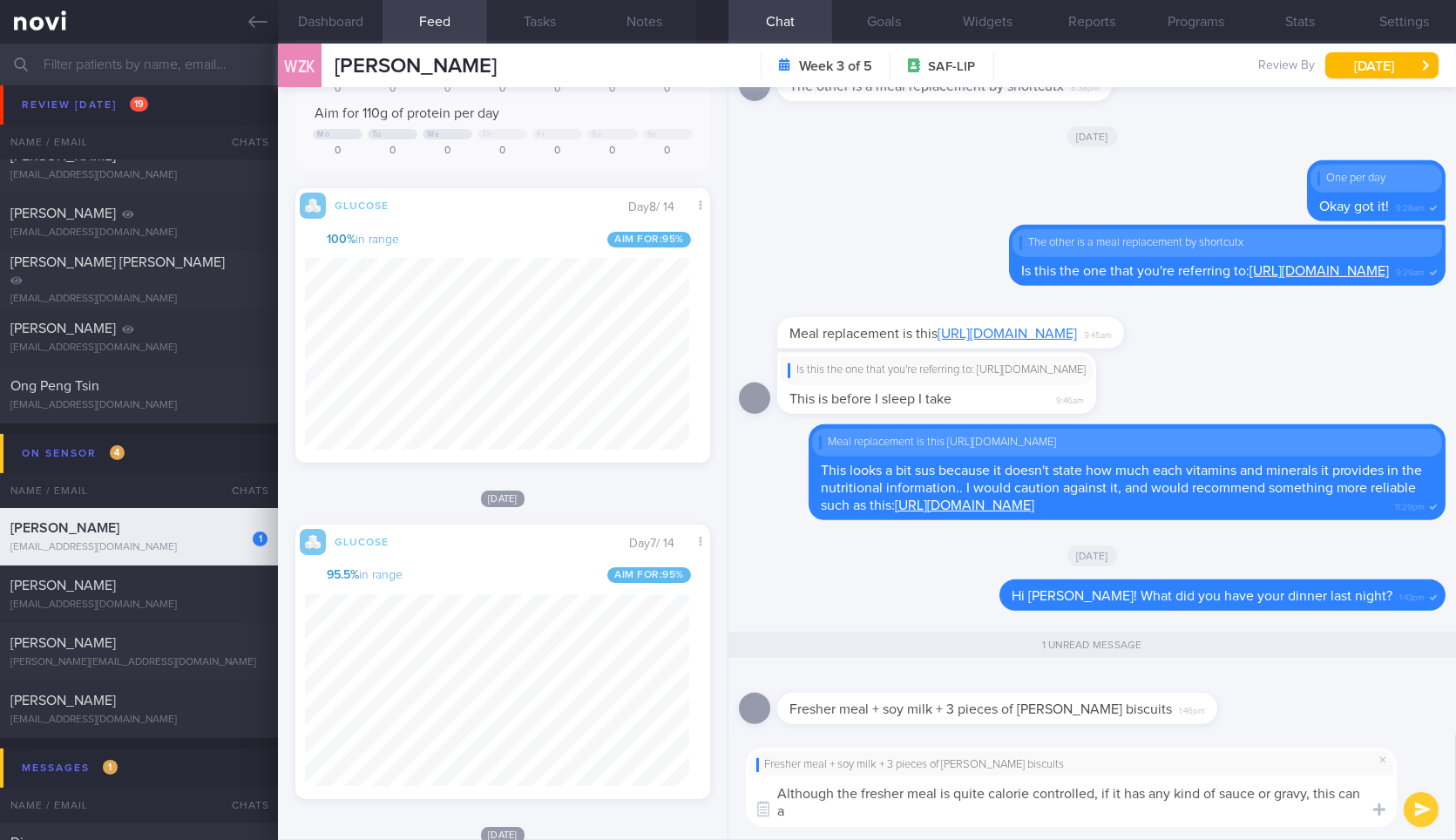
scroll to position [0, 0]
click at [808, 817] on textarea "Although the fresher meal is quite calorie controlled, if it has any kind of sa…" at bounding box center [1071, 801] width 650 height 52
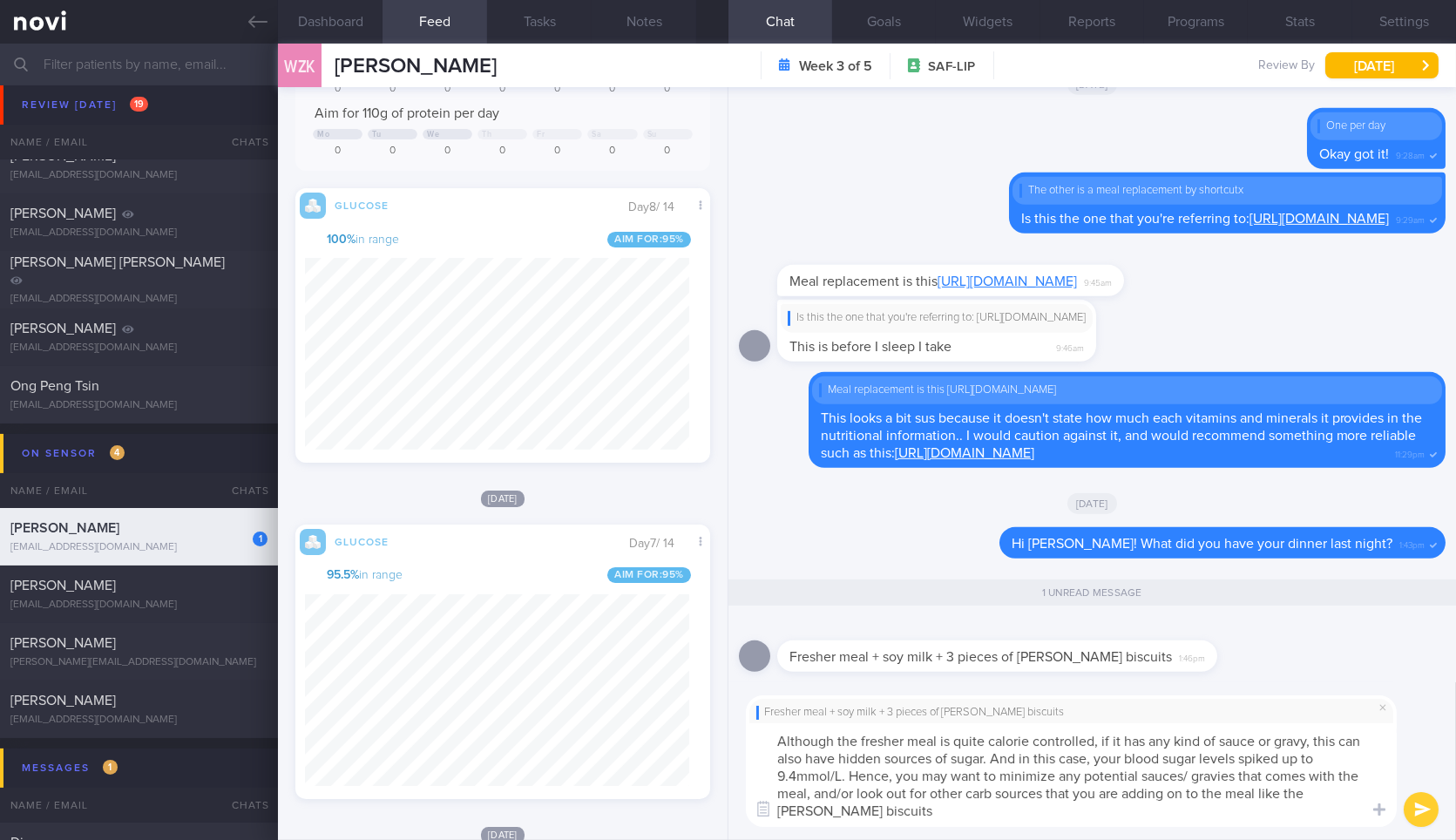
type textarea "Although the fresher meal is quite calorie controlled, if it has any kind of sa…"
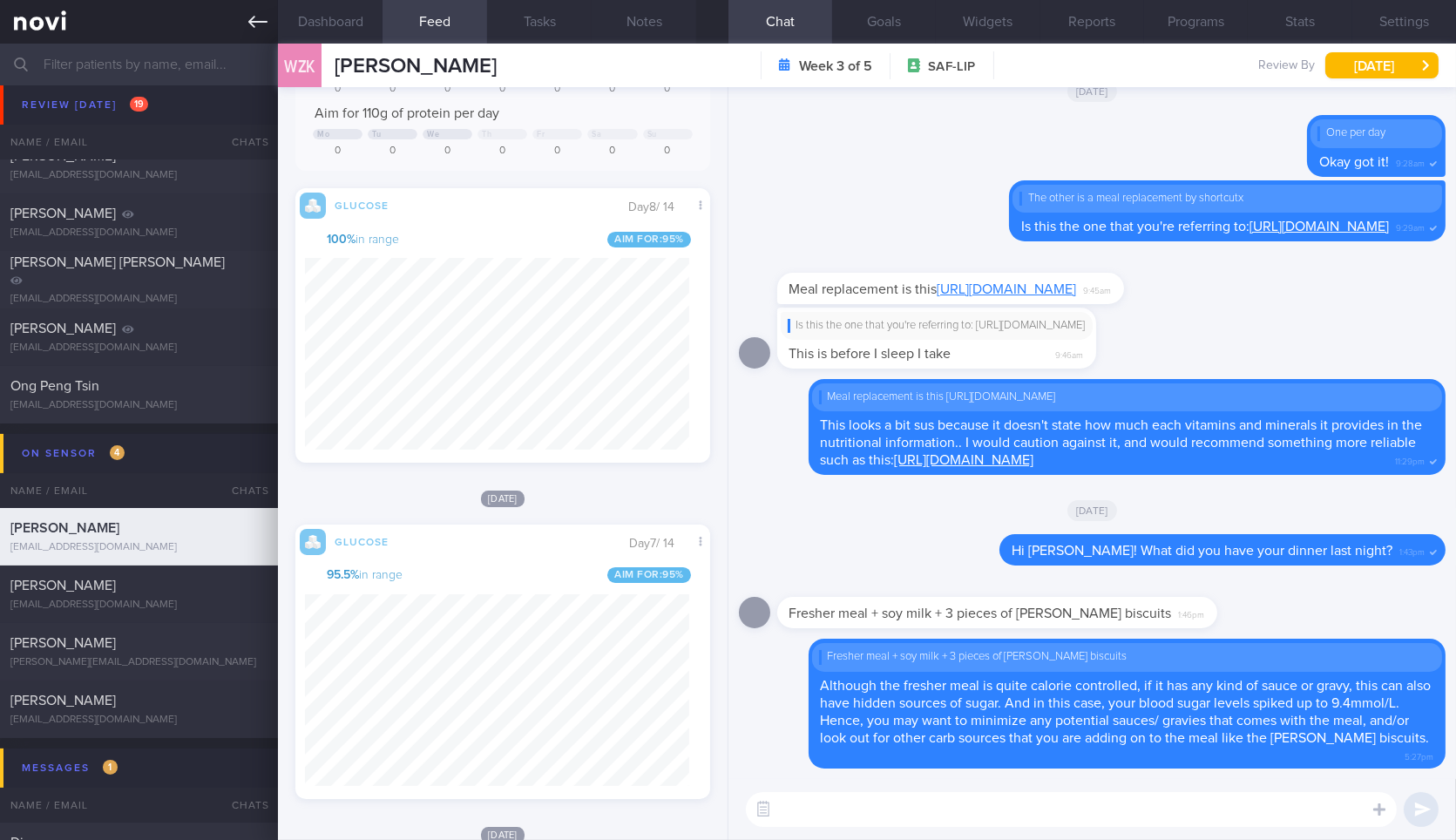
click at [256, 24] on icon at bounding box center [258, 22] width 19 height 19
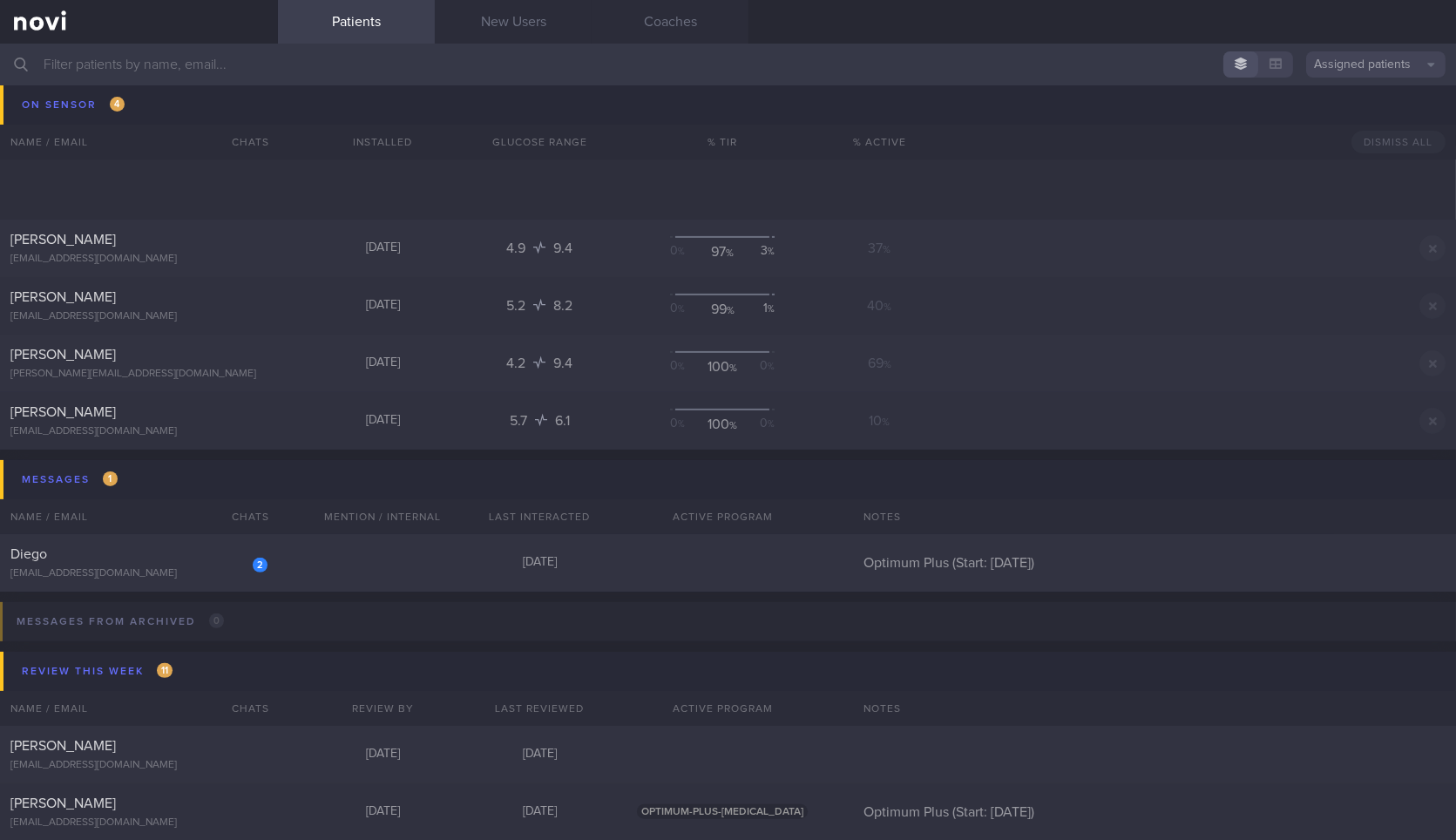
scroll to position [1464, 0]
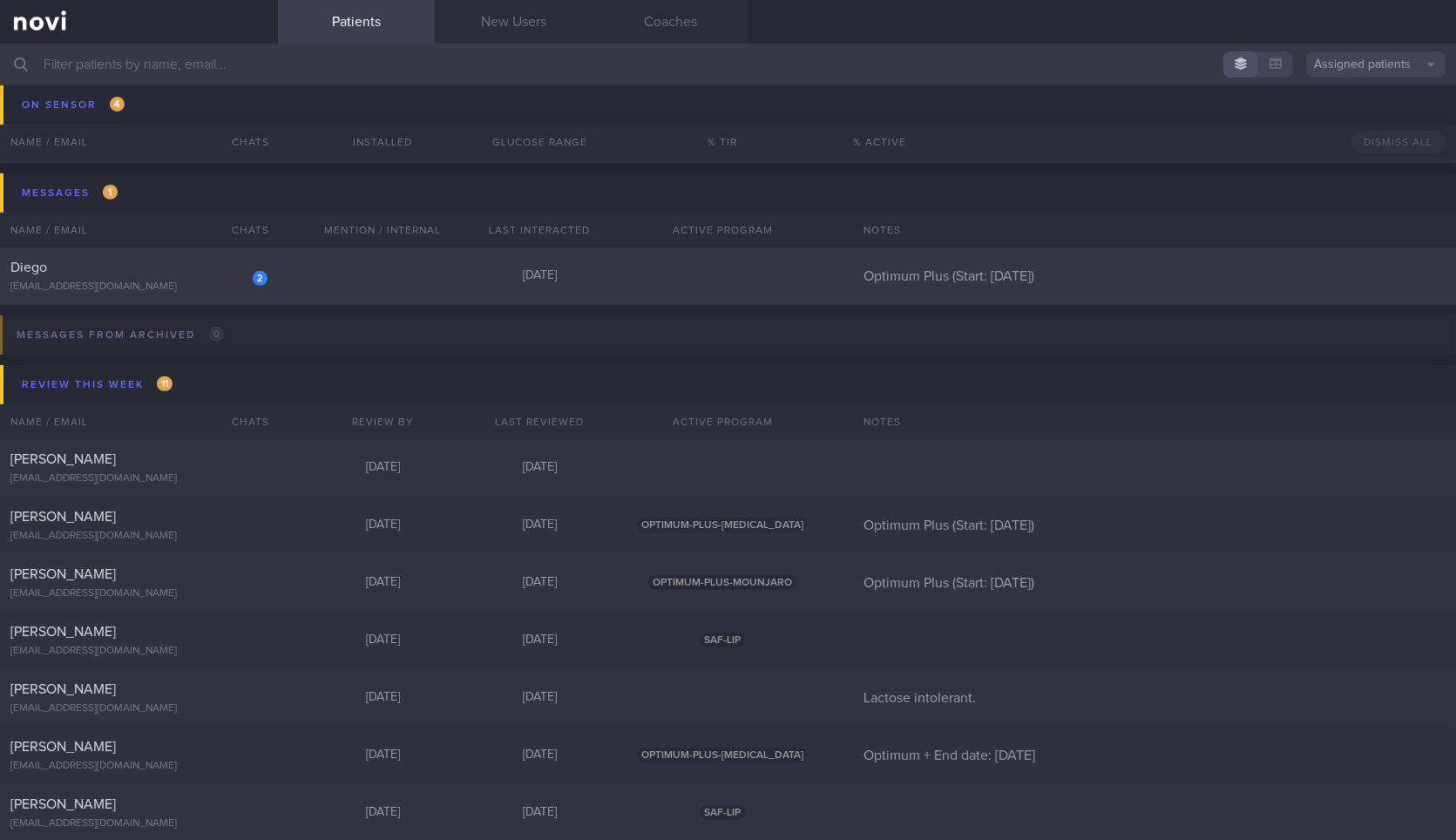
click at [330, 273] on div "2 Diego diegopdias@gmail.com Today Optimum Plus (Start: 23 June)" at bounding box center [728, 276] width 1456 height 58
select select "8"
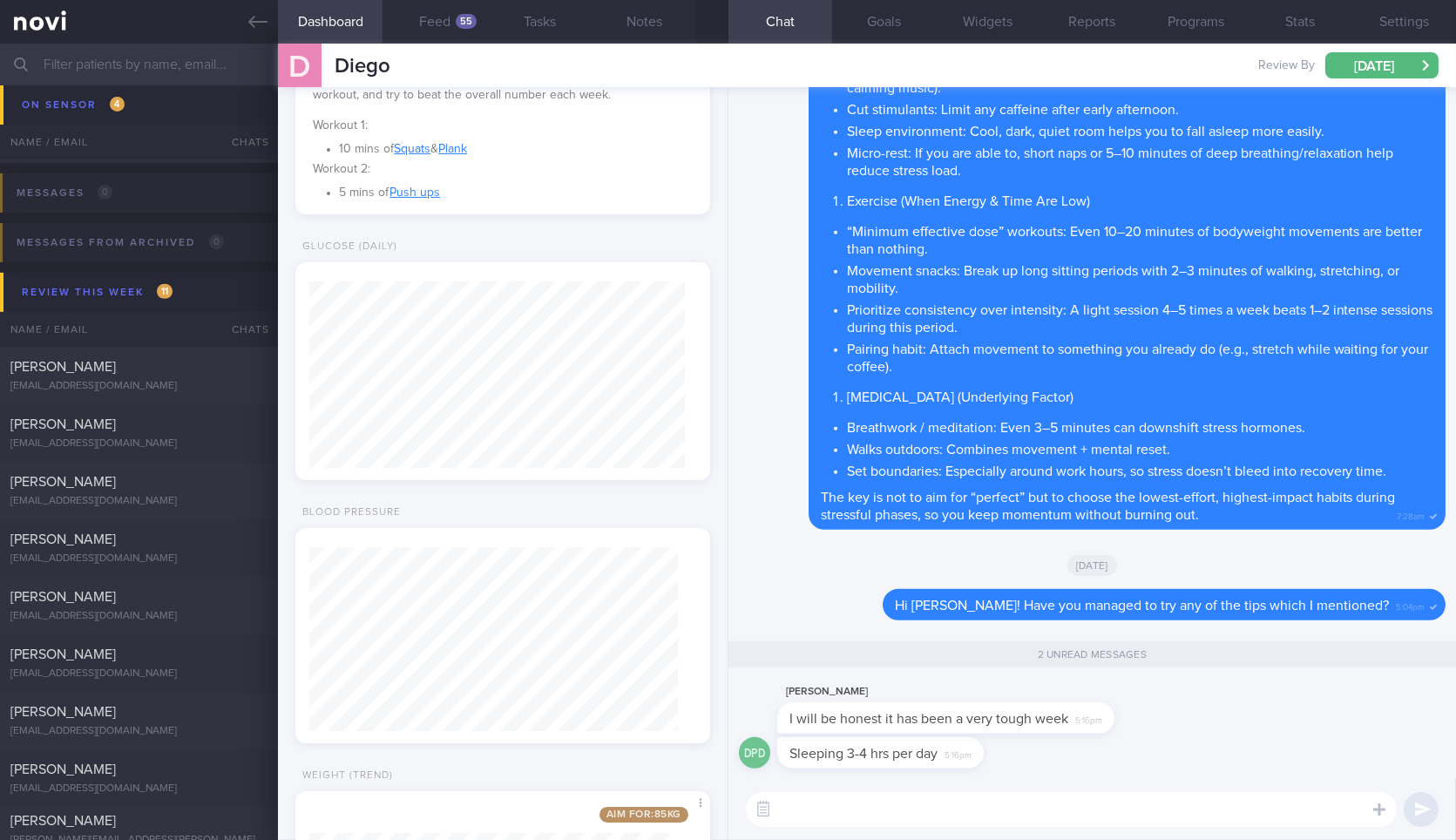
scroll to position [849, 0]
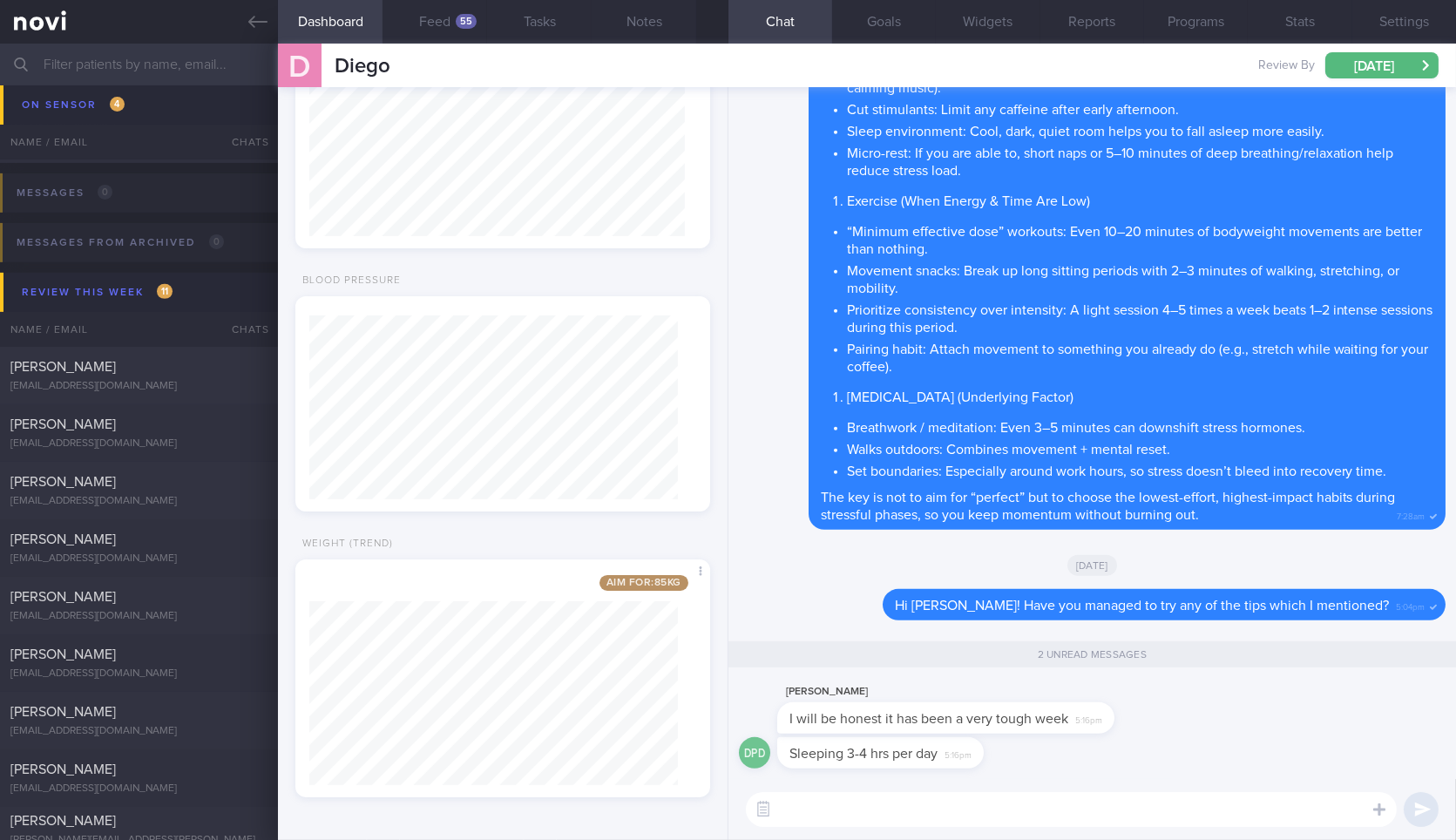
click at [990, 802] on textarea at bounding box center [1071, 809] width 650 height 35
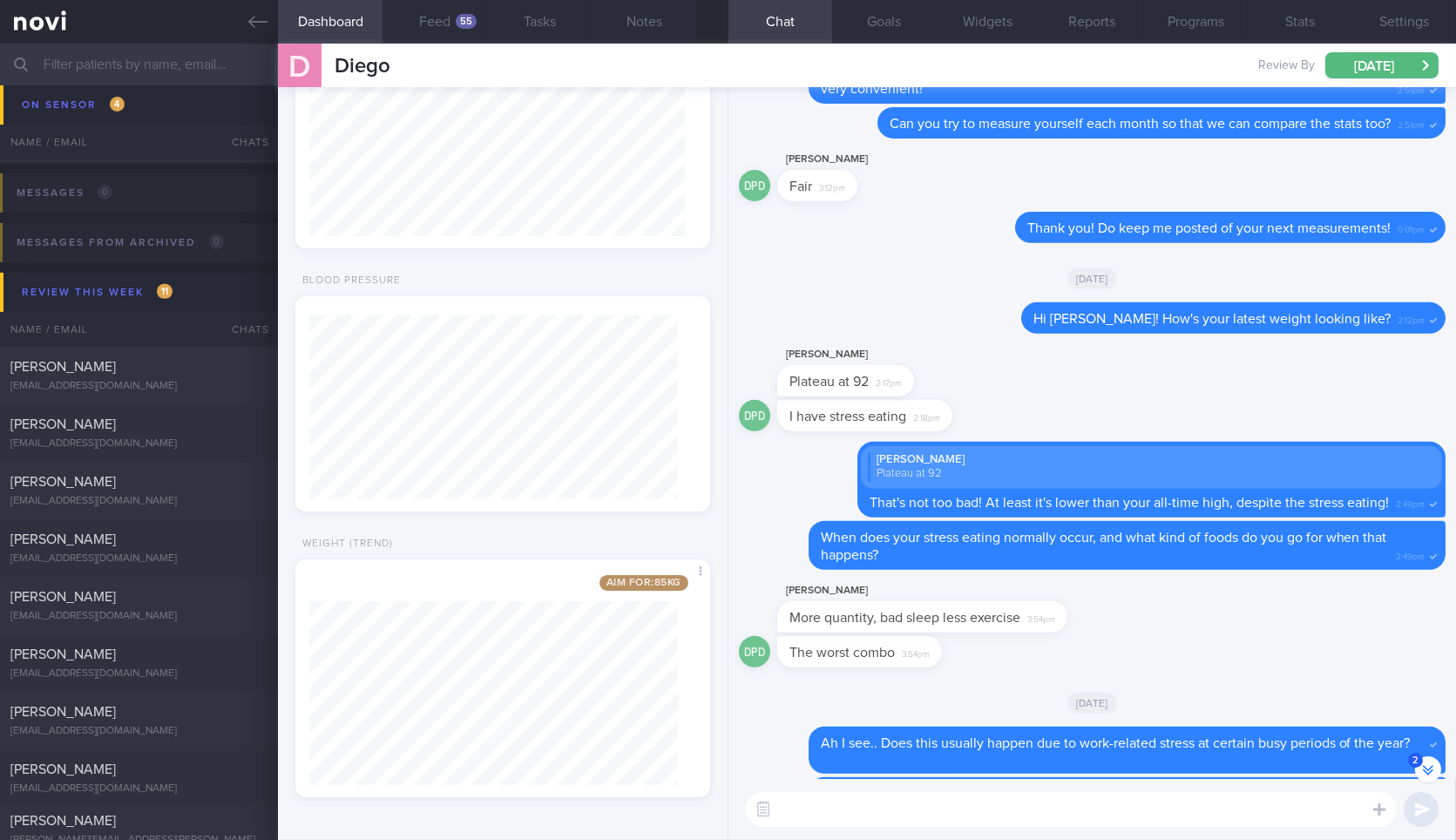
scroll to position [0, 0]
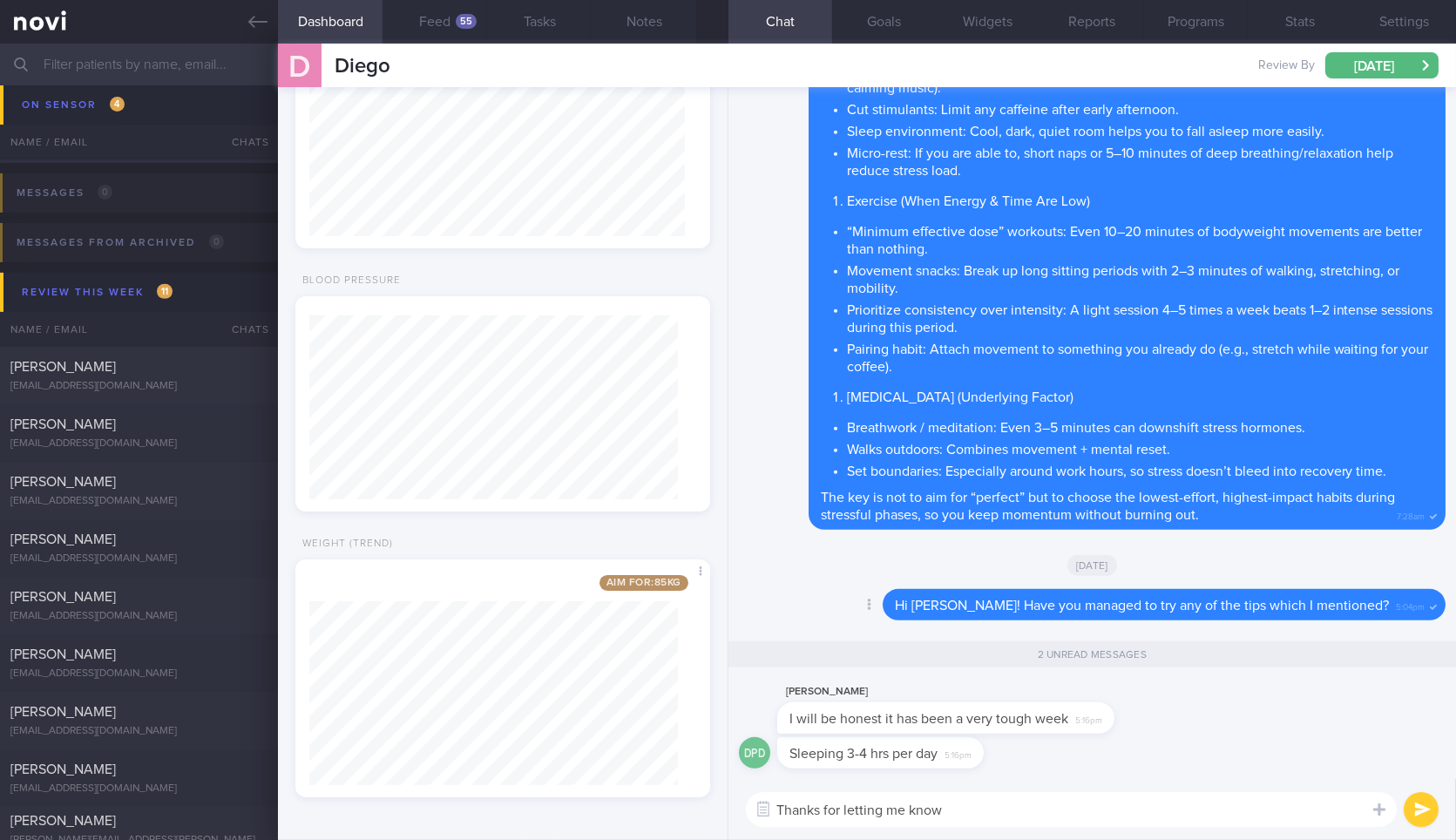
type textarea "Thanks for letting me know."
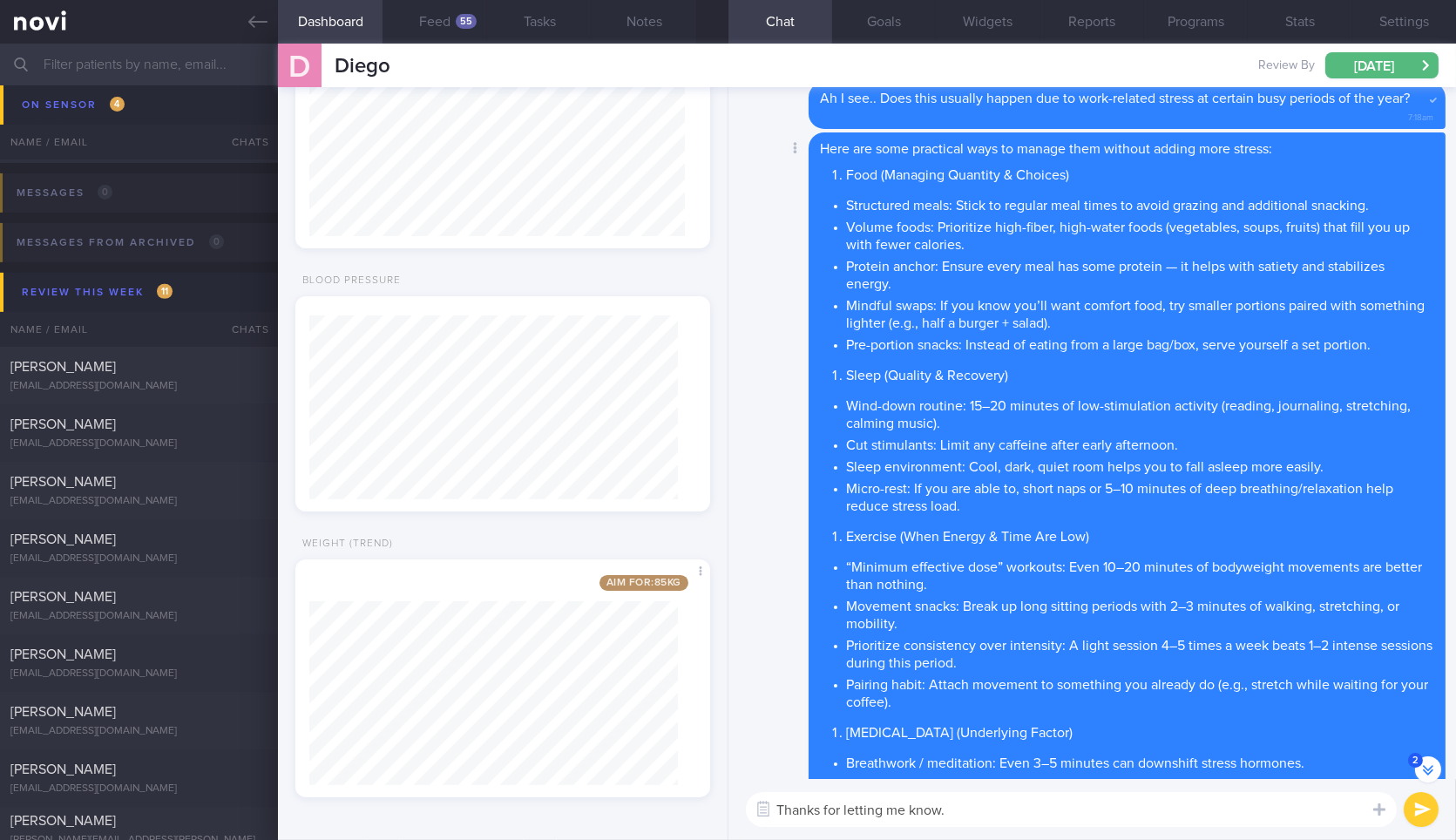
scroll to position [-366, 0]
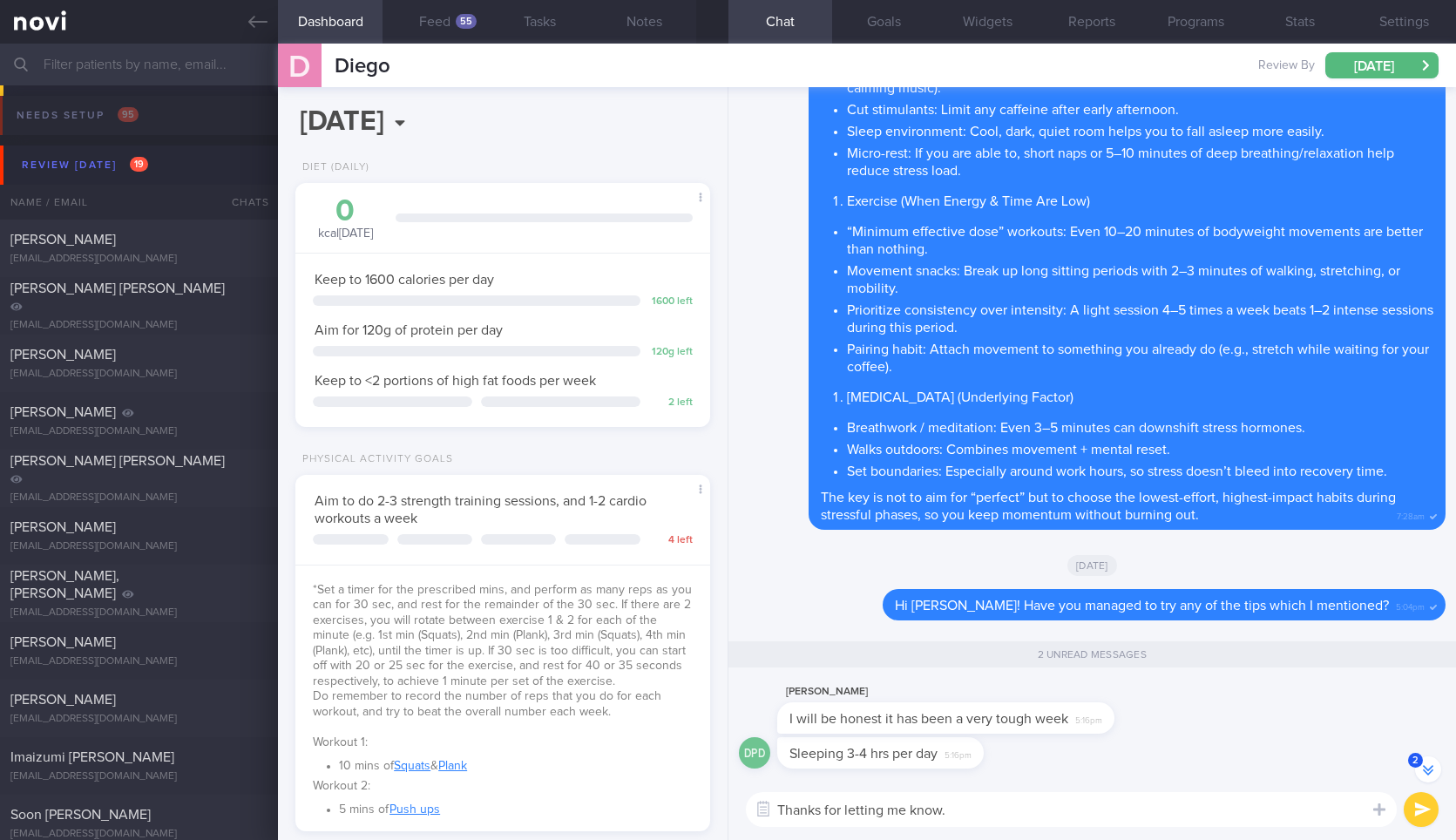
select select "8"
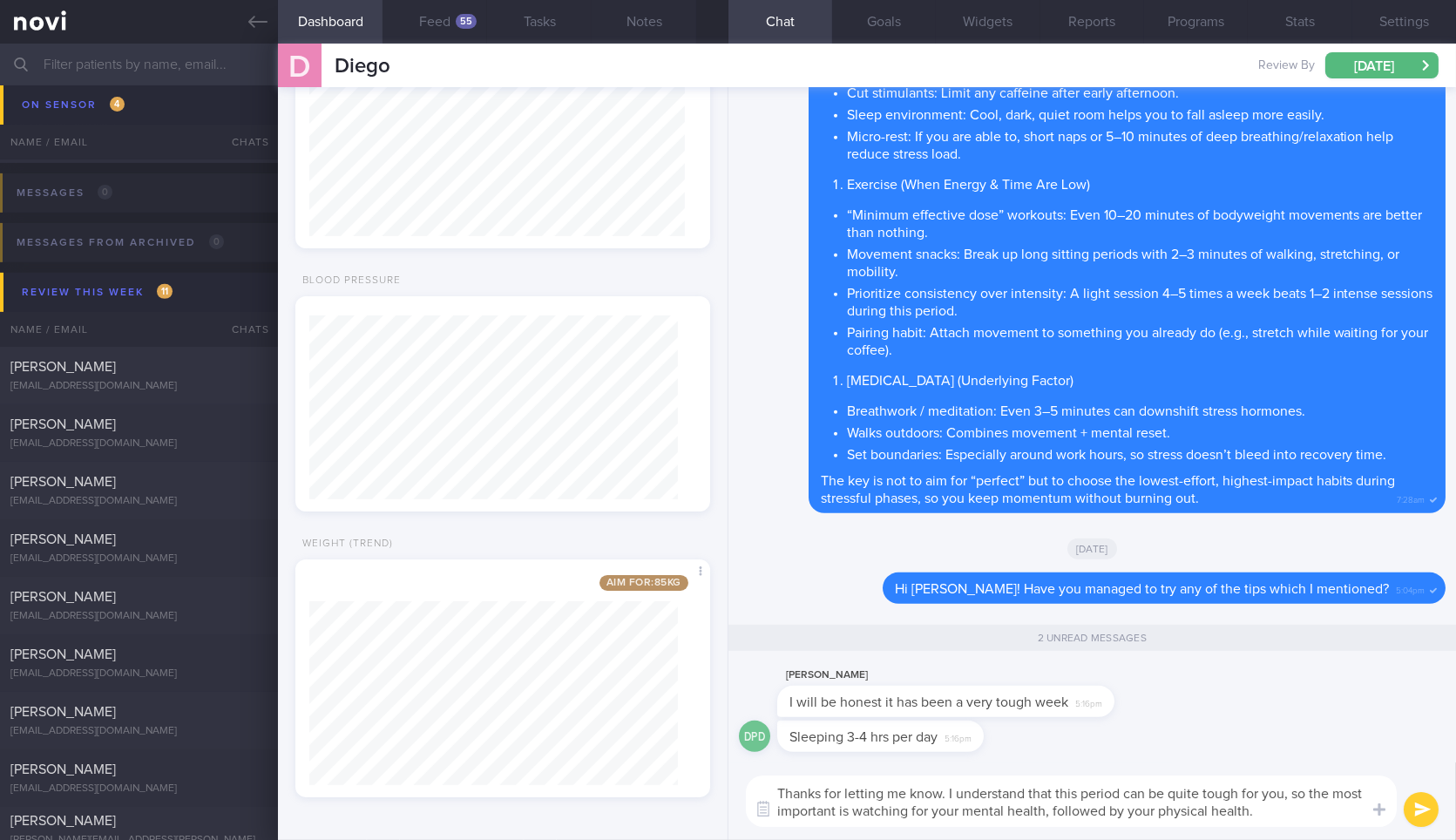
type textarea "Thanks for letting me know. I understand that this period can be quite tough fo…"
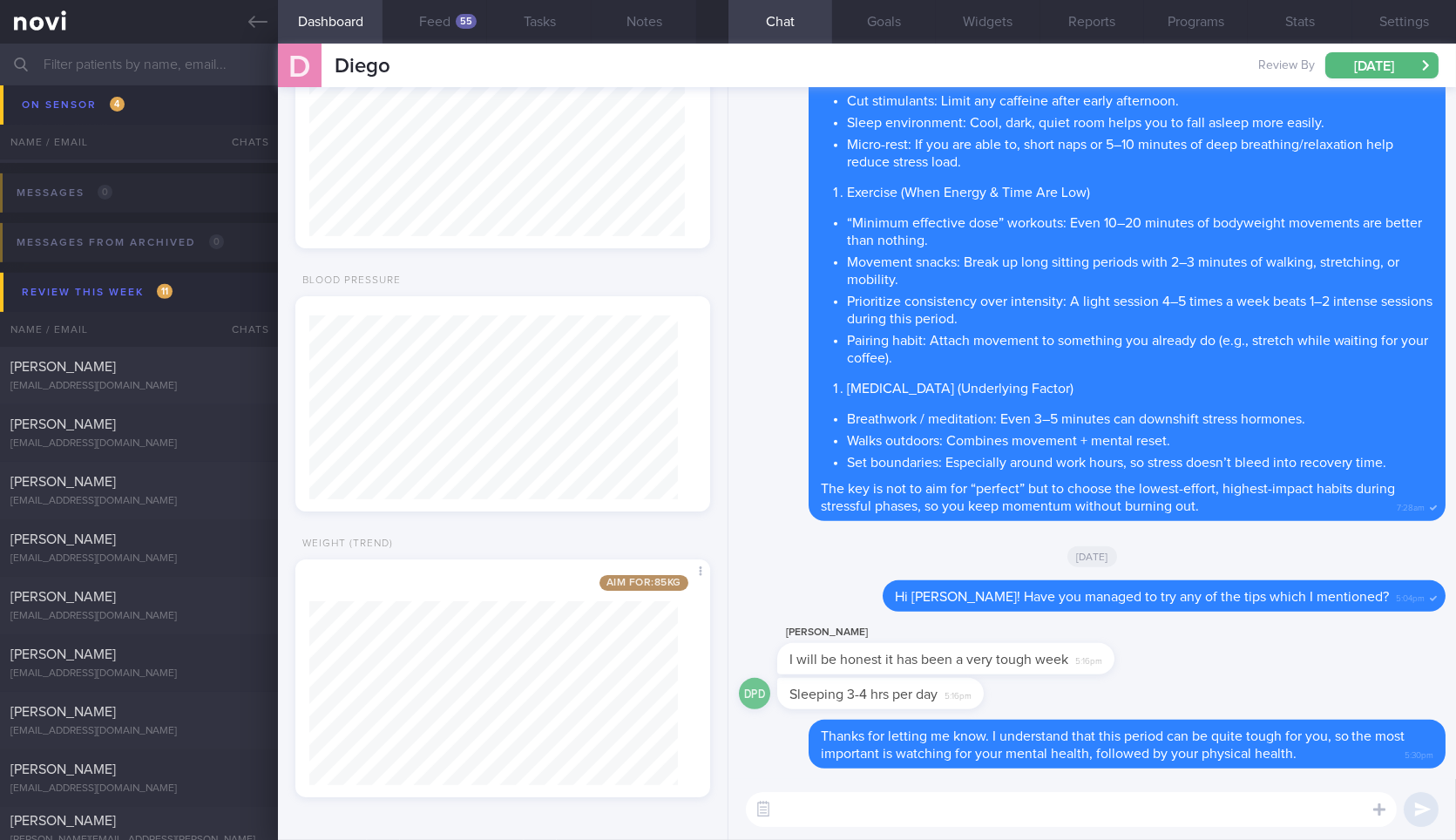
type textarea "G"
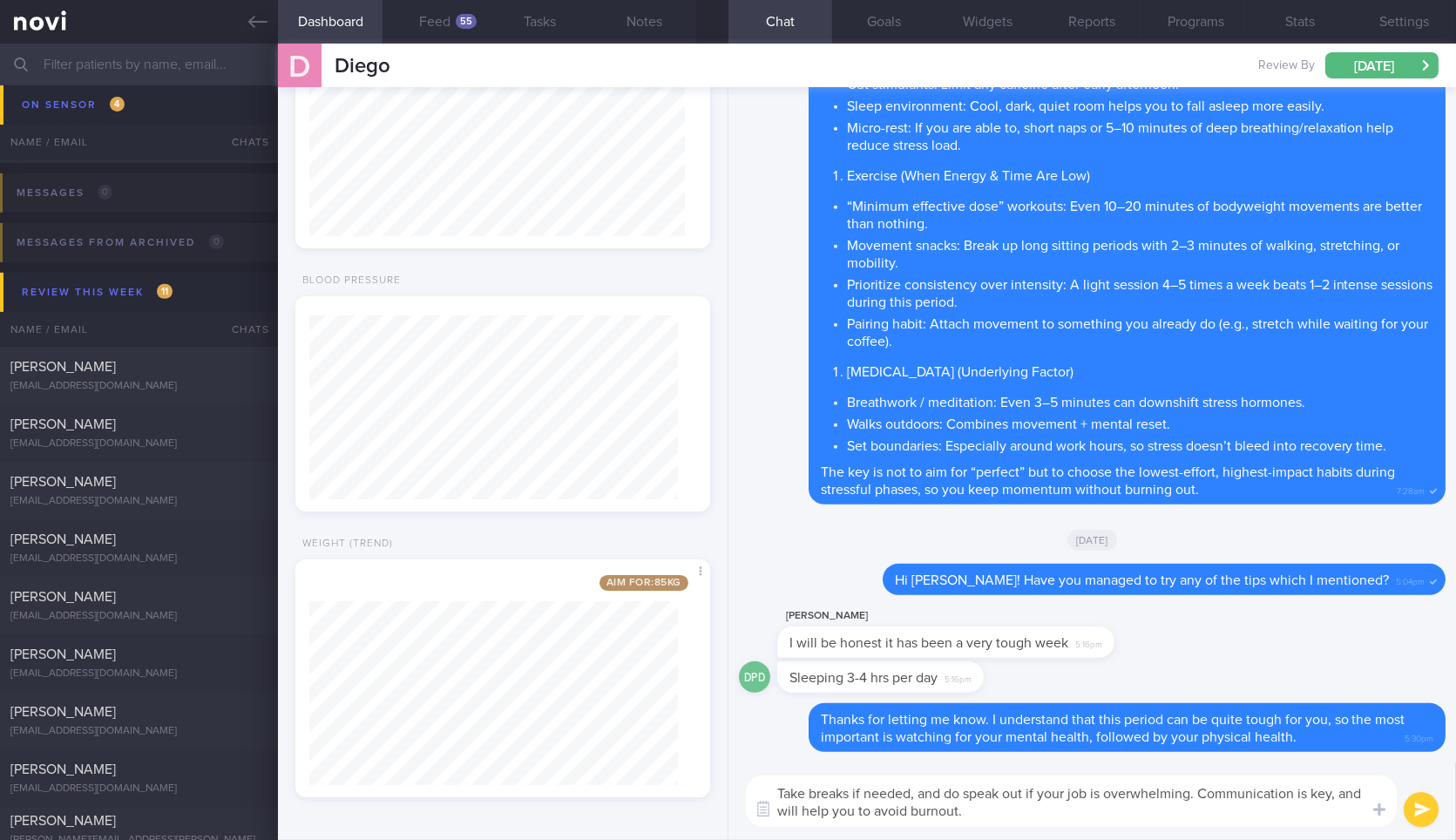
type textarea "Take breaks if needed, and do speak out if your job is overwhelming. Communicat…"
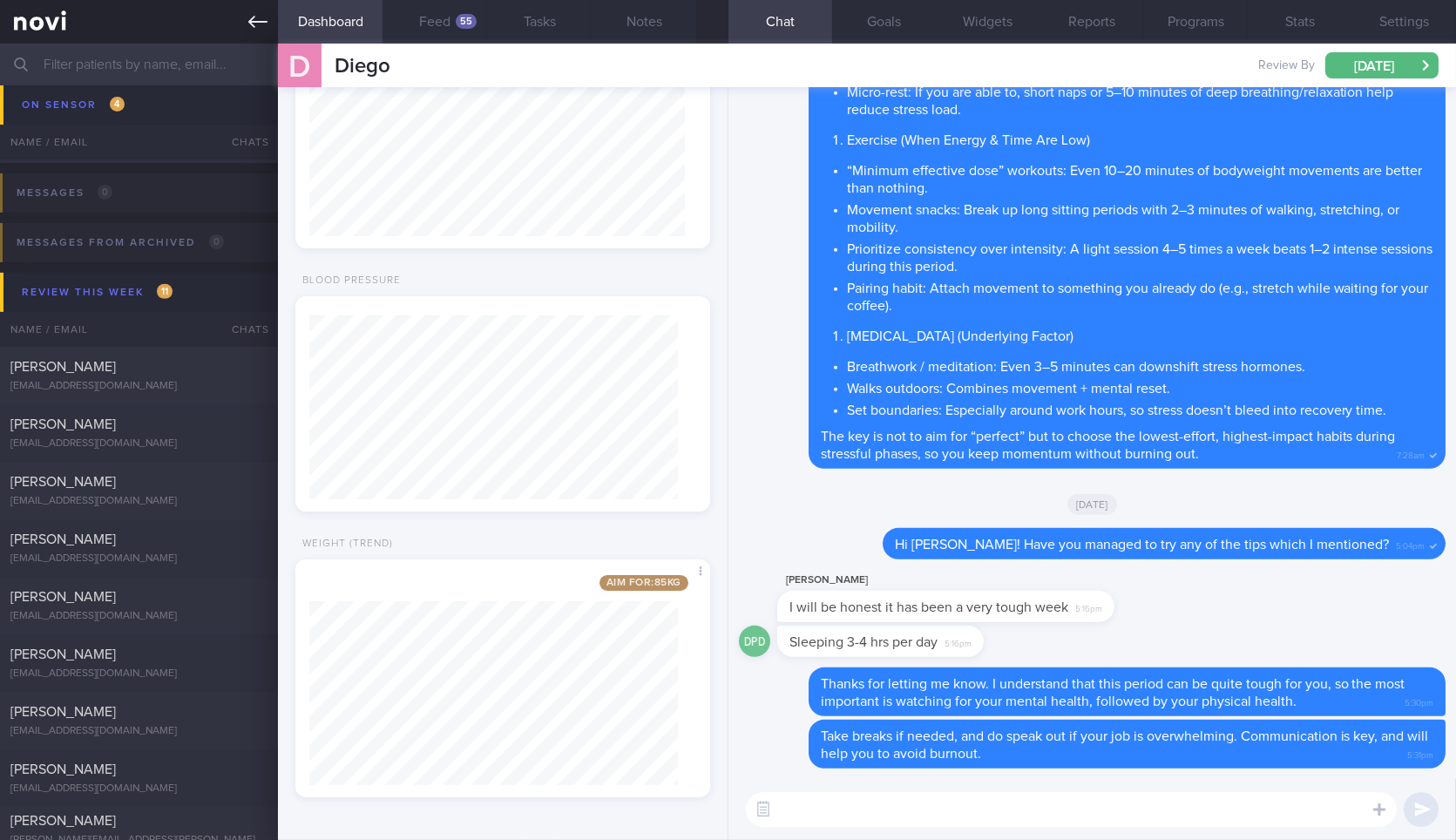
click at [261, 18] on icon at bounding box center [258, 22] width 19 height 19
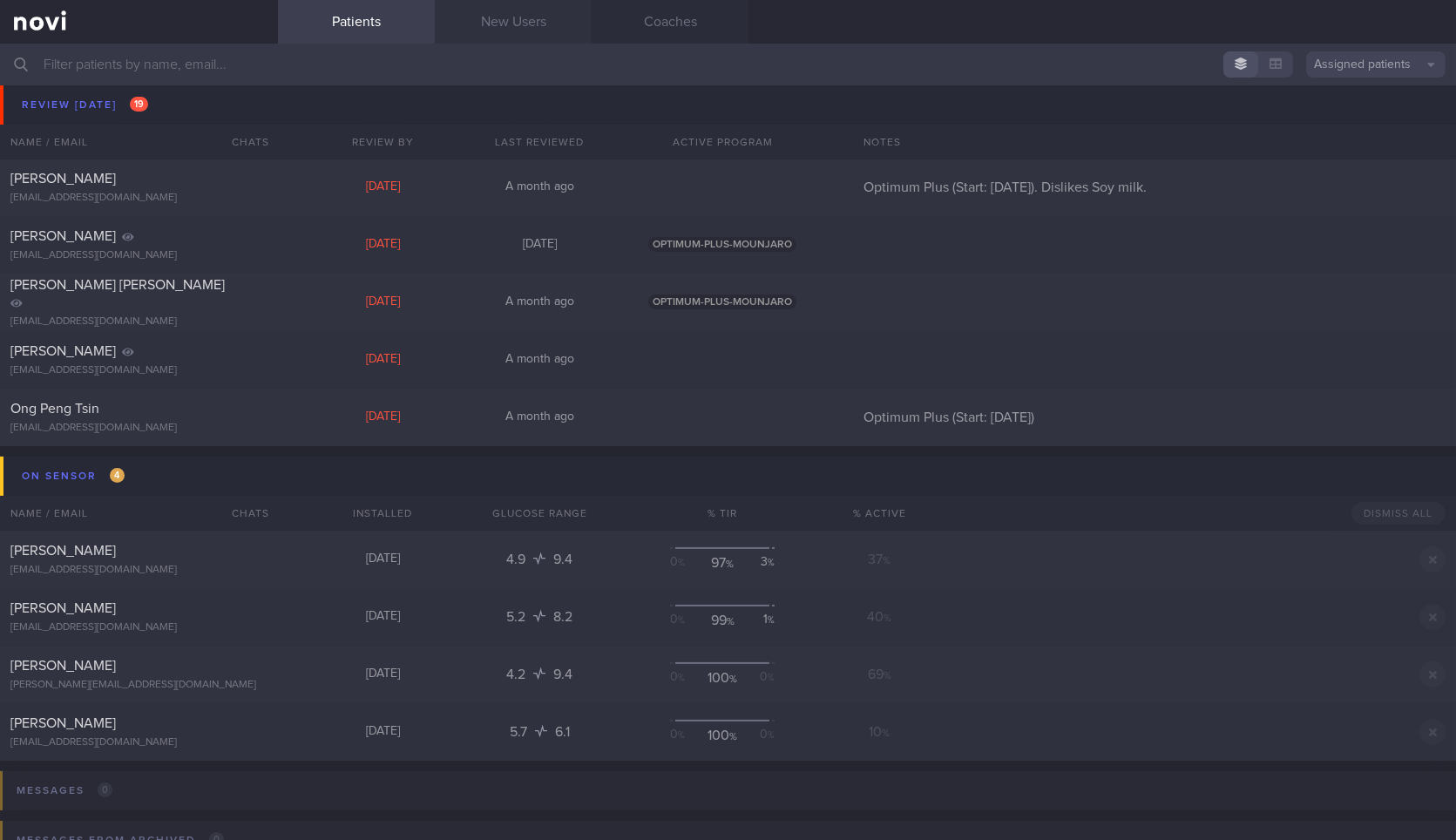
scroll to position [256, 0]
